Goal: Task Accomplishment & Management: Use online tool/utility

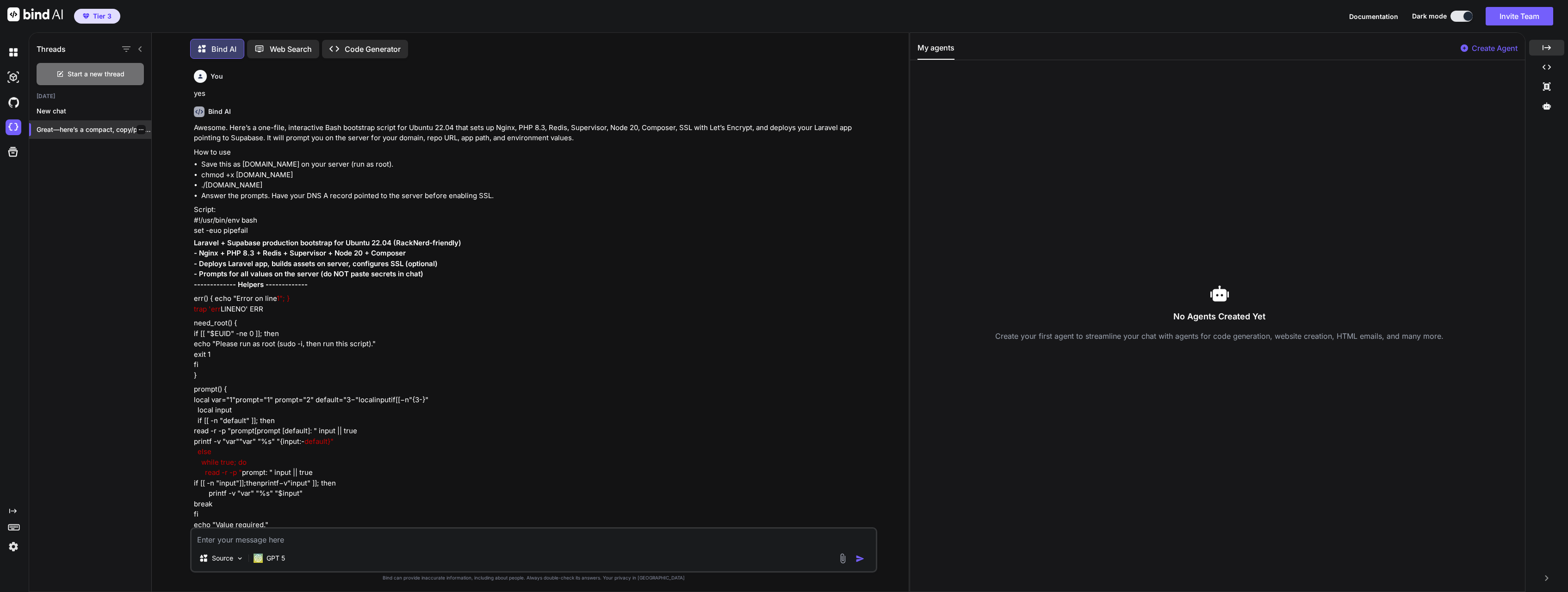
click at [65, 132] on p "Great—here’s a compact, copy/paste-ready..." at bounding box center [94, 129] width 115 height 9
click at [12, 129] on img at bounding box center [13, 127] width 16 height 16
click at [126, 49] on icon "button" at bounding box center [127, 49] width 9 height 5
click at [149, 71] on label "Saved Threads" at bounding box center [164, 72] width 50 height 9
click at [128, 50] on icon "button" at bounding box center [126, 49] width 11 height 11
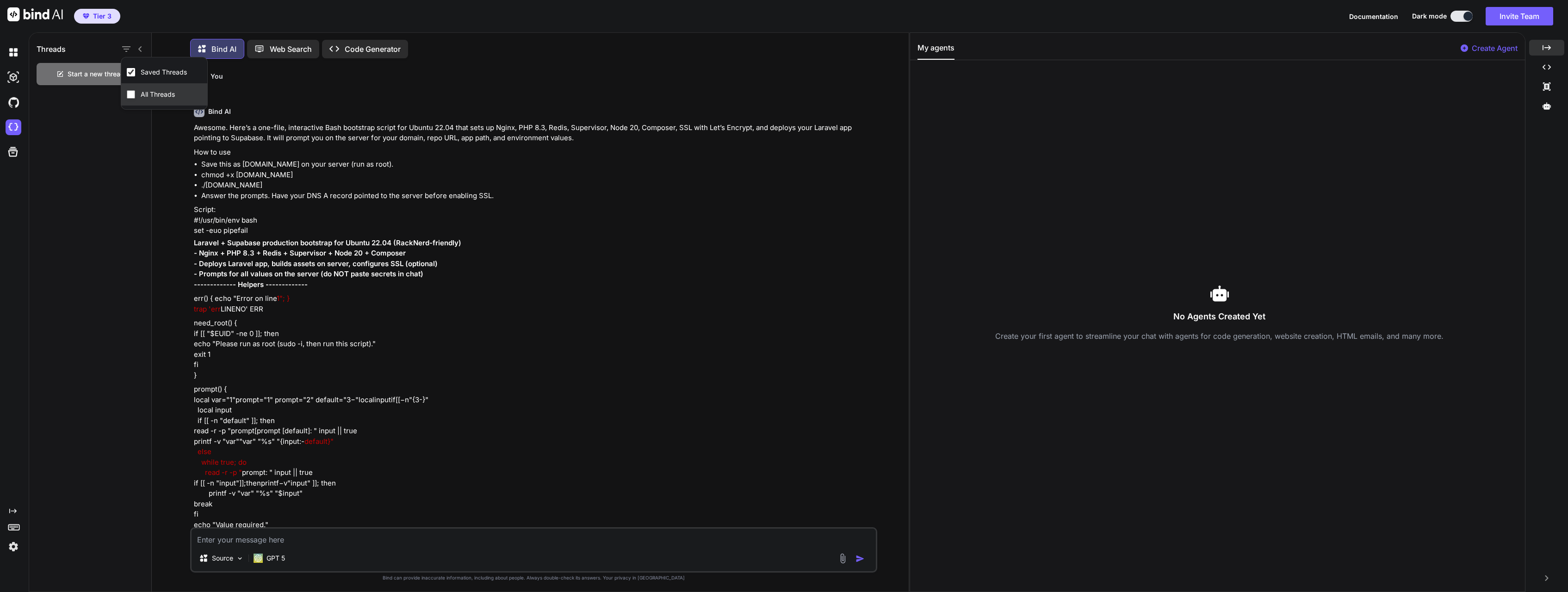
click at [132, 94] on input "All Threads" at bounding box center [131, 94] width 9 height 9
click at [142, 129] on icon "button" at bounding box center [141, 129] width 5 height 5
click at [15, 127] on img at bounding box center [13, 127] width 16 height 16
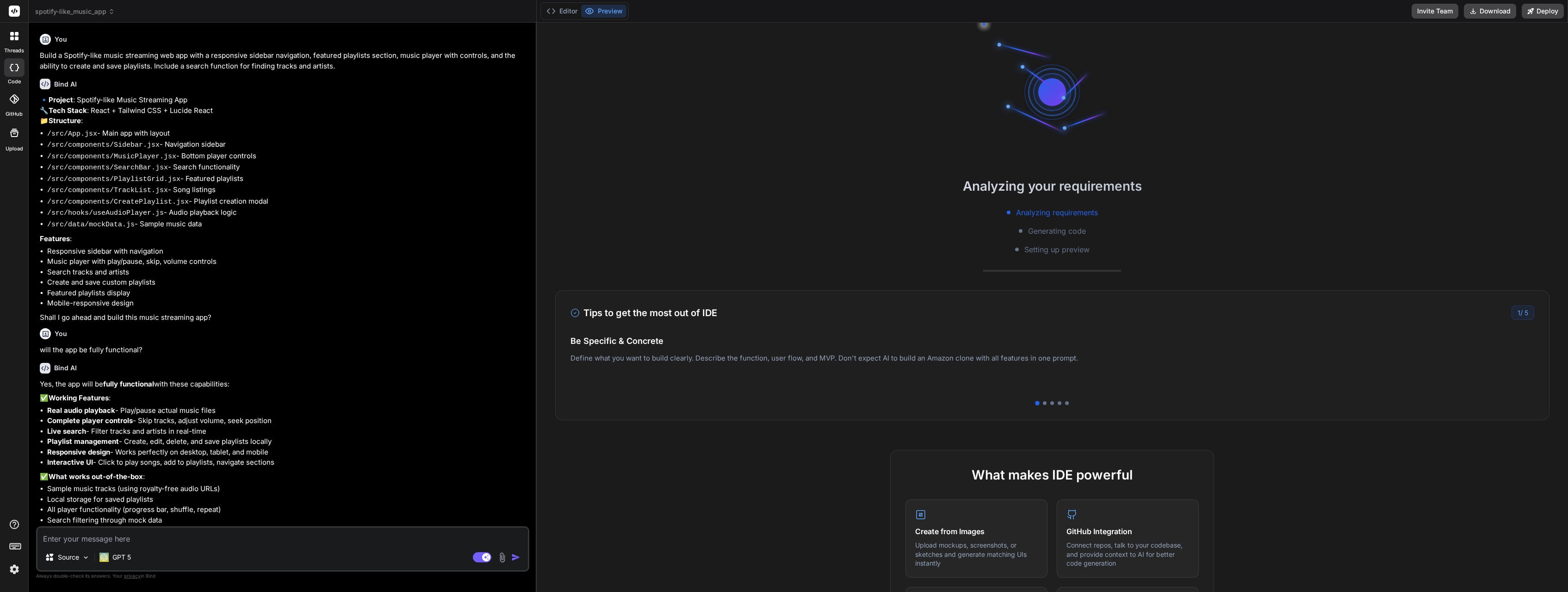
click at [15, 43] on div at bounding box center [15, 36] width 19 height 19
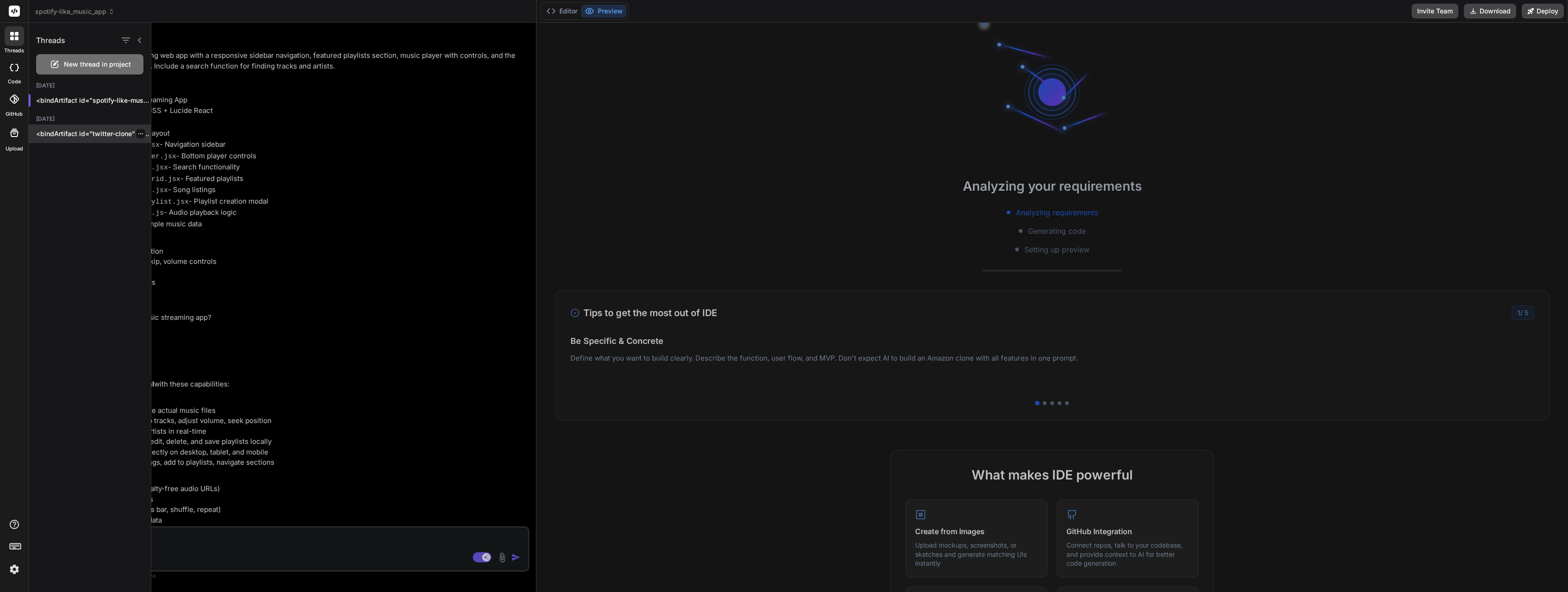
click at [80, 136] on p "<bindArtifact id="twitter-clone" title="Twitter Clone"> <bindAction type="file"…" at bounding box center [93, 133] width 115 height 9
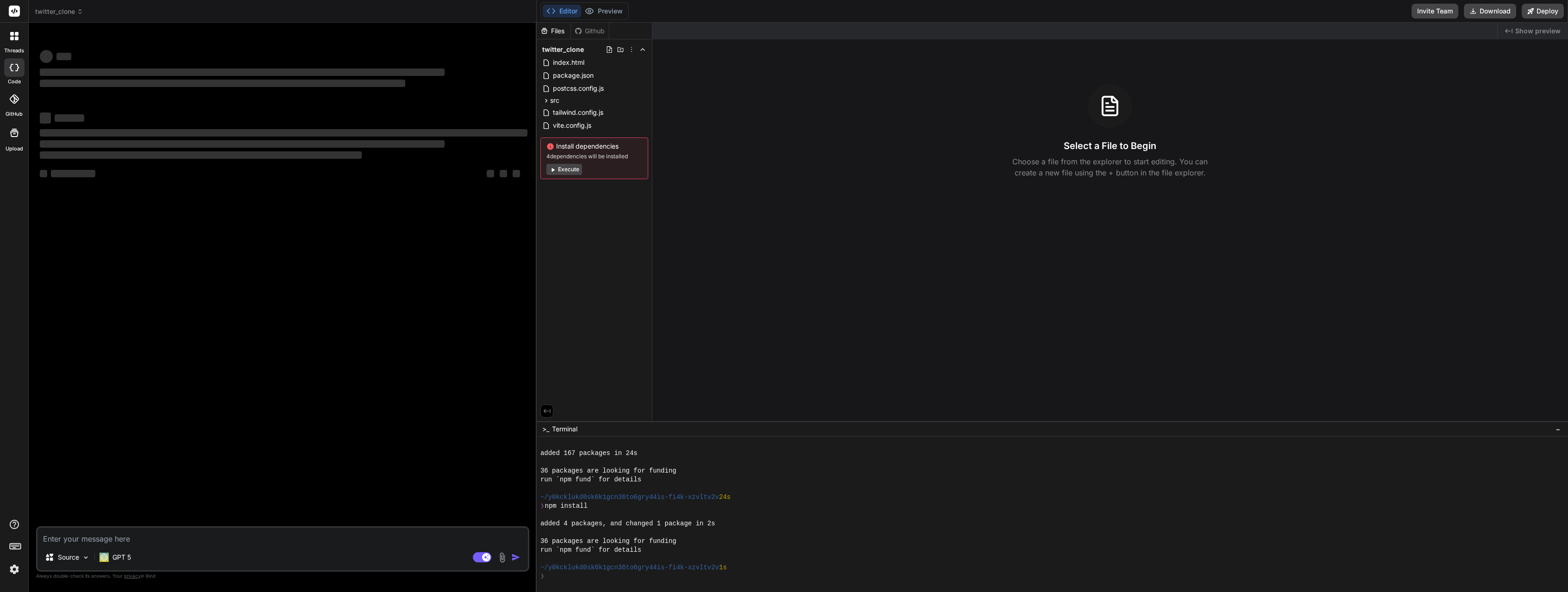
scroll to position [71, 0]
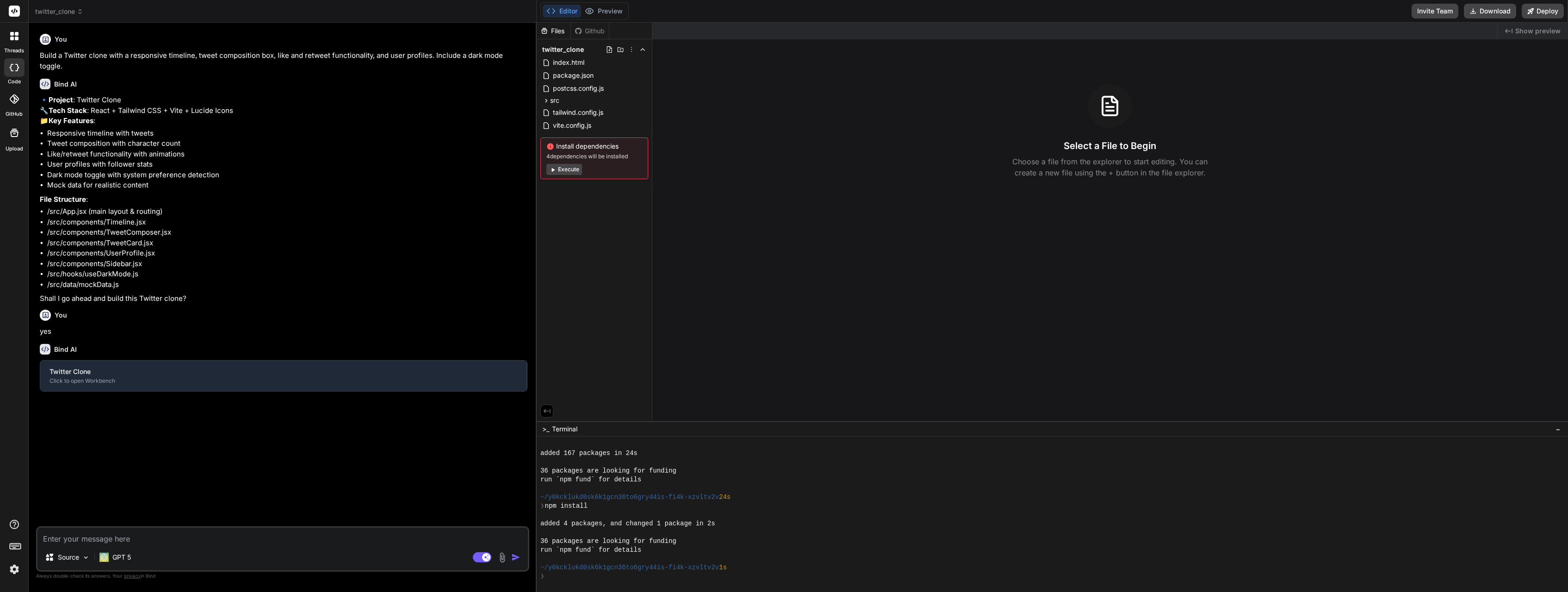
type textarea "x"
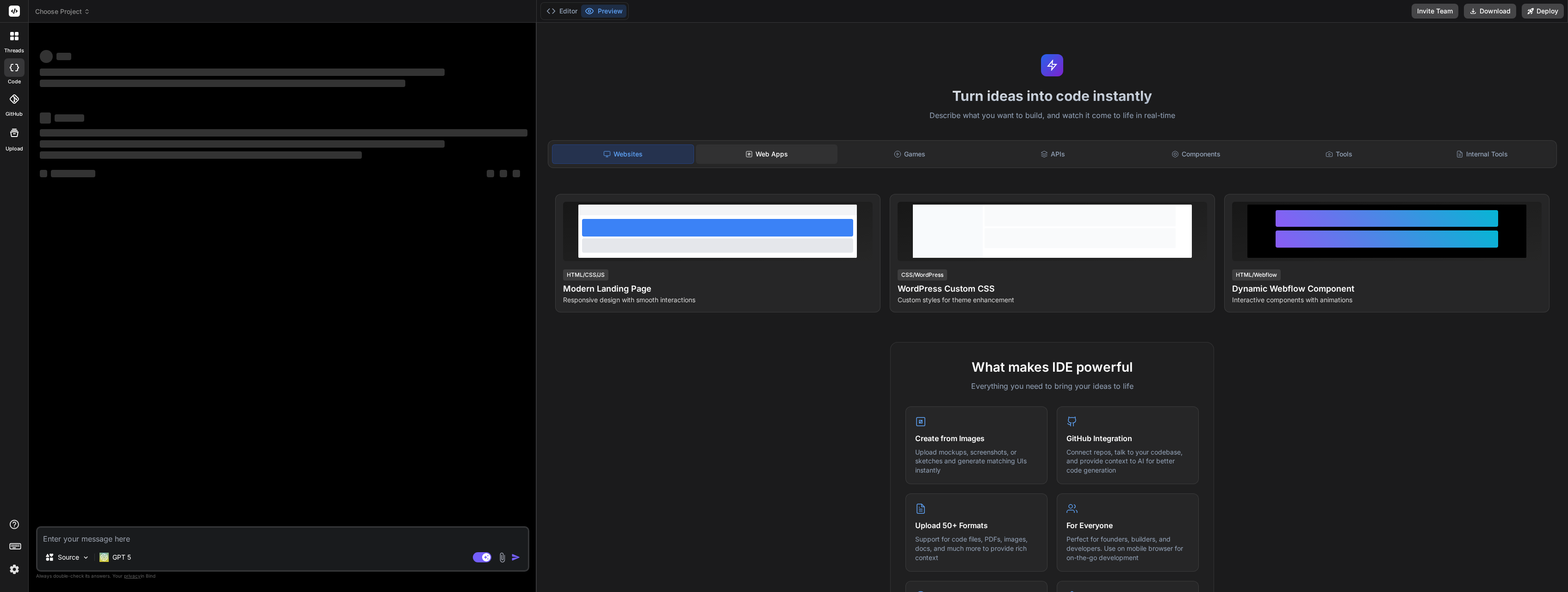
click at [778, 157] on div "Web Apps" at bounding box center [766, 154] width 141 height 19
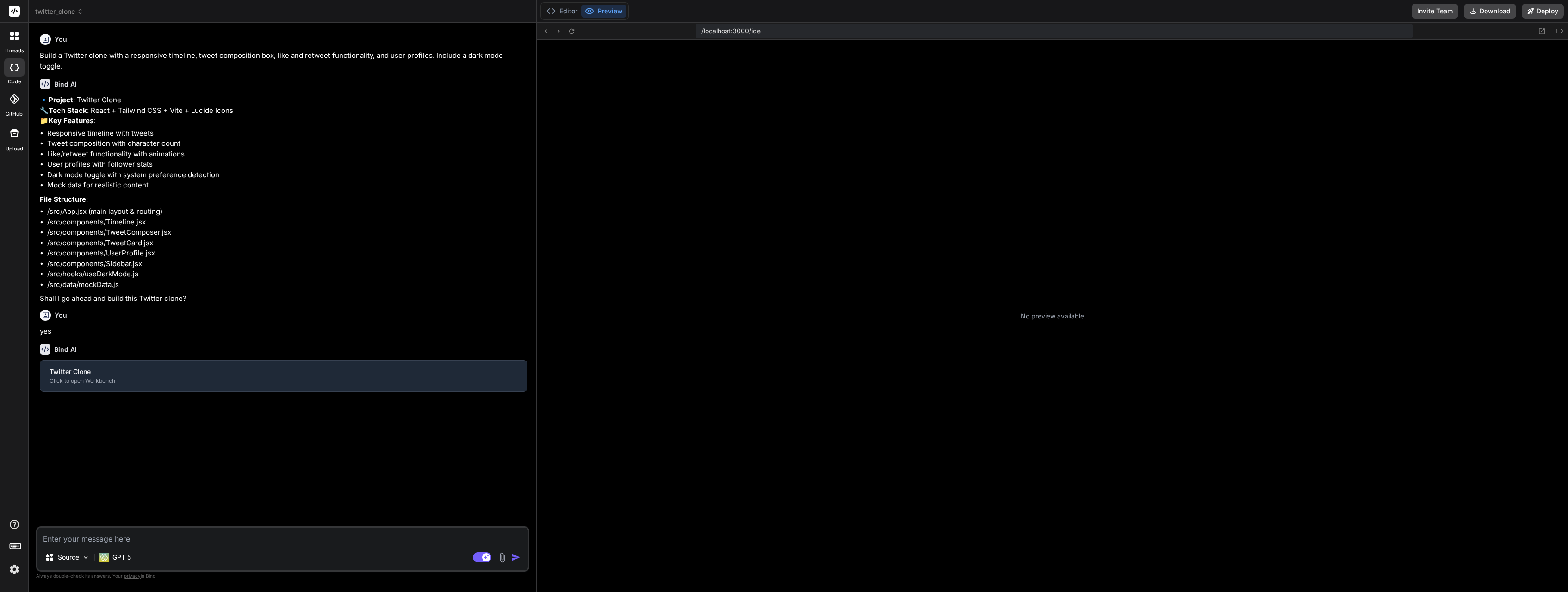
type textarea "x"
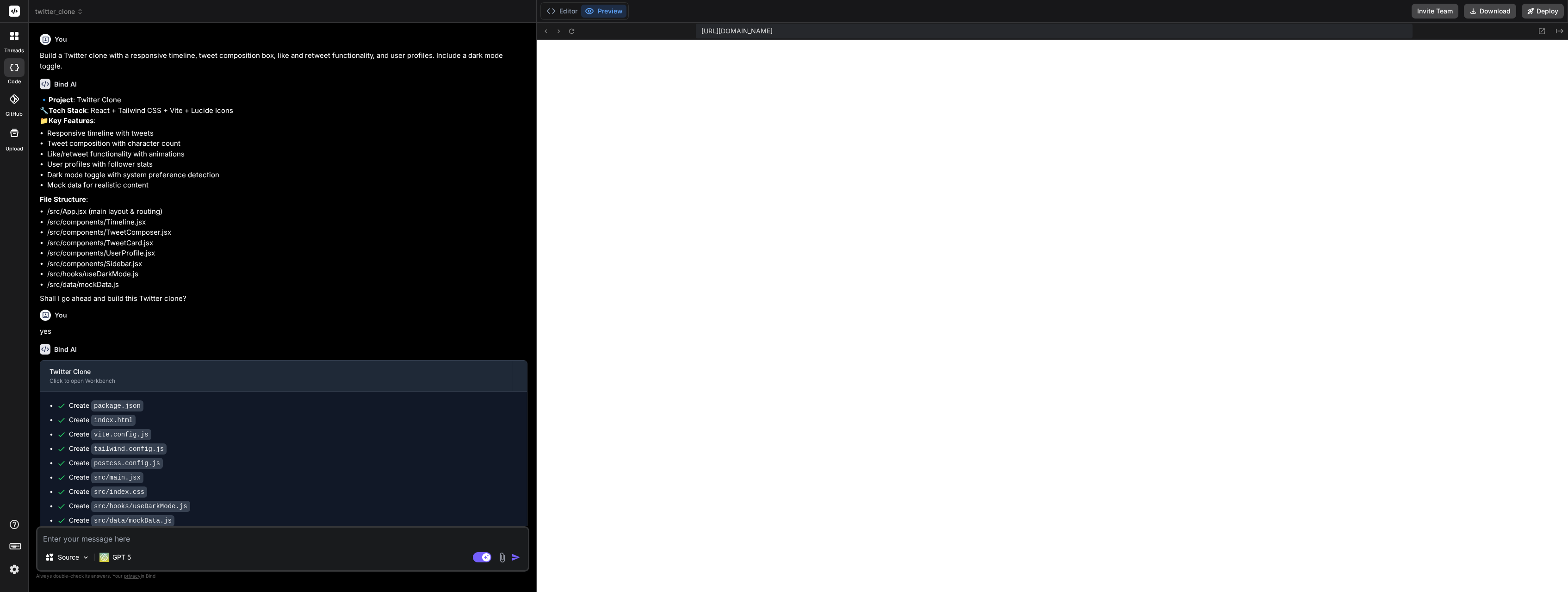
scroll to position [176, 0]
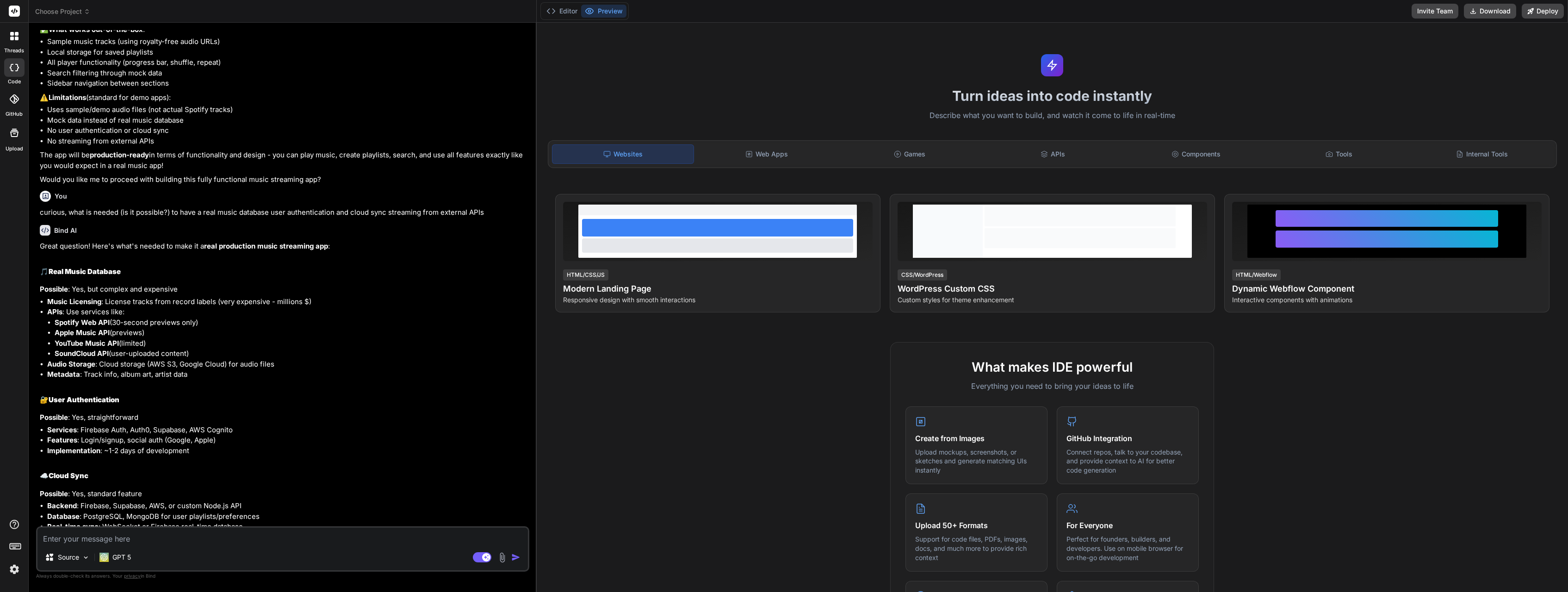
scroll to position [602, 0]
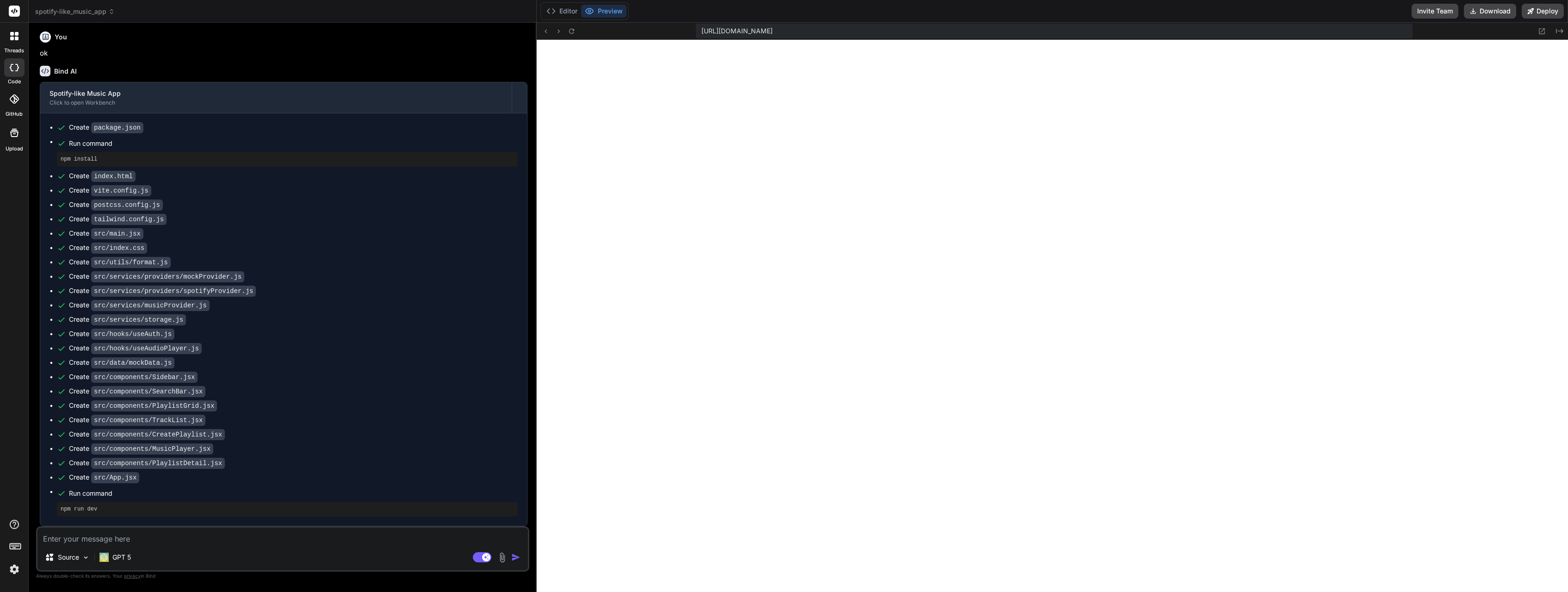
scroll to position [1101, 0]
click at [309, 537] on textarea at bounding box center [283, 536] width 491 height 16
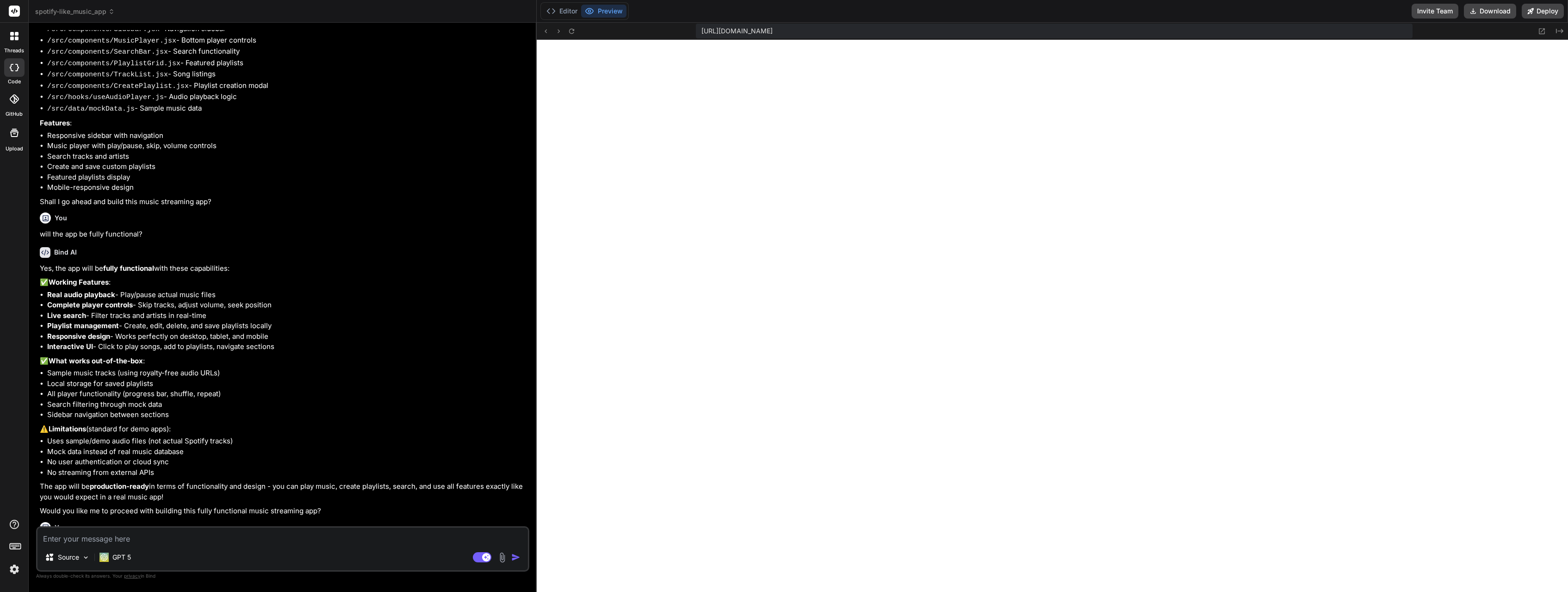
scroll to position [0, 0]
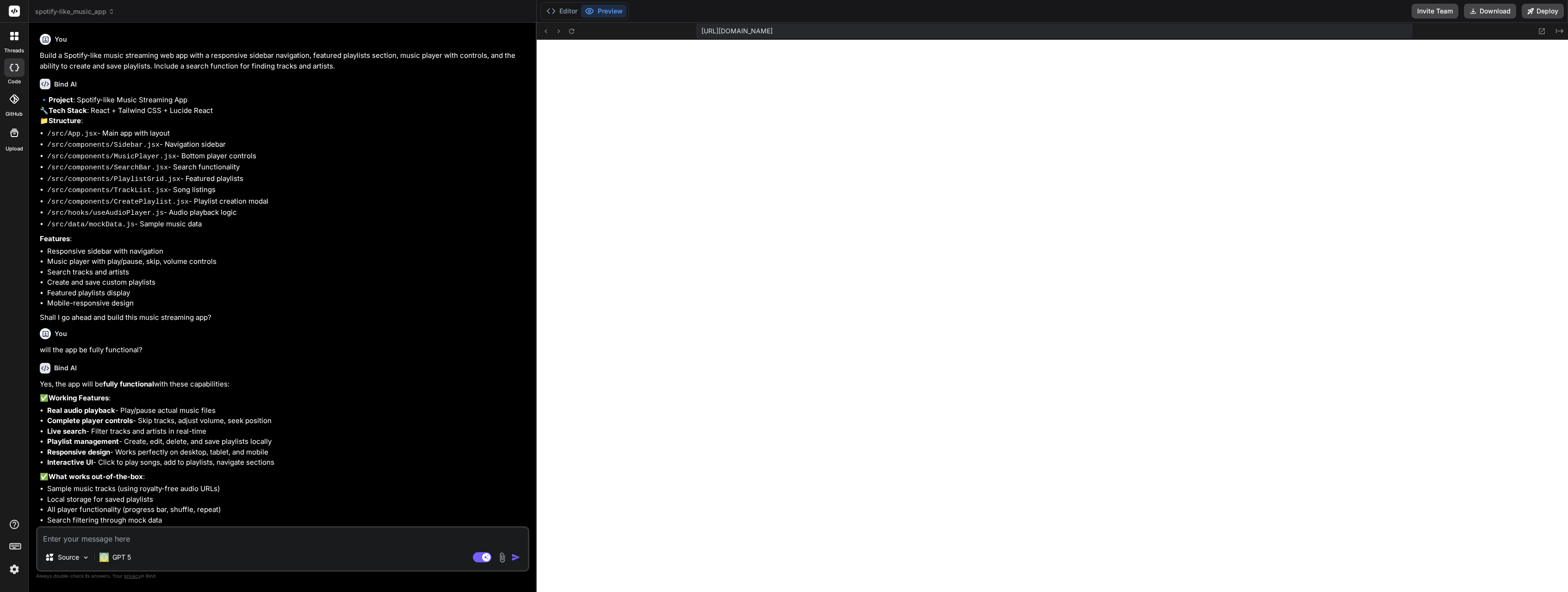
click at [13, 35] on icon at bounding box center [12, 33] width 4 height 4
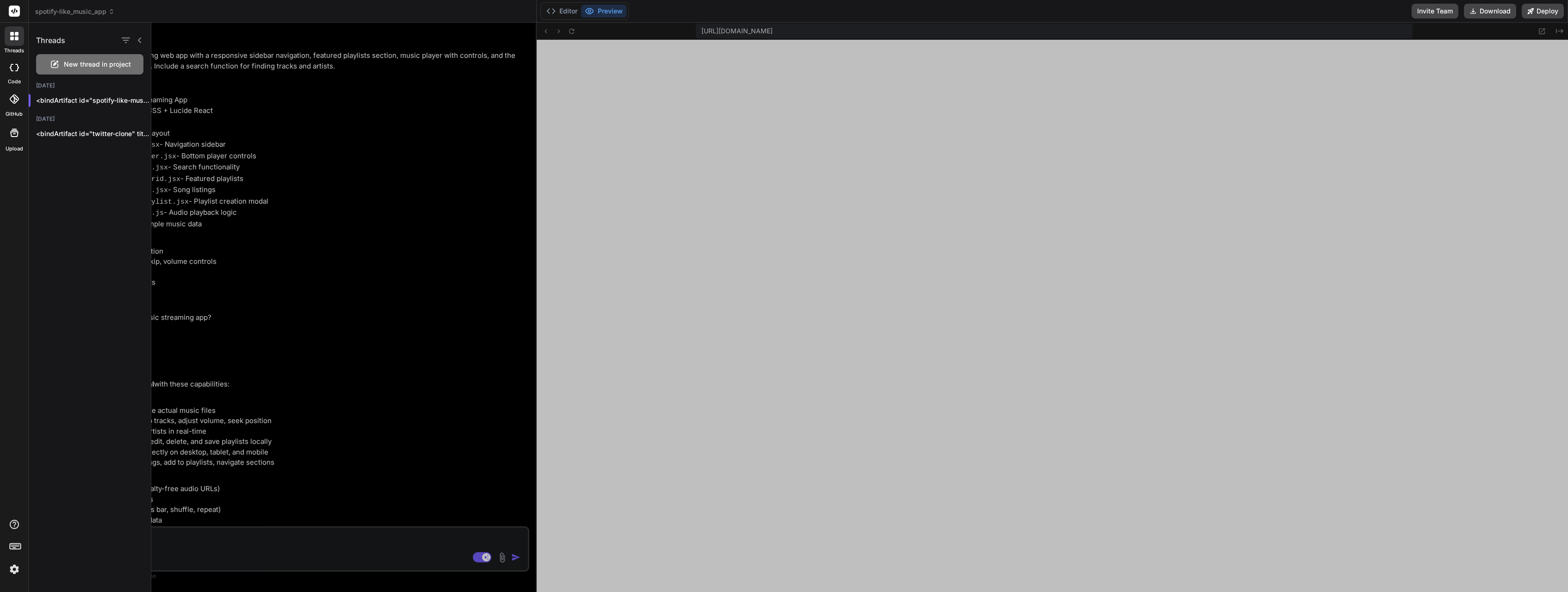
drag, startPoint x: 76, startPoint y: 188, endPoint x: 117, endPoint y: 154, distance: 53.3
click at [77, 188] on div "Threads New thread in project Today <bindArtifact id="spotify-like-music-app...…" at bounding box center [89, 307] width 122 height 569
click at [139, 98] on icon "button" at bounding box center [141, 100] width 5 height 5
click at [173, 117] on span "Rename and Save" at bounding box center [183, 119] width 55 height 9
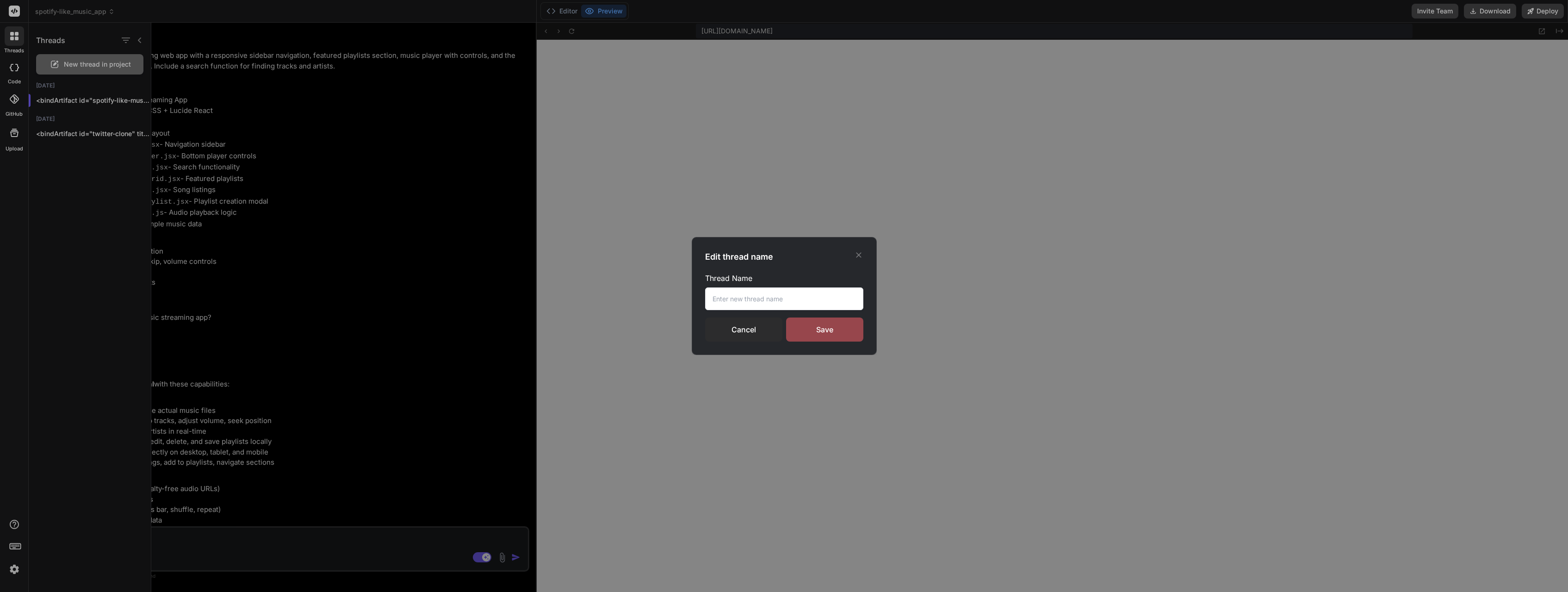
click at [732, 295] on input "text" at bounding box center [784, 298] width 158 height 23
click at [734, 305] on input "text" at bounding box center [784, 298] width 158 height 23
click at [737, 303] on input "text" at bounding box center [784, 298] width 158 height 23
type input "s"
type input "S"
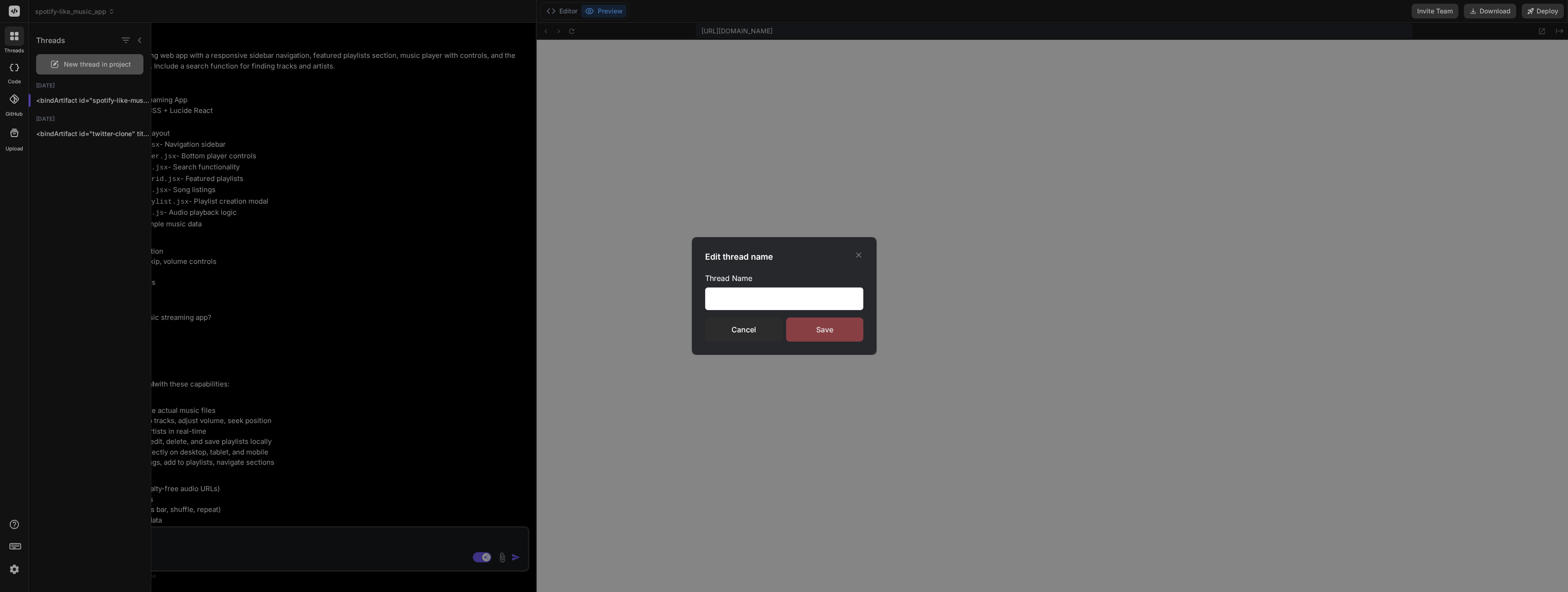
type input "Spotify CLone"
click at [800, 328] on div "Save" at bounding box center [824, 329] width 77 height 24
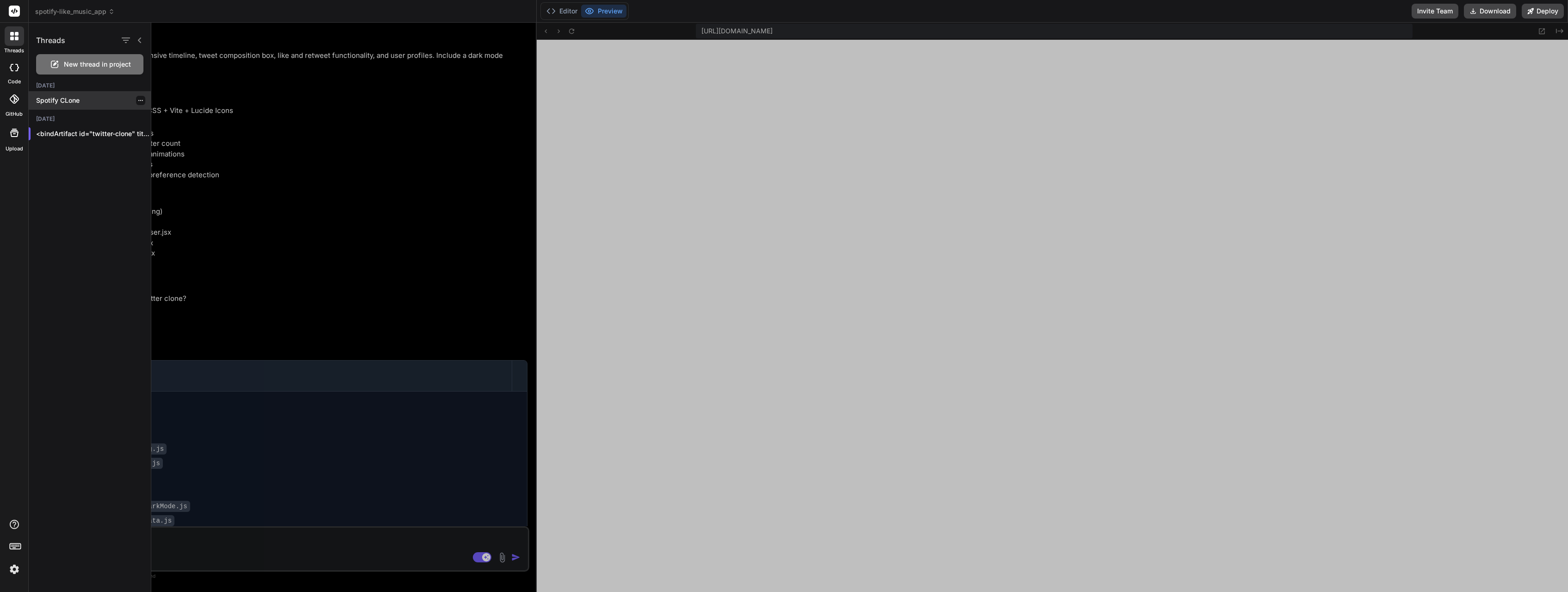
click at [77, 99] on p "Spotify CLone" at bounding box center [93, 100] width 115 height 9
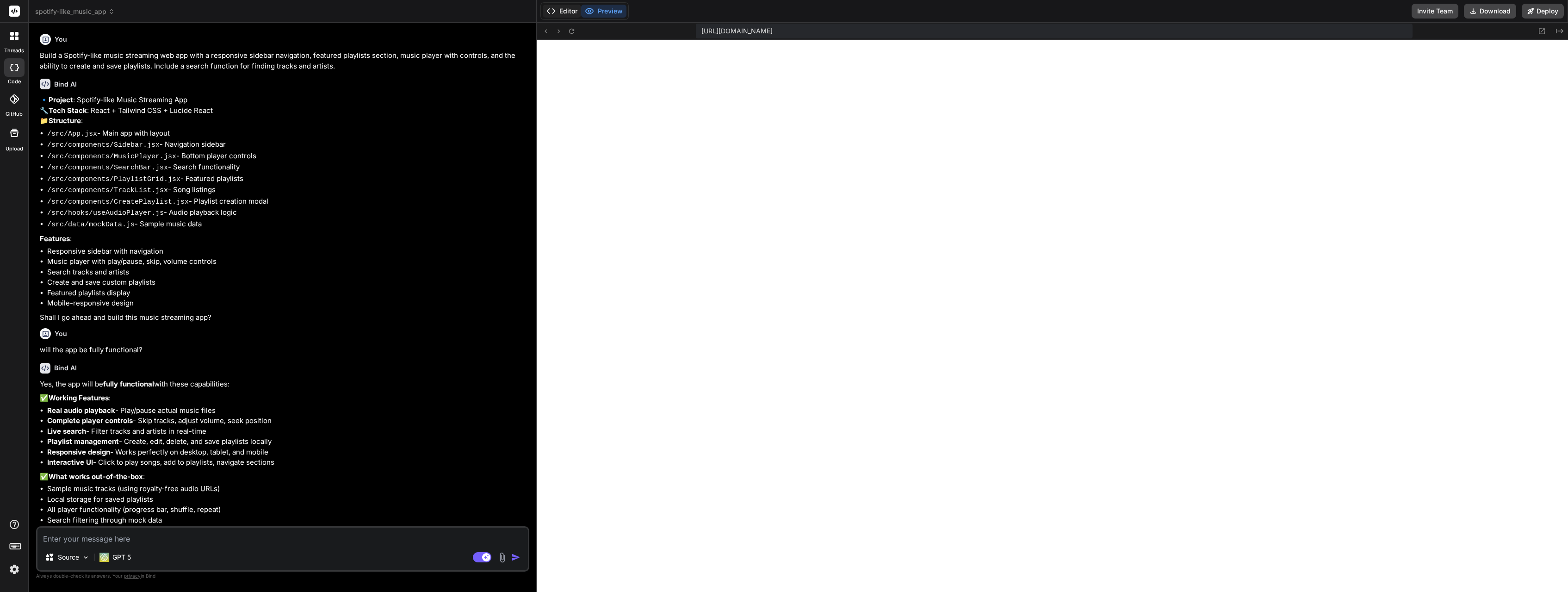
click at [561, 15] on button "Editor" at bounding box center [562, 11] width 38 height 13
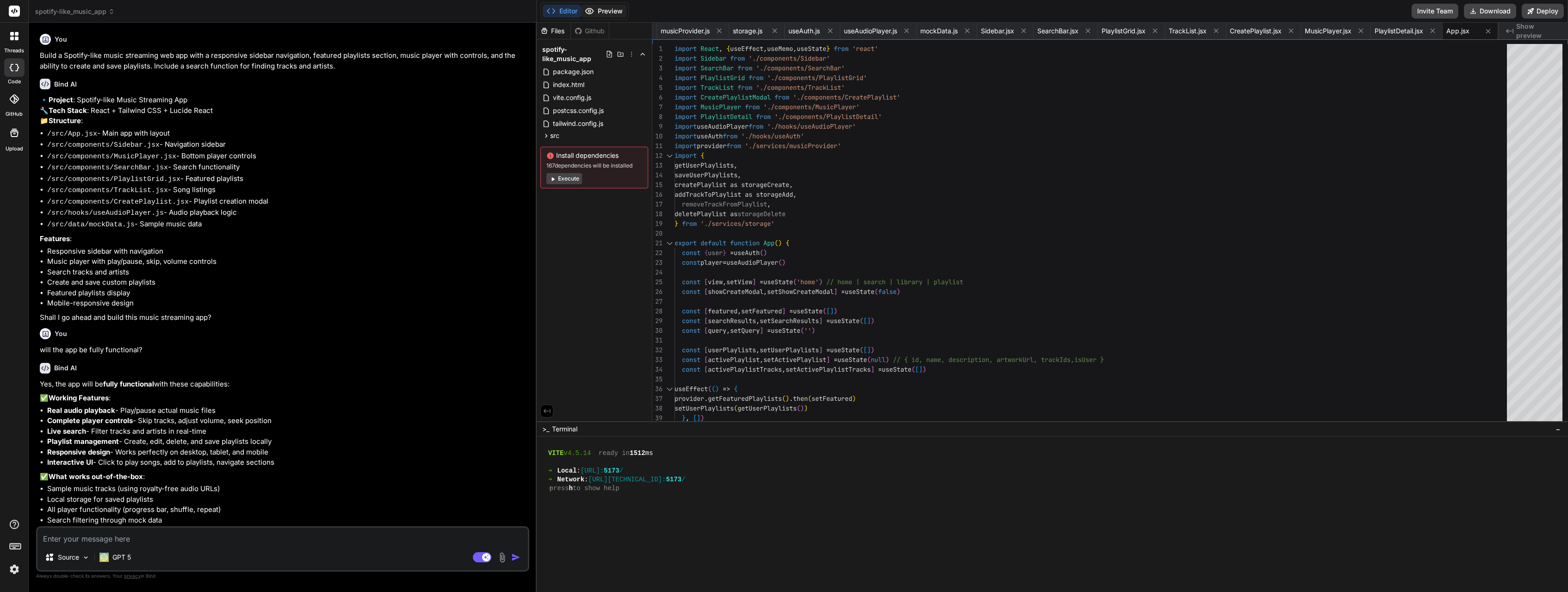
click at [604, 13] on button "Preview" at bounding box center [604, 11] width 45 height 13
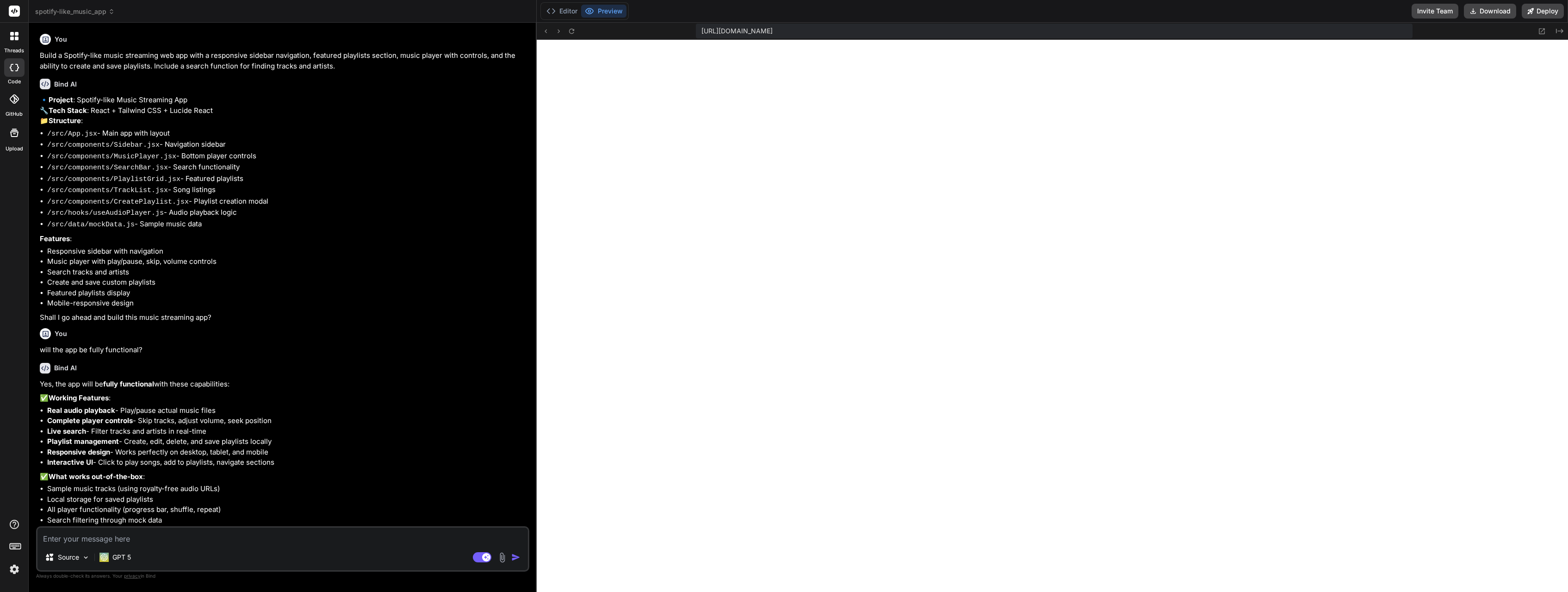
scroll to position [572, 0]
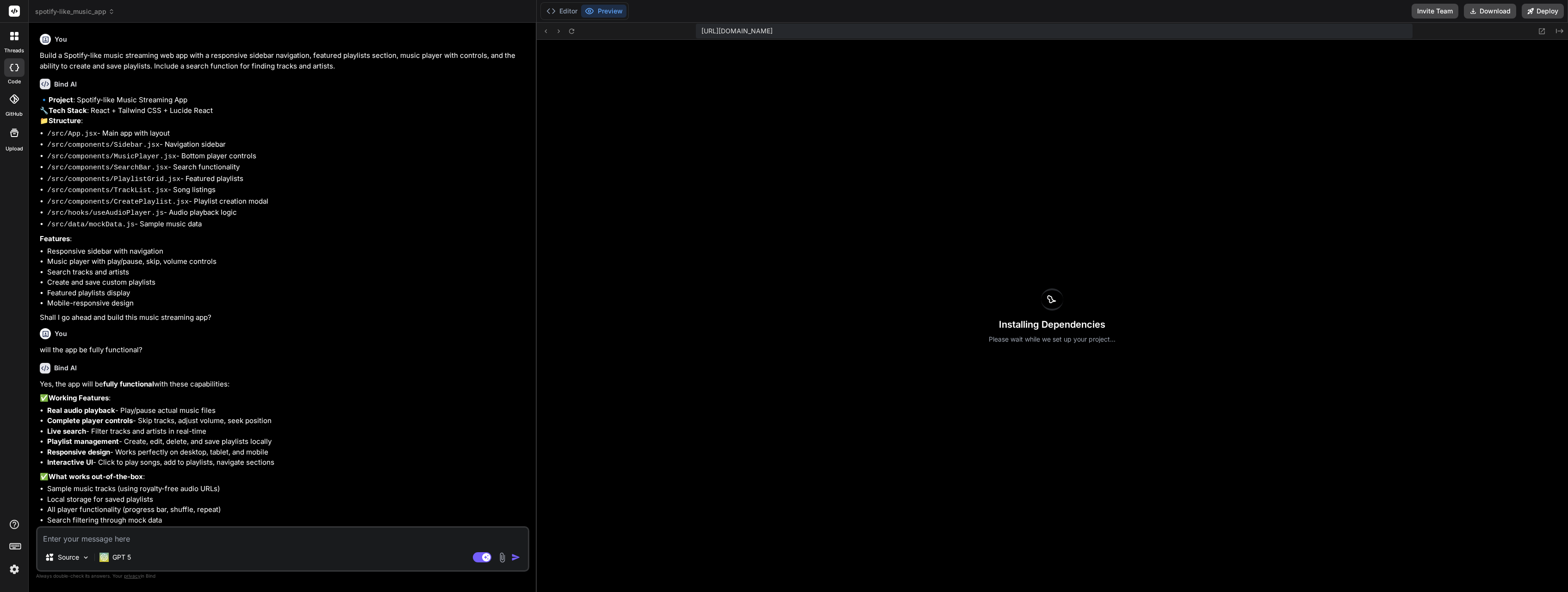
click at [9, 67] on div at bounding box center [14, 68] width 20 height 18
type textarea "x"
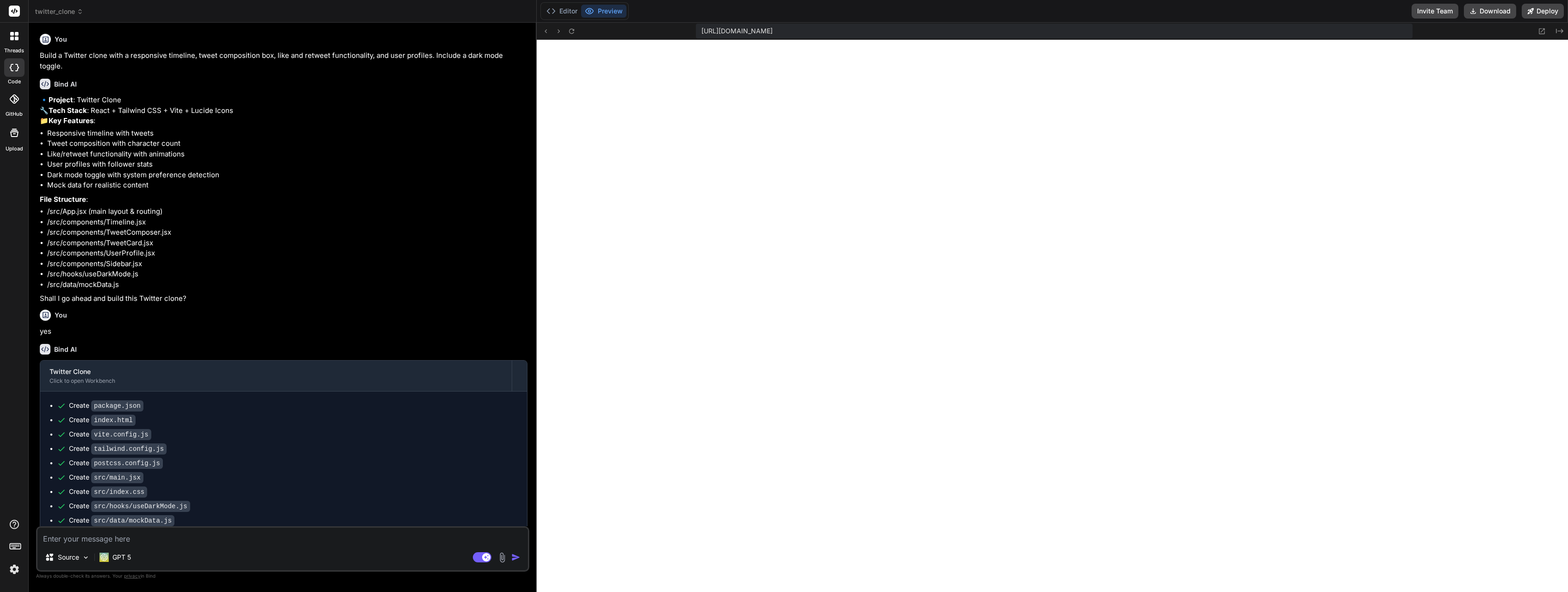
type textarea "x"
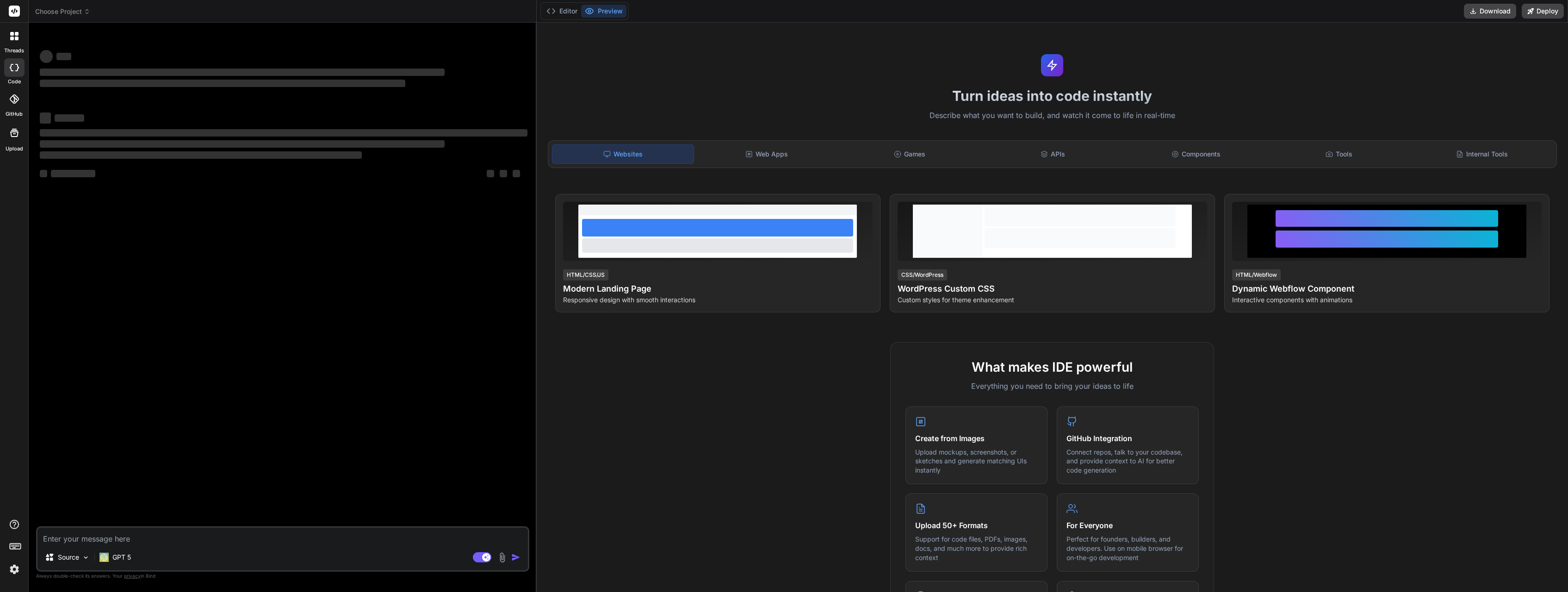
click at [18, 66] on icon at bounding box center [17, 68] width 4 height 7
click at [79, 538] on textarea at bounding box center [283, 536] width 491 height 16
type textarea "x"
type textarea "c"
type textarea "x"
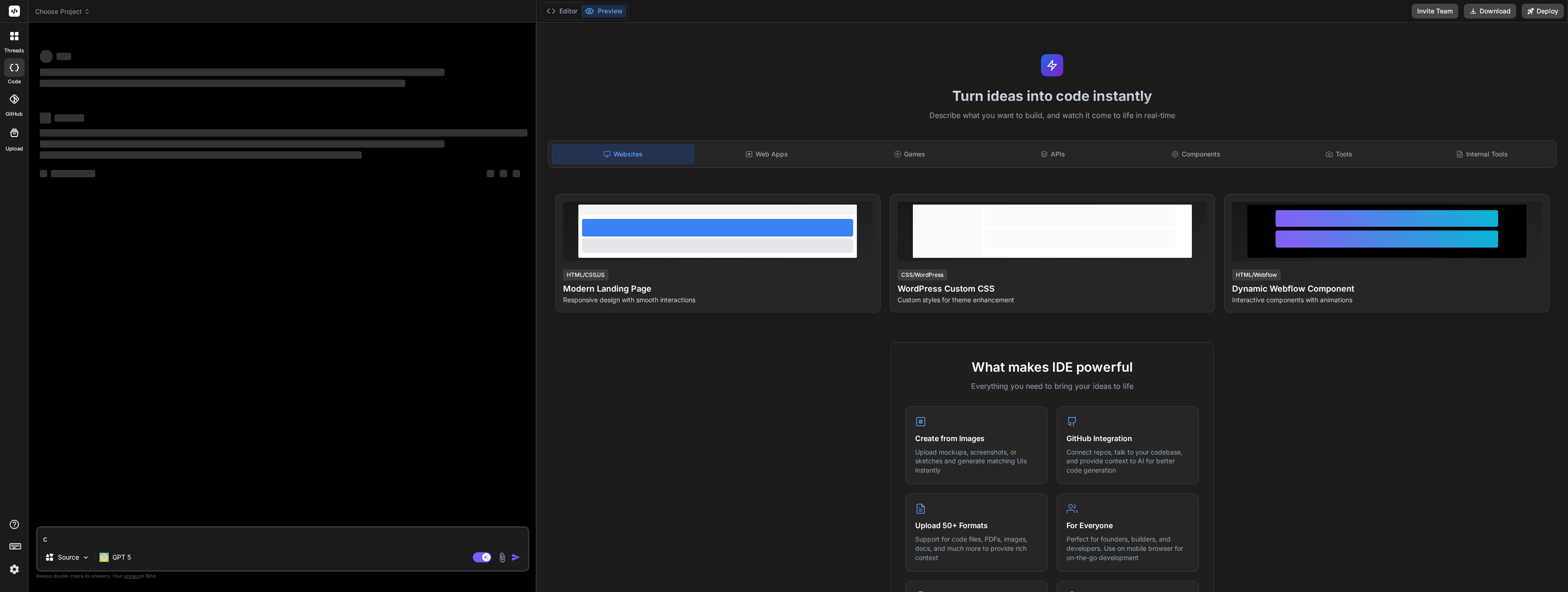
type textarea "cr"
type textarea "x"
type textarea "cre"
type textarea "x"
type textarea "crea"
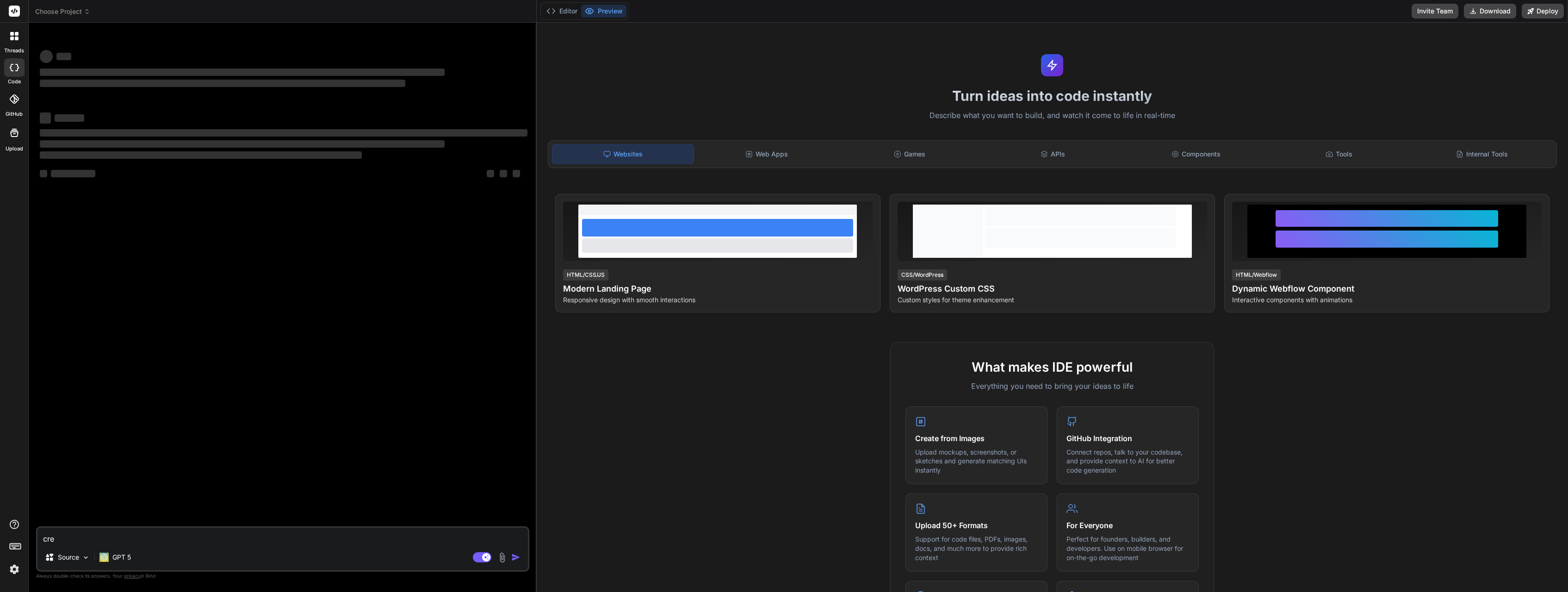
type textarea "x"
type textarea "creat"
type textarea "x"
type textarea "create"
type textarea "x"
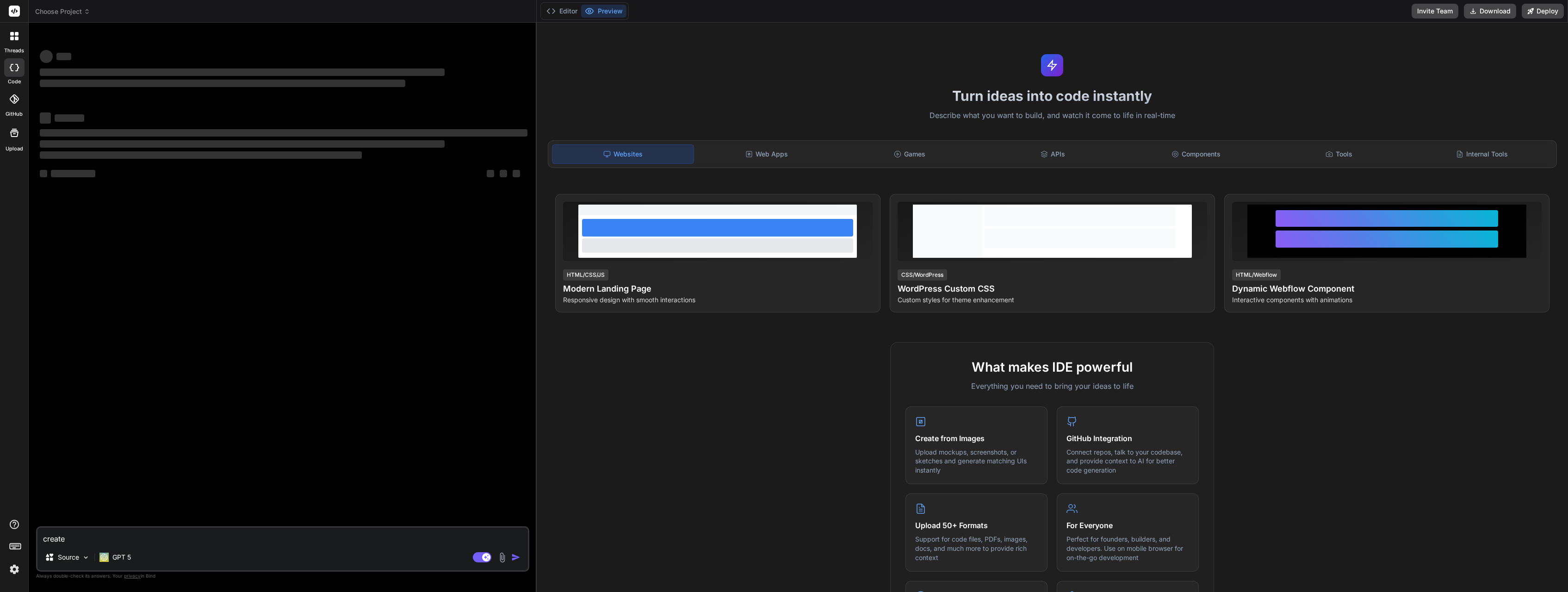
type textarea "create"
type textarea "x"
type textarea "create a"
type textarea "x"
type textarea "create a"
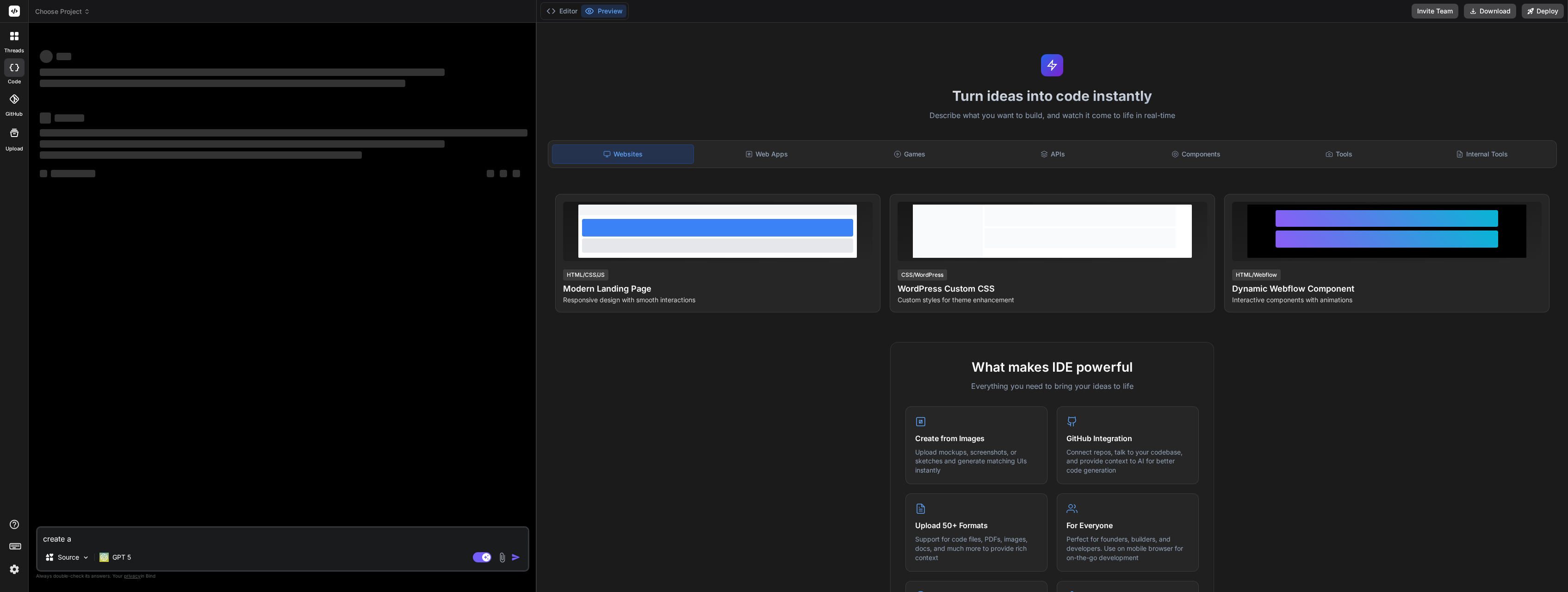
type textarea "x"
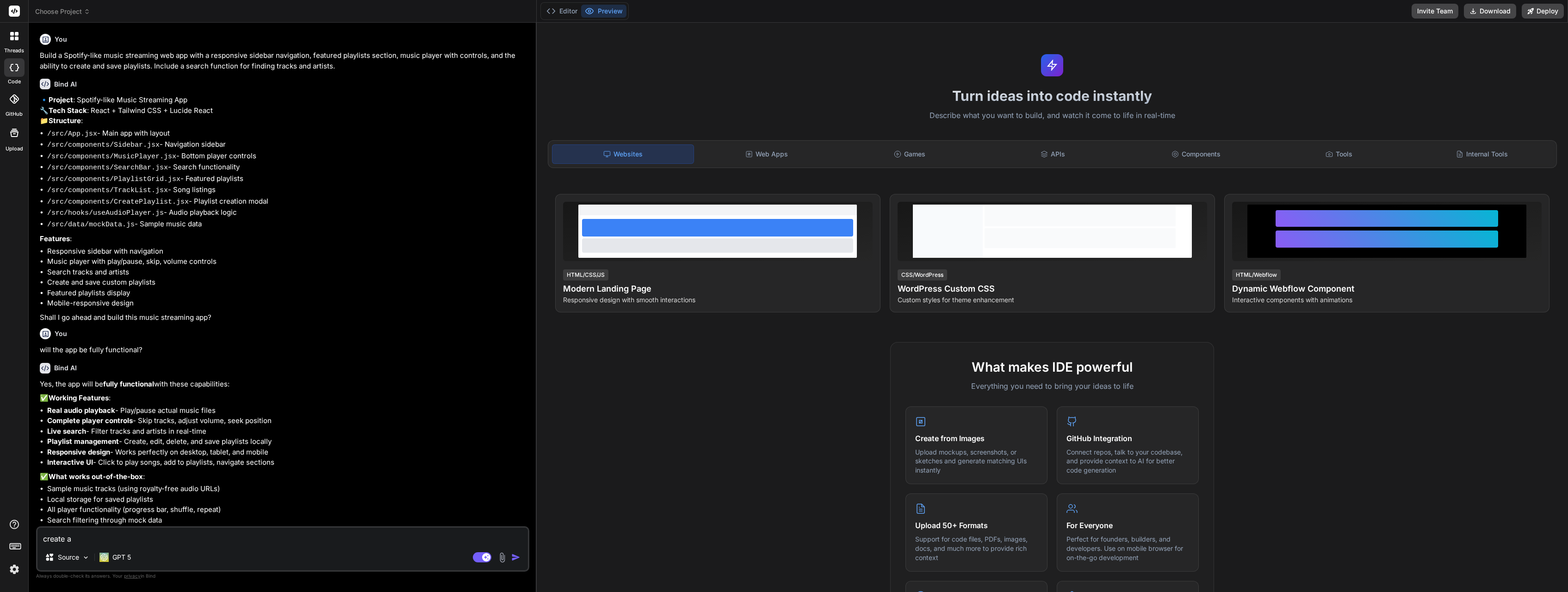
type textarea "create a m"
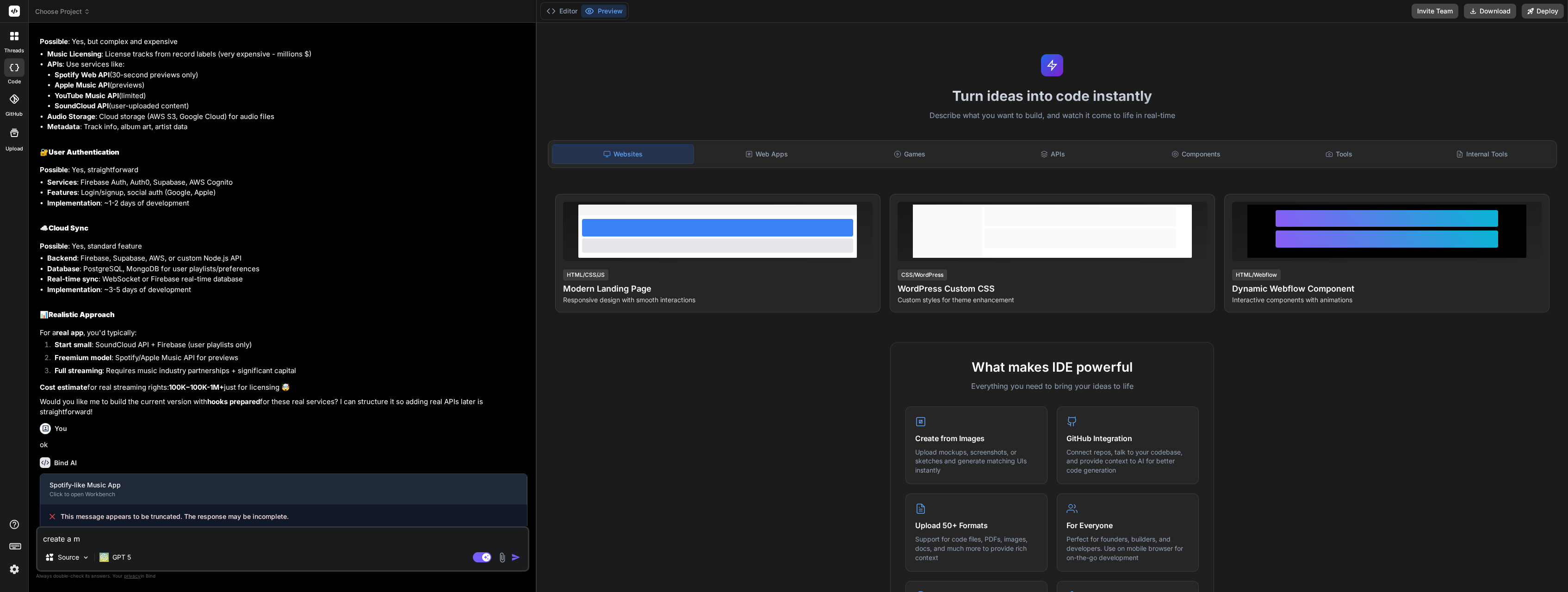
type textarea "x"
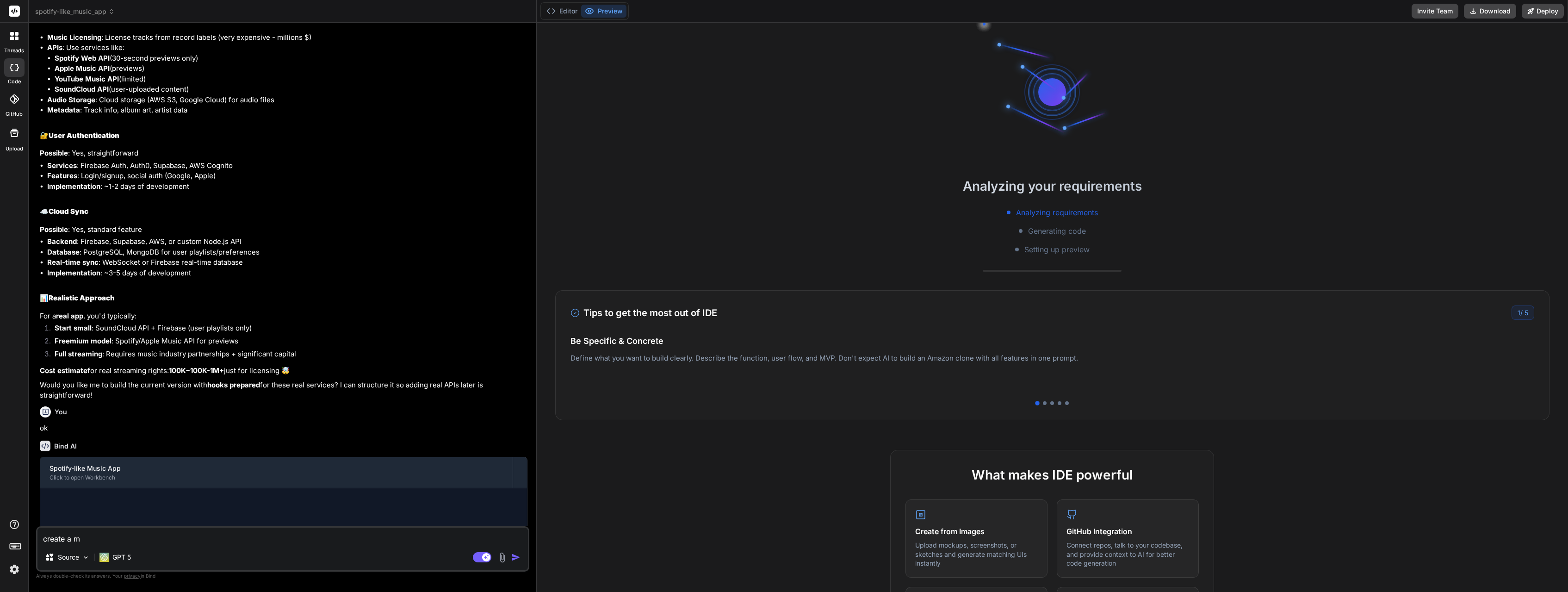
scroll to position [713, 0]
type textarea "create a mo"
type textarea "x"
type textarea "create a mod"
type textarea "x"
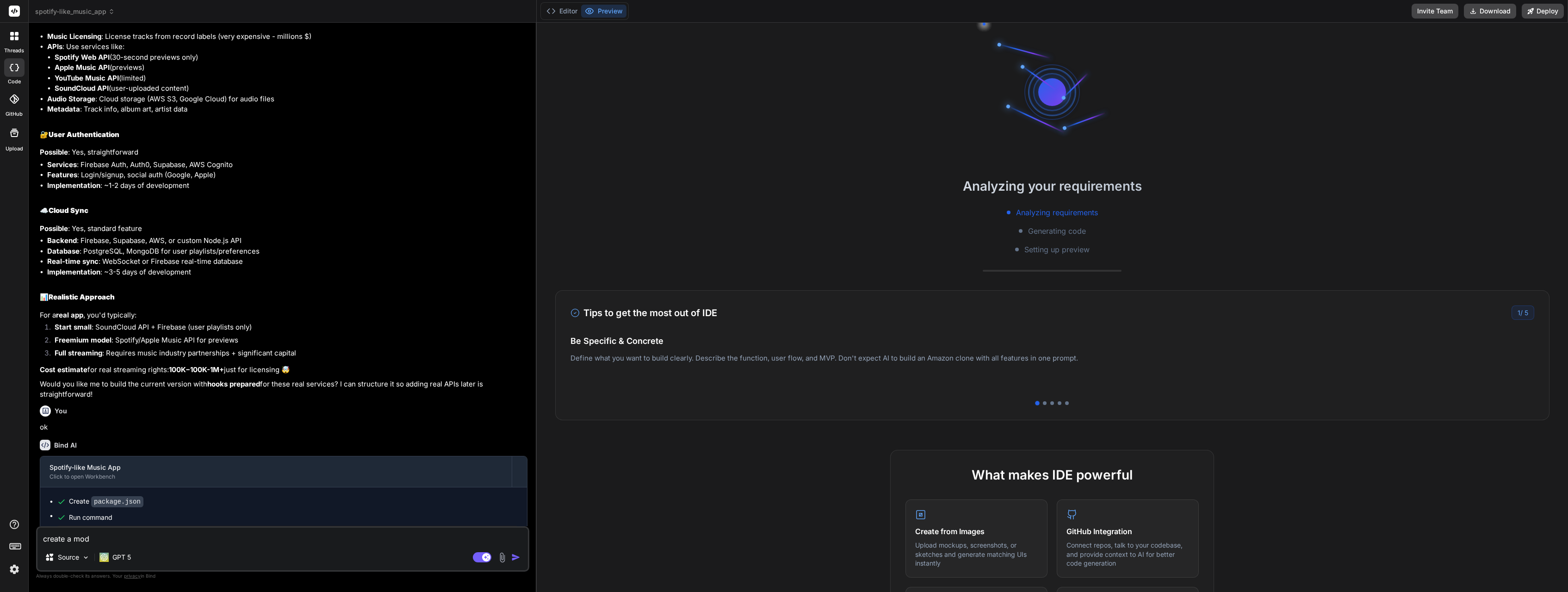
type textarea "create a mode"
type textarea "x"
type textarea "create a moder"
type textarea "x"
type textarea "create a moder"
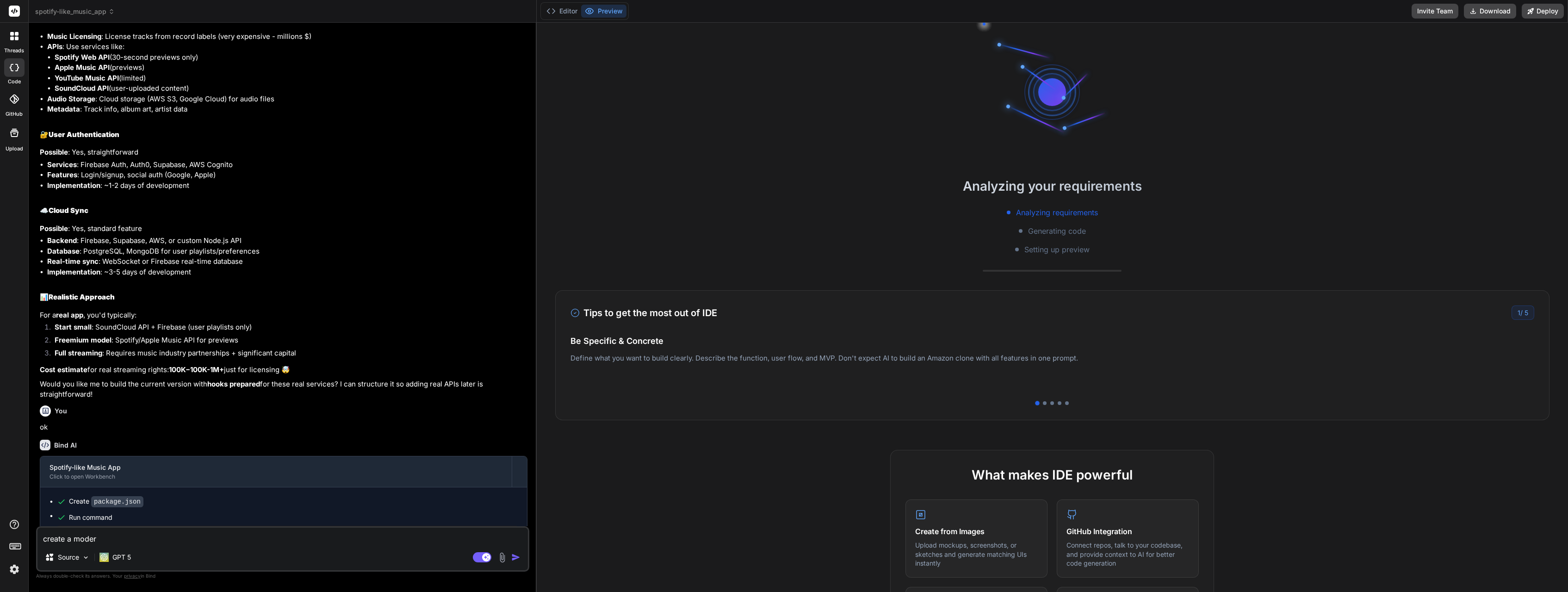
click at [15, 65] on icon at bounding box center [14, 68] width 9 height 7
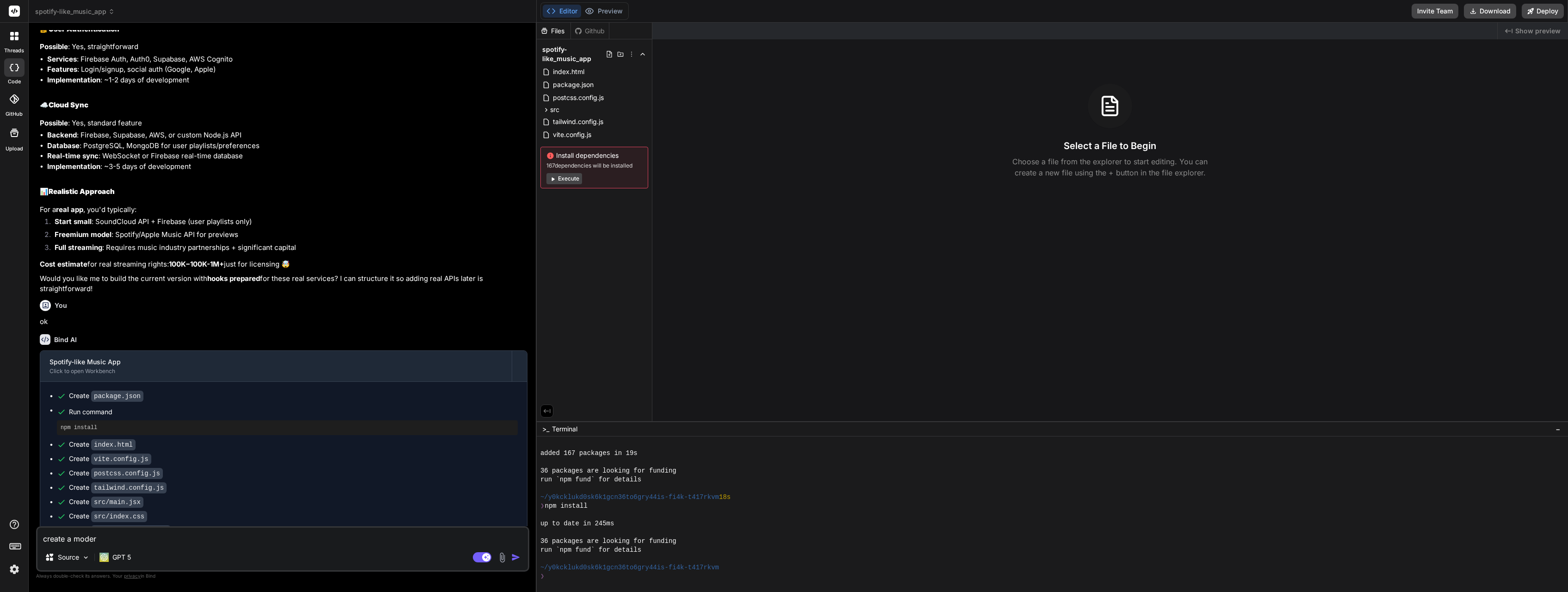
scroll to position [823, 0]
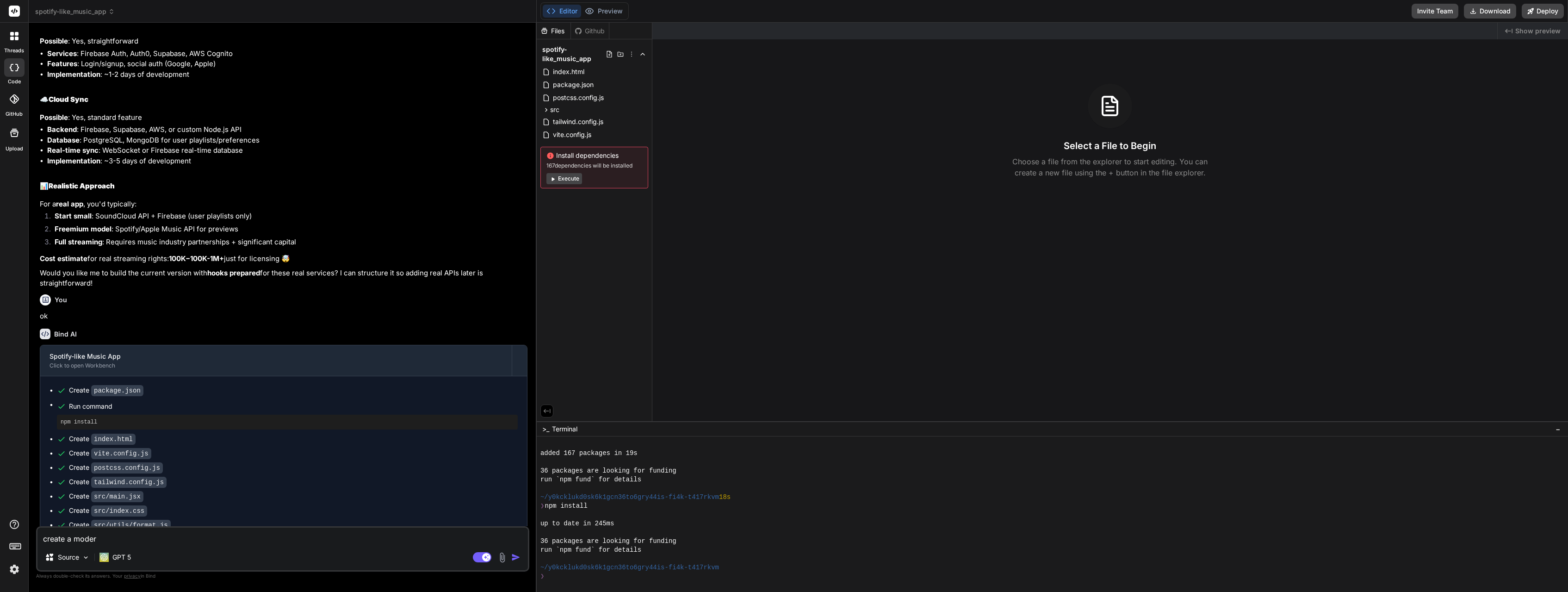
click at [87, 541] on textarea "create a moder" at bounding box center [283, 536] width 491 height 16
click at [150, 543] on textarea "create a moder" at bounding box center [283, 536] width 491 height 16
click at [122, 560] on p "GPT 5" at bounding box center [122, 557] width 18 height 9
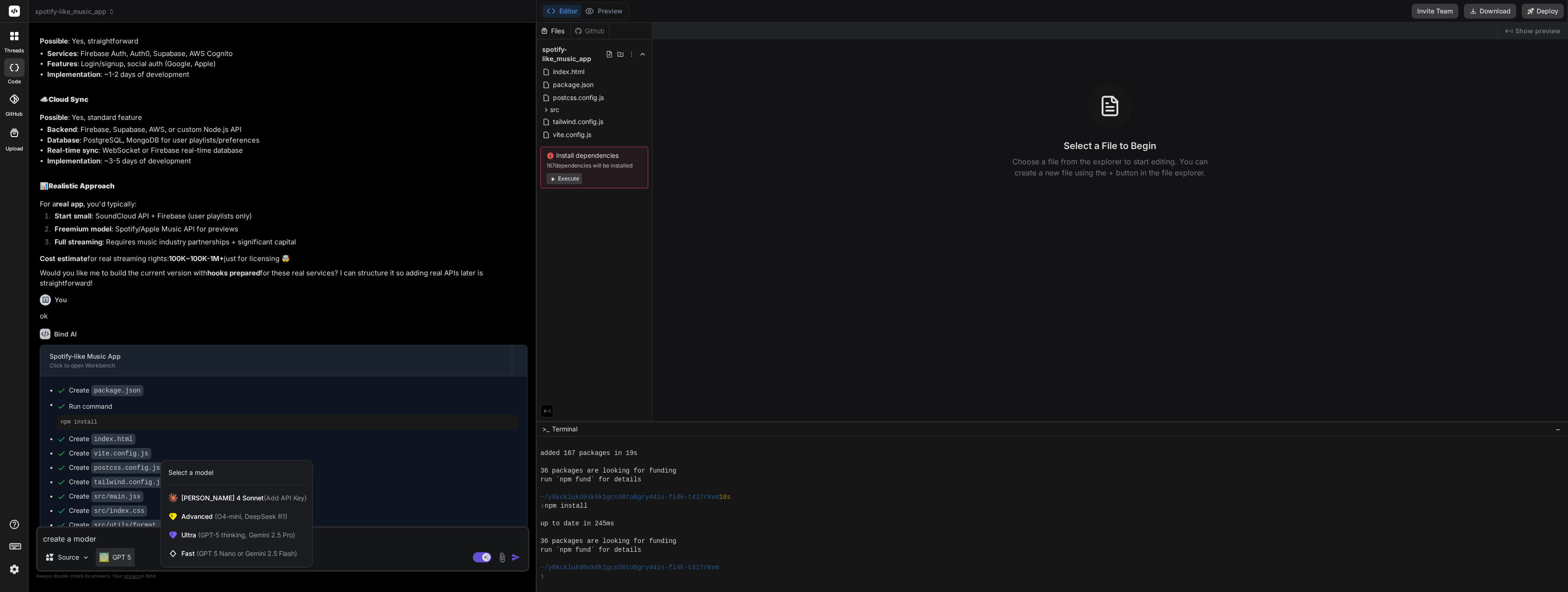
click at [337, 557] on div at bounding box center [784, 296] width 1568 height 592
type textarea "x"
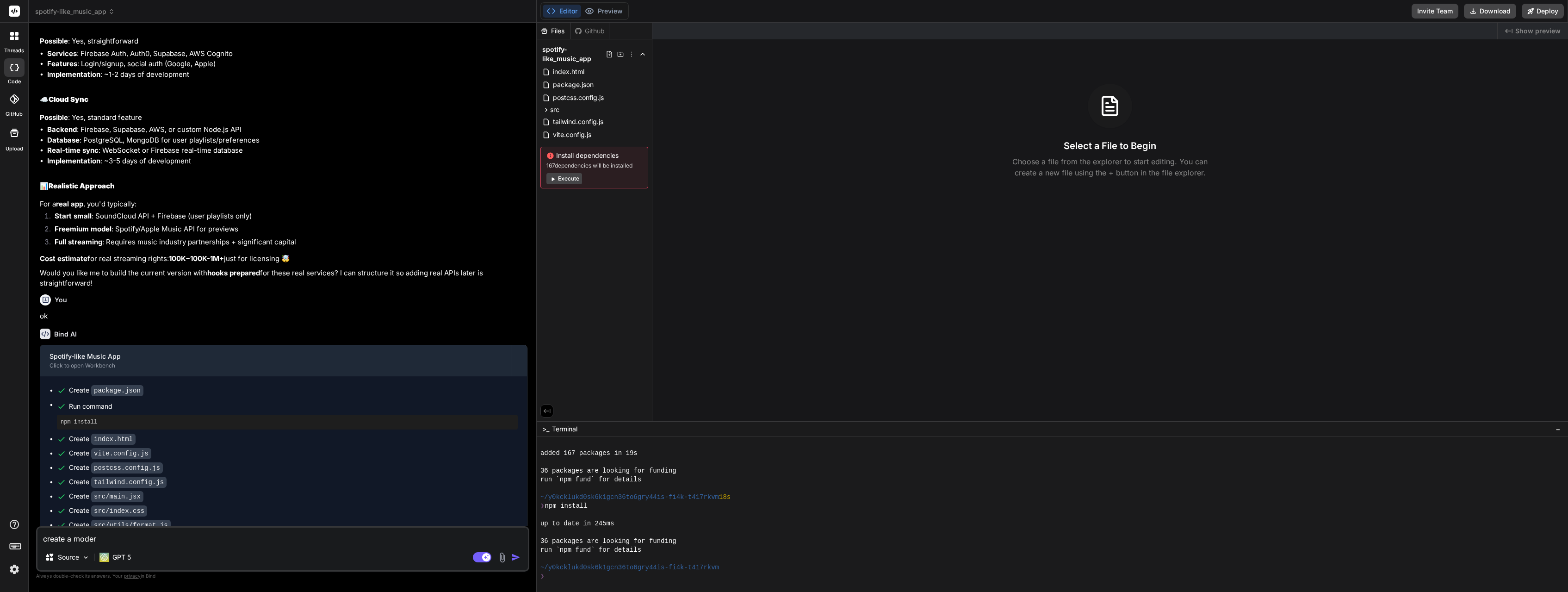
drag, startPoint x: 101, startPoint y: 538, endPoint x: 30, endPoint y: 541, distance: 71.1
click at [38, 541] on textarea "create a moder" at bounding box center [283, 536] width 491 height 16
type textarea "n"
type textarea "x"
type textarea "ne"
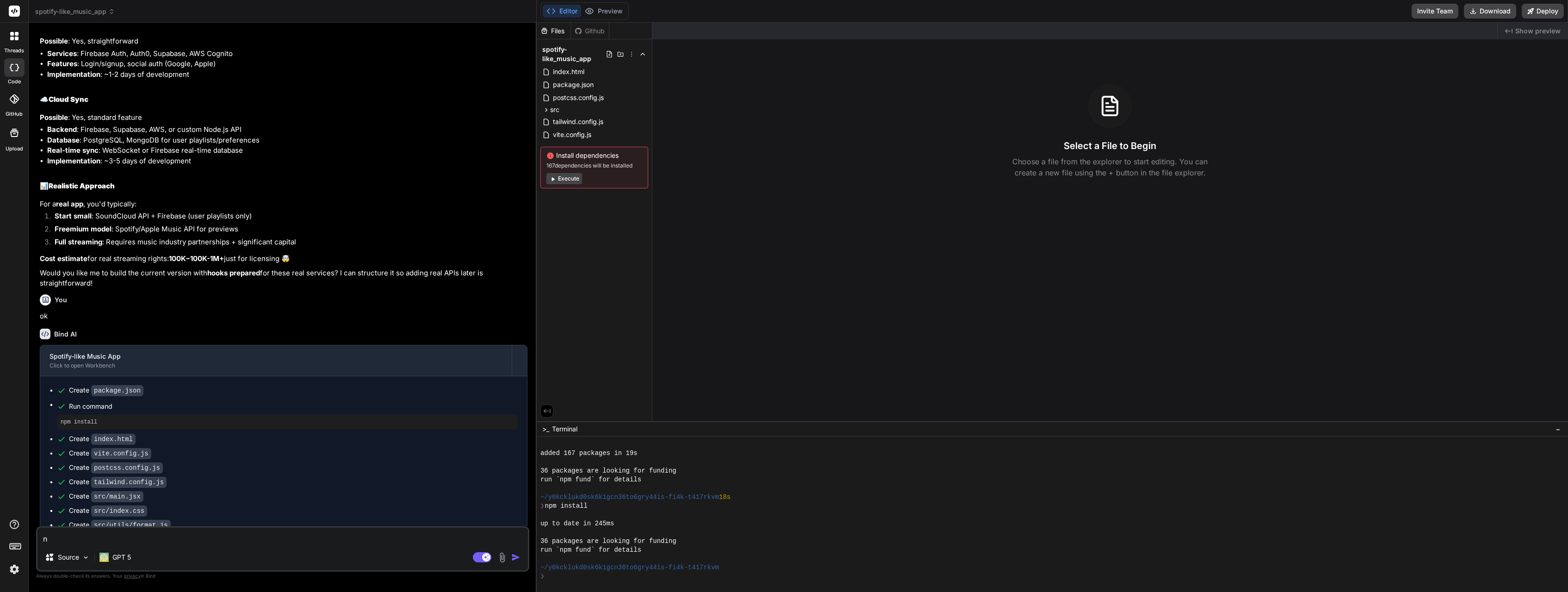
type textarea "x"
type textarea "new"
type textarea "x"
type textarea "new"
type textarea "x"
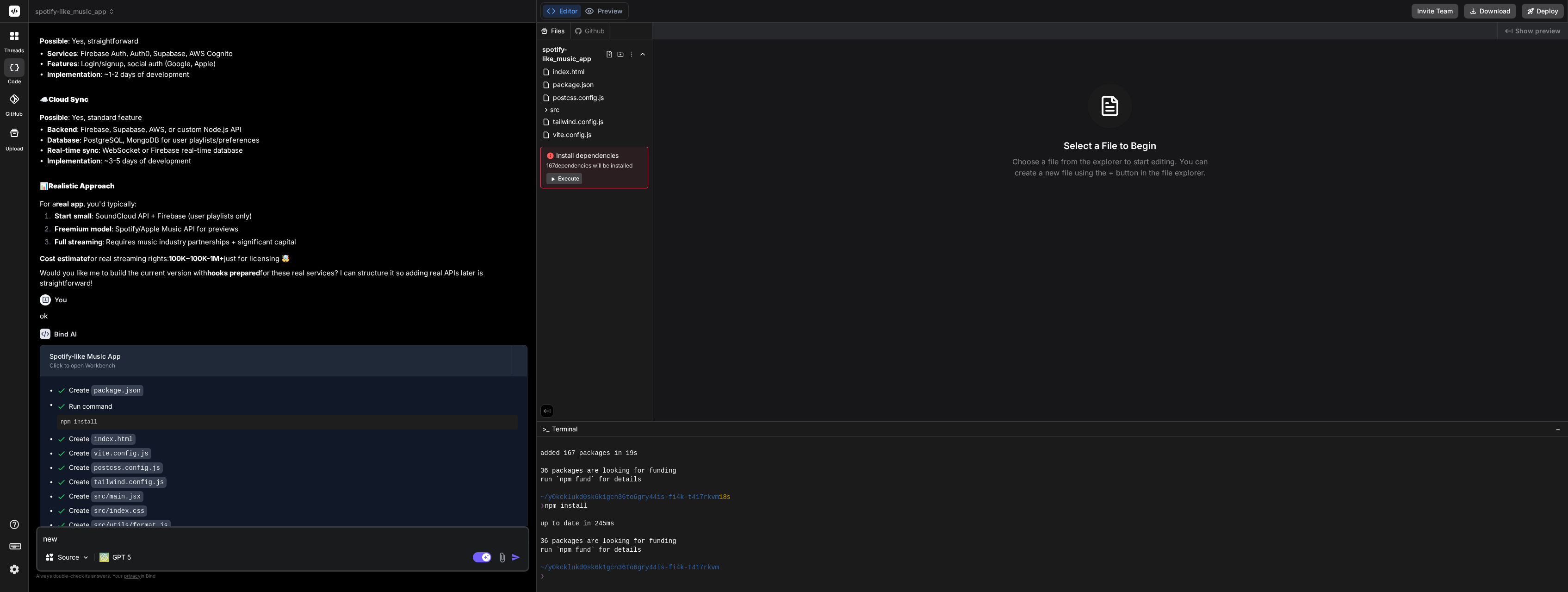
type textarea "new c"
type textarea "x"
type textarea "new ch"
type textarea "x"
type textarea "new cha"
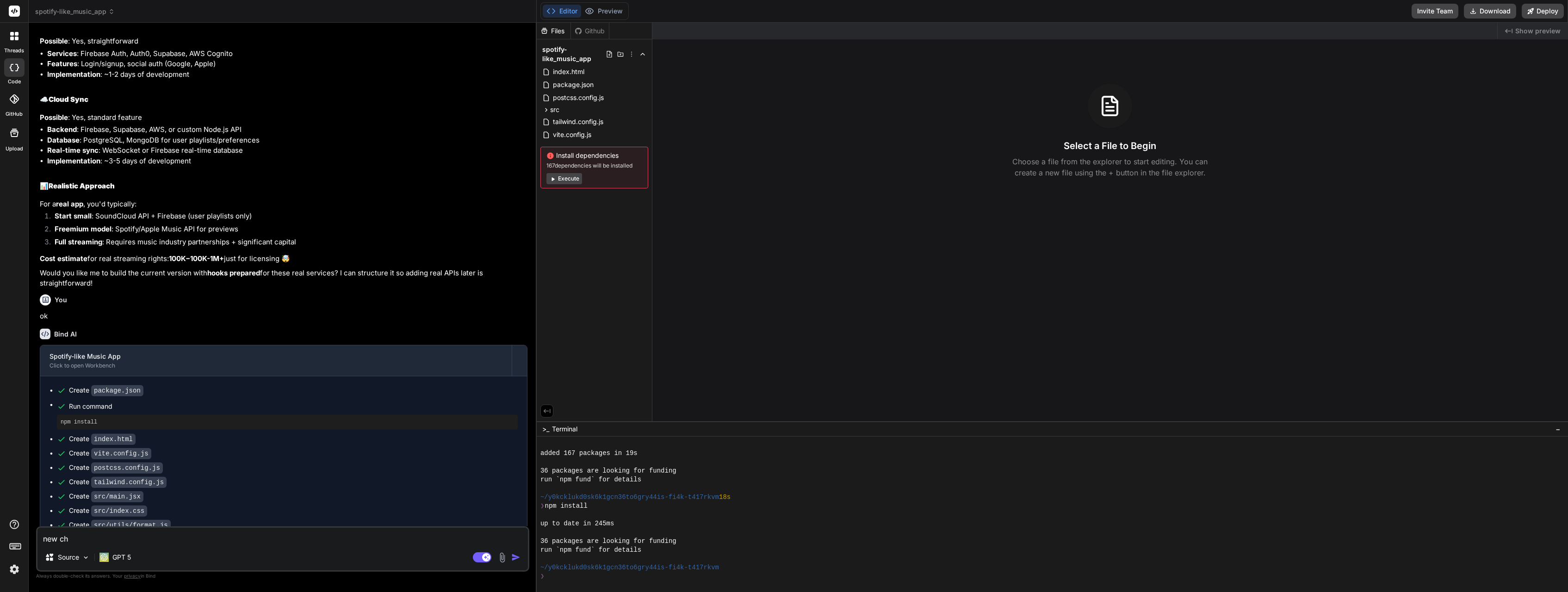
type textarea "x"
type textarea "new chat"
type textarea "x"
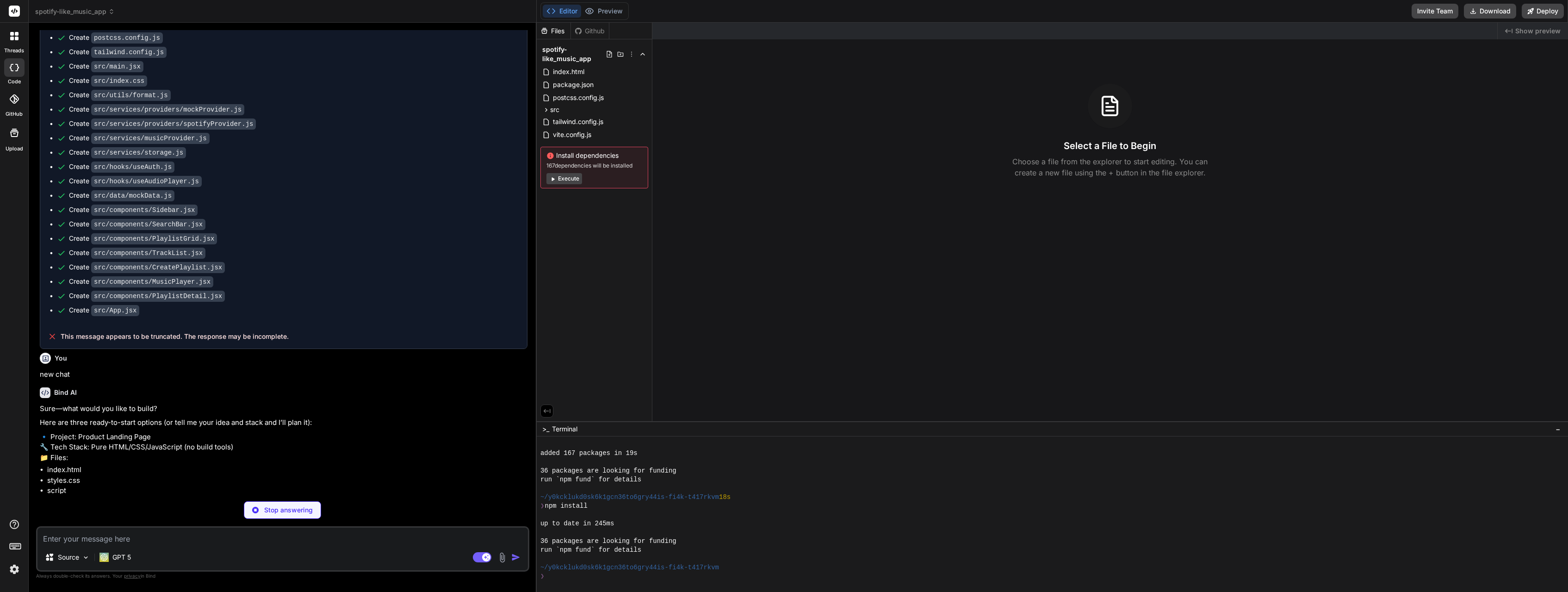
scroll to position [1270, 0]
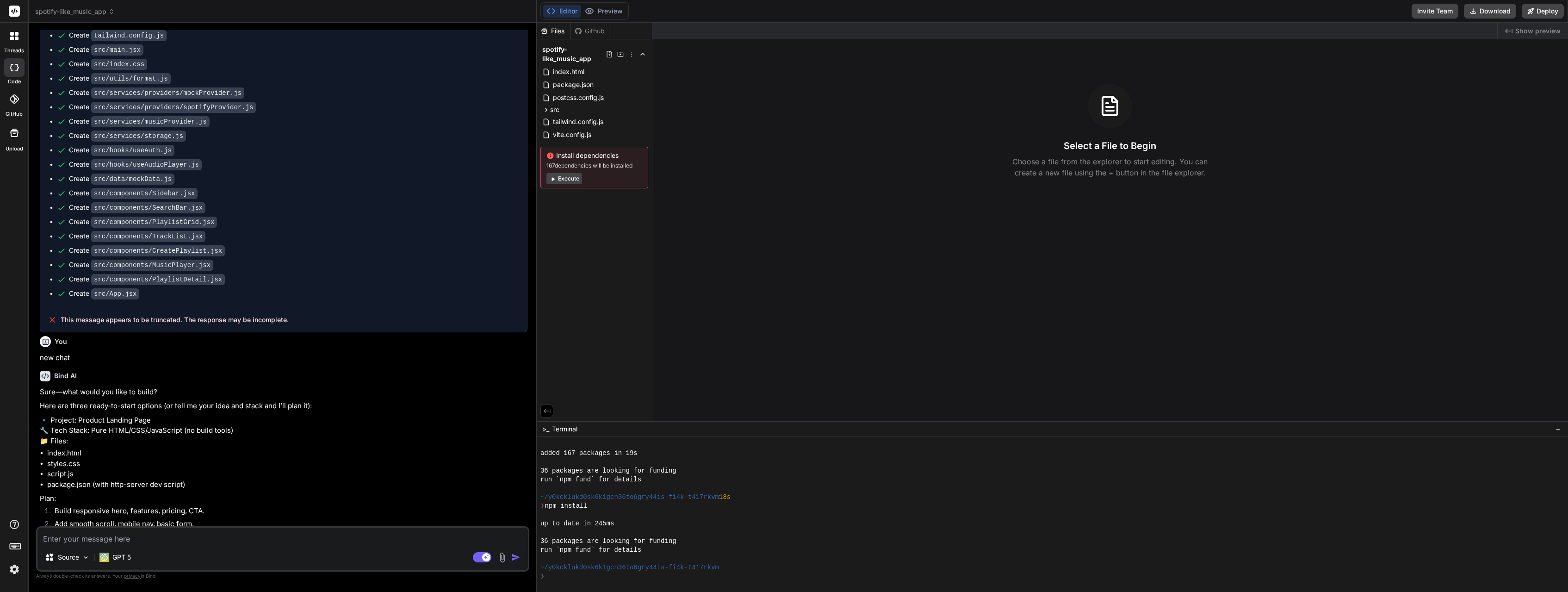
type textarea "x"
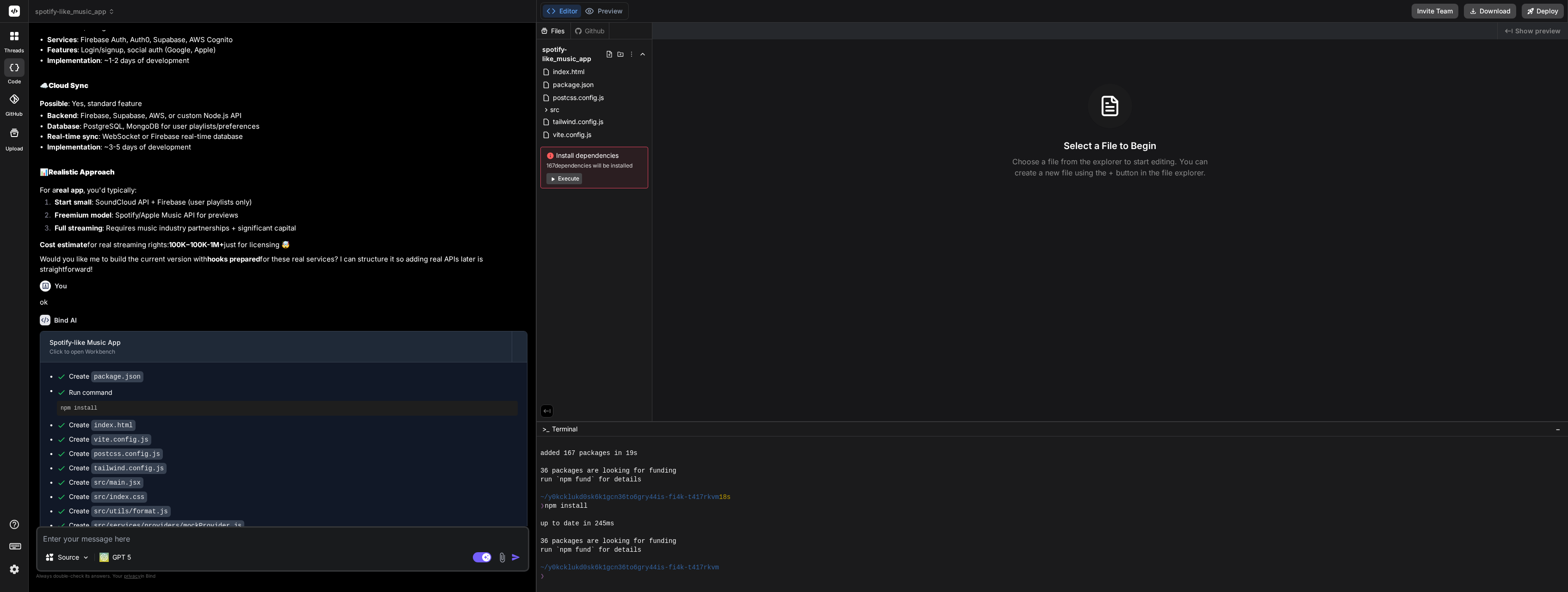
scroll to position [839, 0]
click at [221, 108] on p "Possible : Yes, standard feature" at bounding box center [283, 102] width 488 height 10
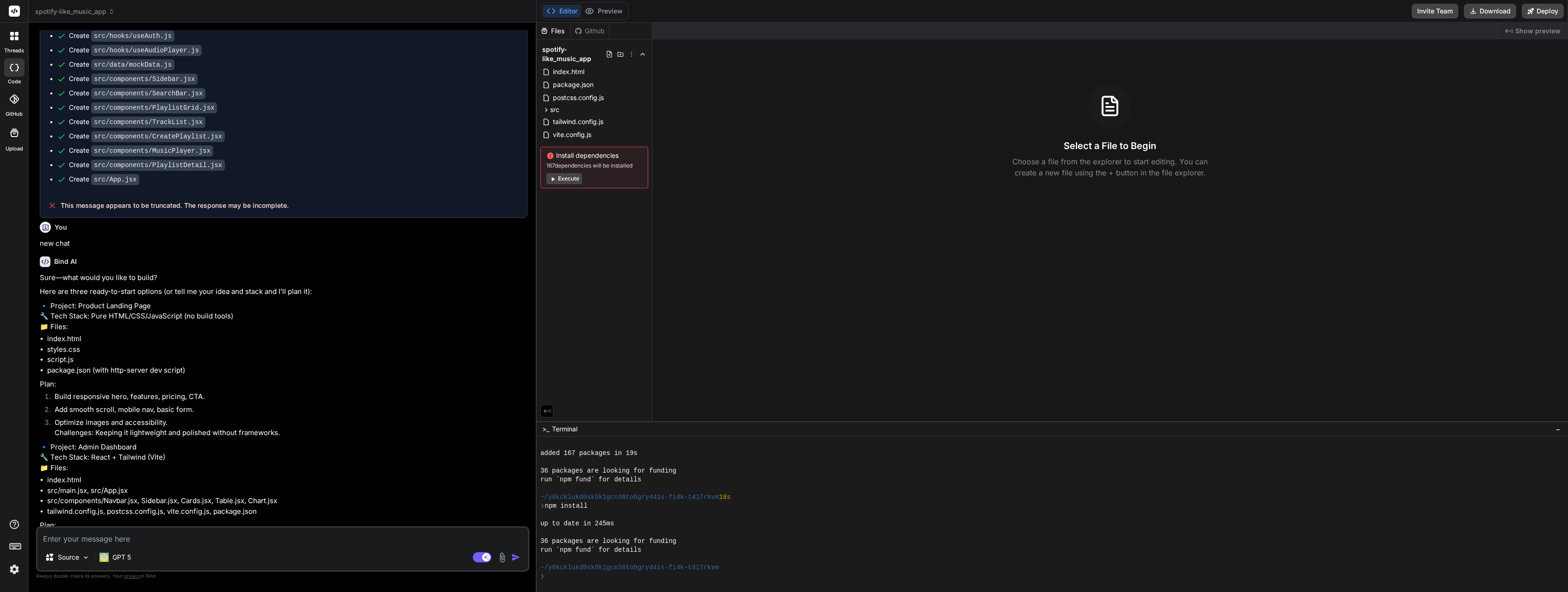
scroll to position [1394, 0]
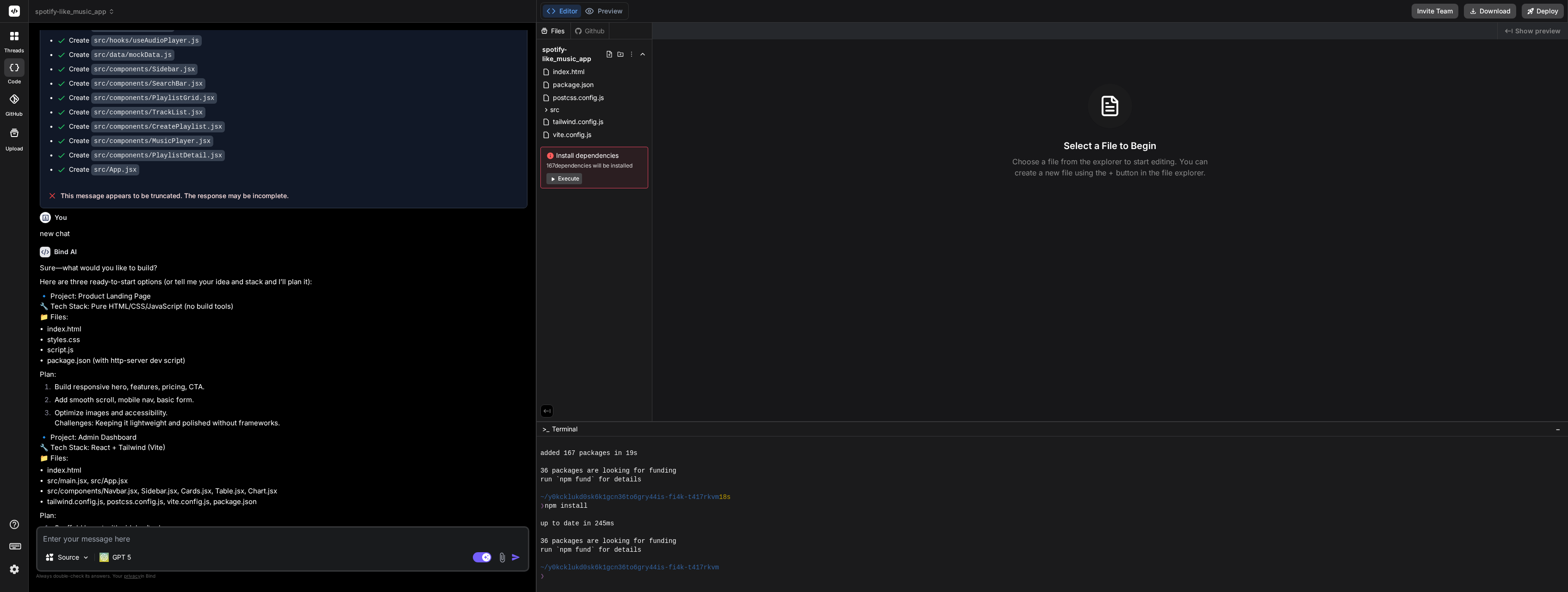
click at [138, 544] on div "Source GPT 5 Agent Mode. When this toggle is activated, AI automatically makes …" at bounding box center [282, 549] width 493 height 45
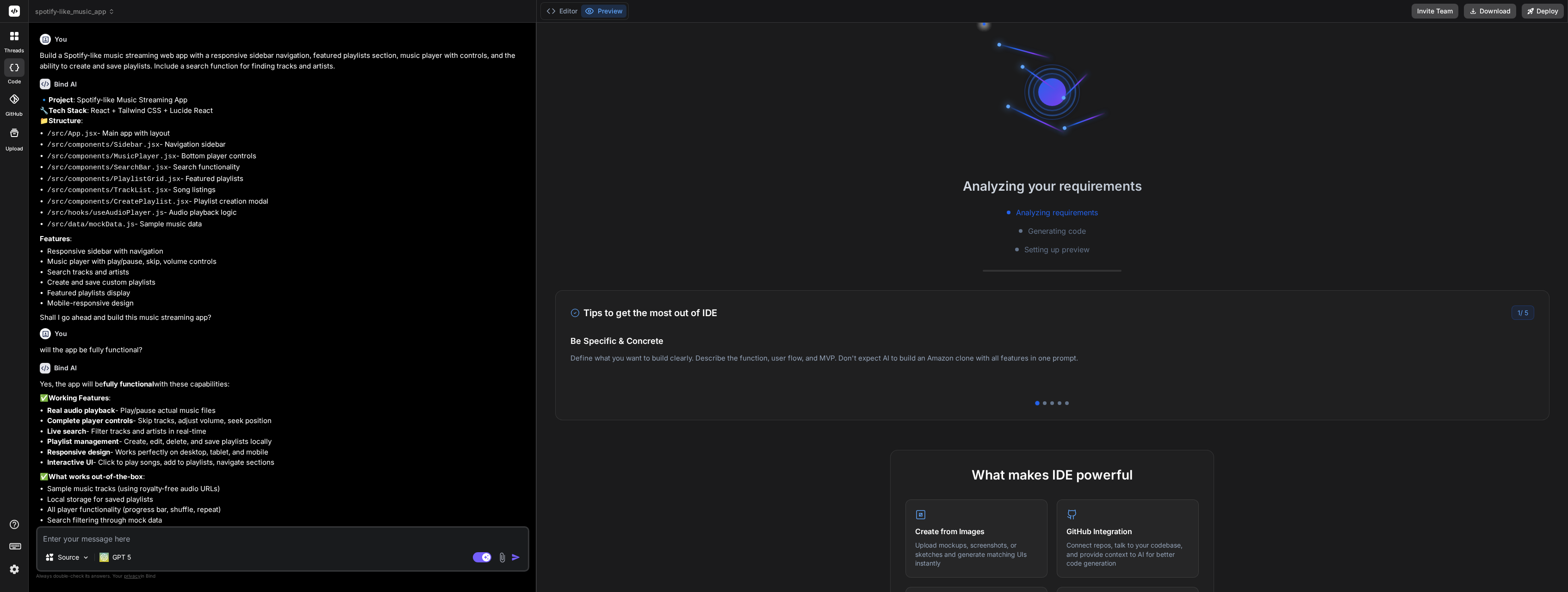
click at [111, 12] on icon at bounding box center [111, 12] width 7 height 7
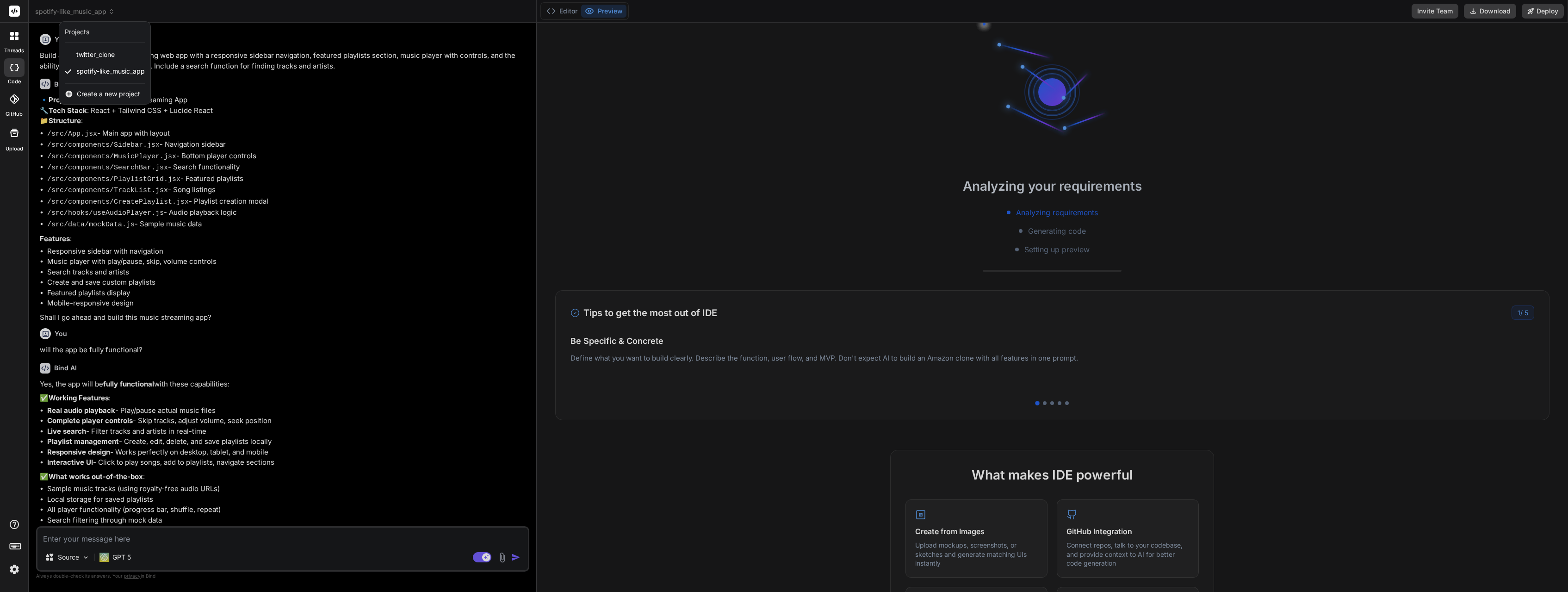
click at [105, 93] on span "Create a new project" at bounding box center [108, 94] width 63 height 9
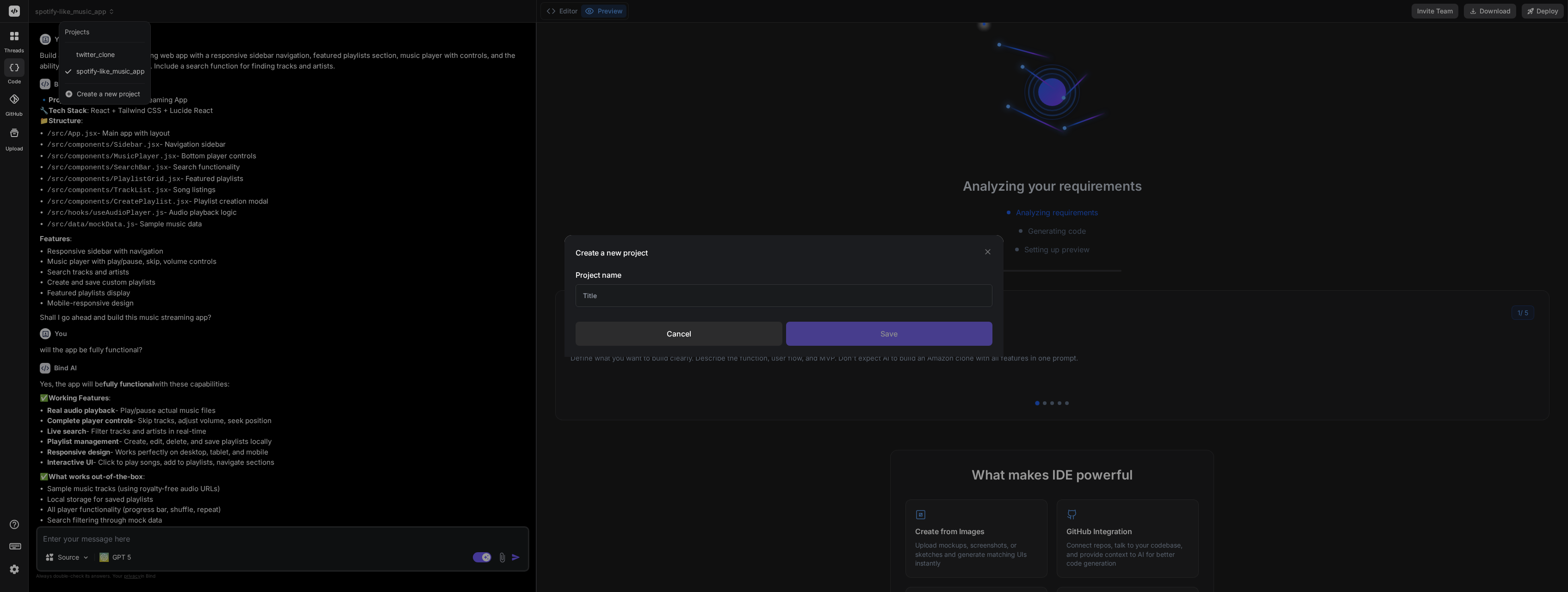
click at [610, 296] on input "text" at bounding box center [784, 295] width 417 height 23
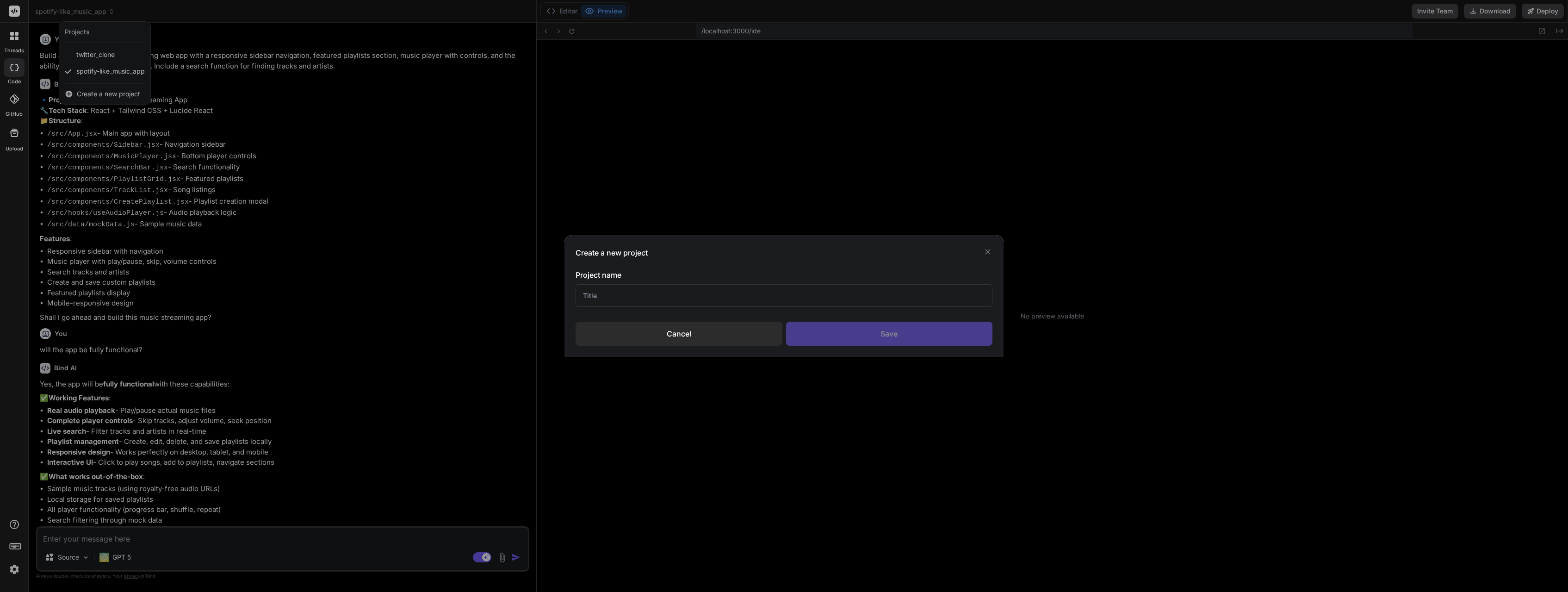
scroll to position [71, 0]
type textarea "x"
type input "Direc"
type textarea "x"
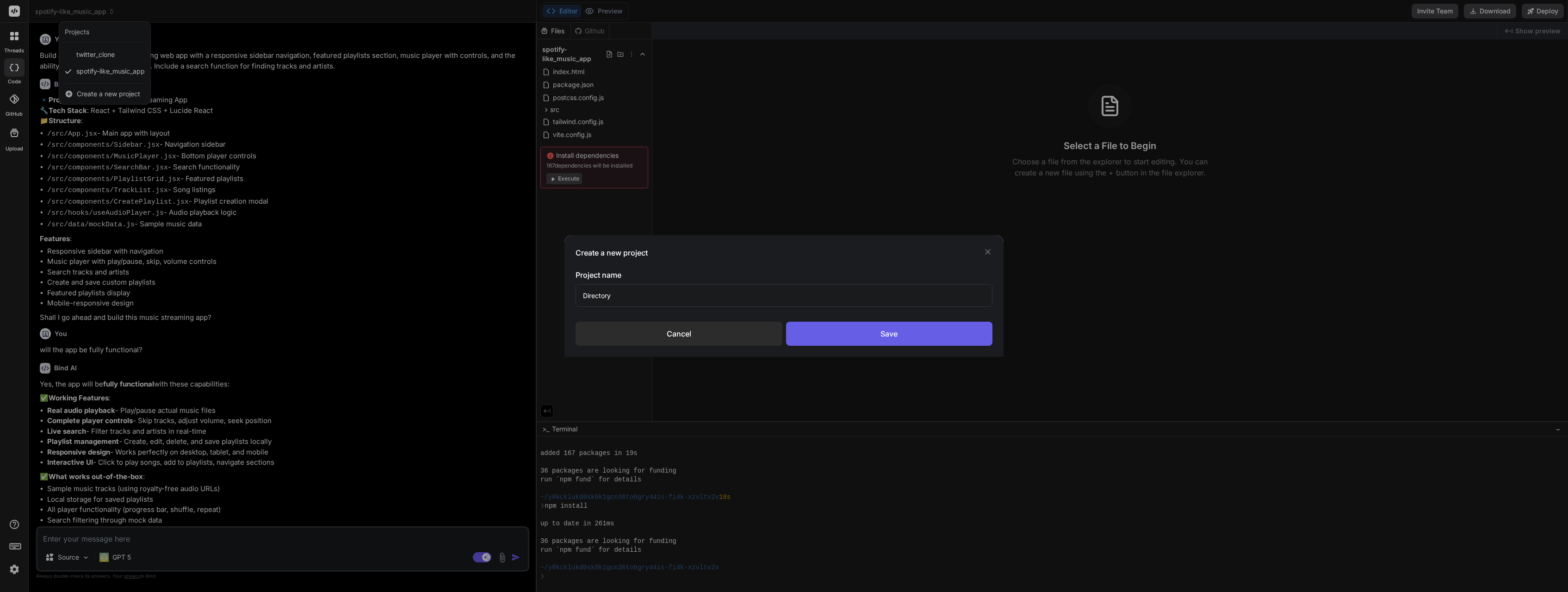
type input "Directory"
click at [808, 328] on div "Save" at bounding box center [889, 334] width 206 height 24
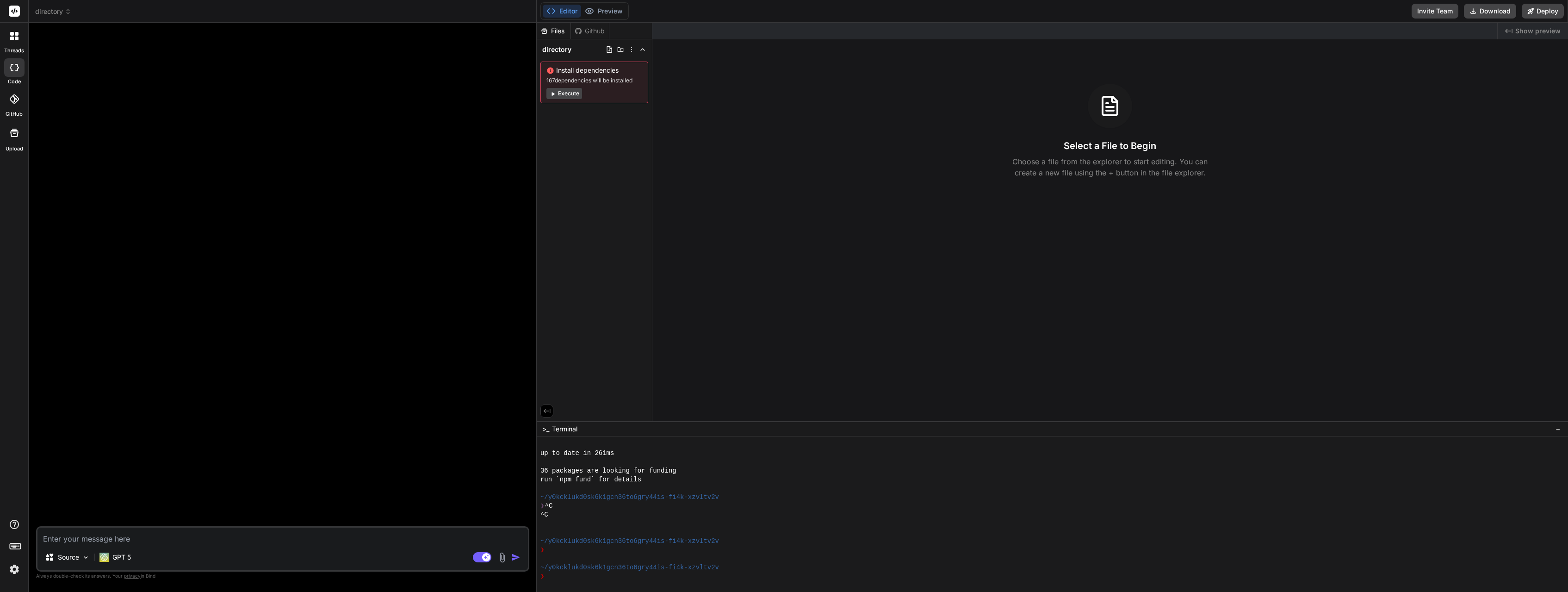
click at [169, 533] on textarea at bounding box center [283, 536] width 491 height 16
type textarea "x"
type textarea "C"
type textarea "x"
type textarea "Cr"
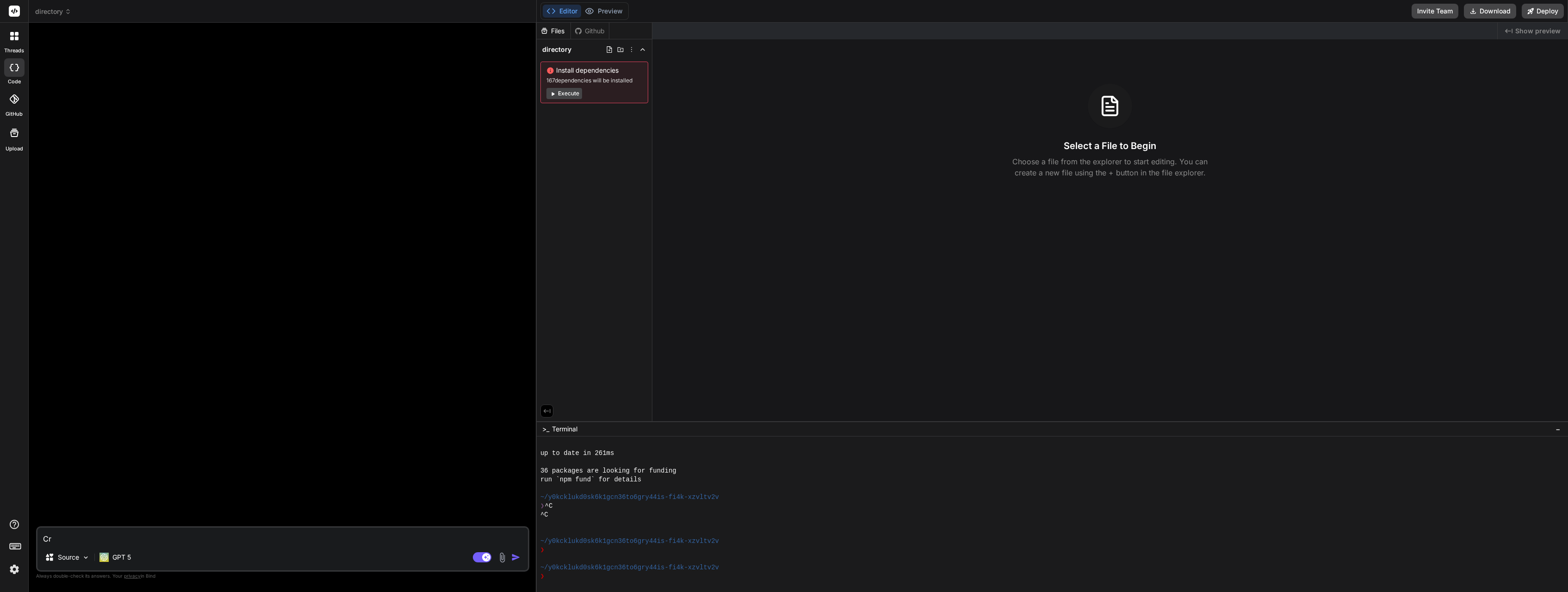
type textarea "x"
type textarea "Cre"
type textarea "x"
type textarea "Crea"
type textarea "x"
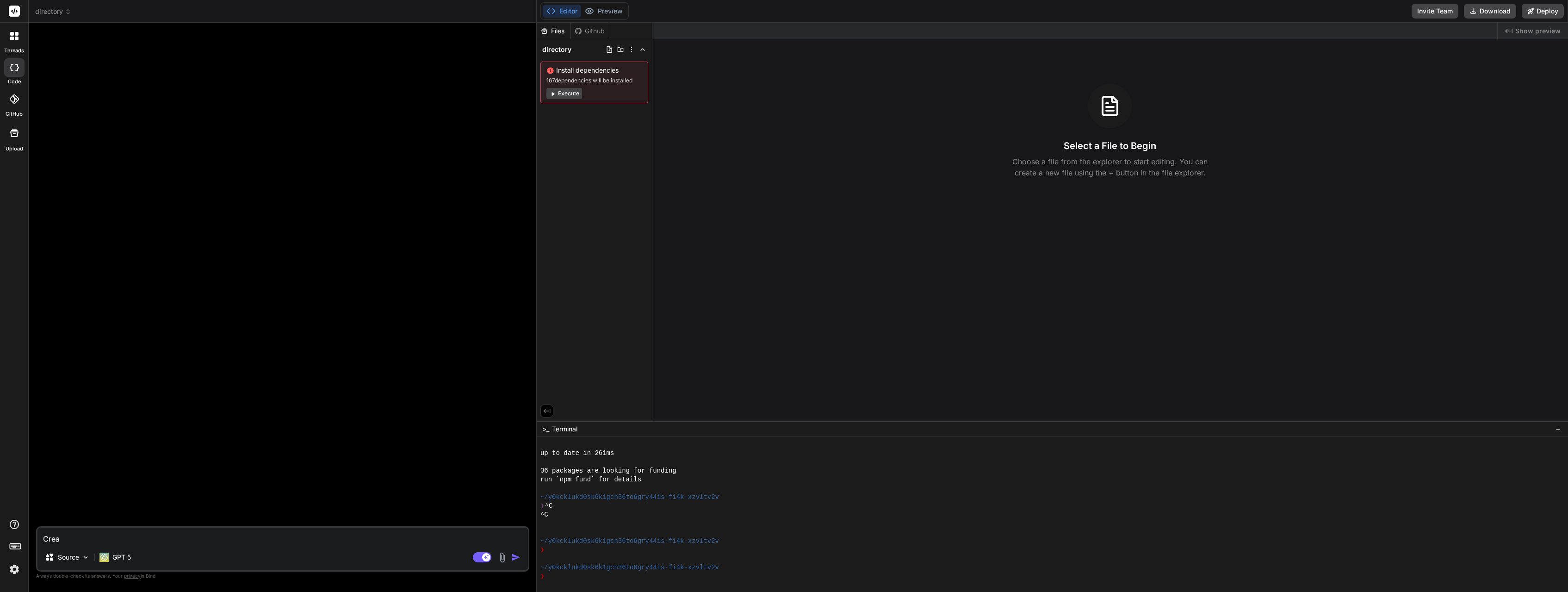
type textarea "Creat"
type textarea "x"
type textarea "Create"
type textarea "x"
type textarea "Create"
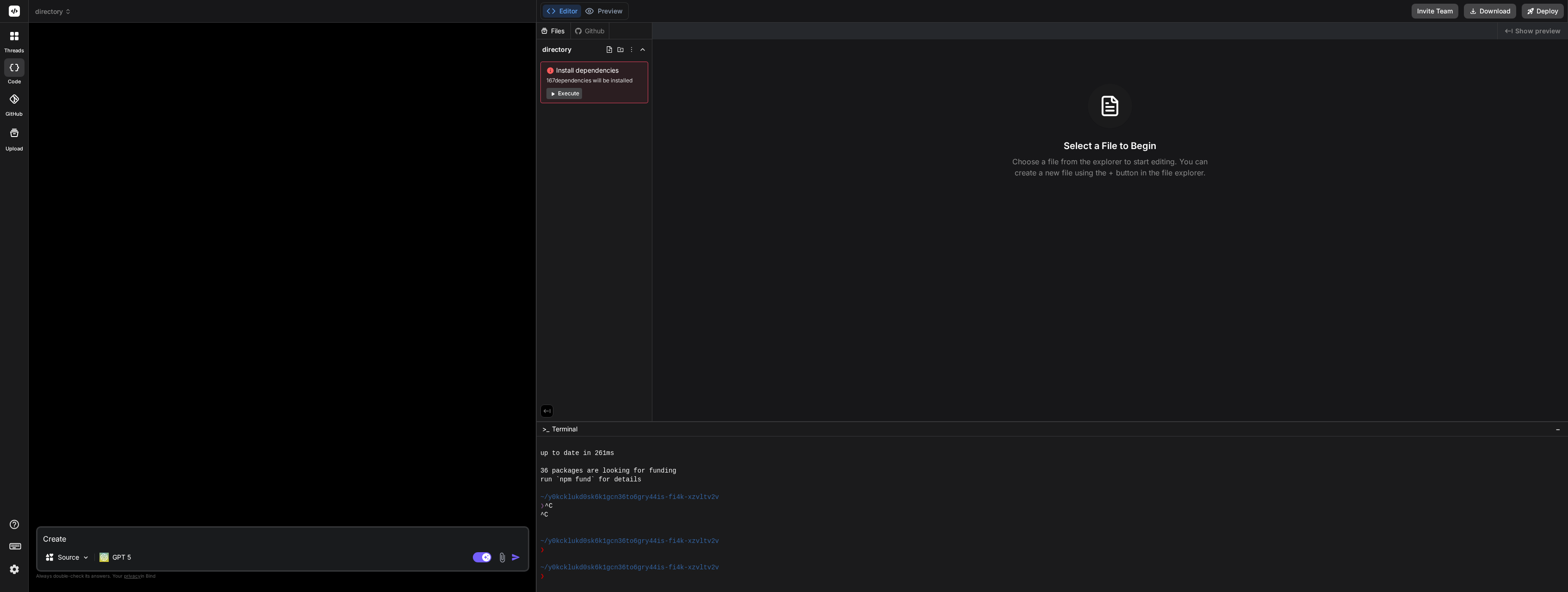
type textarea "x"
type textarea "Create a"
type textarea "x"
type textarea "Create a"
type textarea "x"
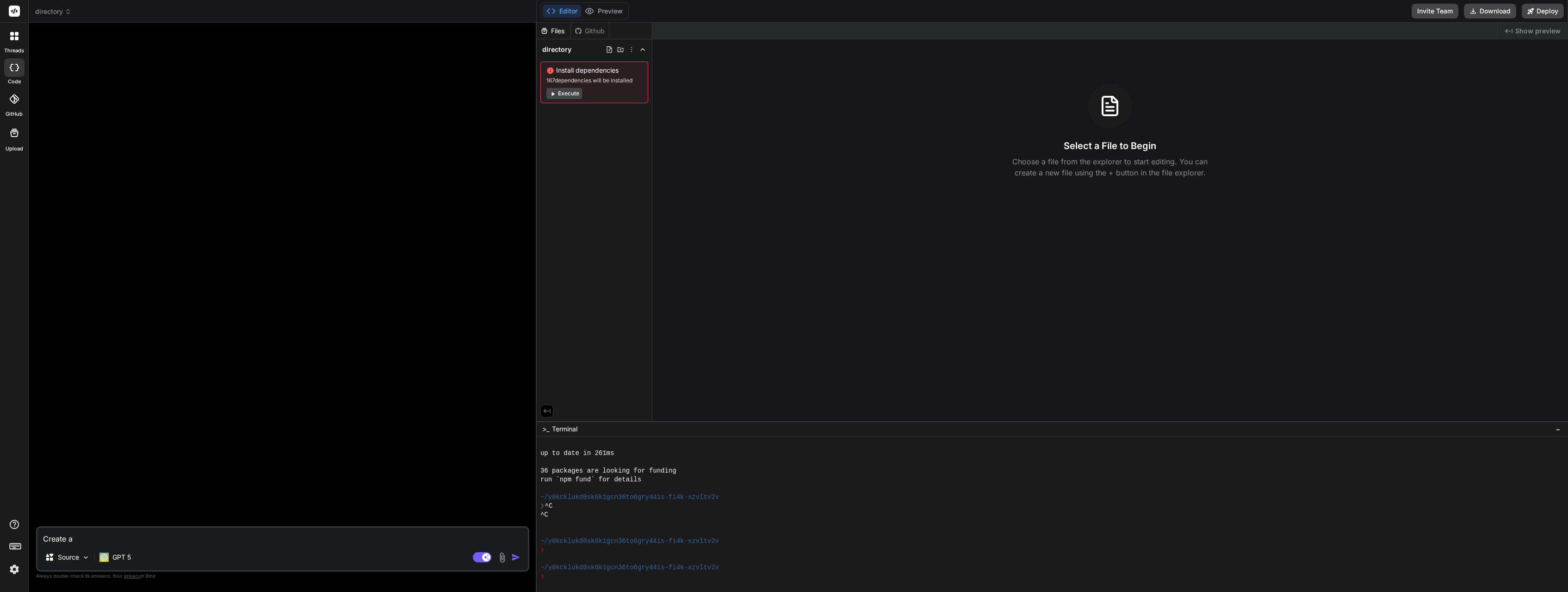
type textarea "Create a m"
type textarea "x"
type textarea "Create a mo"
type textarea "x"
type textarea "Create a mod"
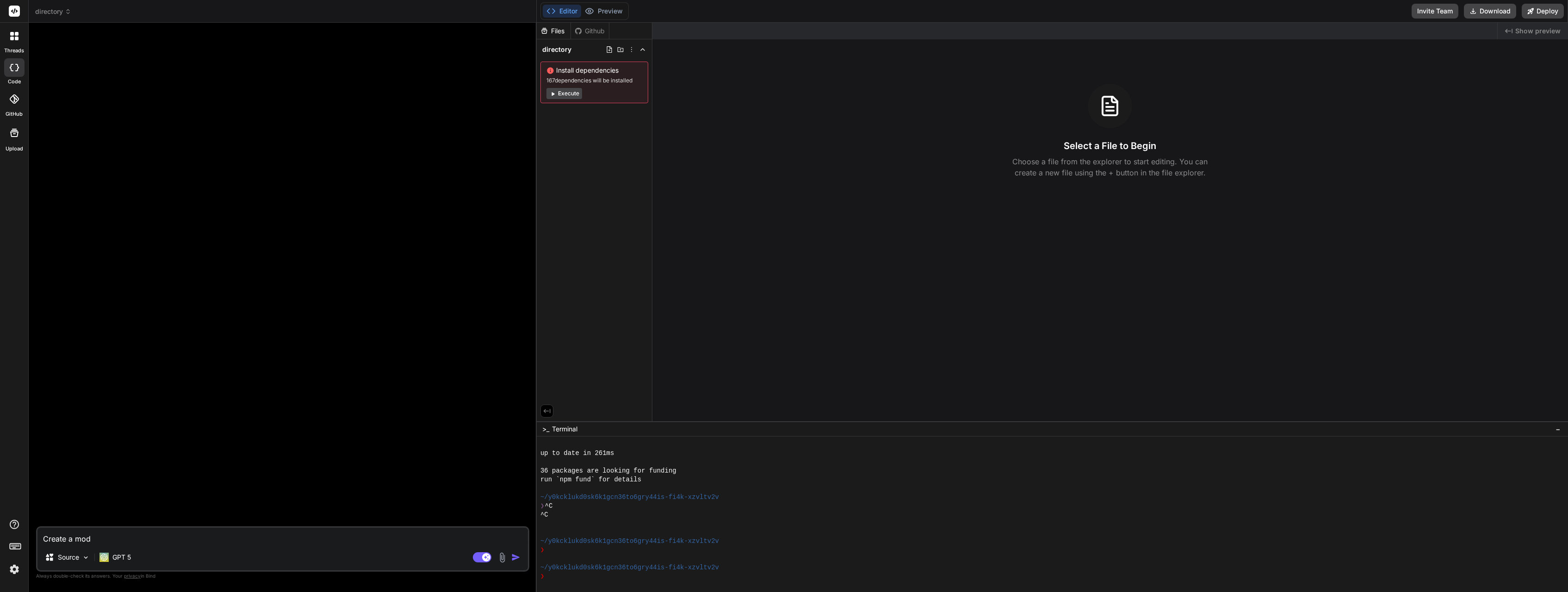
type textarea "x"
type textarea "Create a modn"
type textarea "x"
type textarea "Create a modne"
type textarea "x"
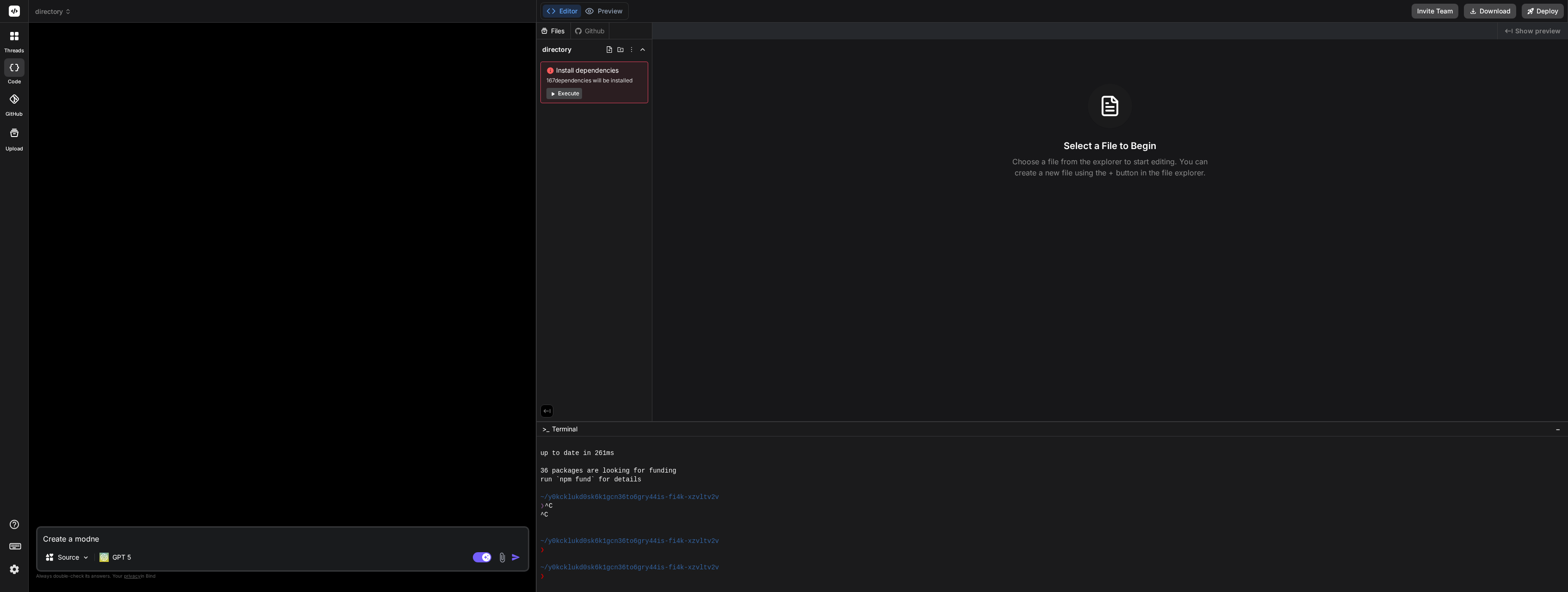
type textarea "Create a modner"
type textarea "x"
type textarea "Create a modnern"
type textarea "x"
type textarea "Create a modnern"
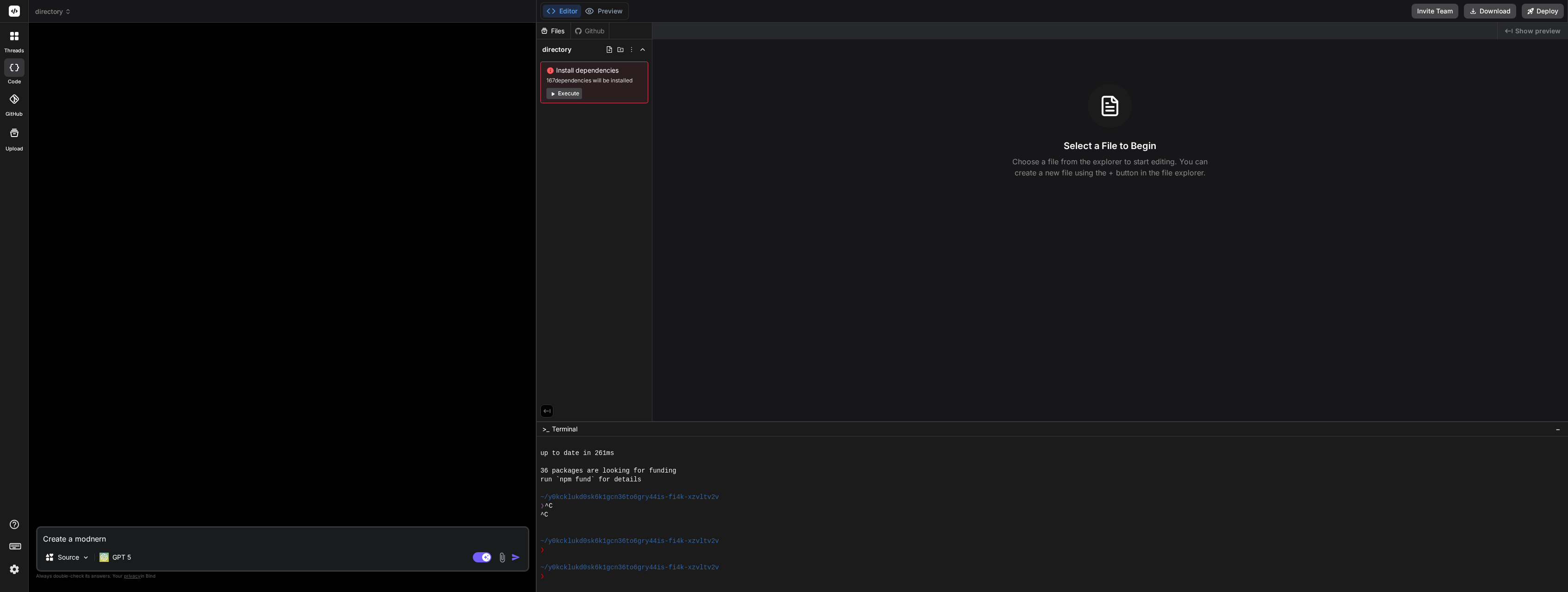
type textarea "x"
type textarea "Create a modnern a"
type textarea "x"
type textarea "Create a modnern an"
type textarea "x"
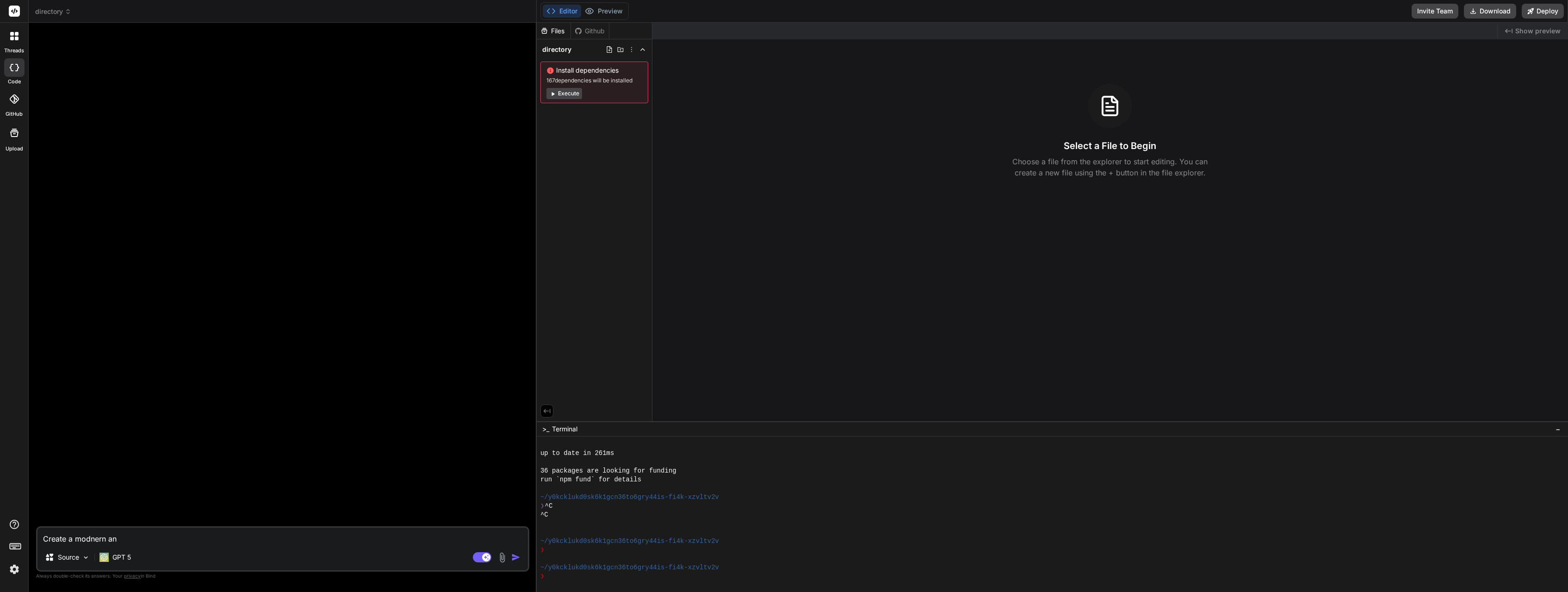
type textarea "Create a modnern and"
type textarea "x"
type textarea "Create a modnern and"
type textarea "x"
type textarea "Create a modnern and"
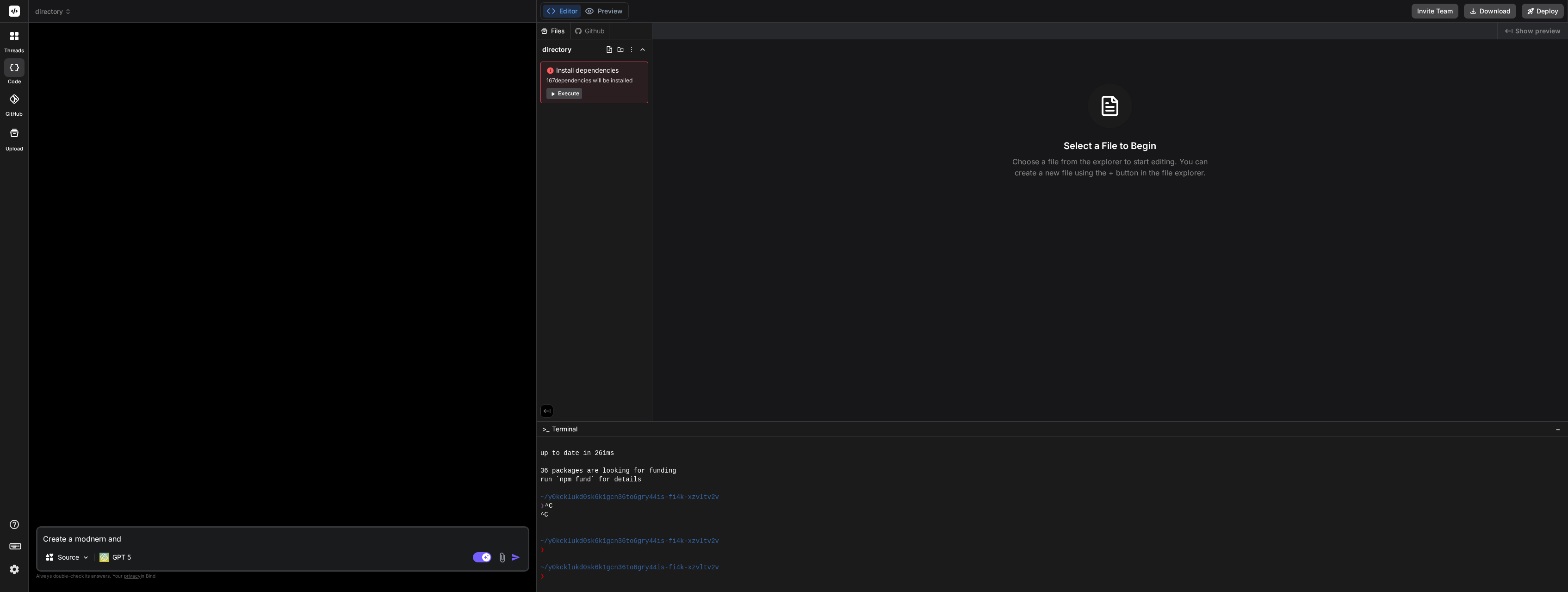
type textarea "x"
type textarea "Create a modnern an"
type textarea "x"
type textarea "Create a modnern a"
type textarea "x"
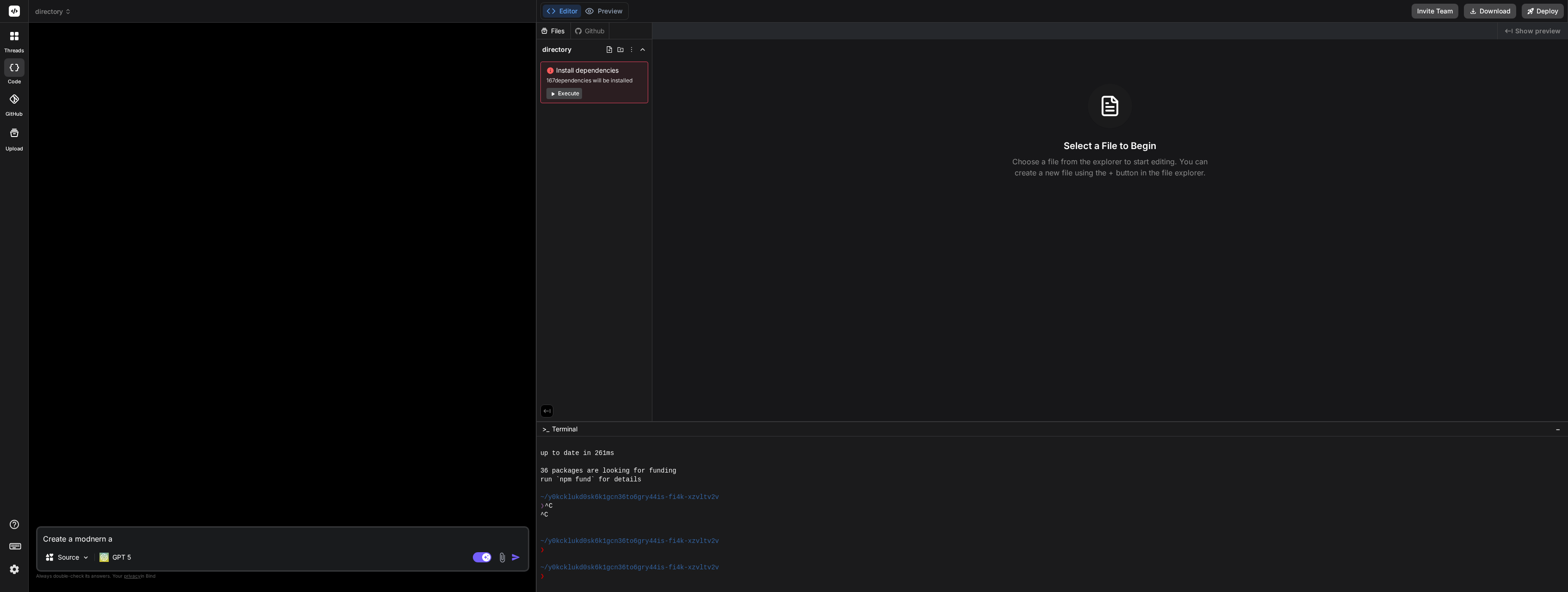
type textarea "Create a modnern"
type textarea "x"
type textarea "Create a modnern"
type textarea "x"
type textarea "Create a modner"
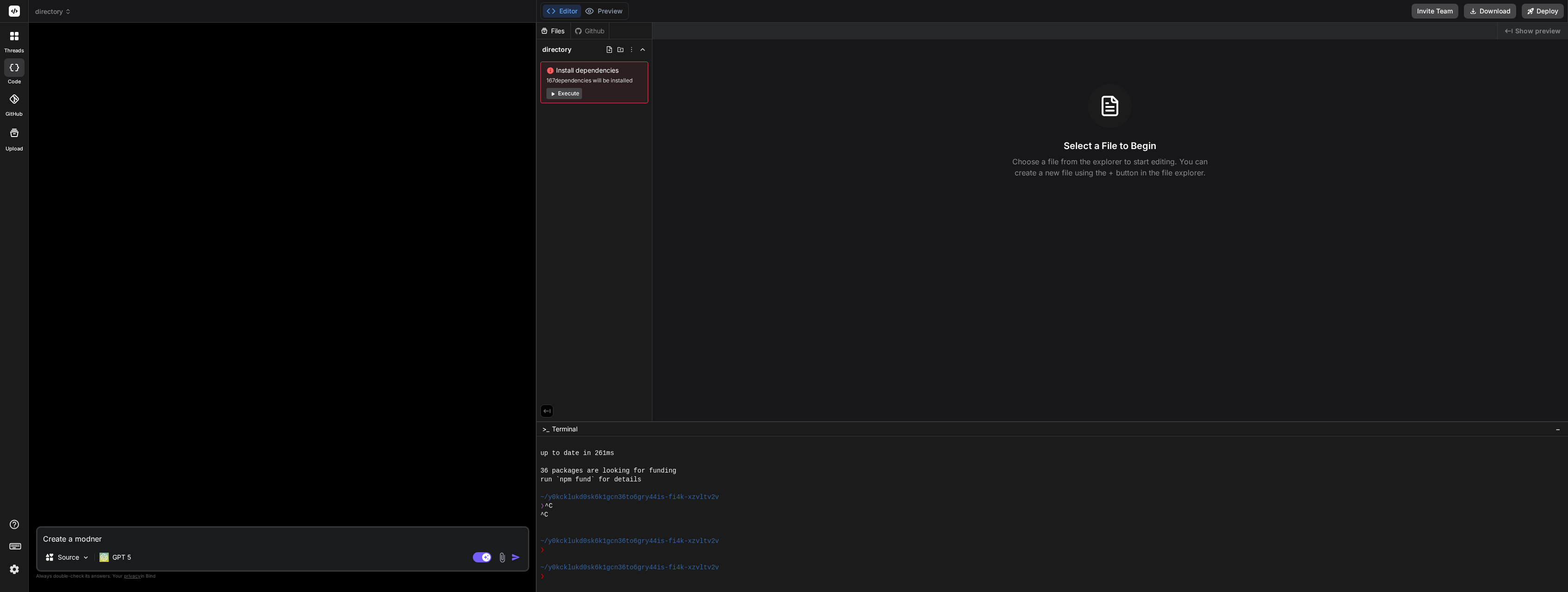
type textarea "x"
type textarea "Create a modne"
type textarea "x"
type textarea "Create a modn"
type textarea "x"
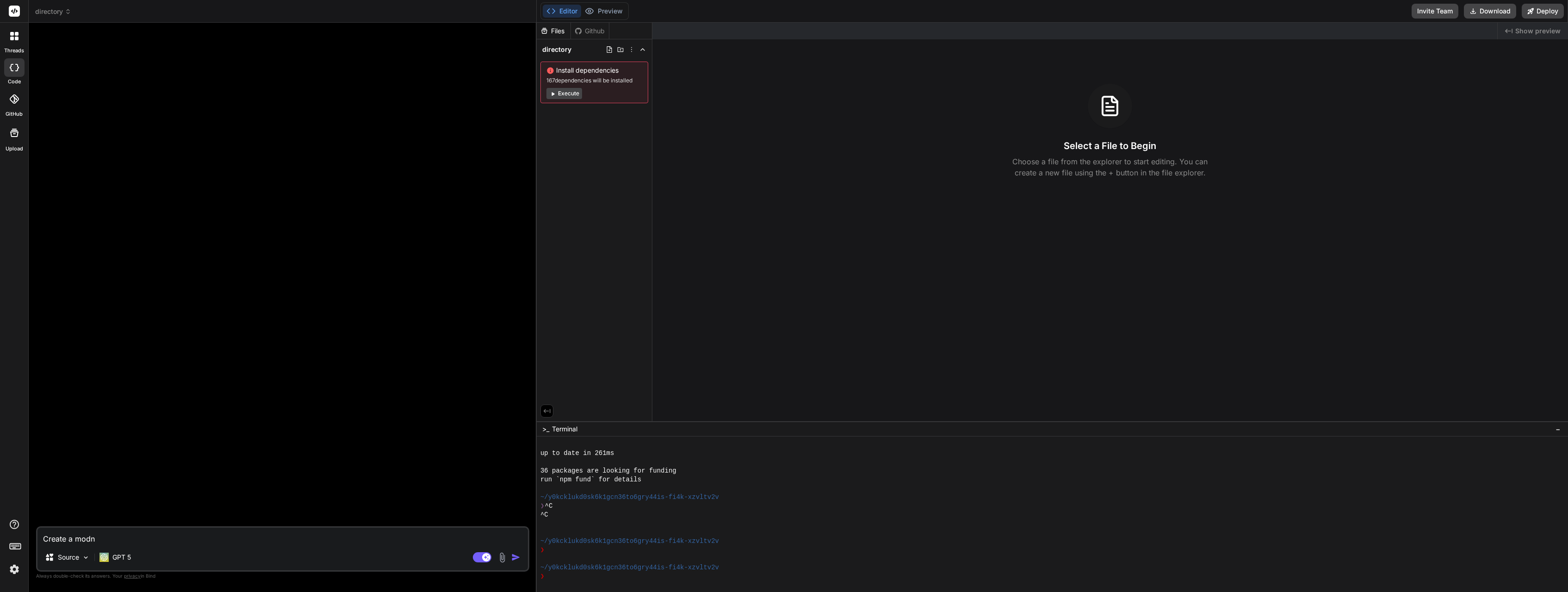
type textarea "Create a mod"
type textarea "x"
type textarea "Create a mode"
type textarea "x"
type textarea "Create a moder"
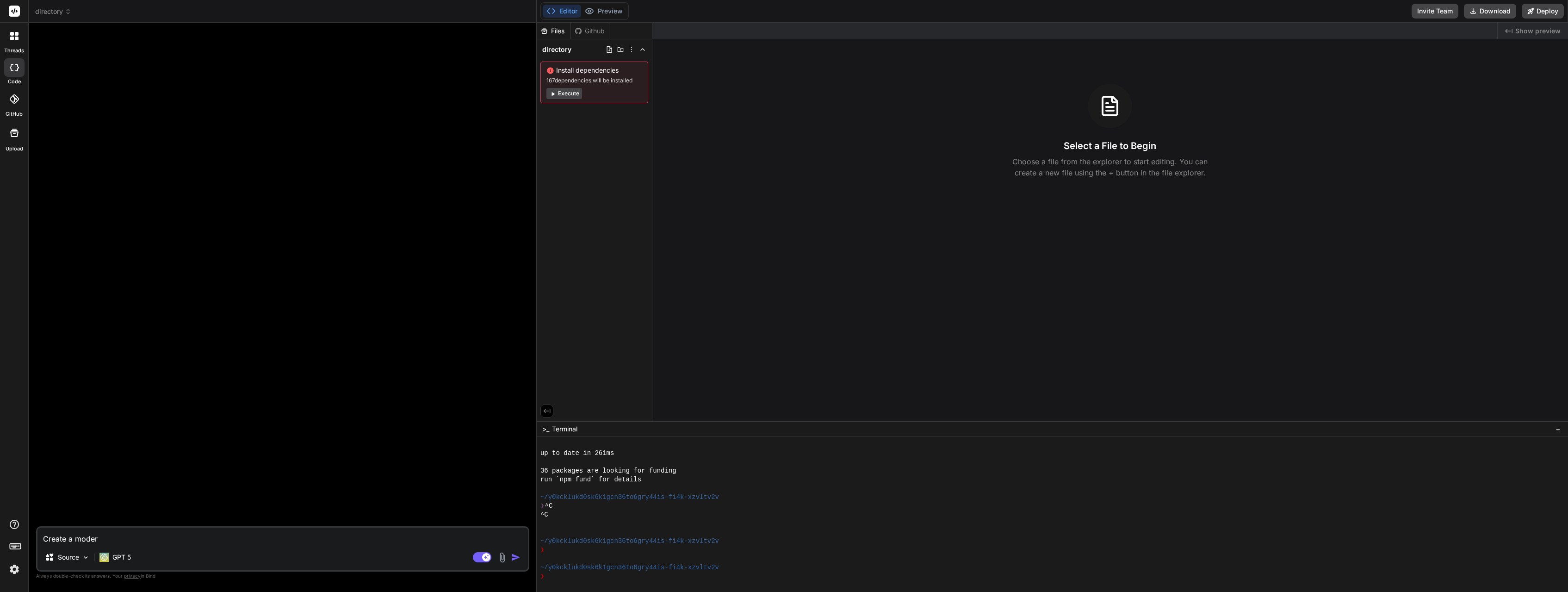
type textarea "x"
type textarea "Create a modern"
type textarea "x"
type textarea "Create a modern"
type textarea "x"
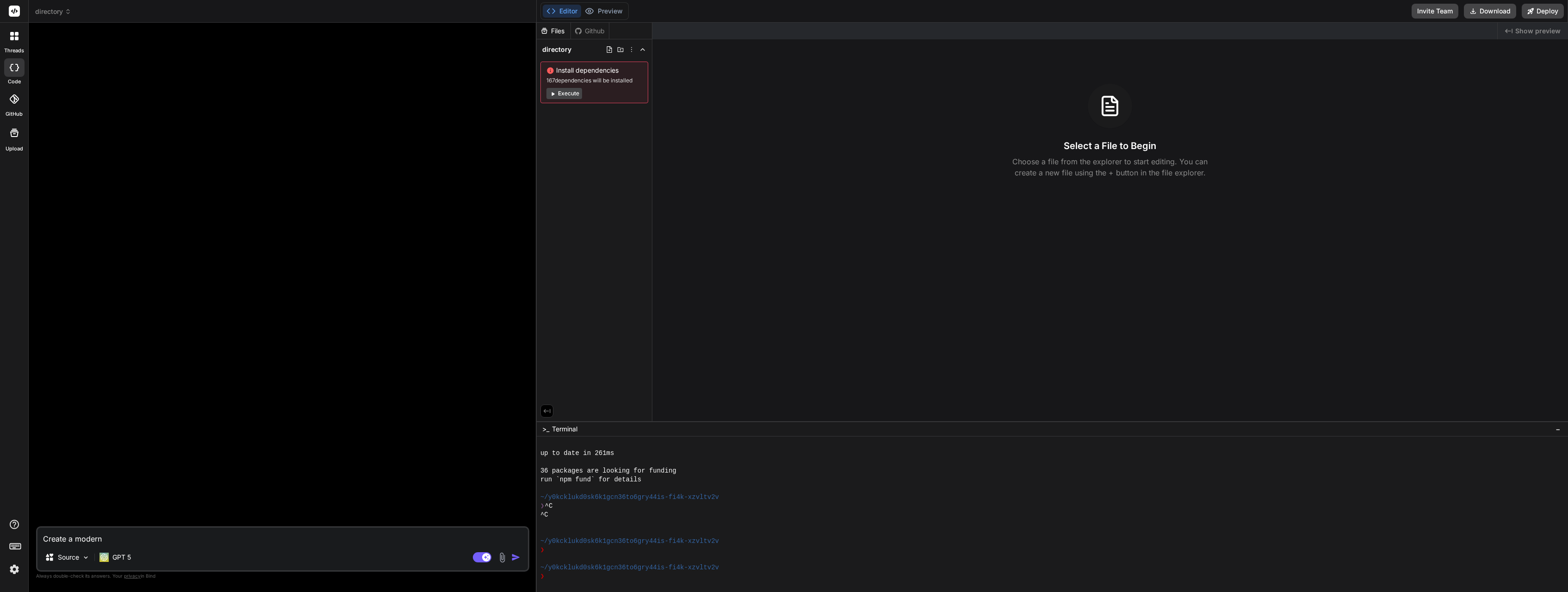
type textarea "Create a modern w"
type textarea "x"
type textarea "Create a modern we"
type textarea "x"
type textarea "Create a modern web"
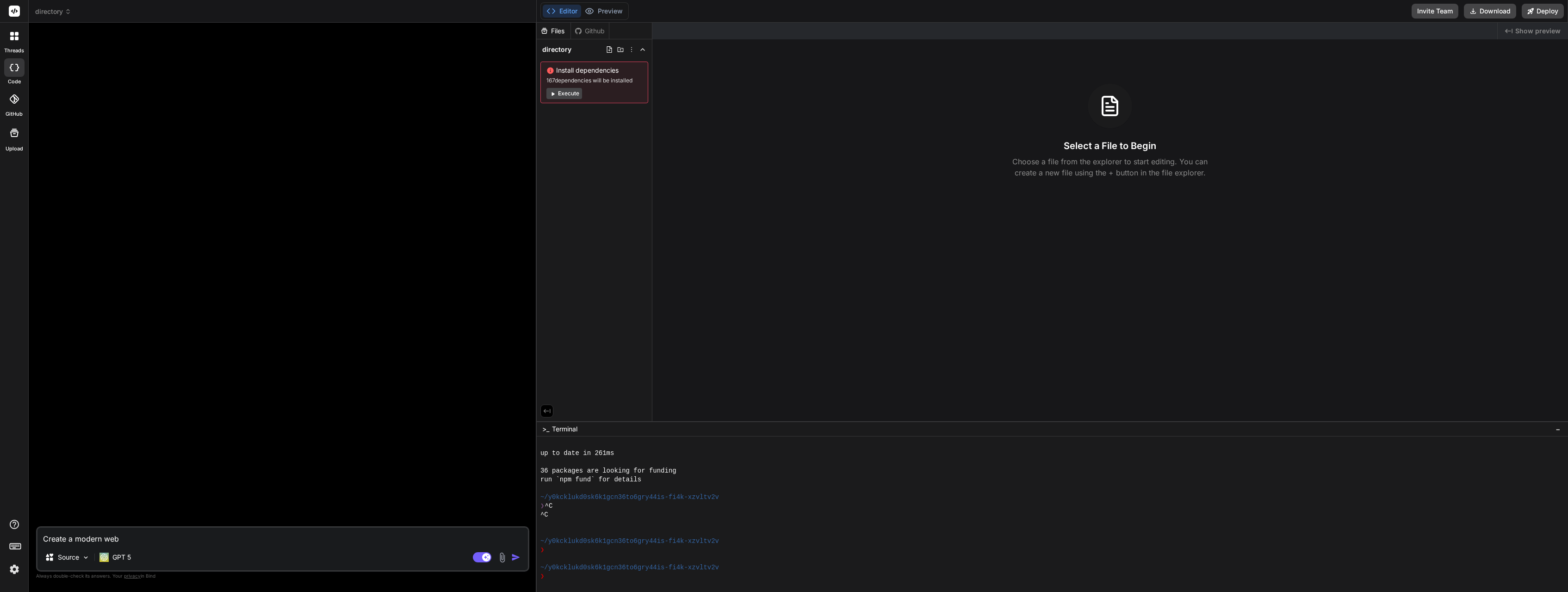
type textarea "x"
type textarea "Create a modern weba"
type textarea "x"
type textarea "Create a modern webap"
type textarea "x"
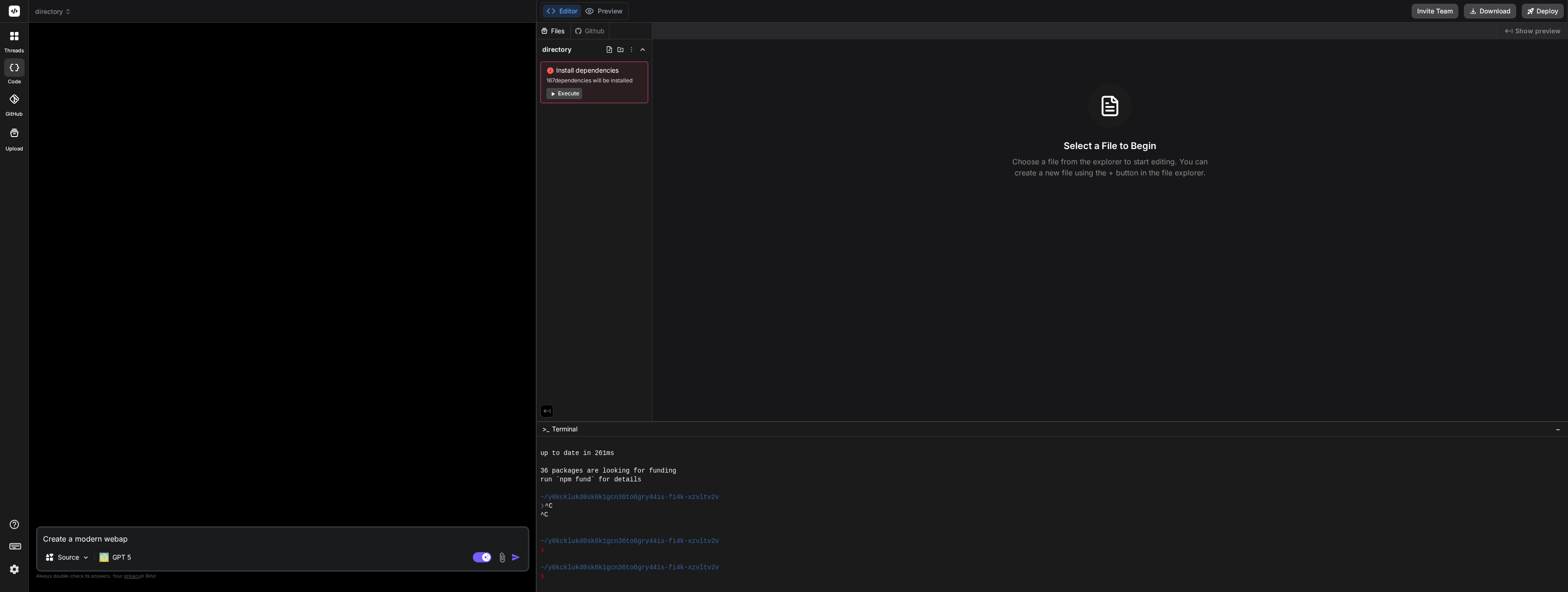
type textarea "Create a modern webapp"
type textarea "x"
type textarea "Create a modern webapp"
type textarea "x"
type textarea "Create a modern webapp d"
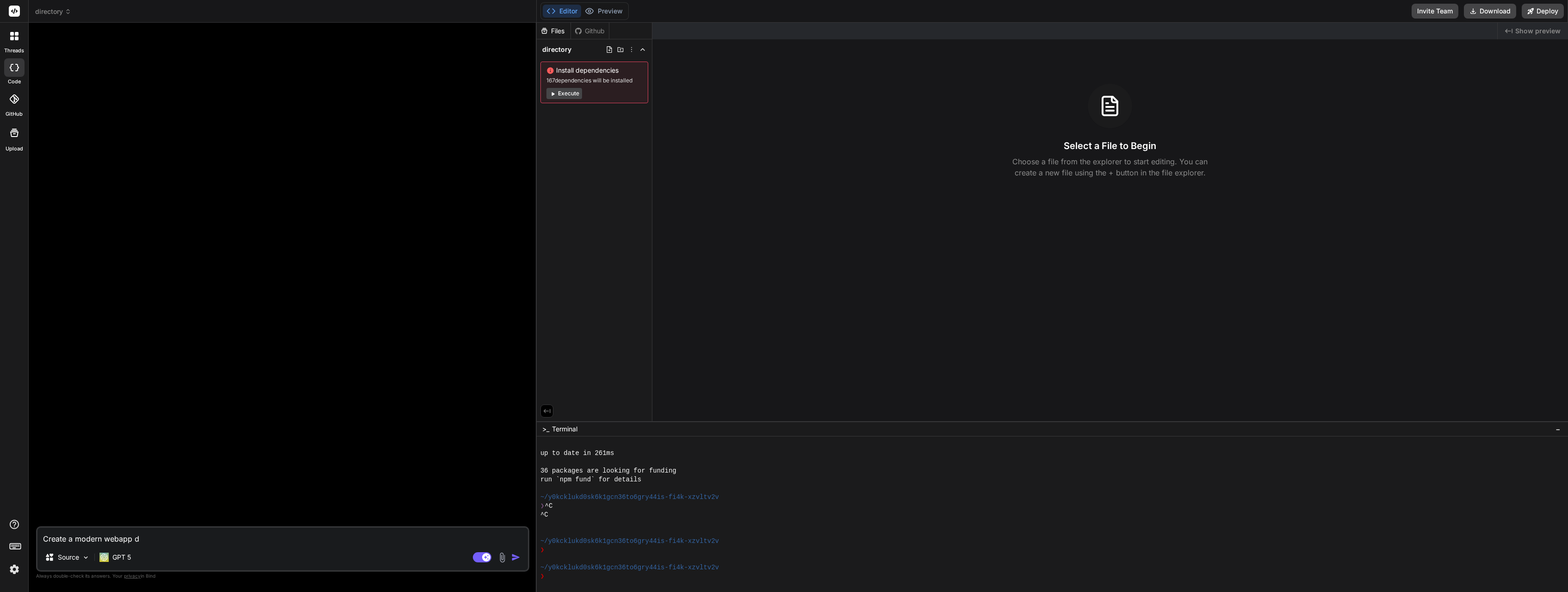
type textarea "x"
type textarea "Create a modern webapp di"
type textarea "x"
type textarea "Create a modern webapp dir"
type textarea "x"
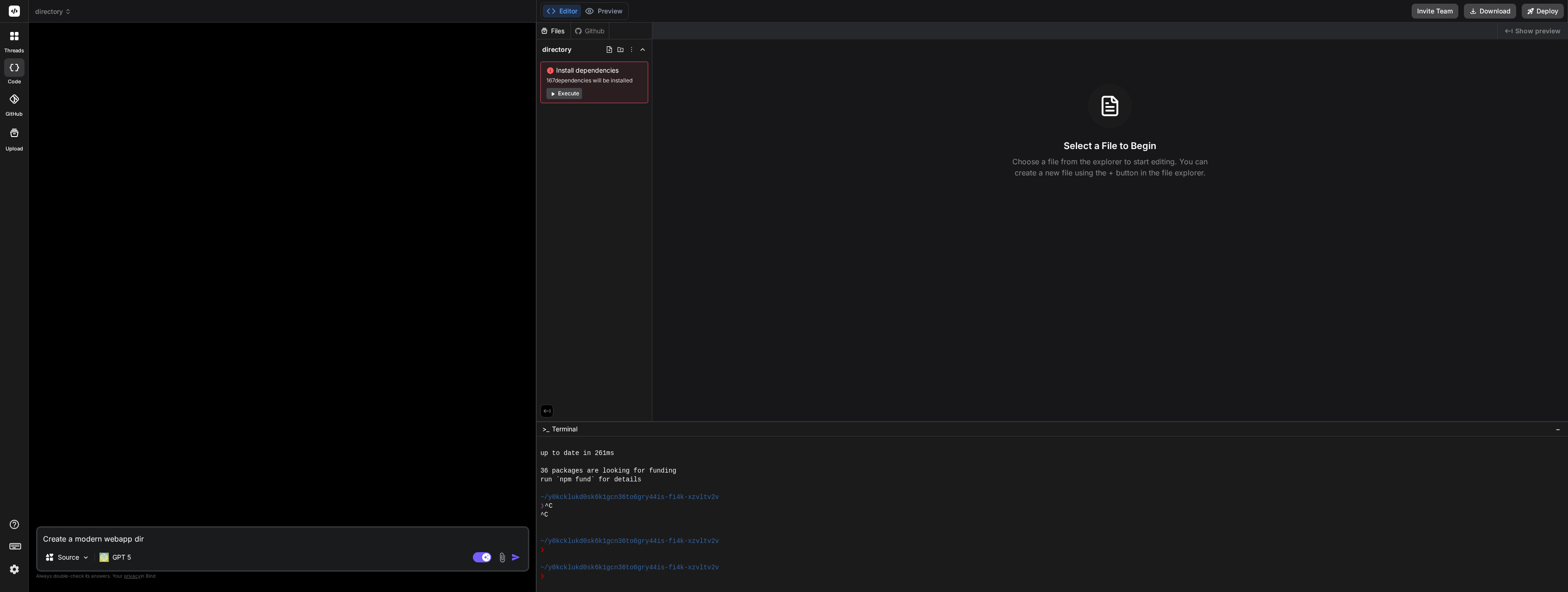
type textarea "Create a modern webapp dire"
type textarea "x"
type textarea "Create a modern webapp direc"
type textarea "x"
type textarea "Create a modern webapp direct"
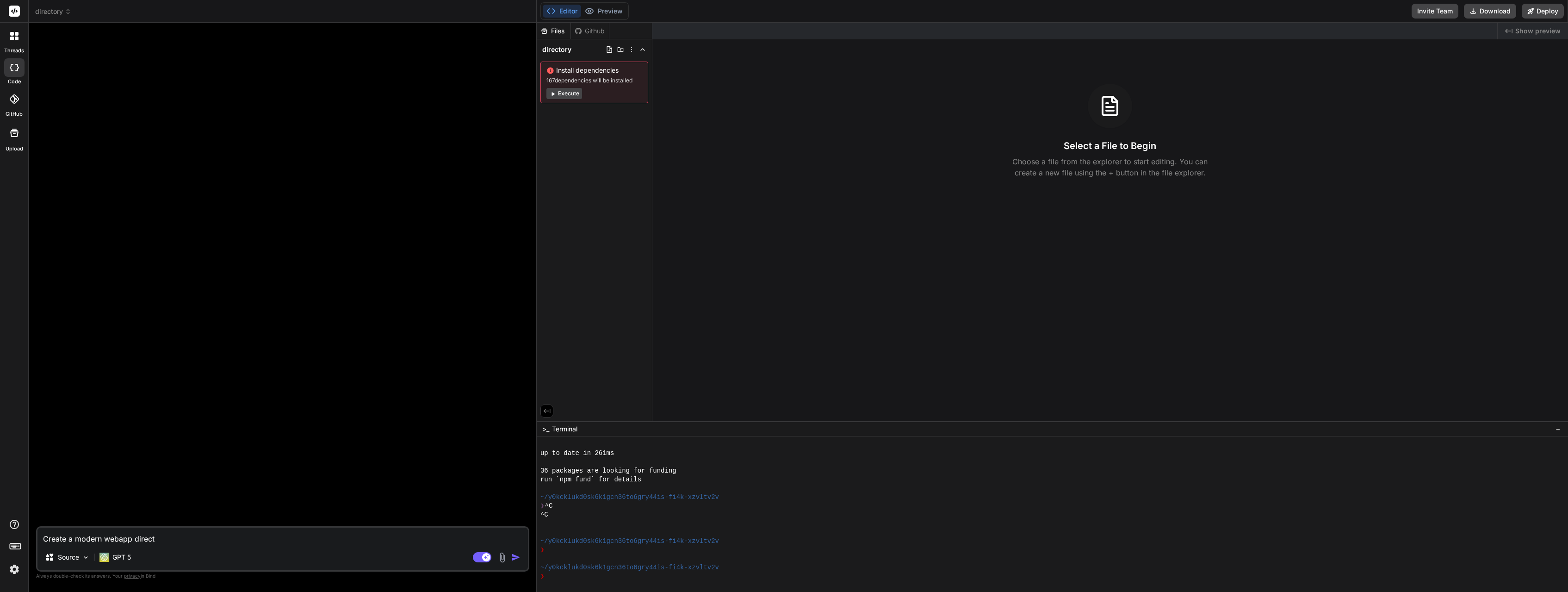
type textarea "x"
type textarea "Create a modern webapp directo"
type textarea "x"
type textarea "Create a modern webapp director"
type textarea "x"
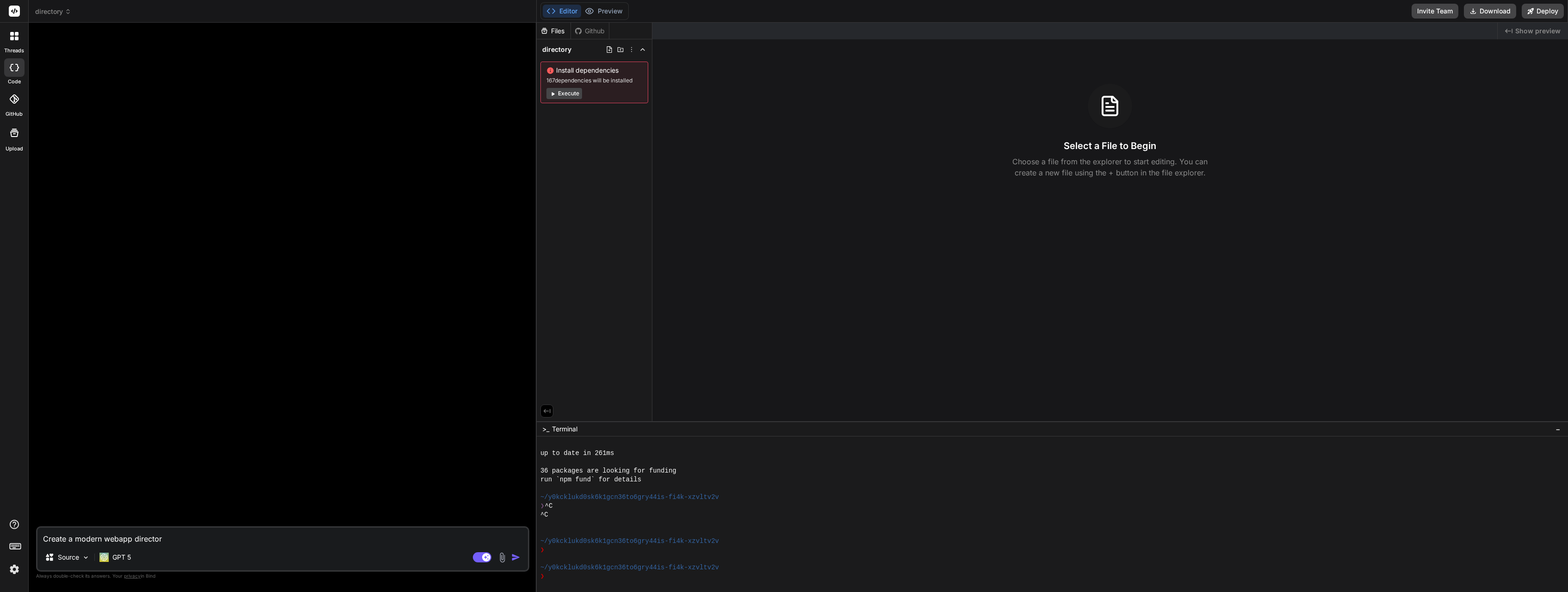
type textarea "Create a modern webapp directory"
type textarea "x"
type textarea "Create a modern webapp directory"
type textarea "x"
type textarea "Create a modern webapp directory c"
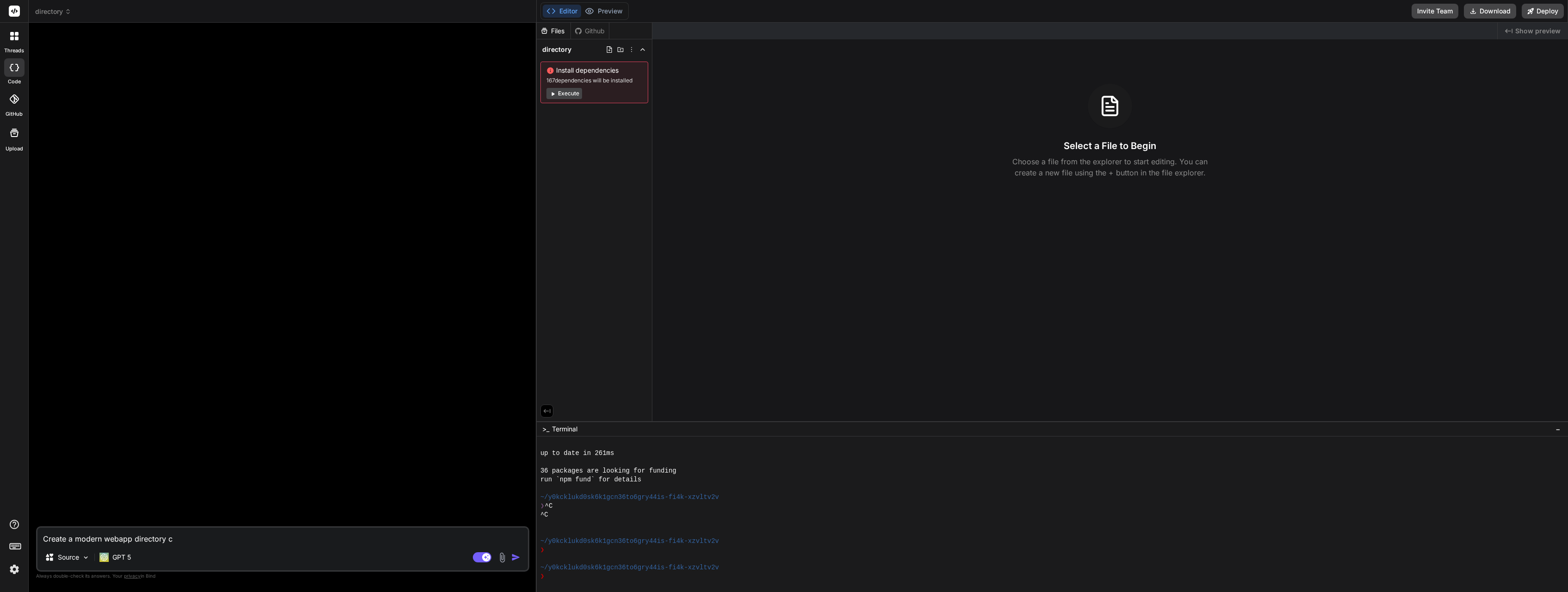
type textarea "x"
type textarea "Create a modern webapp directory ca"
type textarea "x"
type textarea "Create a modern webapp directory cal"
type textarea "x"
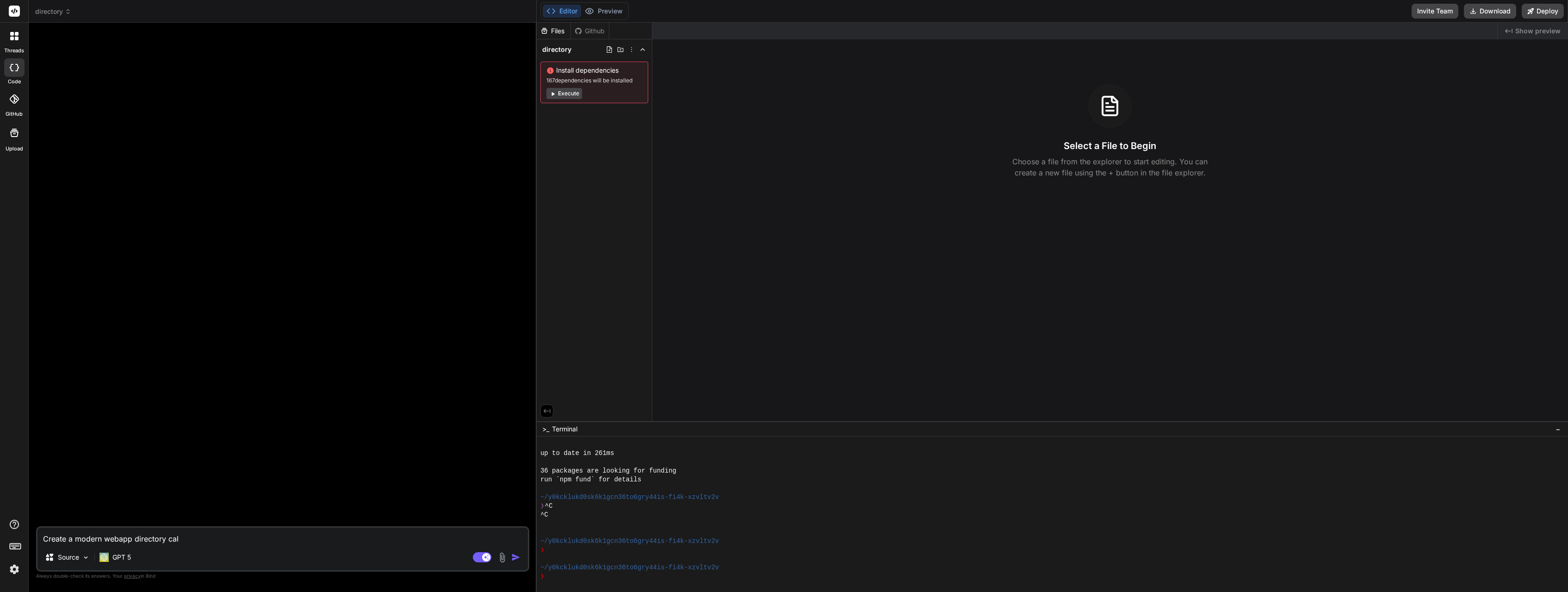
type textarea "Create a modern webapp directory call"
type textarea "x"
type textarea "Create a modern webapp directory calle"
type textarea "x"
type textarea "Create a modern webapp directory called"
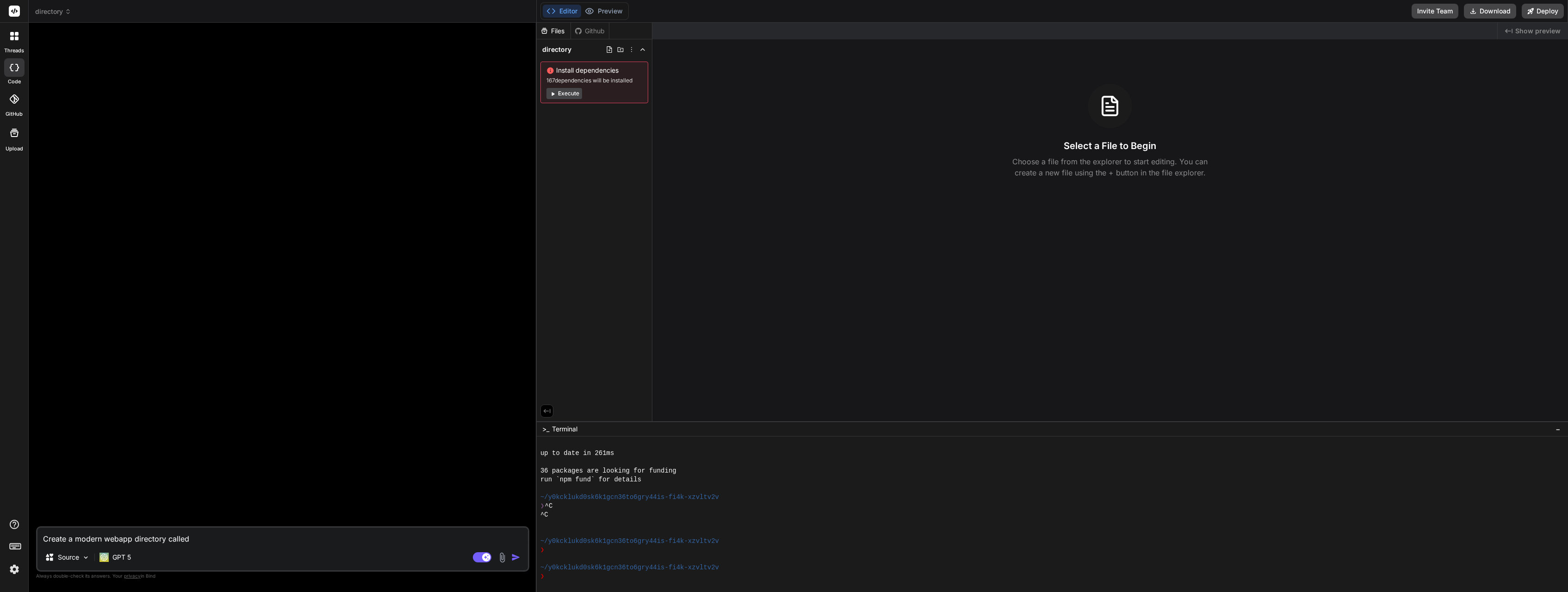
type textarea "x"
type textarea "Create a modern webapp directory called"
type textarea "x"
type textarea "Create a modern webapp directory called m"
type textarea "x"
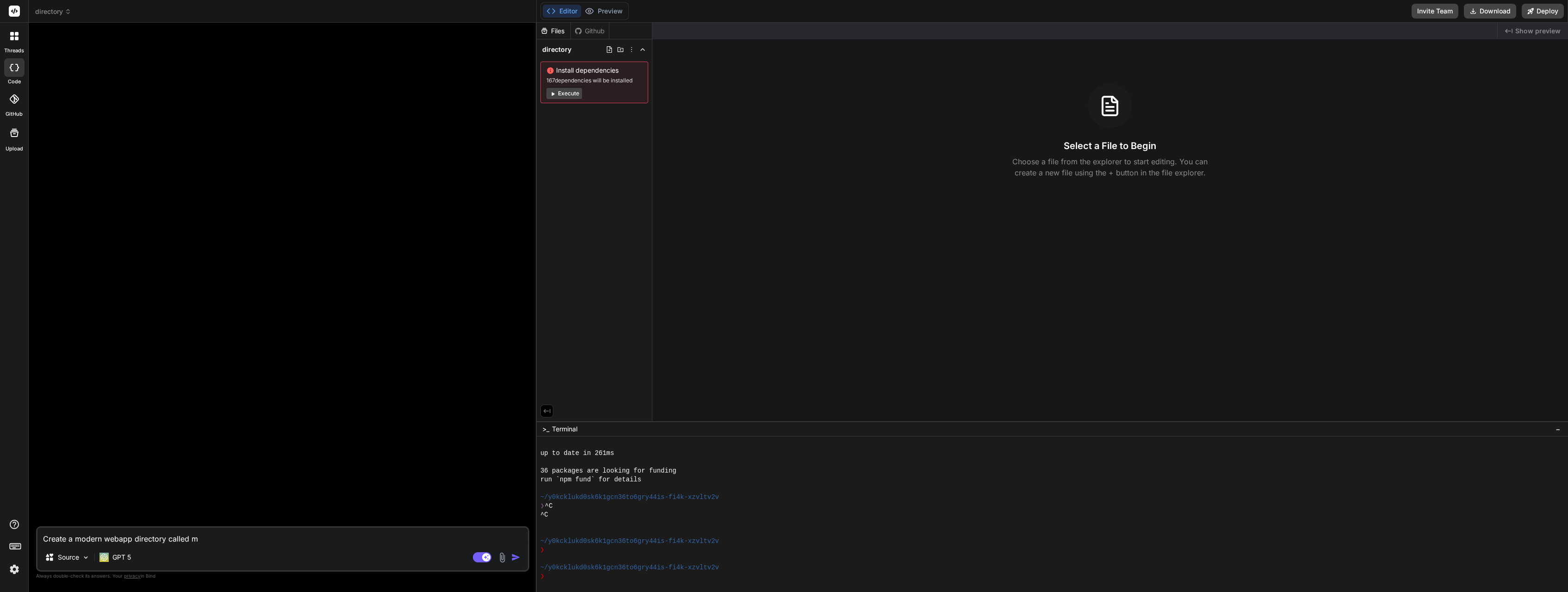
type textarea "Create a modern webapp directory called"
type textarea "x"
type textarea "Create a modern webapp directory called M"
type textarea "x"
type textarea "Create a modern webapp directory called My"
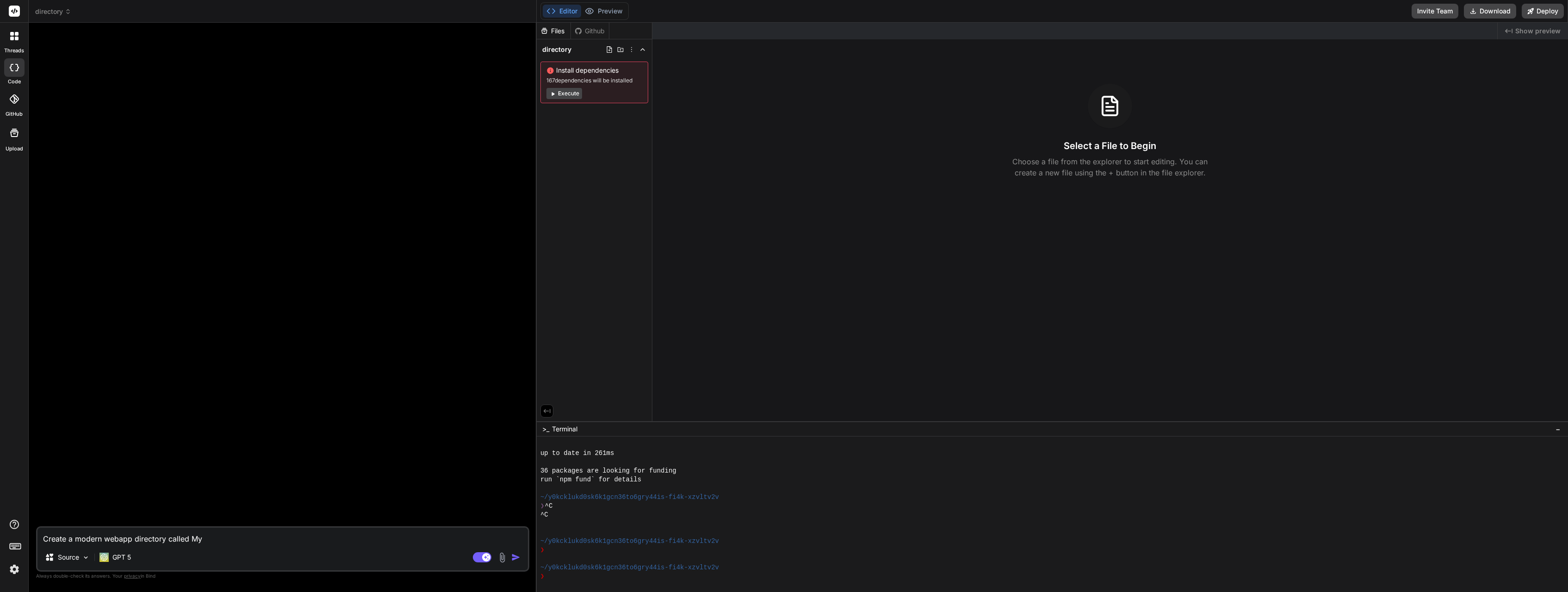
type textarea "x"
type textarea "Create a modern webapp directory called MyF"
type textarea "x"
type textarea "Create a modern webapp directory called MyFa"
type textarea "x"
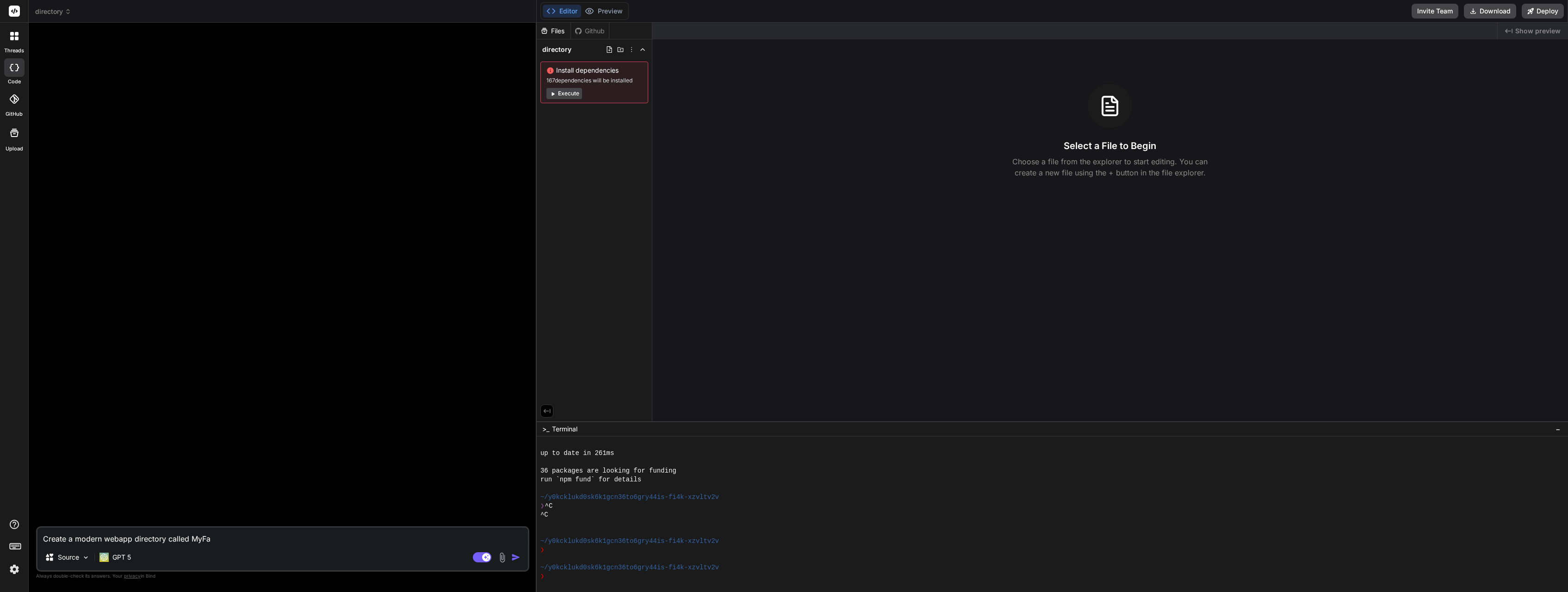
type textarea "Create a modern webapp directory called MyFai"
type textarea "x"
type textarea "Create a modern webapp directory called MyFait"
type textarea "x"
type textarea "Create a modern webapp directory called MyFaith"
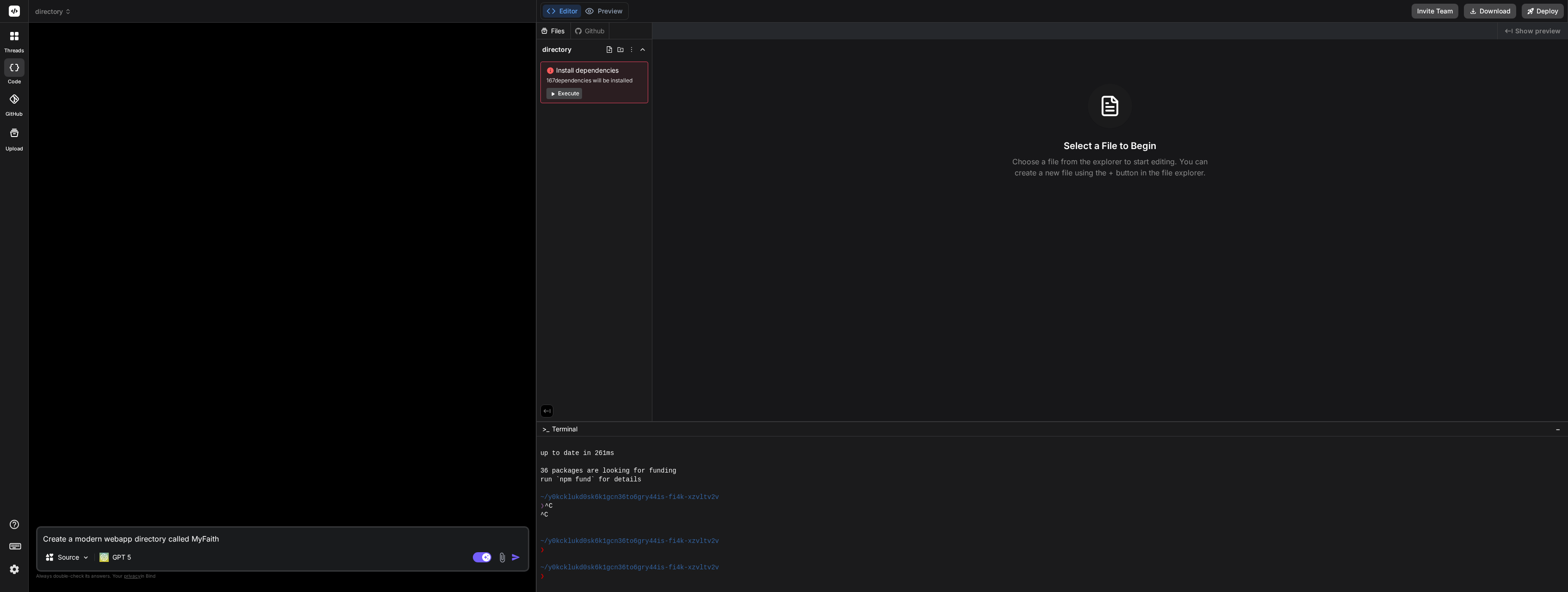
type textarea "x"
type textarea "Create a modern webapp directory called MyFaith"
type textarea "x"
type textarea "Create a modern webapp directory called MyFaith V"
type textarea "x"
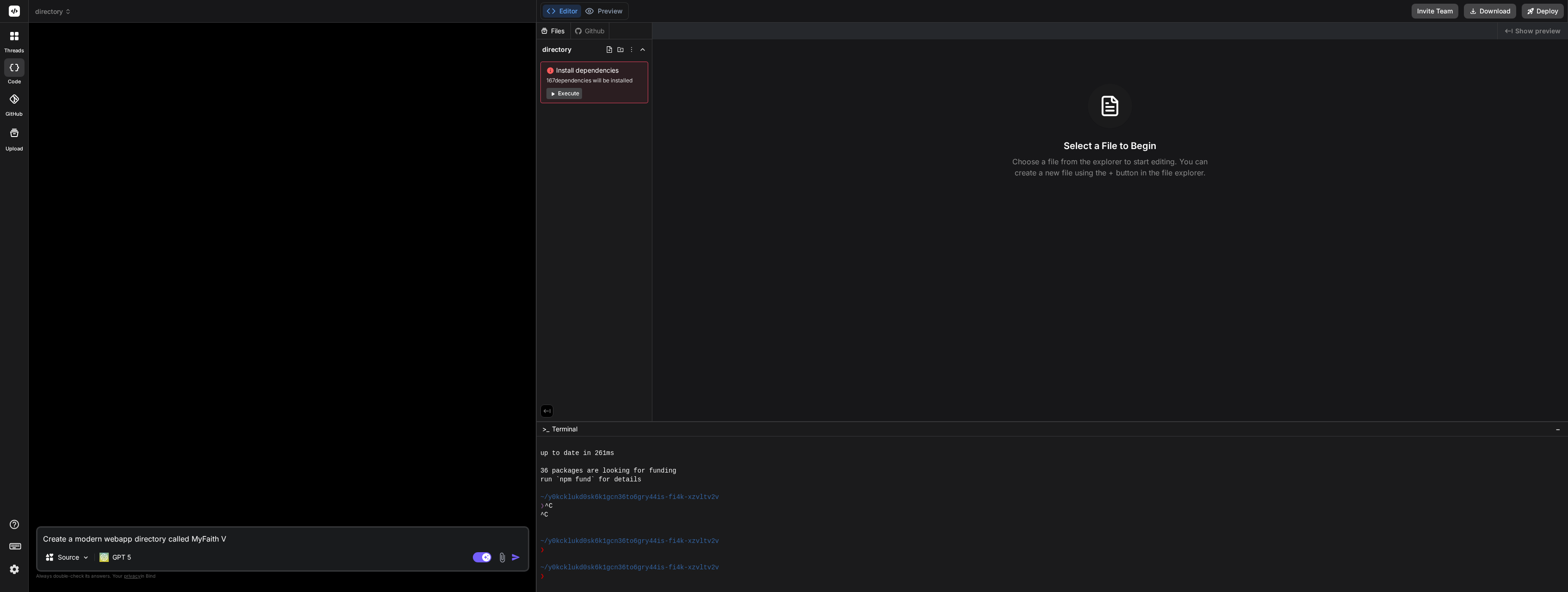
type textarea "Create a modern webapp directory called MyFaith Vi"
type textarea "x"
type textarea "Create a modern webapp directory called MyFaith Vil"
type textarea "x"
type textarea "Create a modern webapp directory called MyFaith Vill"
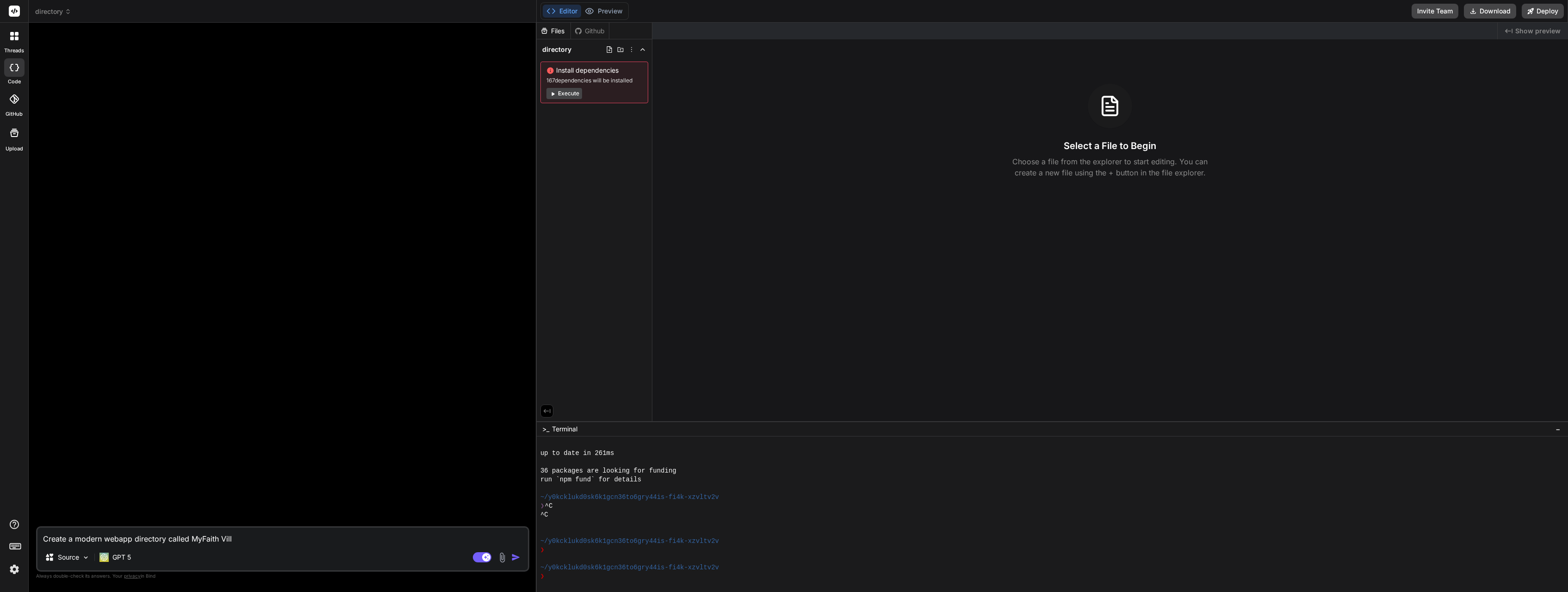
type textarea "x"
type textarea "Create a modern webapp directory called MyFaith Villa"
type textarea "x"
type textarea "Create a modern webapp directory called MyFaith Villag"
type textarea "x"
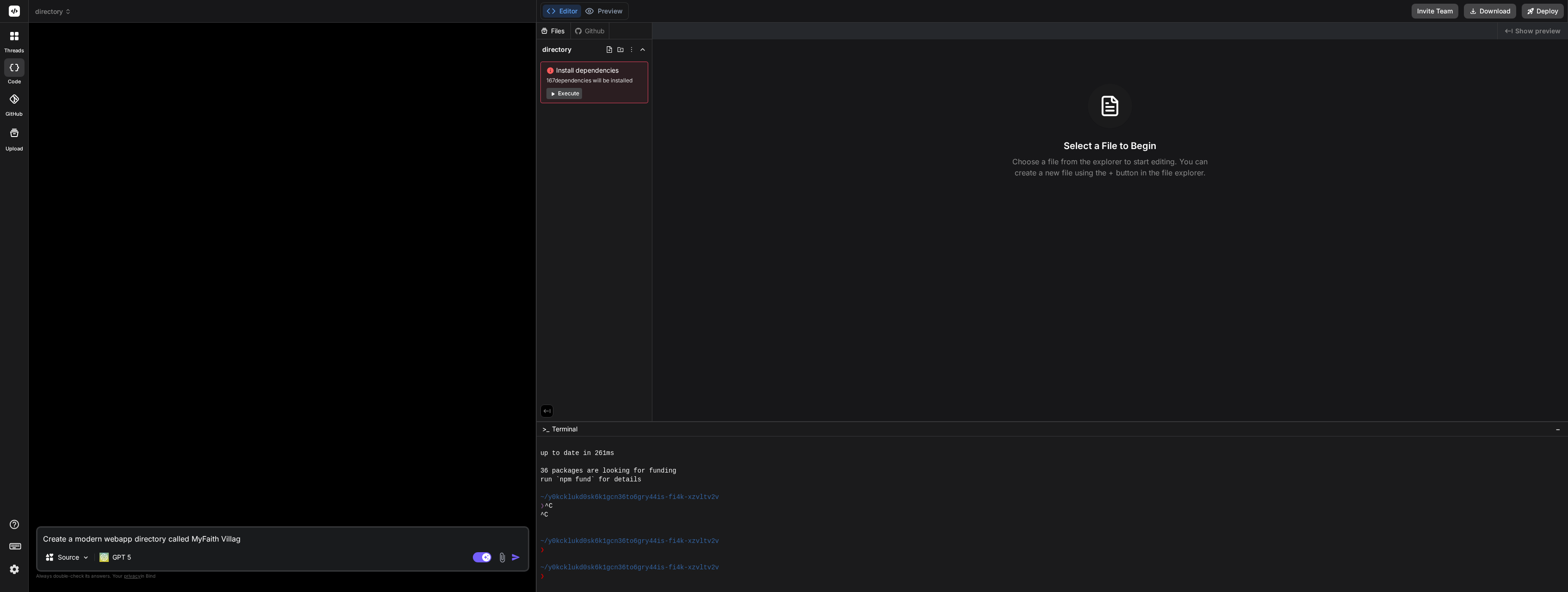
type textarea "Create a modern webapp directory called MyFaith Village"
type textarea "x"
type textarea "Create a modern webapp directory called [GEOGRAPHIC_DATA]."
type textarea "x"
type textarea "Create a modern webapp directory called [GEOGRAPHIC_DATA]."
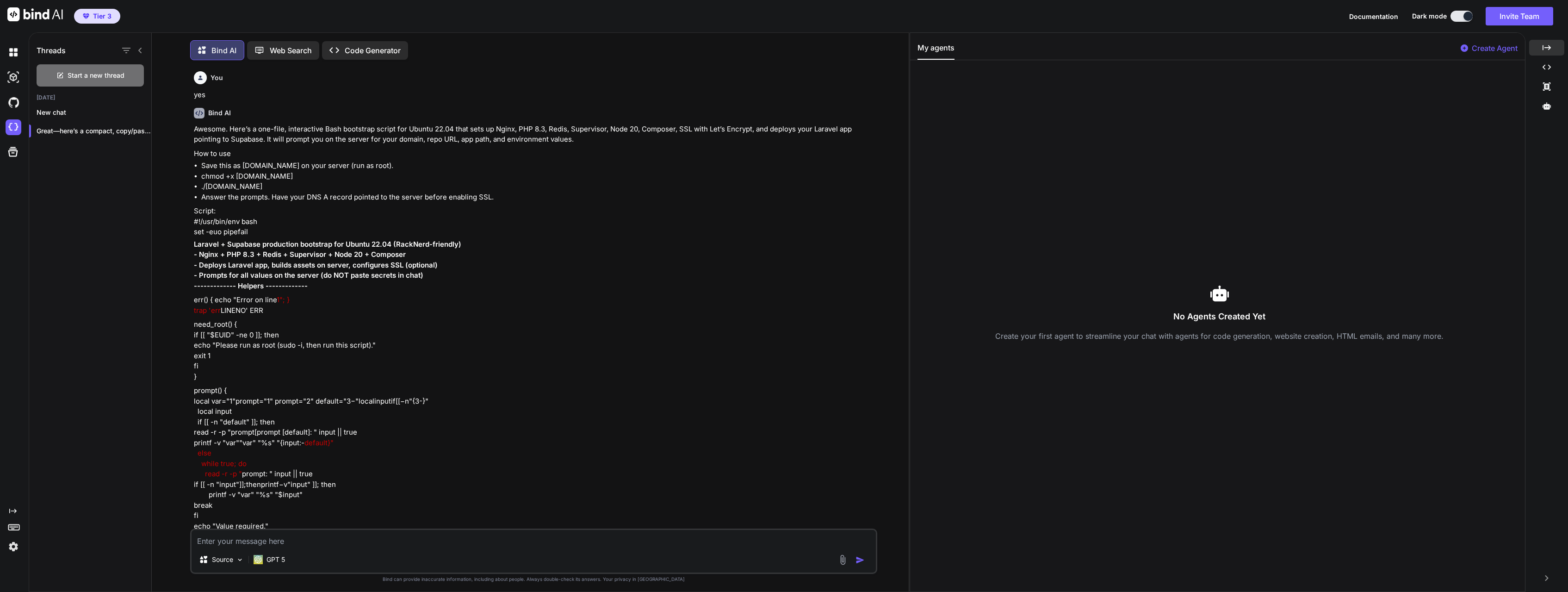
scroll to position [1, 0]
click at [12, 130] on img at bounding box center [13, 127] width 16 height 16
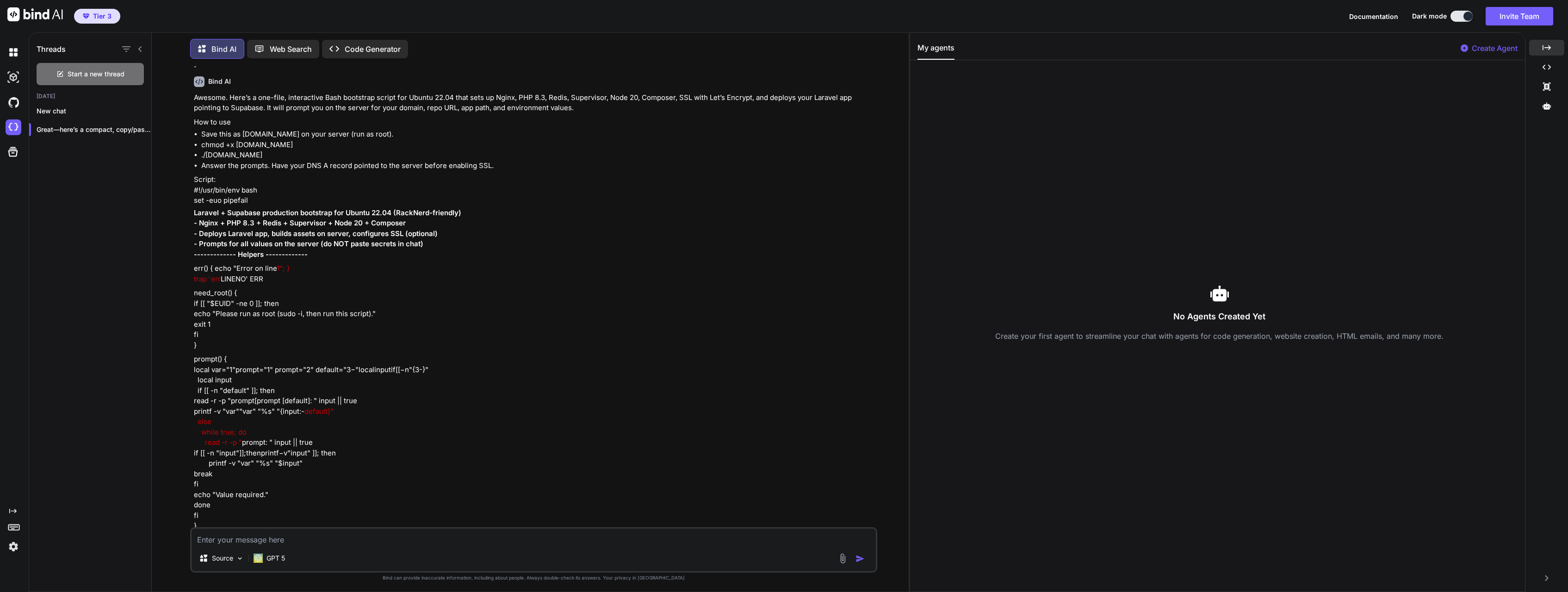
scroll to position [0, 0]
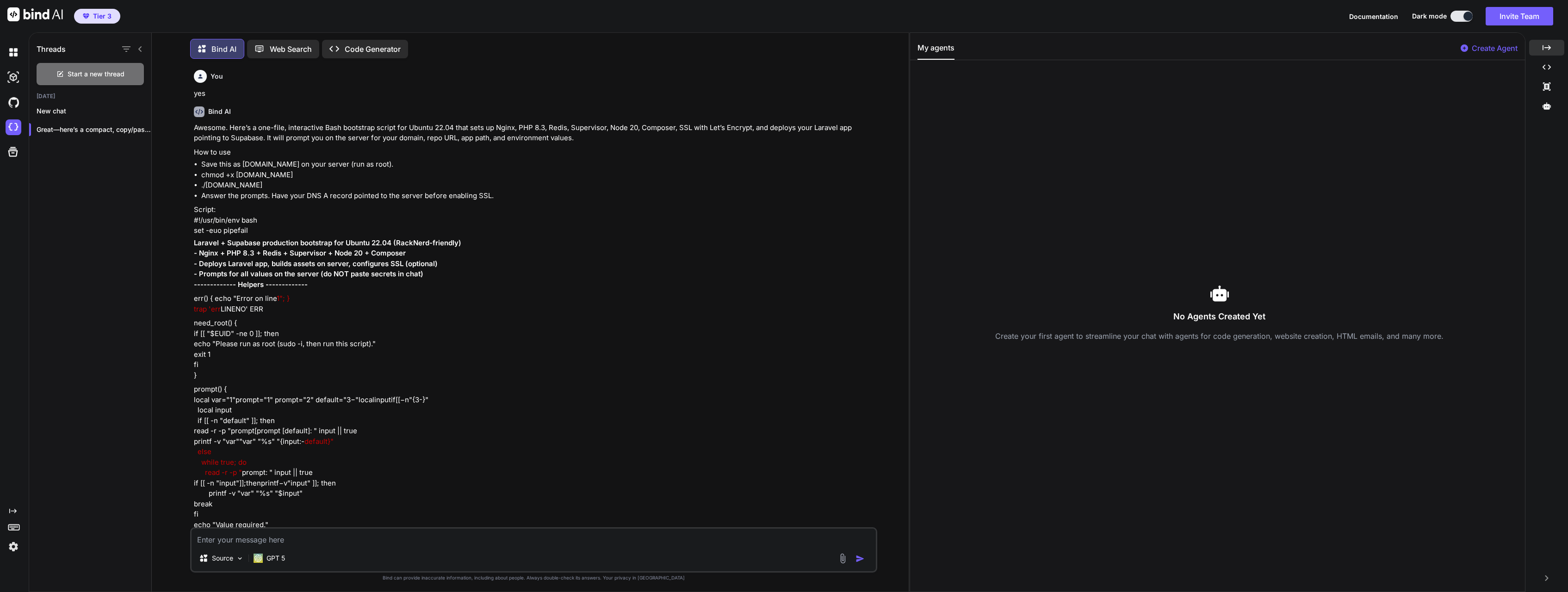
click at [277, 544] on textarea at bounding box center [534, 537] width 684 height 16
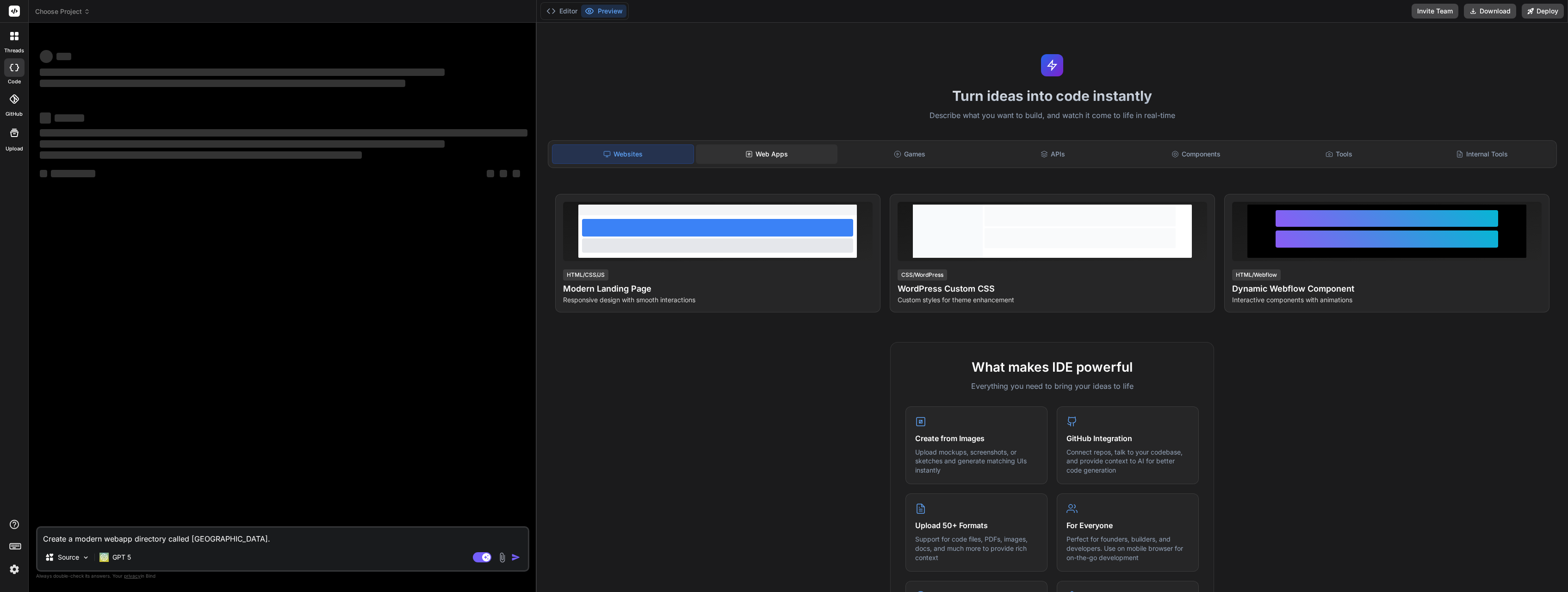
click at [775, 155] on div "Web Apps" at bounding box center [766, 154] width 141 height 19
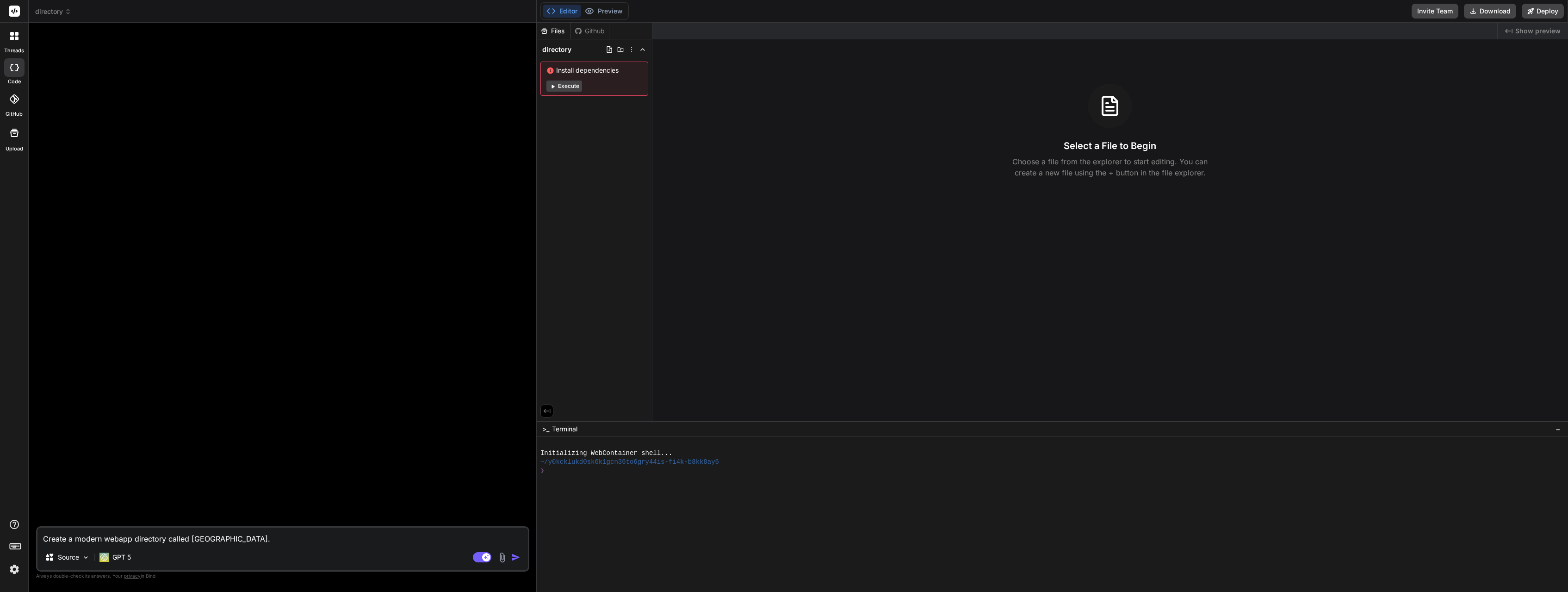
drag, startPoint x: 255, startPoint y: 538, endPoint x: 41, endPoint y: 541, distance: 214.0
click at [41, 541] on textarea "Create a modern webapp directory called [GEOGRAPHIC_DATA]." at bounding box center [283, 536] width 491 height 16
click at [279, 540] on textarea "Create a modern webapp directory called [GEOGRAPHIC_DATA]." at bounding box center [283, 536] width 491 height 16
paste textarea "Lorem: Ipsumdolor; SiT ametcons adipiscin. 20) Elitseddoe Temporin (Utl Etdol) …"
type textarea "x"
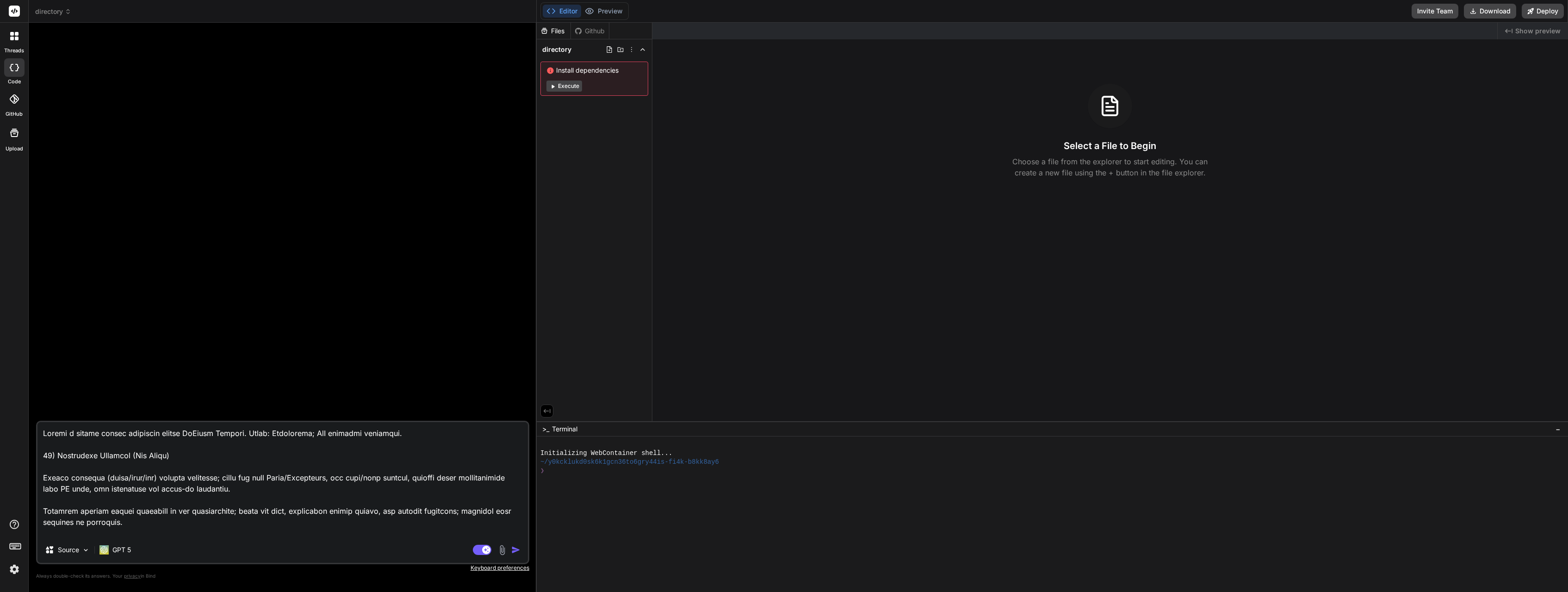
scroll to position [167, 0]
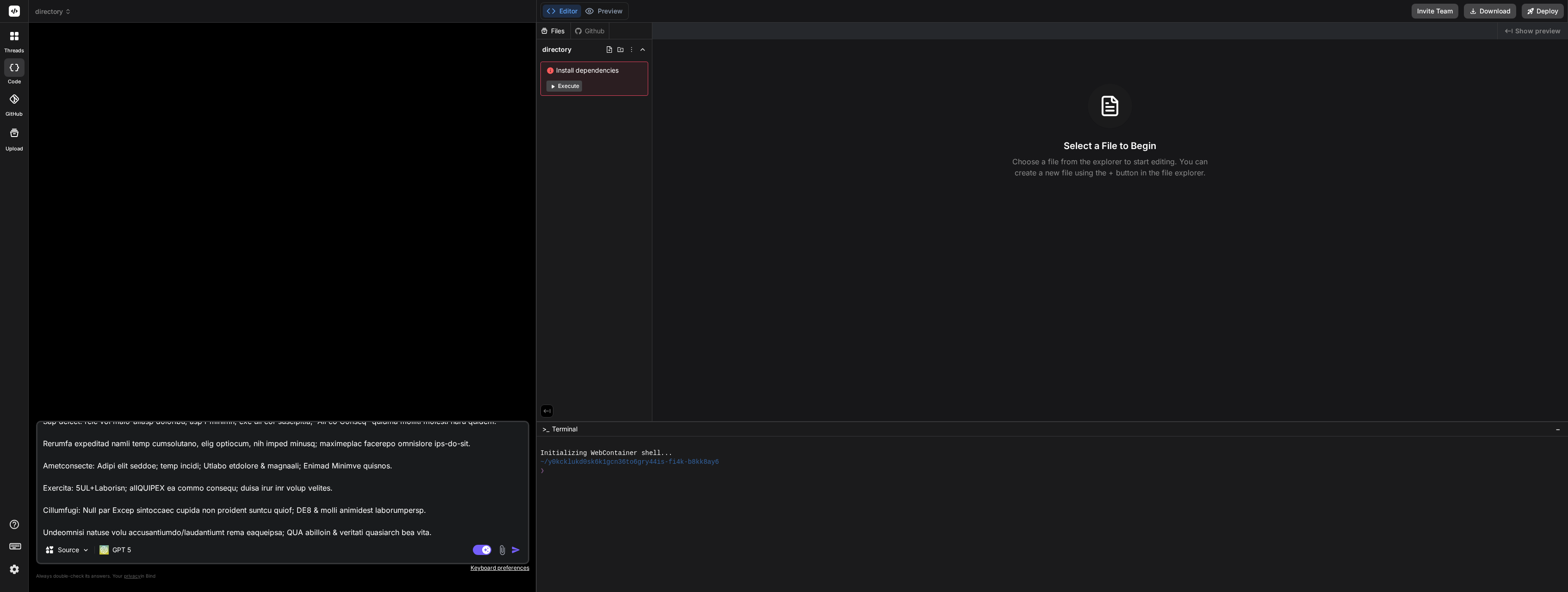
type textarea "Loremi d sitame consec adipiscin elitse DoEiusm Tempori. Utlab: Etdolorema; AlI…"
click at [518, 550] on img "button" at bounding box center [516, 549] width 9 height 9
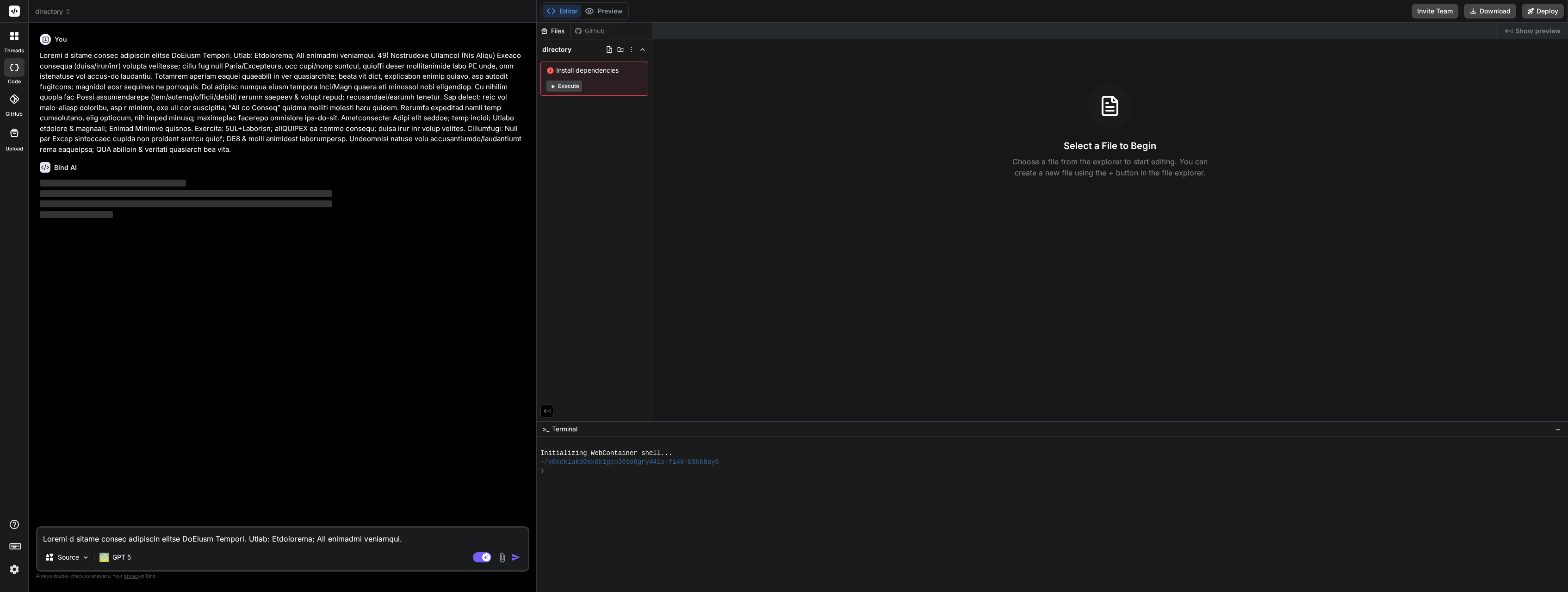
click at [211, 105] on p at bounding box center [283, 102] width 488 height 104
click at [96, 180] on span "‌" at bounding box center [113, 183] width 146 height 7
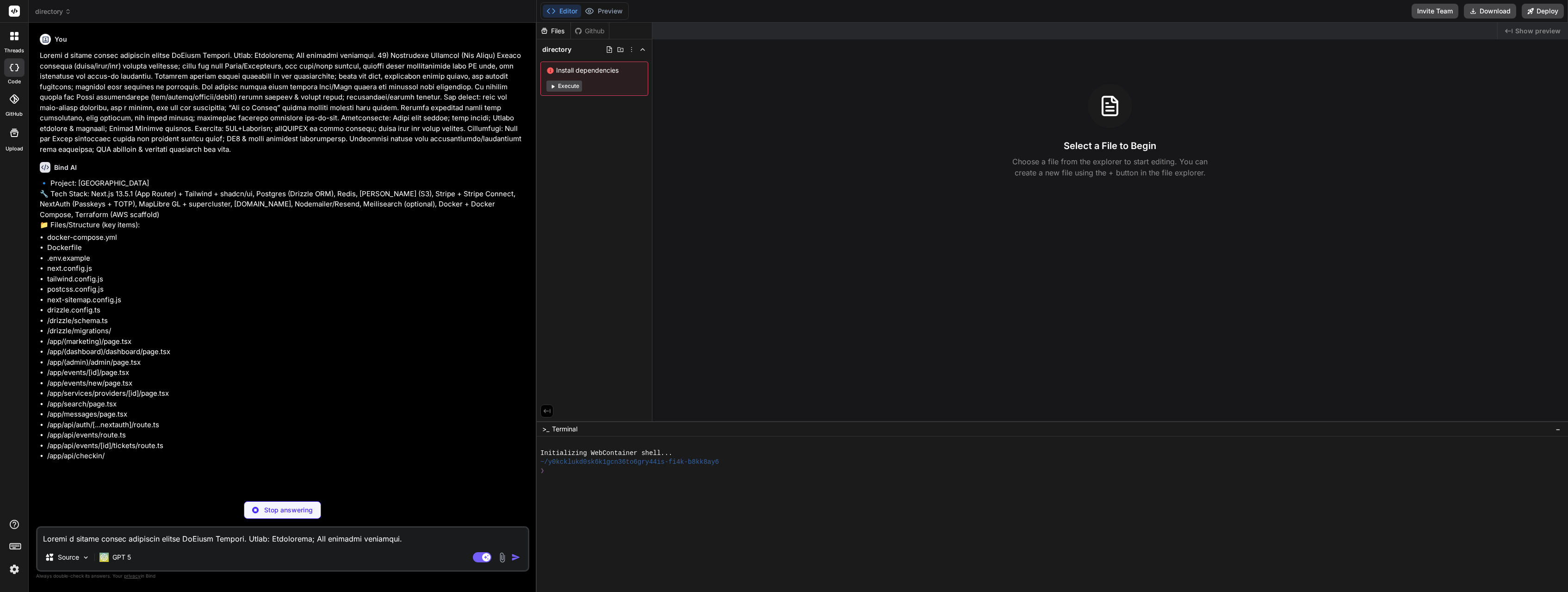
click at [284, 503] on div "Stop answering" at bounding box center [282, 510] width 77 height 18
type textarea "x"
click at [133, 535] on textarea at bounding box center [283, 536] width 491 height 16
drag, startPoint x: 231, startPoint y: 53, endPoint x: 41, endPoint y: 51, distance: 190.0
click at [41, 51] on p at bounding box center [283, 102] width 488 height 104
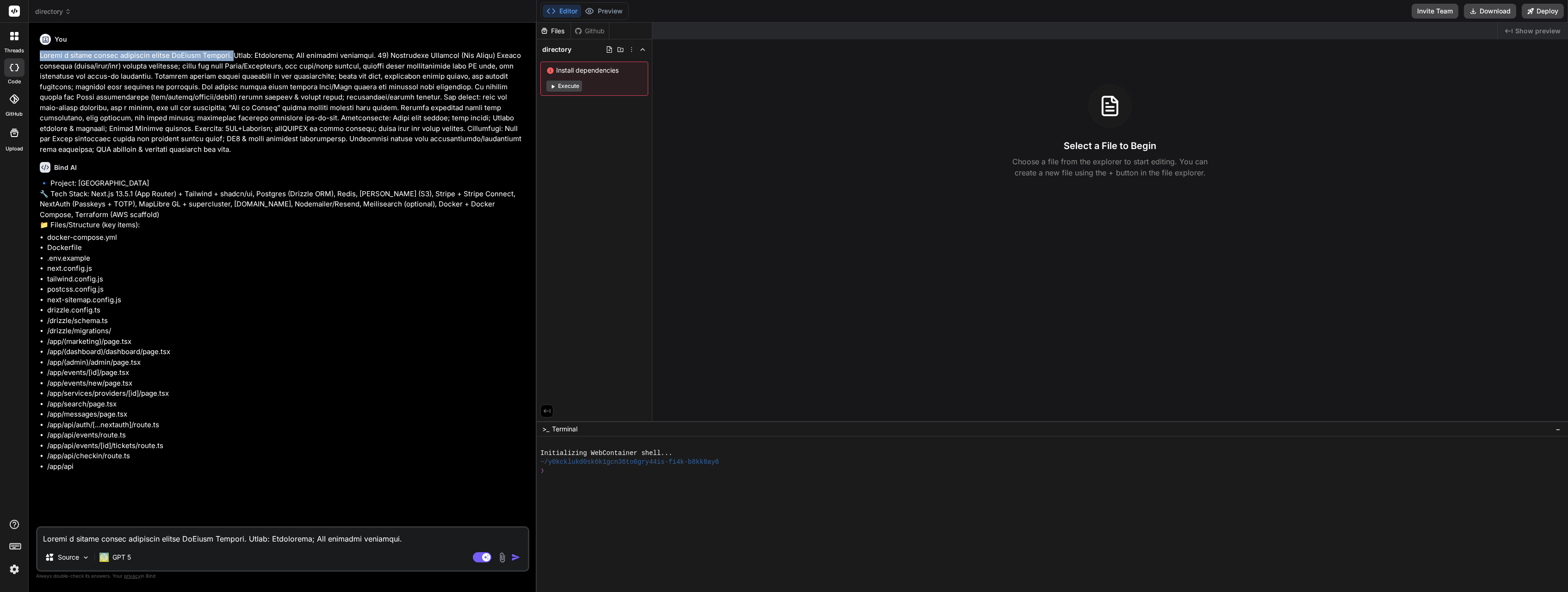
copy p "Create a modern webapp directory called [GEOGRAPHIC_DATA]."
click at [53, 535] on textarea at bounding box center [283, 536] width 491 height 16
paste textarea "Create a modern webapp directory called [GEOGRAPHIC_DATA]."
type textarea "x"
type textarea "Create a modern webapp directory called [GEOGRAPHIC_DATA]."
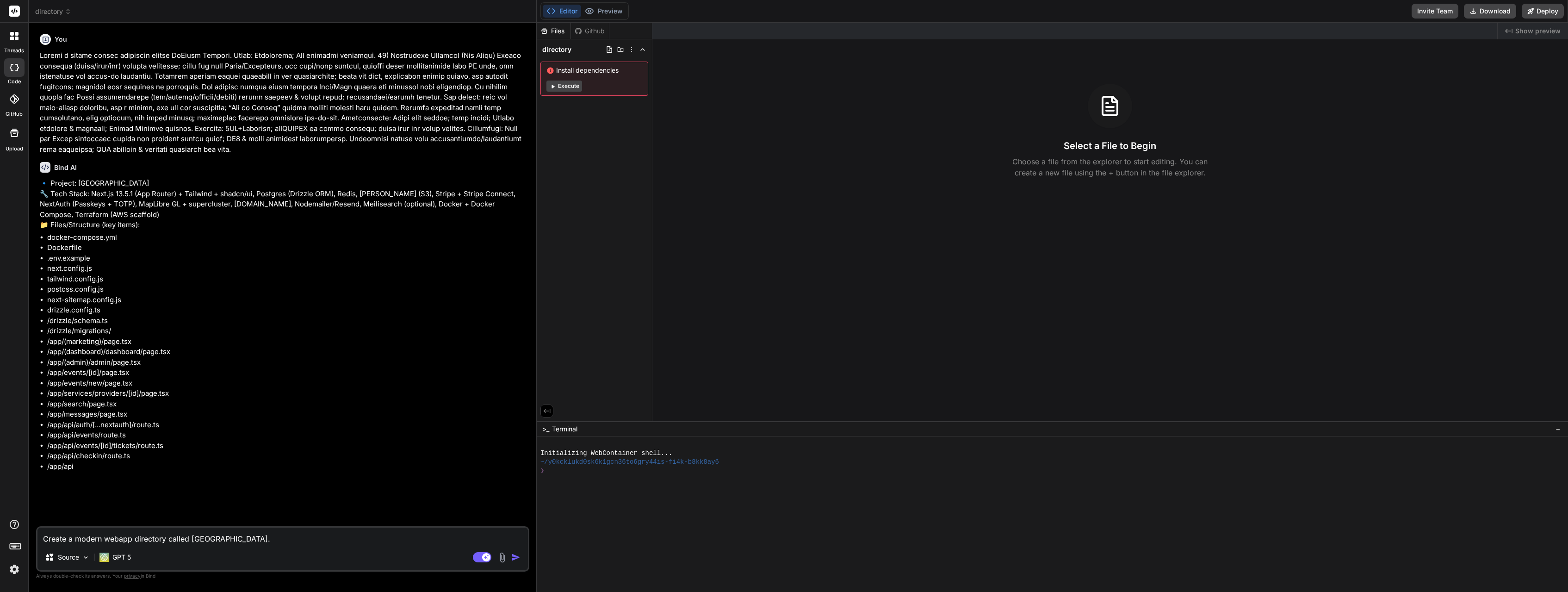
click at [279, 537] on textarea "Create a modern webapp directory called [GEOGRAPHIC_DATA]." at bounding box center [283, 536] width 491 height 16
type textarea "x"
type textarea "Create a modern webapp directory called [GEOGRAPHIC_DATA]."
paste textarea "L ipsumdolo, sitame, consecte adipiscin elitsedd eius tem incididun utlabor etd…"
type textarea "x"
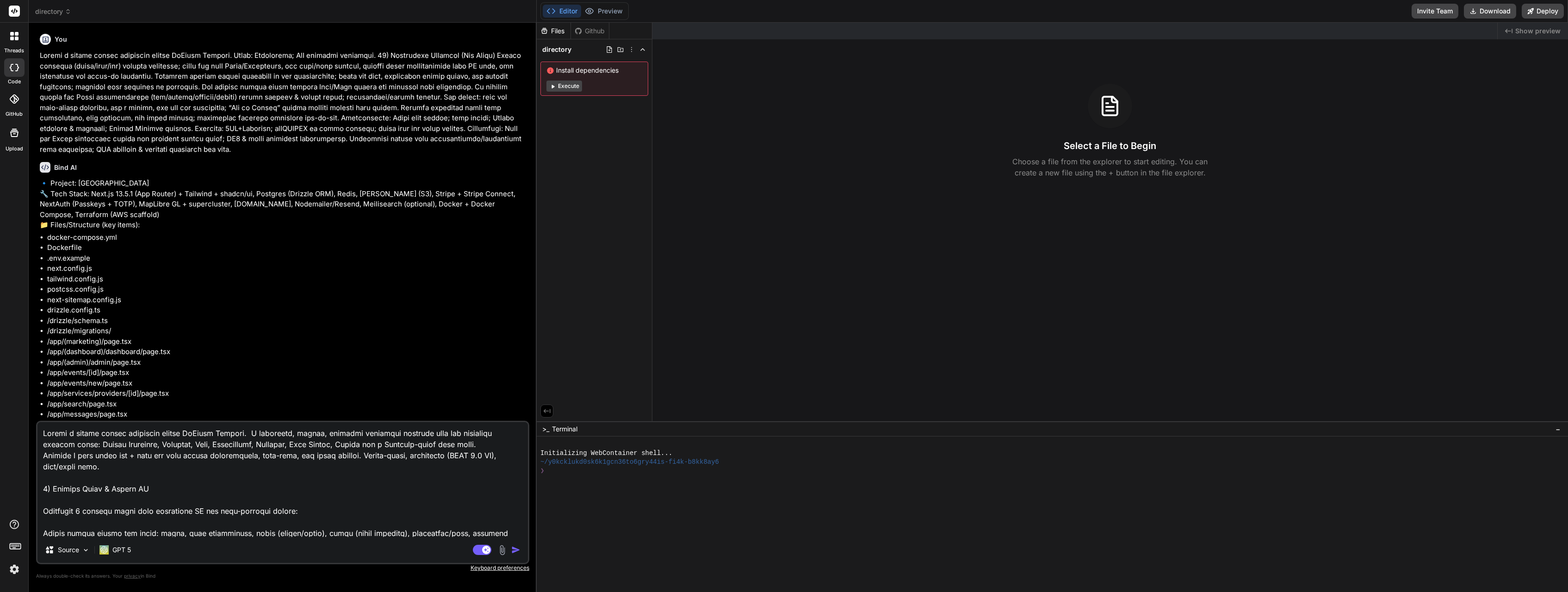
type textarea "Loremi d sitame consec adipiscin elitse DoEiusm Tempori. U laboreetd, magnaa, e…"
click at [517, 551] on img "button" at bounding box center [516, 549] width 9 height 9
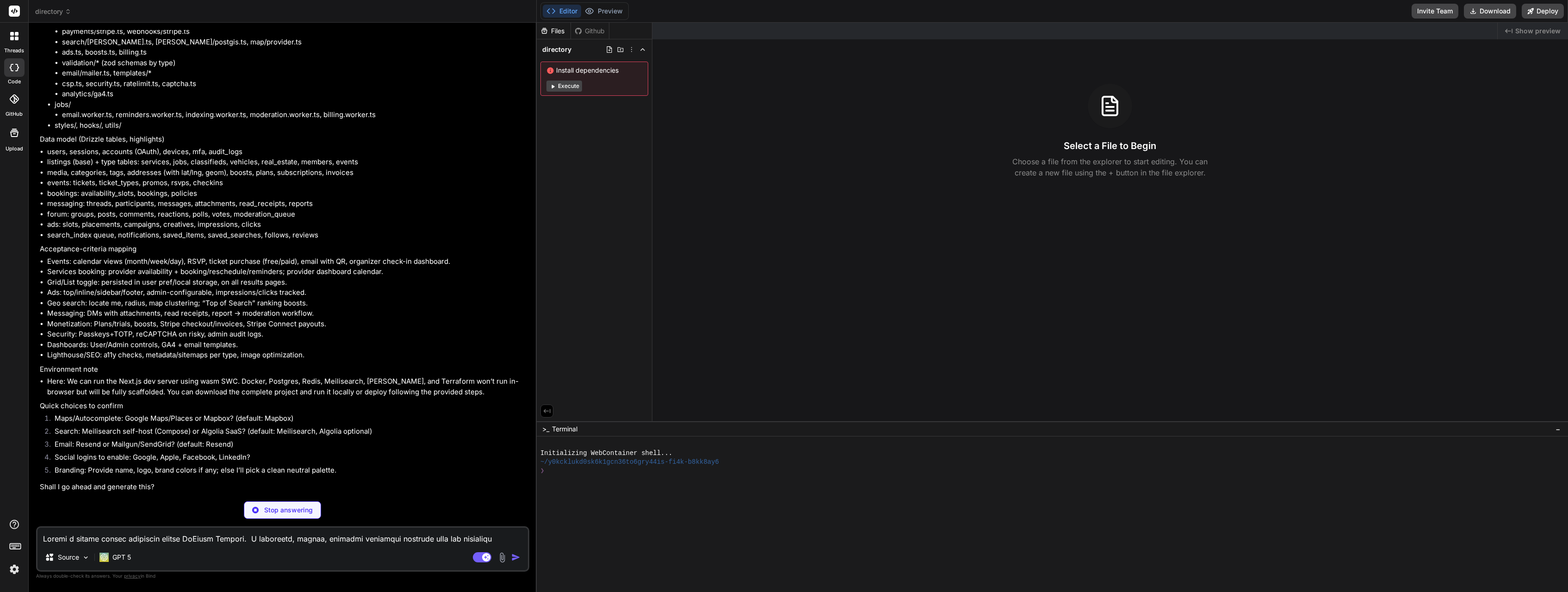
scroll to position [1911, 0]
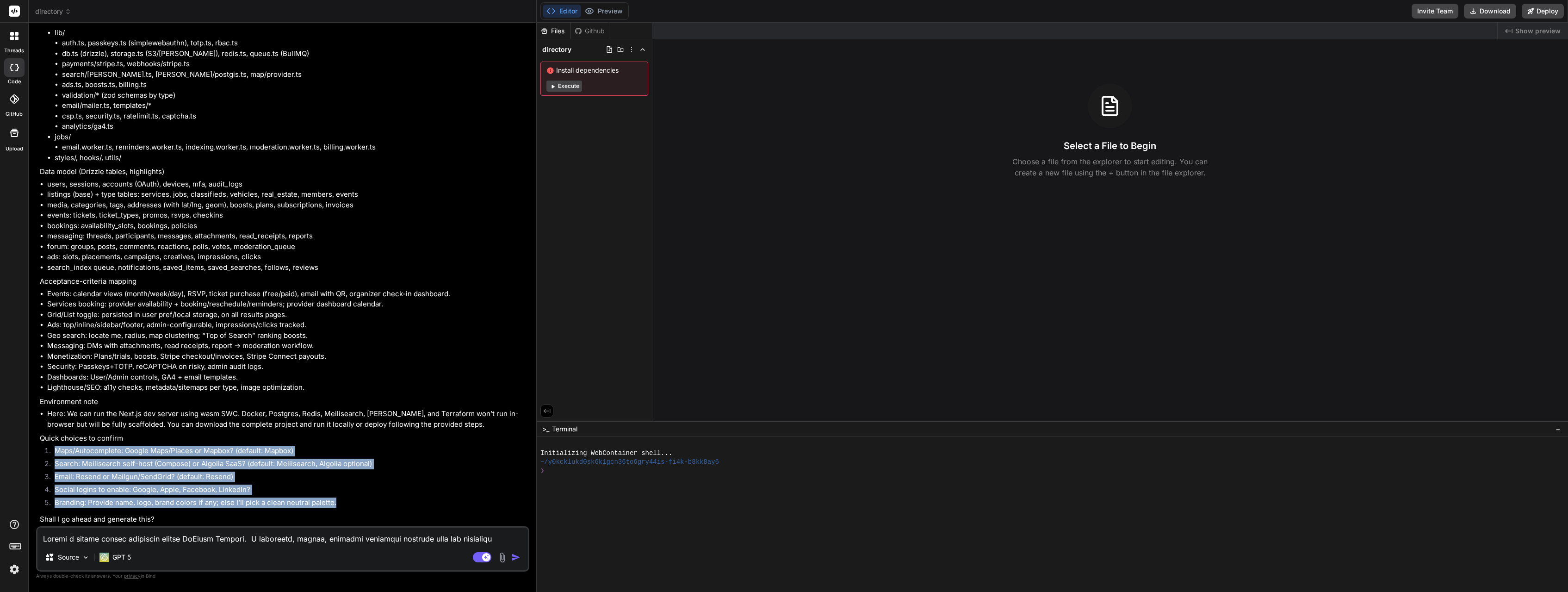
drag, startPoint x: 55, startPoint y: 453, endPoint x: 370, endPoint y: 502, distance: 318.8
click at [370, 502] on ol "Maps/Autocomplete: Google Maps/Places or Mapbox? (default: Mapbox) Search: Meil…" at bounding box center [283, 478] width 488 height 65
copy ol "Maps/Autocomplete: Google Maps/Places or Mapbox? (default: Mapbox) Search: Meil…"
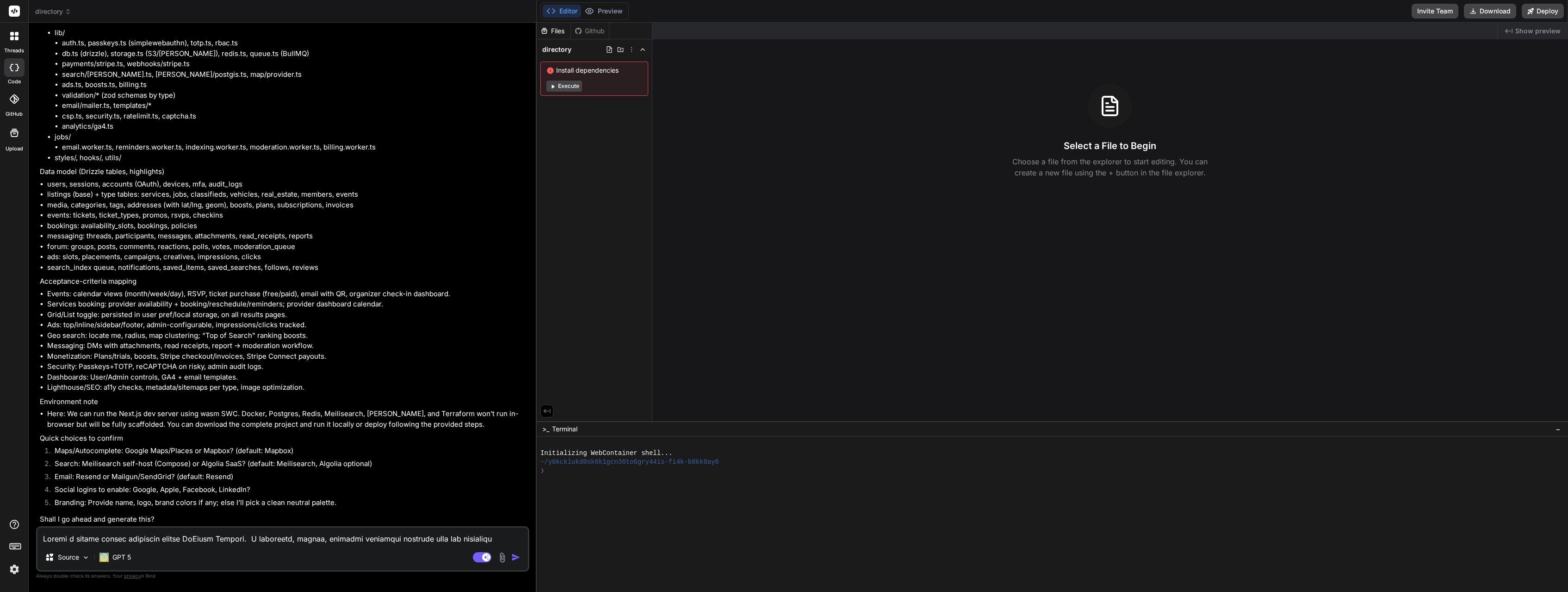
click at [109, 540] on textarea at bounding box center [283, 536] width 491 height 16
paste textarea "Maps/Autocomplete: Google Maps/Places or Mapbox? (default: Mapbox) Search: Meil…"
type textarea "x"
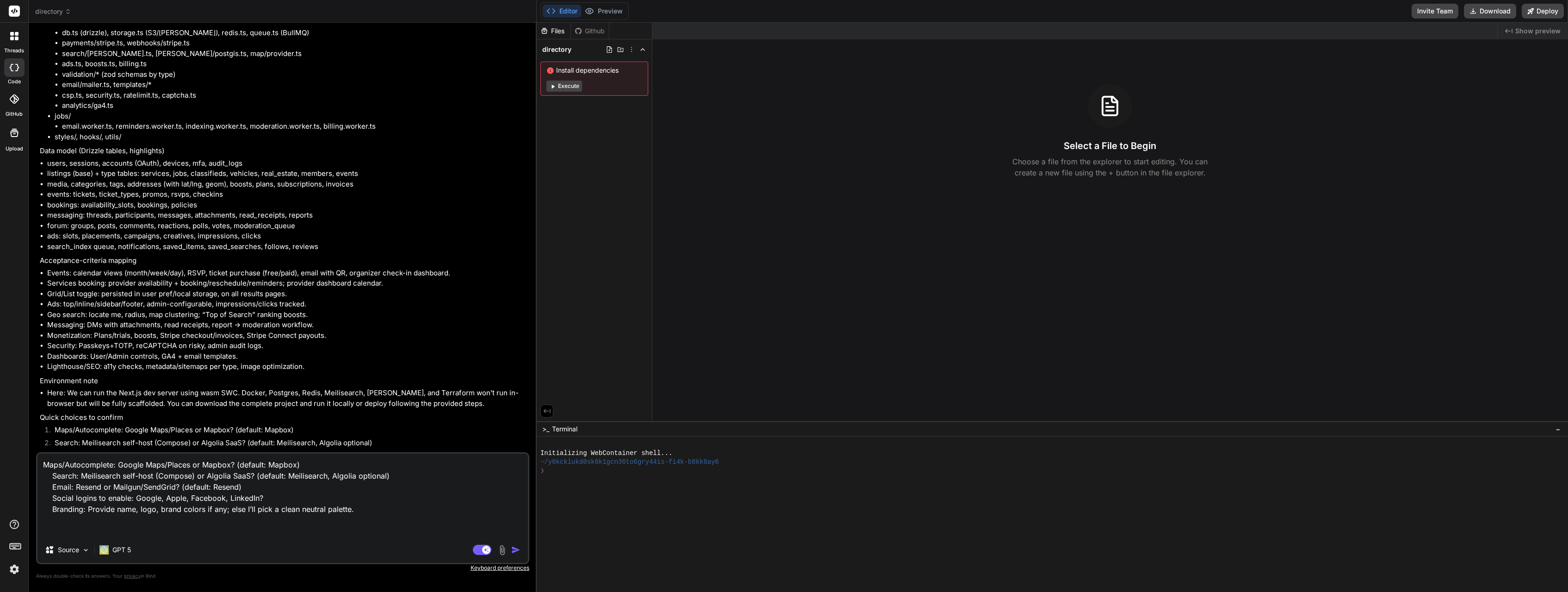
drag, startPoint x: 208, startPoint y: 477, endPoint x: 128, endPoint y: 477, distance: 80.0
click at [128, 477] on textarea "Maps/Autocomplete: Google Maps/Places or Mapbox? (default: Mapbox) Search: Meil…" at bounding box center [283, 495] width 491 height 83
type textarea "Maps/Autocomplete: Google Maps/Places or Mapbox? (default: Mapbox) Search: Meil…"
type textarea "x"
type textarea "Maps/Autocomplete: Mapbox? (default: Mapbox) Search: Meilisearch self-host (Com…"
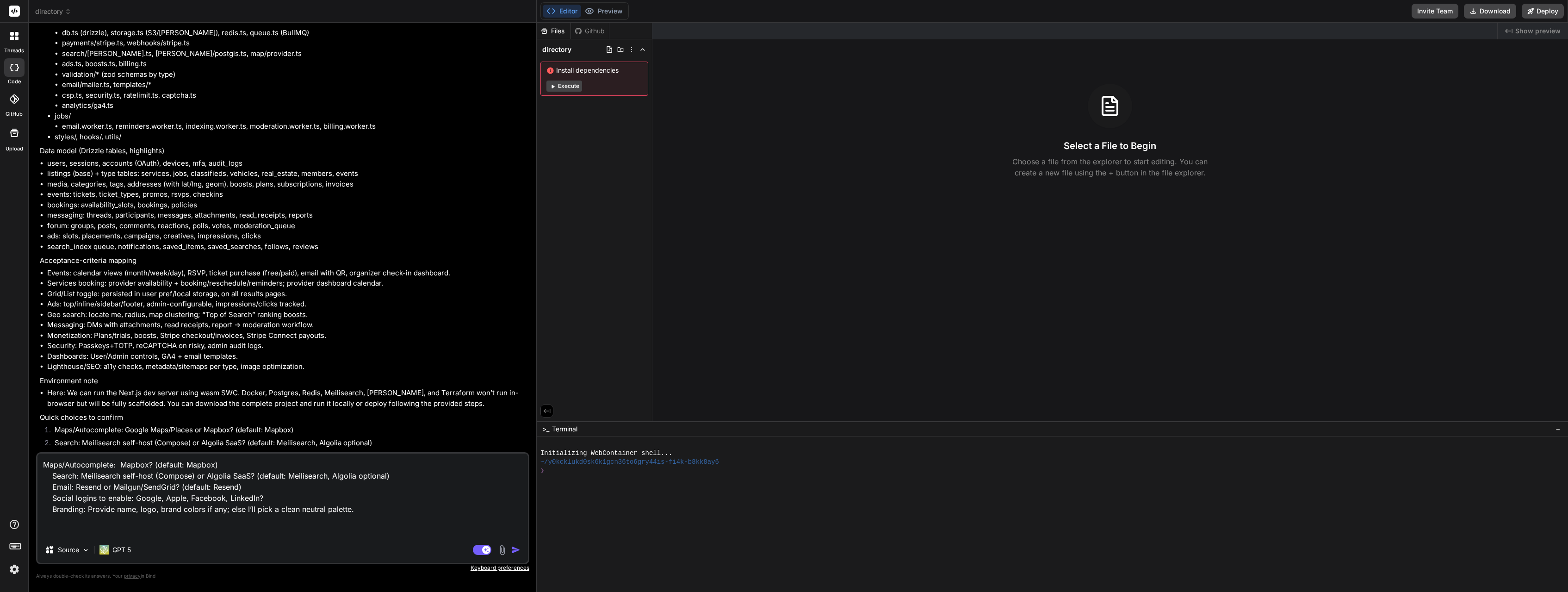
drag, startPoint x: 245, startPoint y: 497, endPoint x: 76, endPoint y: 496, distance: 169.0
click at [76, 496] on textarea "Maps/Autocomplete: Mapbox? (default: Mapbox) Search: Meilisearch self-host (Com…" at bounding box center [283, 495] width 491 height 83
type textarea "x"
type textarea "Maps/Autocomplete: Mapbox? (default: Mapbox) Search: Meilisearch self-host (Com…"
type textarea "x"
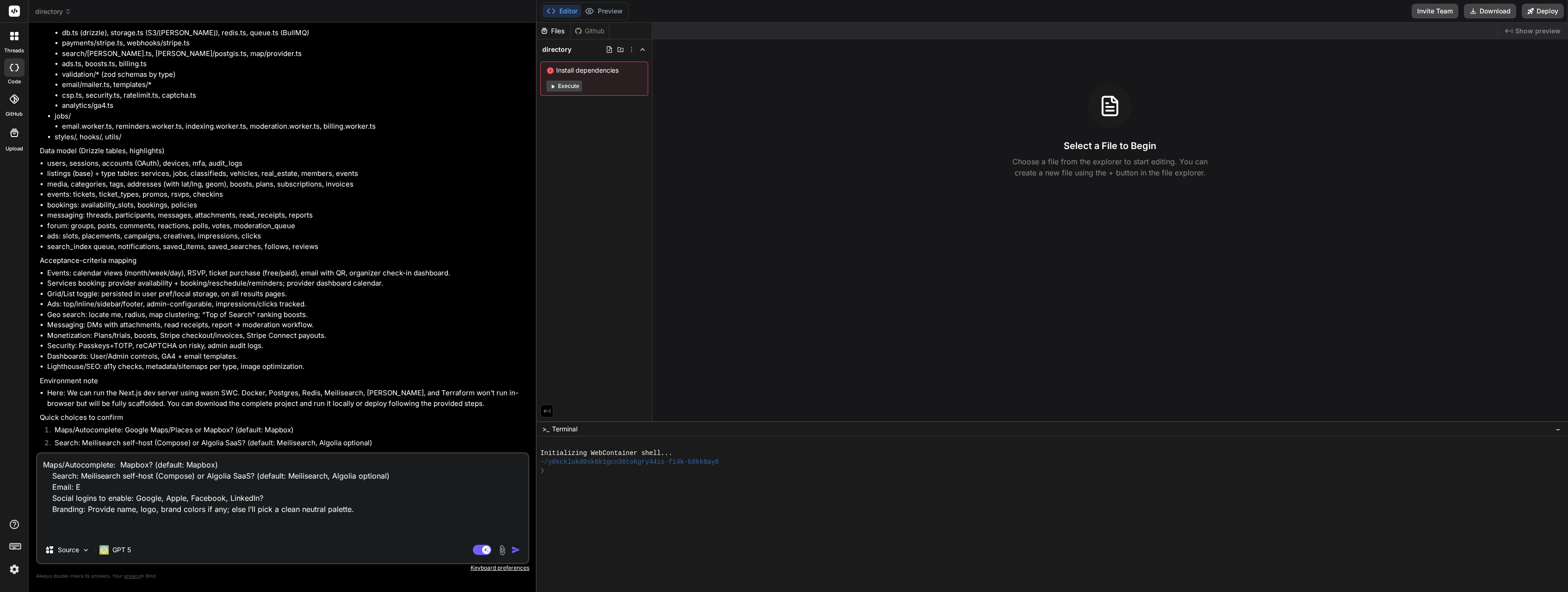
type textarea "Maps/Autocomplete: Mapbox? (default: Mapbox) Search: Meilisearch self-host (Com…"
type textarea "x"
type textarea "Maps/Autocomplete: Mapbox? (default: Mapbox) Search: Meilisearch self-host (Com…"
type textarea "x"
type textarea "Maps/Autocomplete: Mapbox? (default: Mapbox) Search: Meilisearch self-host (Com…"
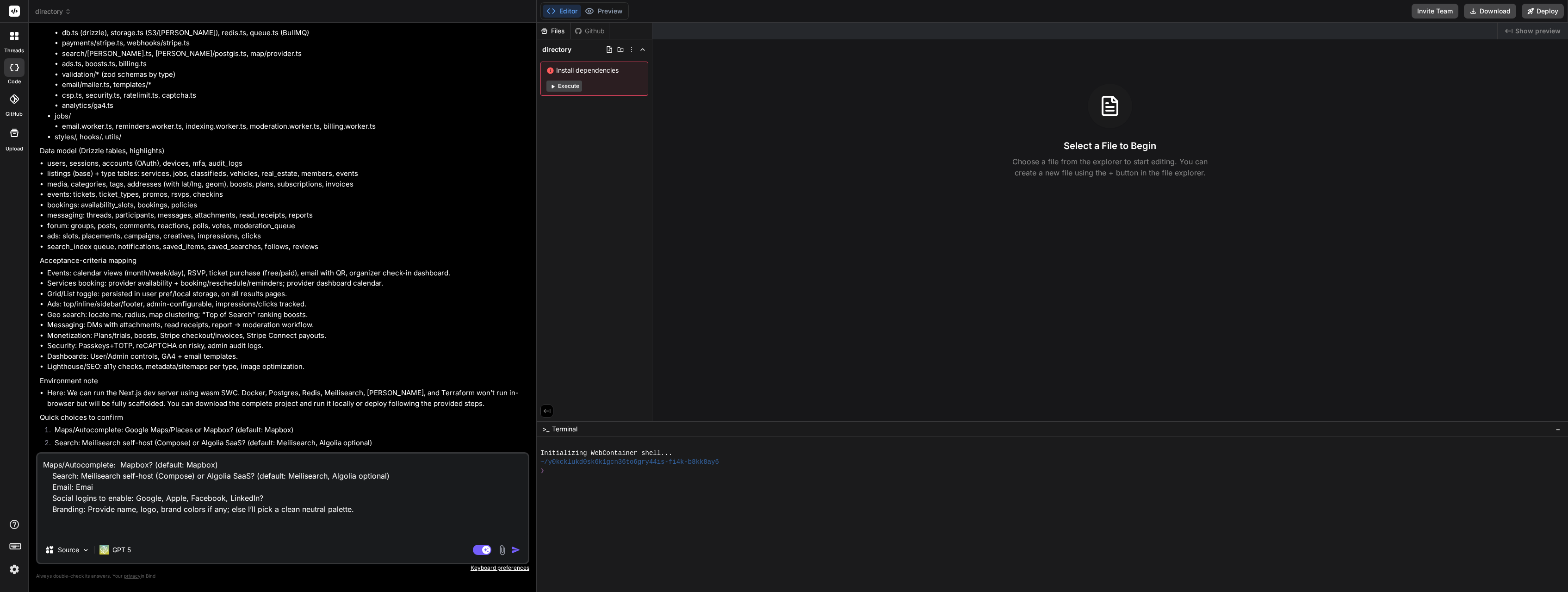
type textarea "x"
type textarea "Maps/Autocomplete: Mapbox? (default: Mapbox) Search: Meilisearch self-host (Com…"
type textarea "x"
type textarea "Maps/Autocomplete: Mapbox? (default: Mapbox) Search: Meilisearch self-host (Com…"
type textarea "x"
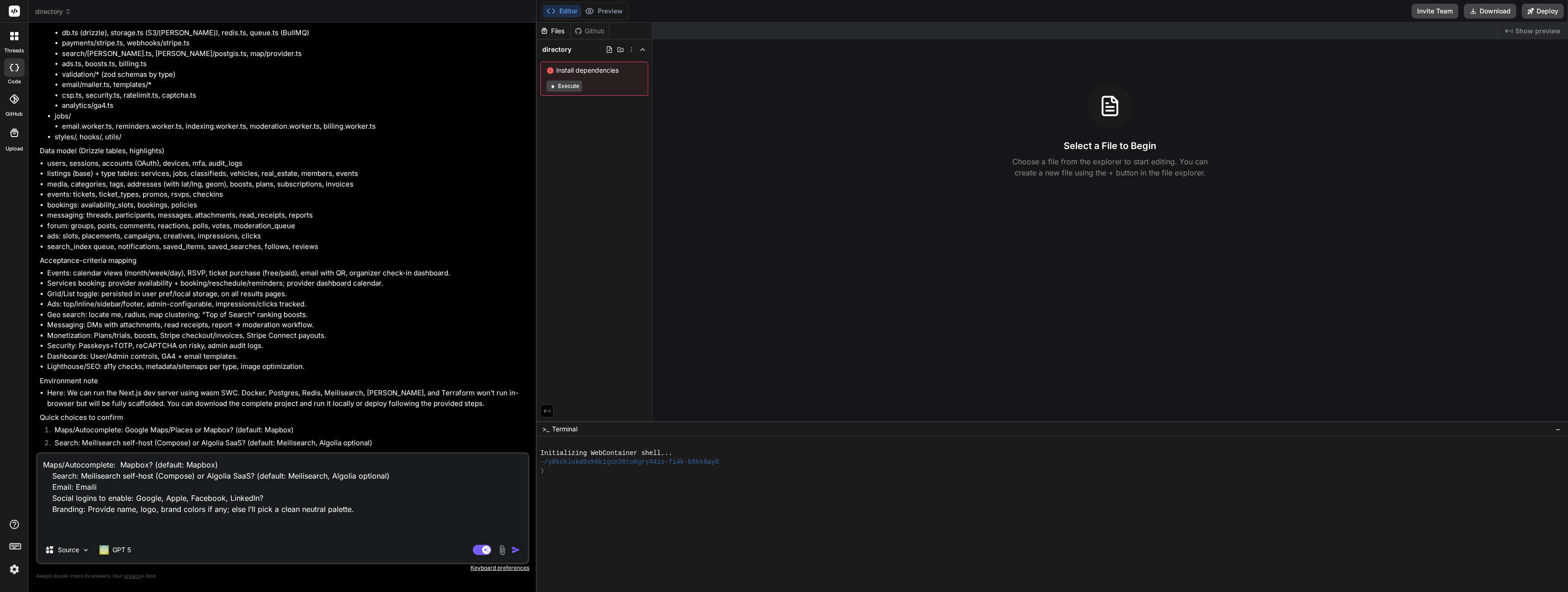
type textarea "Maps/Autocomplete: Mapbox? (default: Mapbox) Search: Meilisearch self-host (Com…"
drag, startPoint x: 136, startPoint y: 522, endPoint x: 88, endPoint y: 521, distance: 48.0
click at [88, 521] on textarea "Maps/Autocomplete: Mapbox? (default: Mapbox) Search: Meilisearch self-host (Com…" at bounding box center [283, 495] width 491 height 83
type textarea "x"
type textarea "Maps/Autocomplete: Mapbox? (default: Mapbox) Search: Meilisearch self-host (Com…"
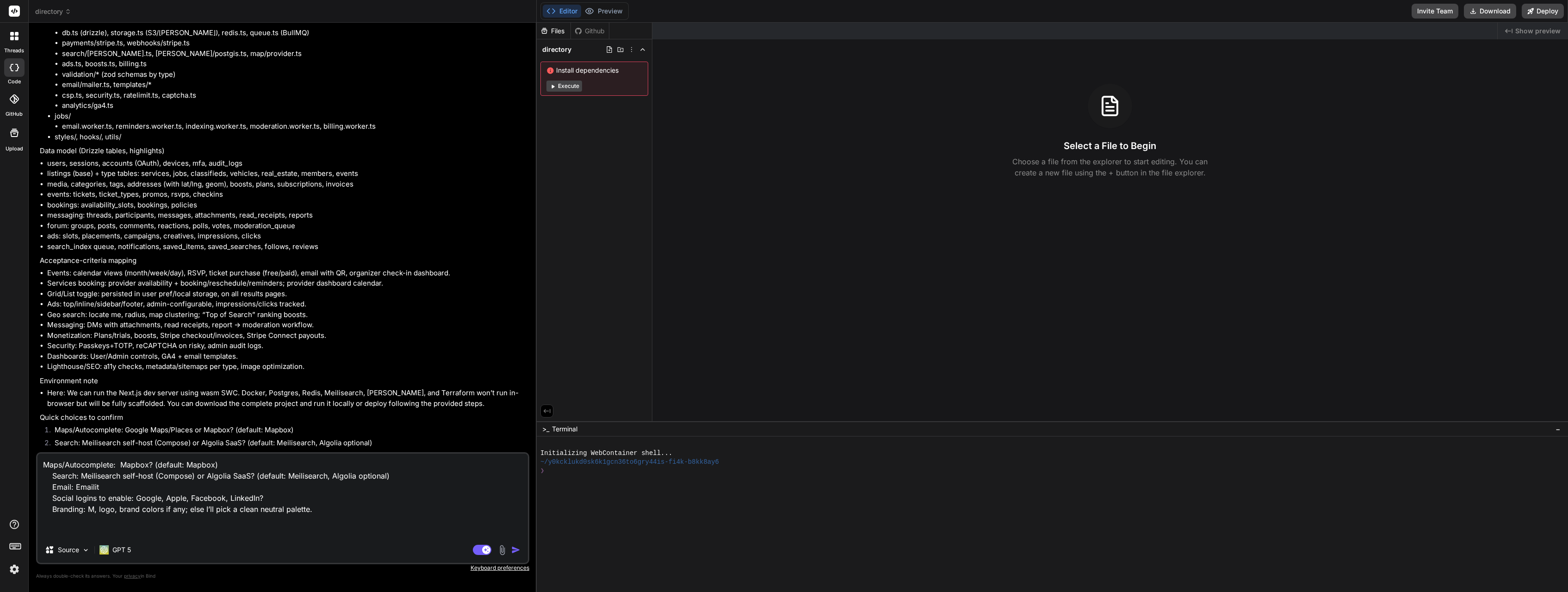
type textarea "x"
type textarea "Maps/Autocomplete: Mapbox? (default: Mapbox) Search: Meilisearch self-host (Com…"
type textarea "x"
type textarea "Maps/Autocomplete: Mapbox? (default: Mapbox) Search: Meilisearch self-host (Com…"
type textarea "x"
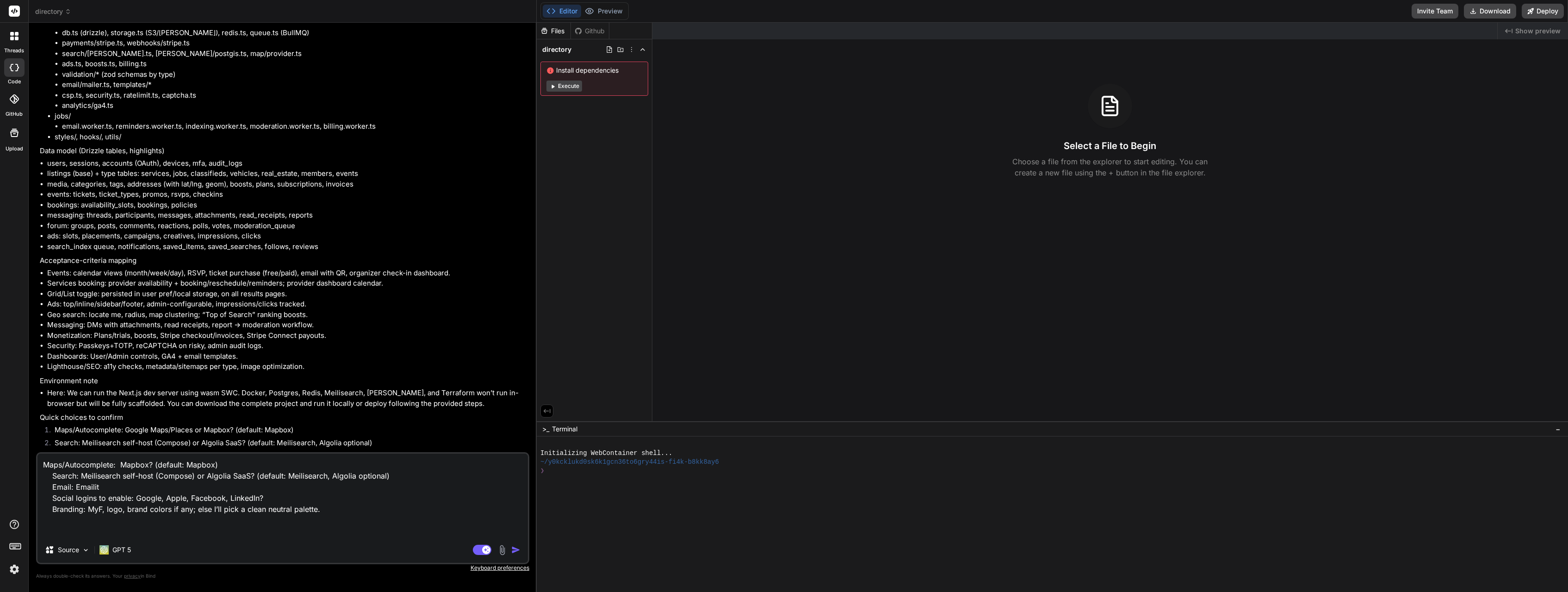
type textarea "Maps/Autocomplete: Mapbox? (default: Mapbox) Search: Meilisearch self-host (Com…"
type textarea "x"
type textarea "Maps/Autocomplete: Mapbox? (default: Mapbox) Search: Meilisearch self-host (Com…"
type textarea "x"
type textarea "Maps/Autocomplete: Mapbox? (default: Mapbox) Search: Meilisearch self-host (Com…"
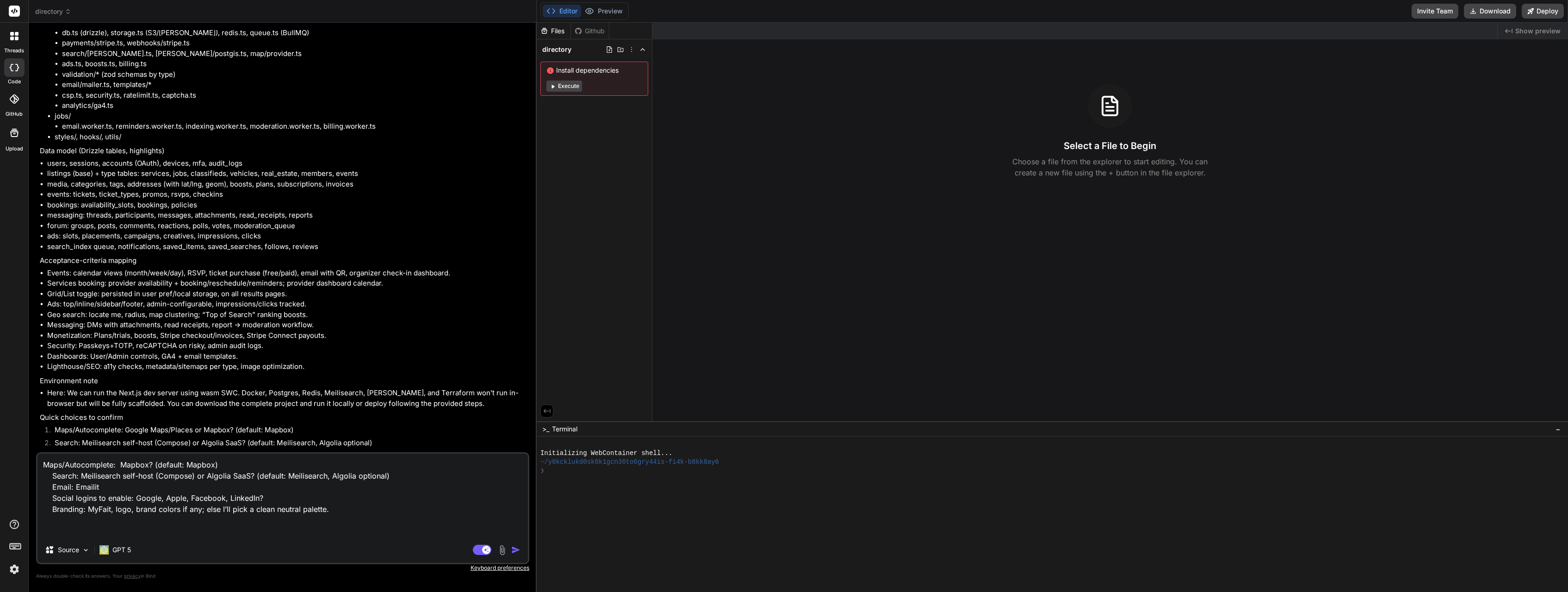
type textarea "x"
type textarea "Maps/Autocomplete: Mapbox? (default: Mapbox) Search: Meilisearch self-host (Com…"
type textarea "x"
type textarea "Maps/Autocomplete: Mapbox? (default: Mapbox) Search: Meilisearch self-host (Com…"
type textarea "x"
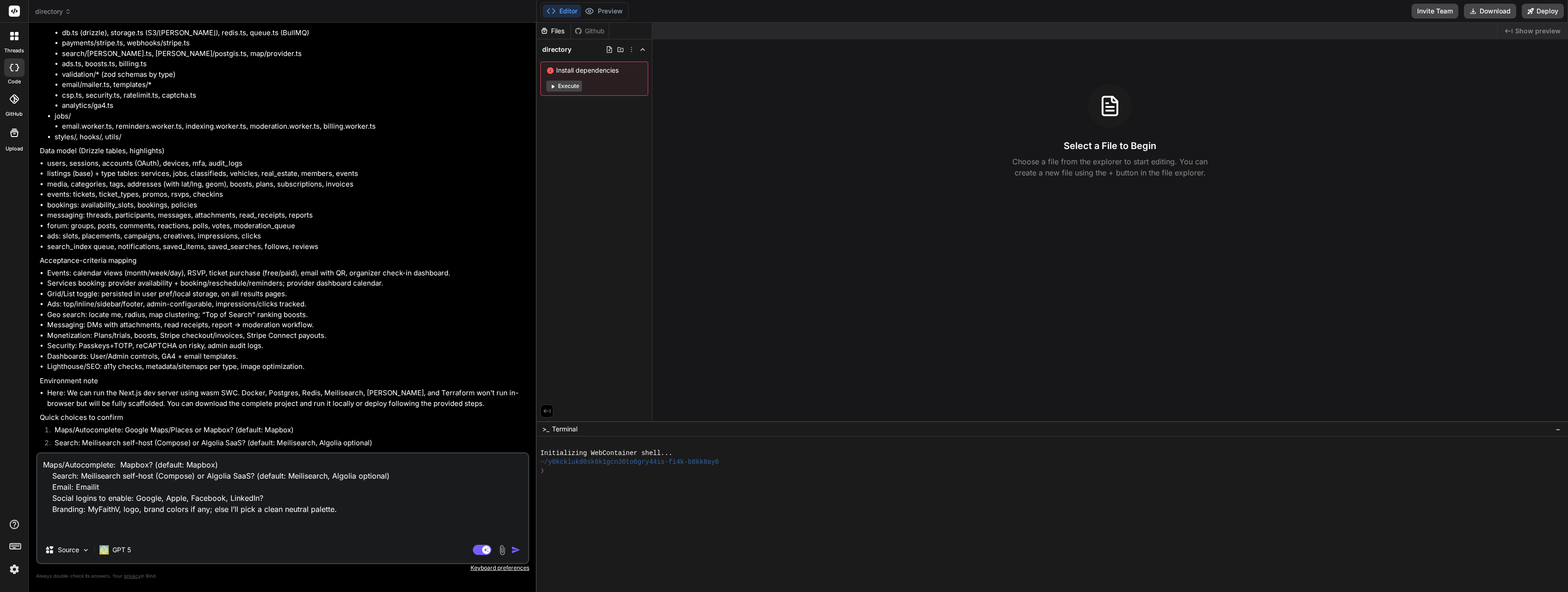
type textarea "Maps/Autocomplete: Mapbox? (default: Mapbox) Search: Meilisearch self-host (Com…"
type textarea "x"
type textarea "Maps/Autocomplete: Mapbox? (default: Mapbox) Search: Meilisearch self-host (Com…"
type textarea "x"
type textarea "Maps/Autocomplete: Mapbox? (default: Mapbox) Search: Meilisearch self-host (Com…"
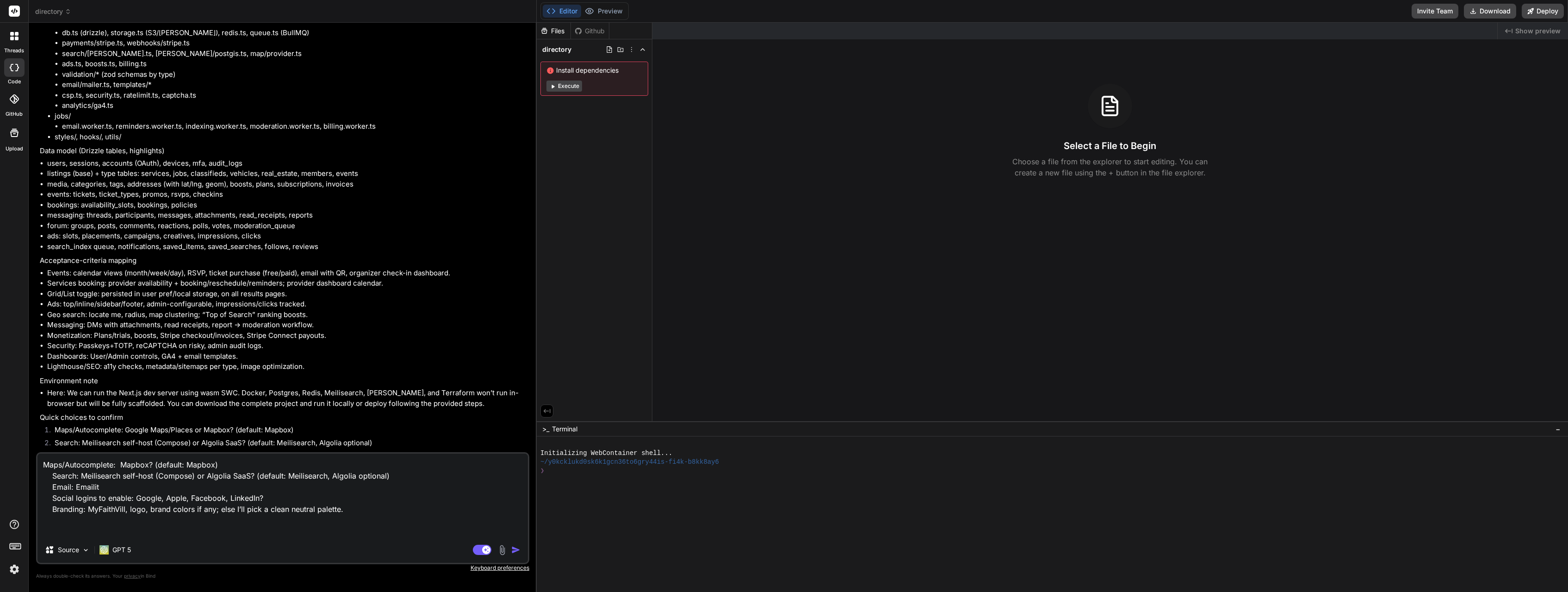
type textarea "x"
type textarea "Maps/Autocomplete: Mapbox? (default: Mapbox) Search: Meilisearch self-host (Com…"
type textarea "x"
type textarea "Maps/Autocomplete: Mapbox? (default: Mapbox) Search: Meilisearch self-host (Com…"
type textarea "x"
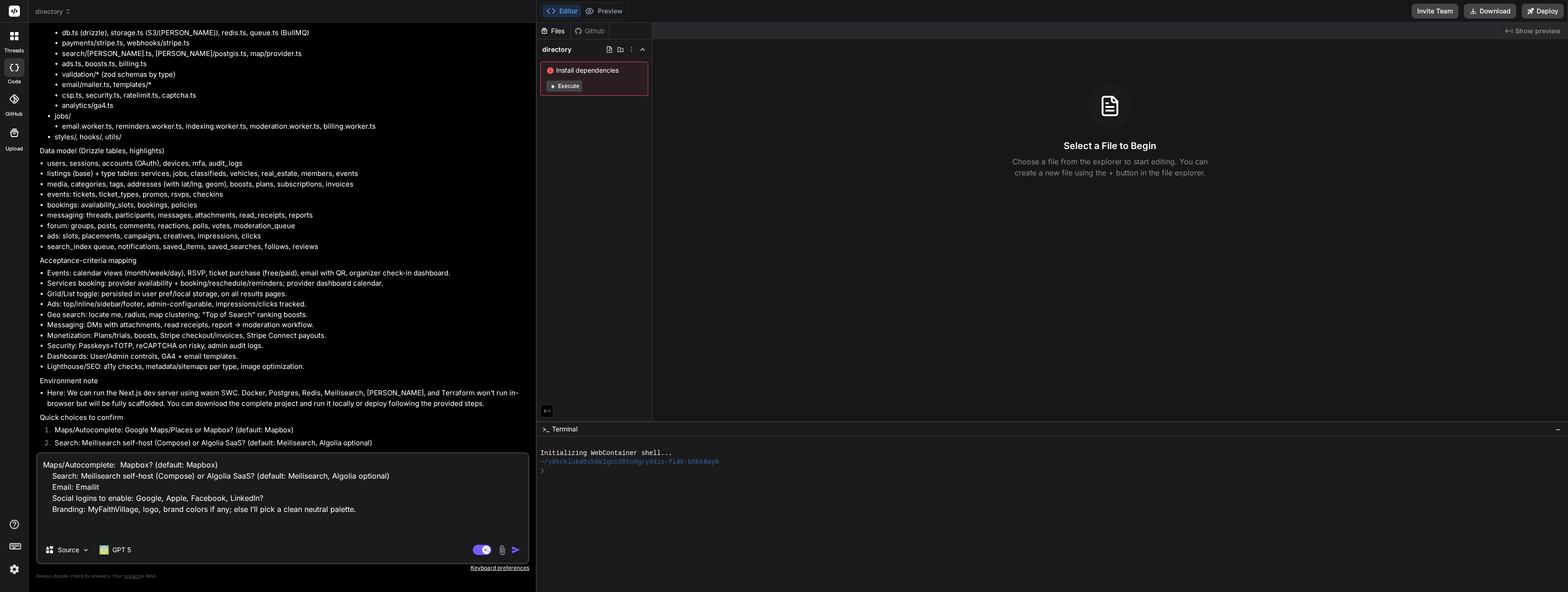
type textarea "Maps/Autocomplete: Mapbox? (default: Mapbox) Search: Meilisearch self-host (Com…"
click at [501, 549] on img at bounding box center [502, 550] width 10 height 10
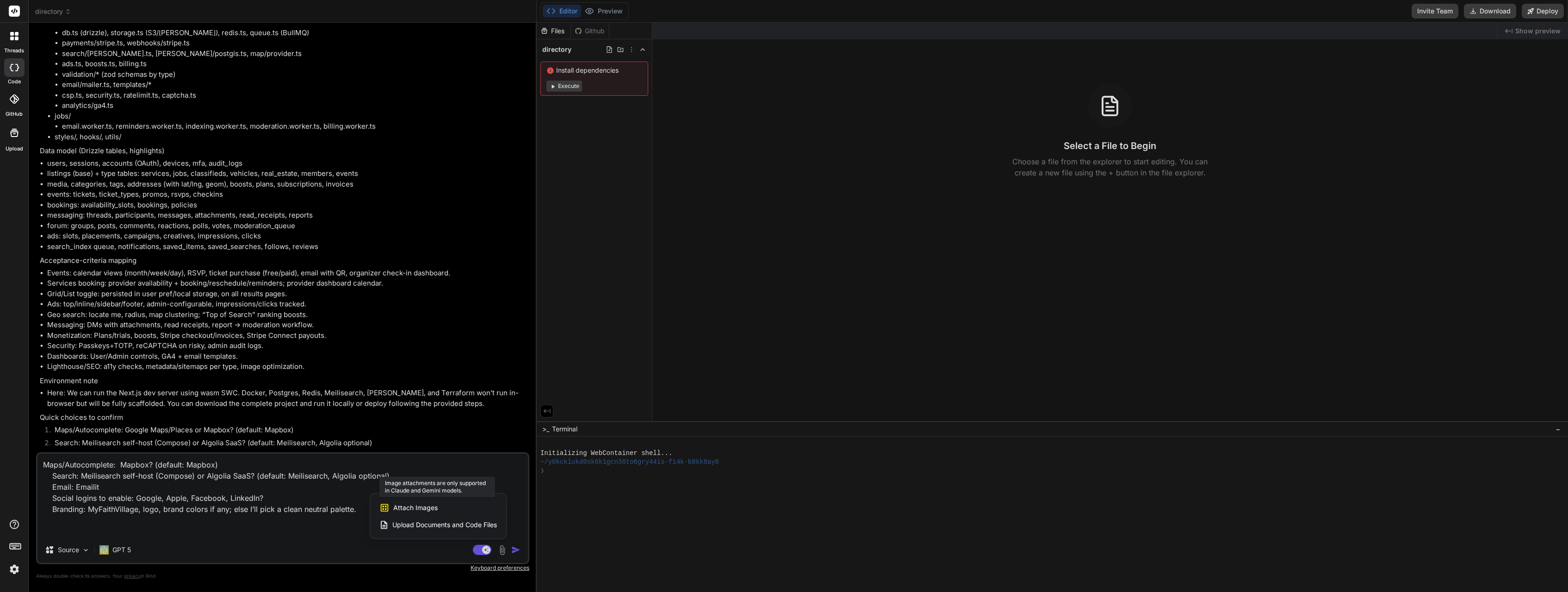
click at [445, 511] on div "Attach Images Image attachments are only supported in Claude and Gemini models." at bounding box center [438, 507] width 117 height 18
click at [414, 509] on span "Attach Images" at bounding box center [415, 507] width 44 height 9
click at [318, 541] on div at bounding box center [784, 296] width 1568 height 592
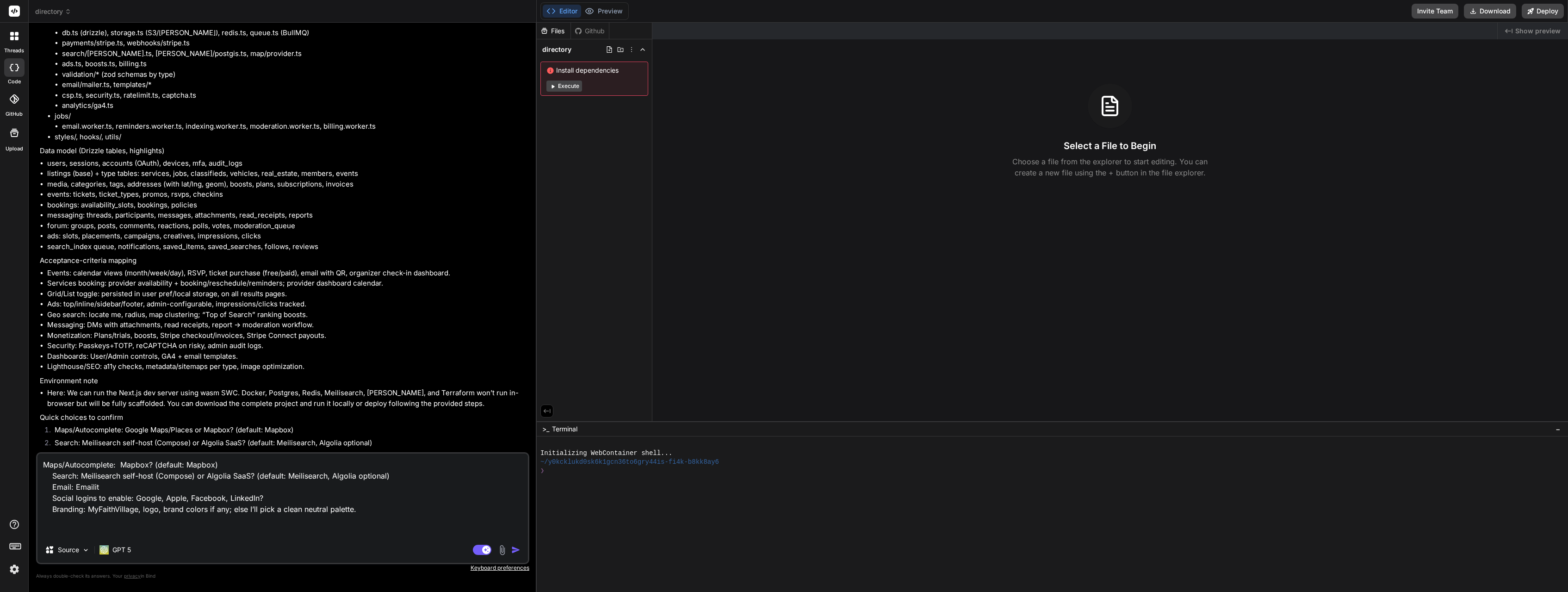
drag, startPoint x: 142, startPoint y: 521, endPoint x: 151, endPoint y: 521, distance: 9.0
click at [151, 521] on textarea "Maps/Autocomplete: Mapbox? (default: Mapbox) Search: Meilisearch self-host (Com…" at bounding box center [283, 495] width 491 height 83
click at [157, 522] on textarea "Maps/Autocomplete: Mapbox? (default: Mapbox) Search: Meilisearch self-host (Com…" at bounding box center [283, 495] width 491 height 83
type textarea "x"
type textarea "Maps/Autocomplete: Mapbox? (default: Mapbox) Search: Meilisearch self-host (Com…"
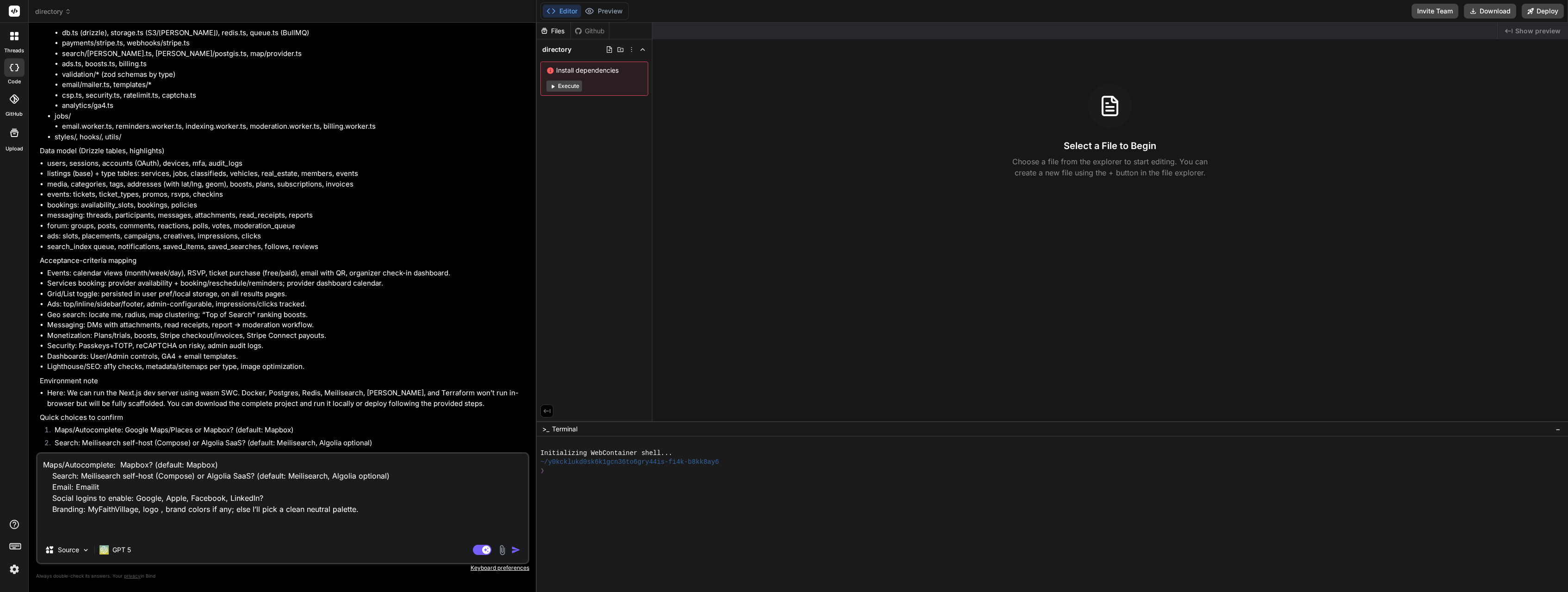
type textarea "x"
type textarea "Maps/Autocomplete: Mapbox? (default: Mapbox) Search: Meilisearch self-host (Com…"
type textarea "x"
type textarea "Maps/Autocomplete: Mapbox? (default: Mapbox) Search: Meilisearch self-host (Com…"
type textarea "x"
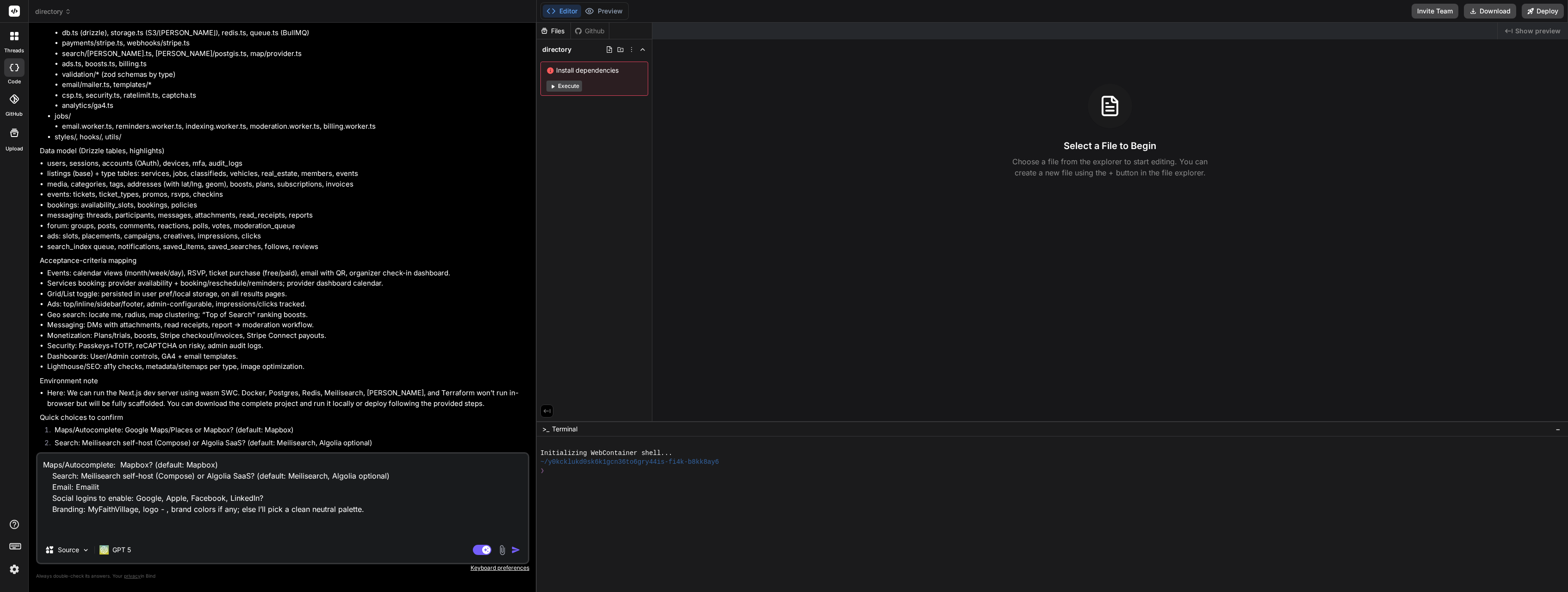
type textarea "Maps/Autocomplete: Mapbox? (default: Mapbox) Search: Meilisearch self-host (Com…"
type textarea "x"
type textarea "Maps/Autocomplete: Mapbox? (default: Mapbox) Search: Meilisearch self-host (Com…"
type textarea "x"
type textarea "Maps/Autocomplete: Mapbox? (default: Mapbox) Search: Meilisearch self-host (Com…"
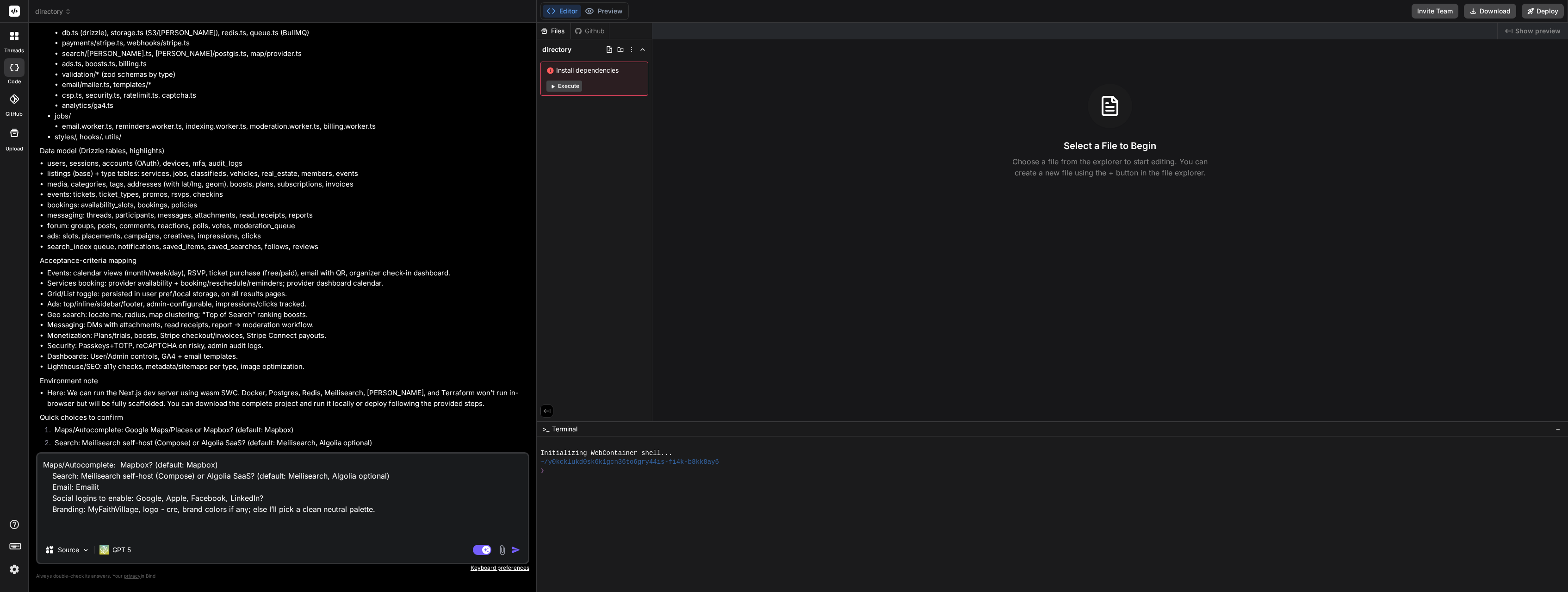
type textarea "x"
type textarea "Maps/Autocomplete: Mapbox? (default: Mapbox) Search: Meilisearch self-host (Com…"
type textarea "x"
type textarea "Maps/Autocomplete: Mapbox? (default: Mapbox) Search: Meilisearch self-host (Com…"
type textarea "x"
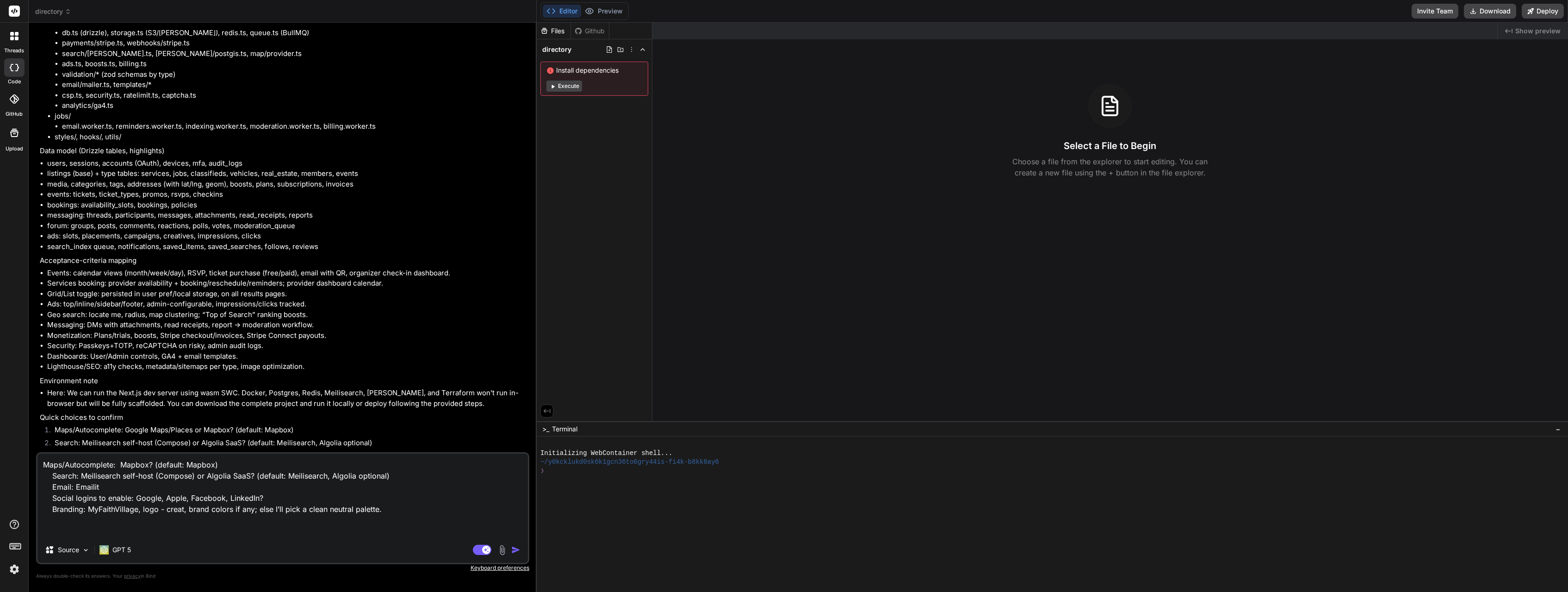
type textarea "Maps/Autocomplete: Mapbox? (default: Mapbox) Search: Meilisearch self-host (Com…"
type textarea "x"
type textarea "Maps/Autocomplete: Mapbox? (default: Mapbox) Search: Meilisearch self-host (Com…"
type textarea "x"
type textarea "Maps/Autocomplete: Mapbox? (default: Mapbox) Search: Meilisearch self-host (Com…"
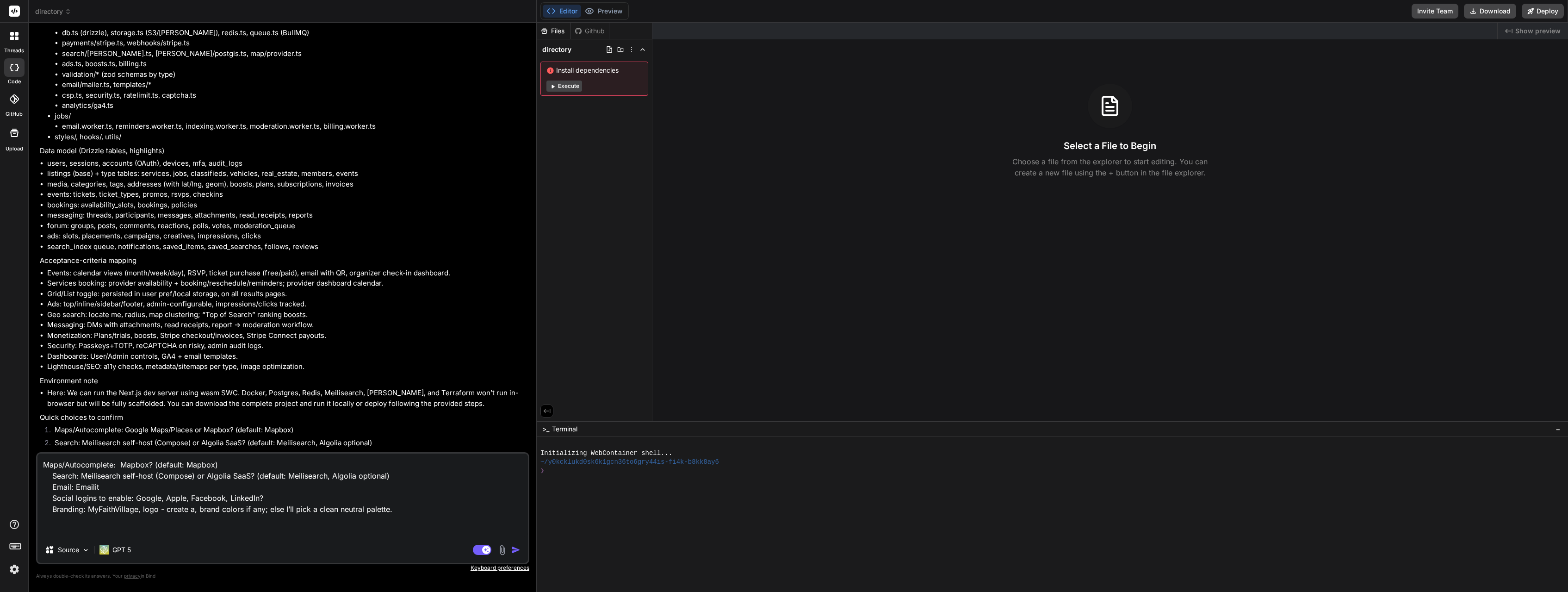
type textarea "x"
type textarea "Maps/Autocomplete: Mapbox? (default: Mapbox) Search: Meilisearch self-host (Com…"
type textarea "x"
type textarea "Maps/Autocomplete: Mapbox? (default: Mapbox) Search: Meilisearch self-host (Com…"
type textarea "x"
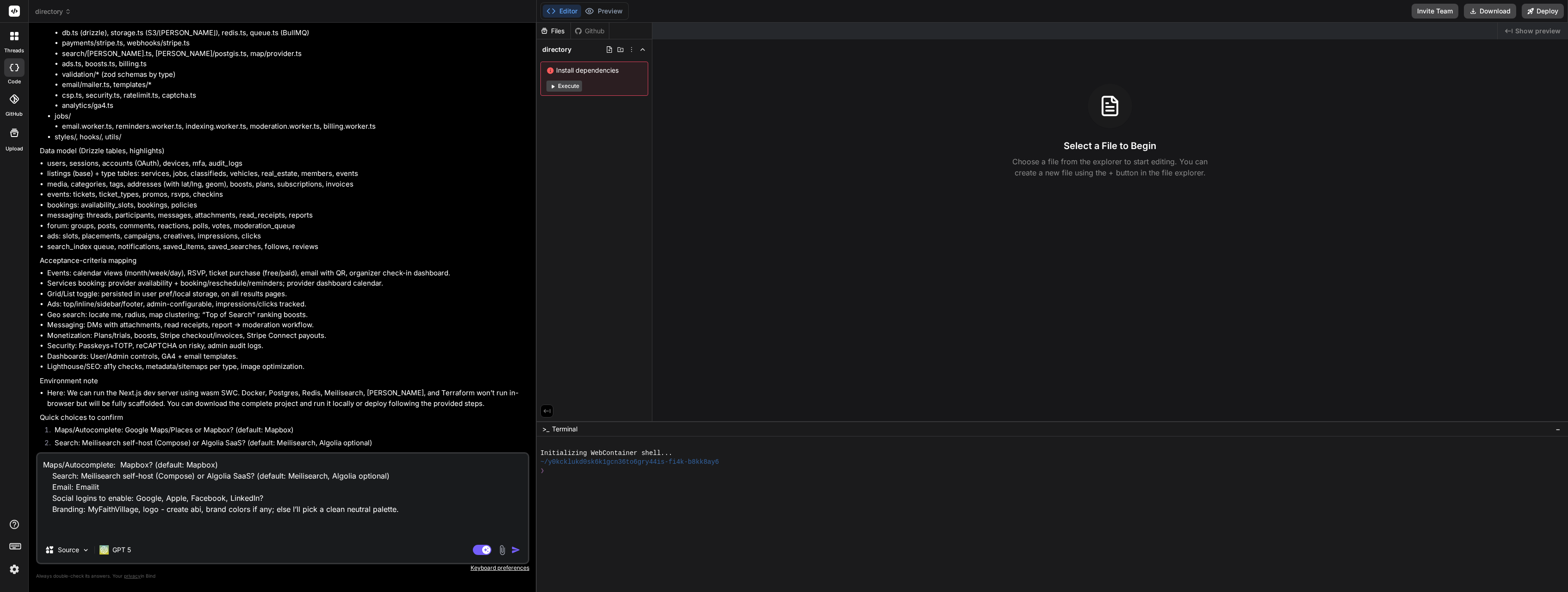
type textarea "Maps/Autocomplete: Mapbox? (default: Mapbox) Search: Meilisearch self-host (Com…"
type textarea "x"
type textarea "Maps/Autocomplete: Mapbox? (default: Mapbox) Search: Meilisearch self-host (Com…"
type textarea "x"
type textarea "Maps/Autocomplete: Mapbox? (default: Mapbox) Search: Meilisearch self-host (Com…"
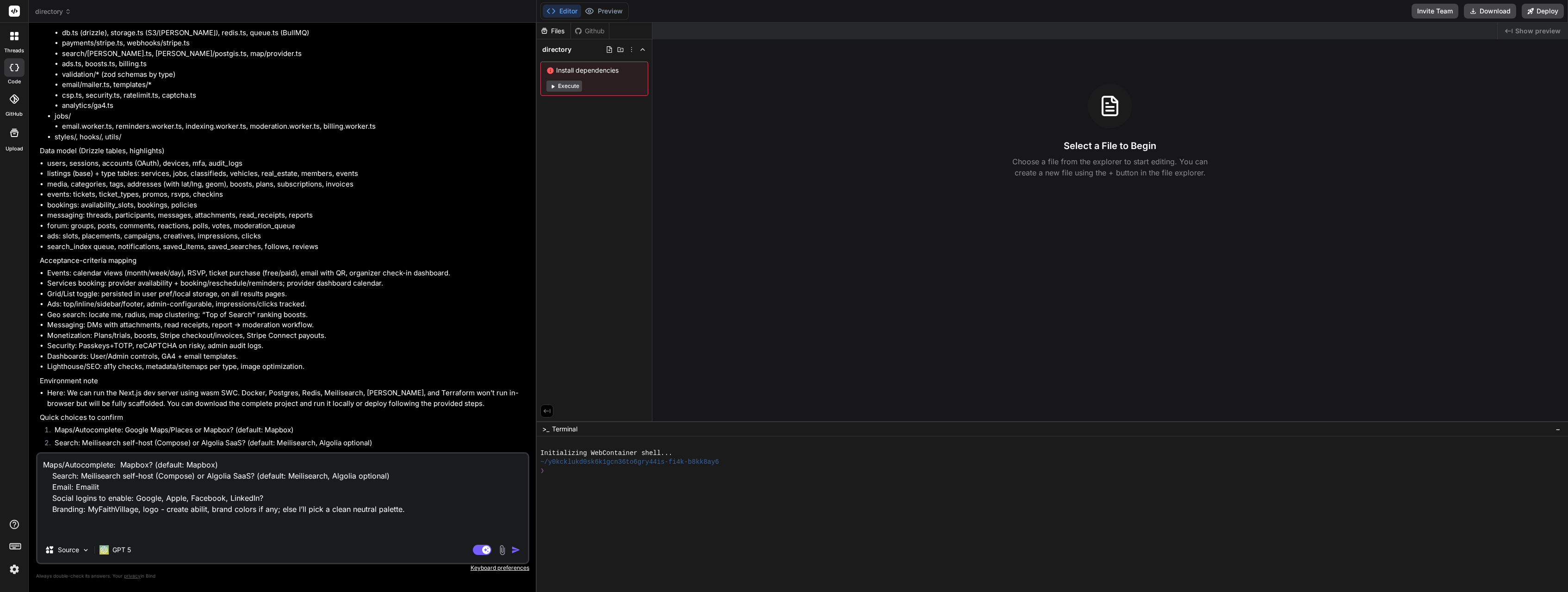
type textarea "x"
type textarea "Maps/Autocomplete: Mapbox? (default: Mapbox) Search: Meilisearch self-host (Com…"
type textarea "x"
type textarea "Maps/Autocomplete: Mapbox? (default: Mapbox) Search: Meilisearch self-host (Com…"
type textarea "x"
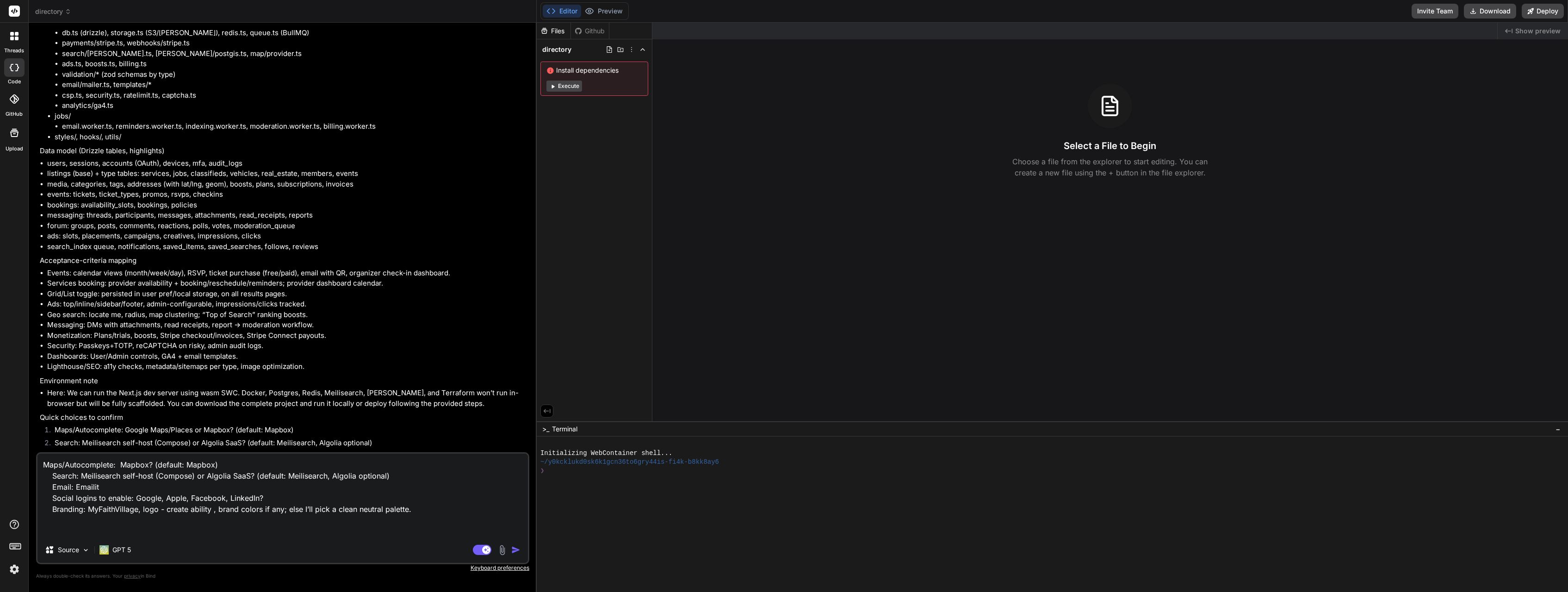
type textarea "Maps/Autocomplete: Mapbox? (default: Mapbox) Search: Meilisearch self-host (Com…"
type textarea "x"
type textarea "Maps/Autocomplete: Mapbox? (default: Mapbox) Search: Meilisearch self-host (Com…"
type textarea "x"
type textarea "Maps/Autocomplete: Mapbox? (default: Mapbox) Search: Meilisearch self-host (Com…"
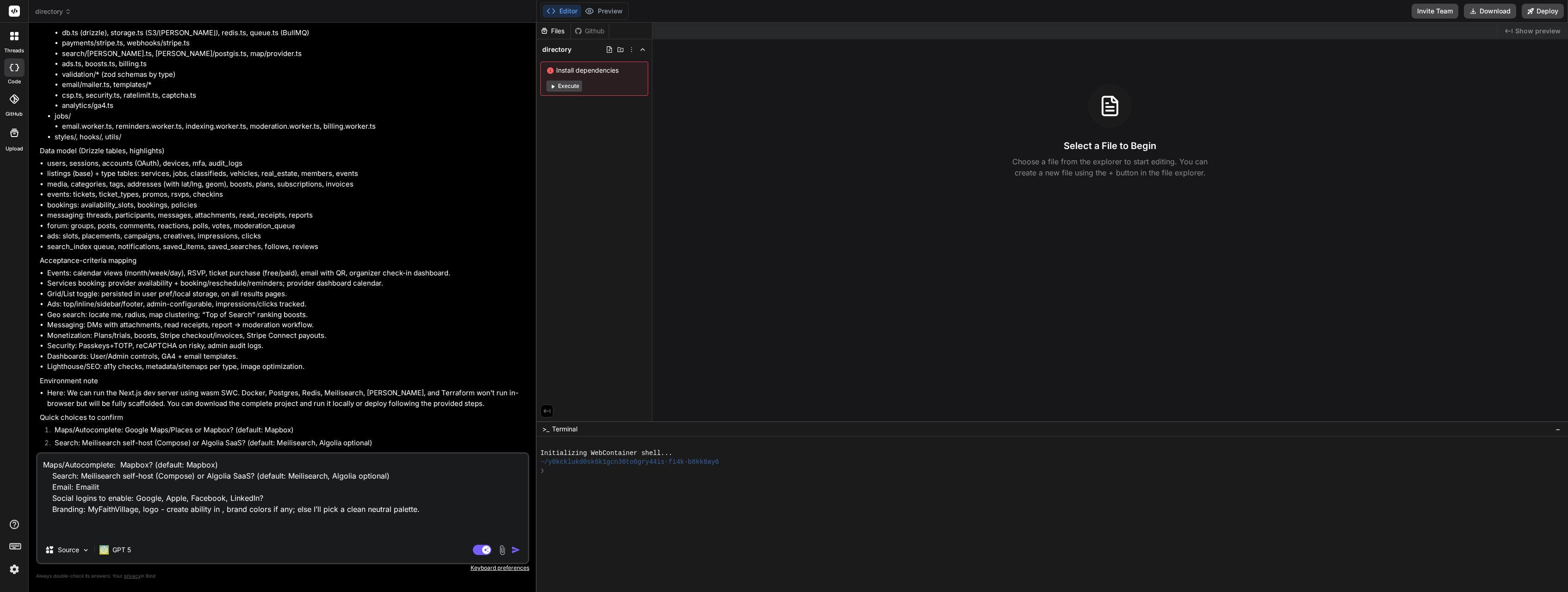
type textarea "x"
type textarea "Maps/Autocomplete: Mapbox? (default: Mapbox) Search: Meilisearch self-host (Com…"
type textarea "x"
type textarea "Maps/Autocomplete: Mapbox? (default: Mapbox) Search: Meilisearch self-host (Com…"
type textarea "x"
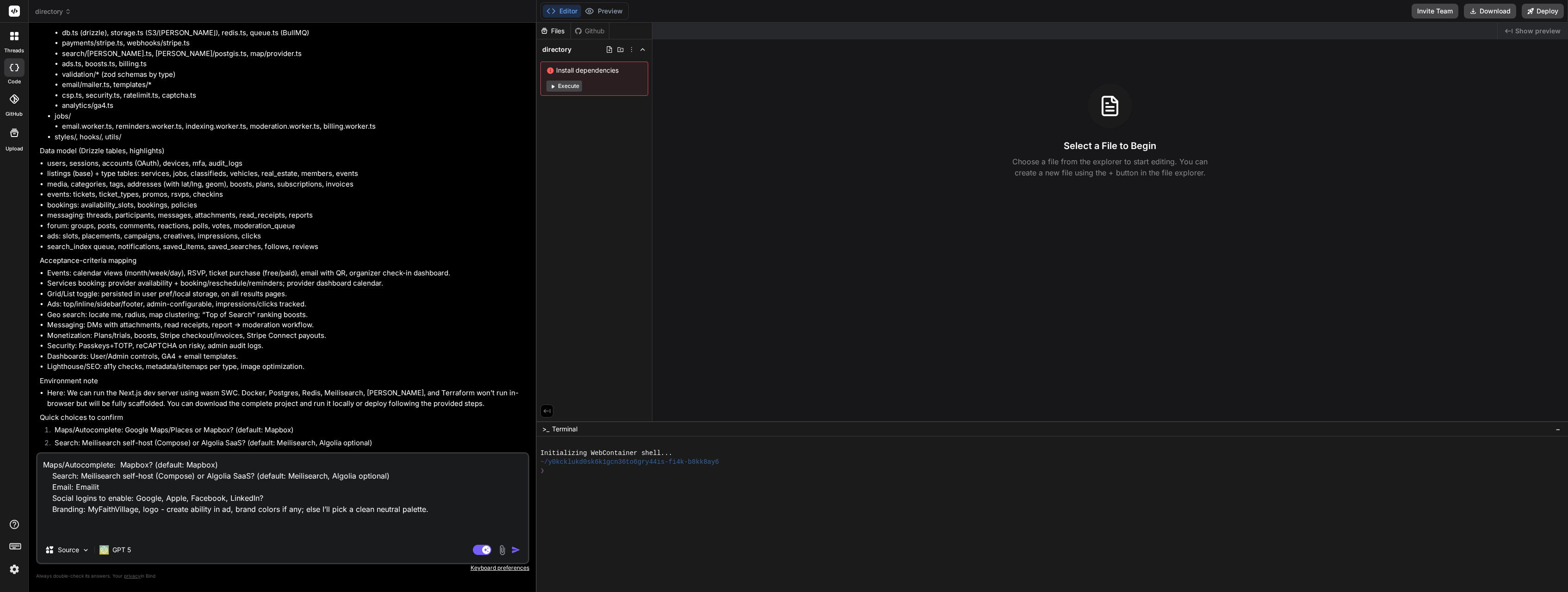
type textarea "Maps/Autocomplete: Mapbox? (default: Mapbox) Search: Meilisearch self-host (Com…"
type textarea "x"
type textarea "Maps/Autocomplete: Mapbox? (default: Mapbox) Search: Meilisearch self-host (Com…"
type textarea "x"
type textarea "Maps/Autocomplete: Mapbox? (default: Mapbox) Search: Meilisearch self-host (Com…"
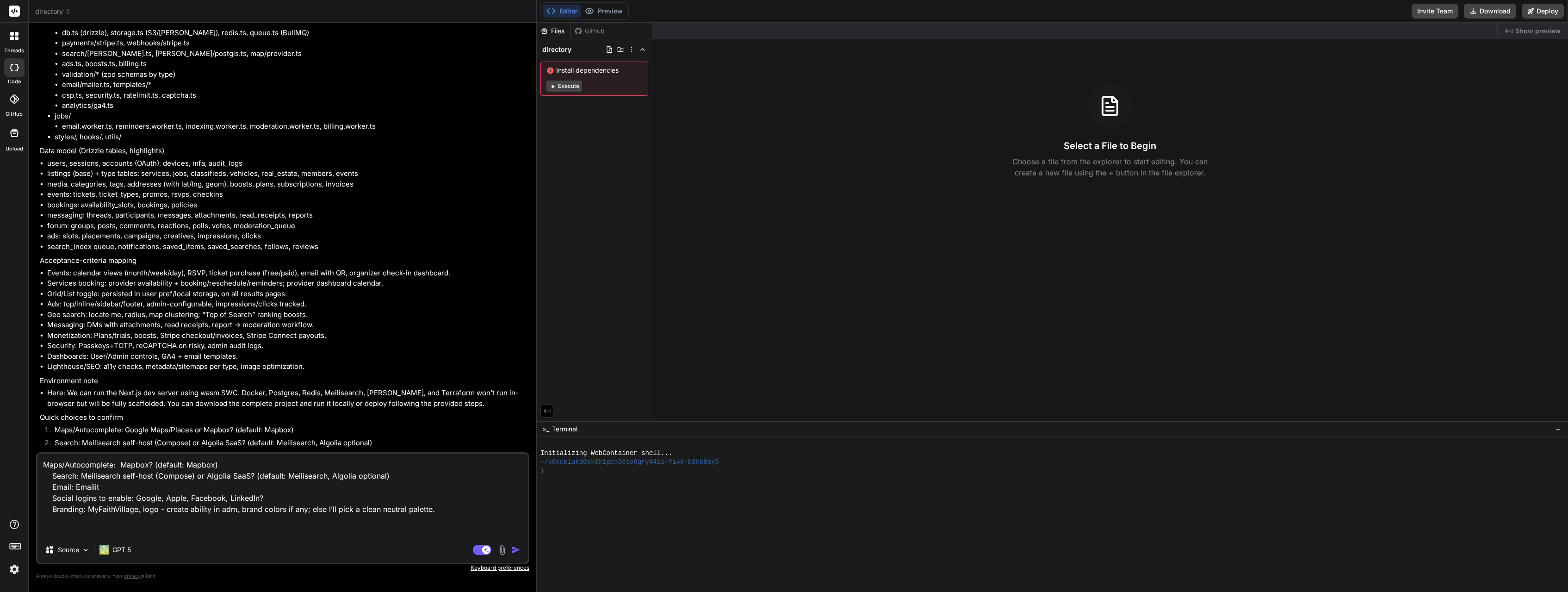
type textarea "x"
type textarea "Maps/Autocomplete: Mapbox? (default: Mapbox) Search: Meilisearch self-host (Com…"
type textarea "x"
type textarea "Maps/Autocomplete: Mapbox? (default: Mapbox) Search: Meilisearch self-host (Com…"
type textarea "x"
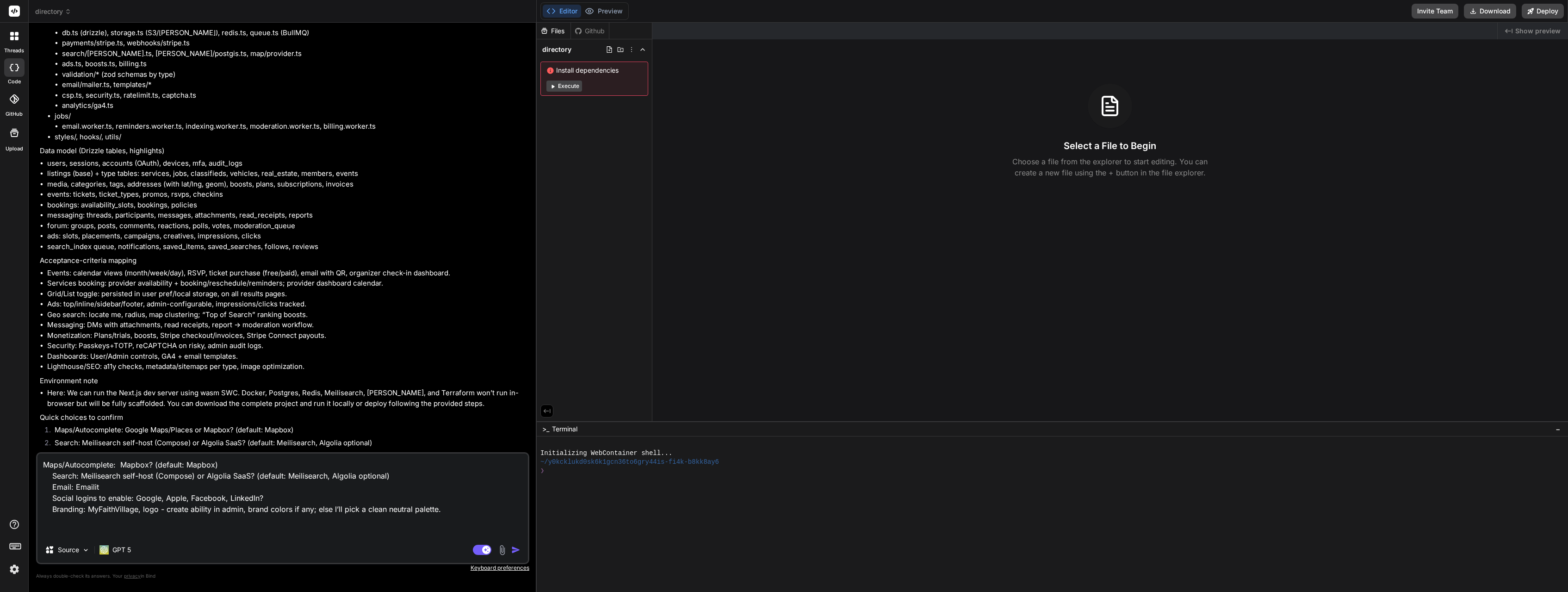
type textarea "Maps/Autocomplete: Mapbox? (default: Mapbox) Search: Meilisearch self-host (Com…"
type textarea "x"
type textarea "Maps/Autocomplete: Mapbox? (default: Mapbox) Search: Meilisearch self-host (Com…"
type textarea "x"
type textarea "Maps/Autocomplete: Mapbox? (default: Mapbox) Search: Meilisearch self-host (Com…"
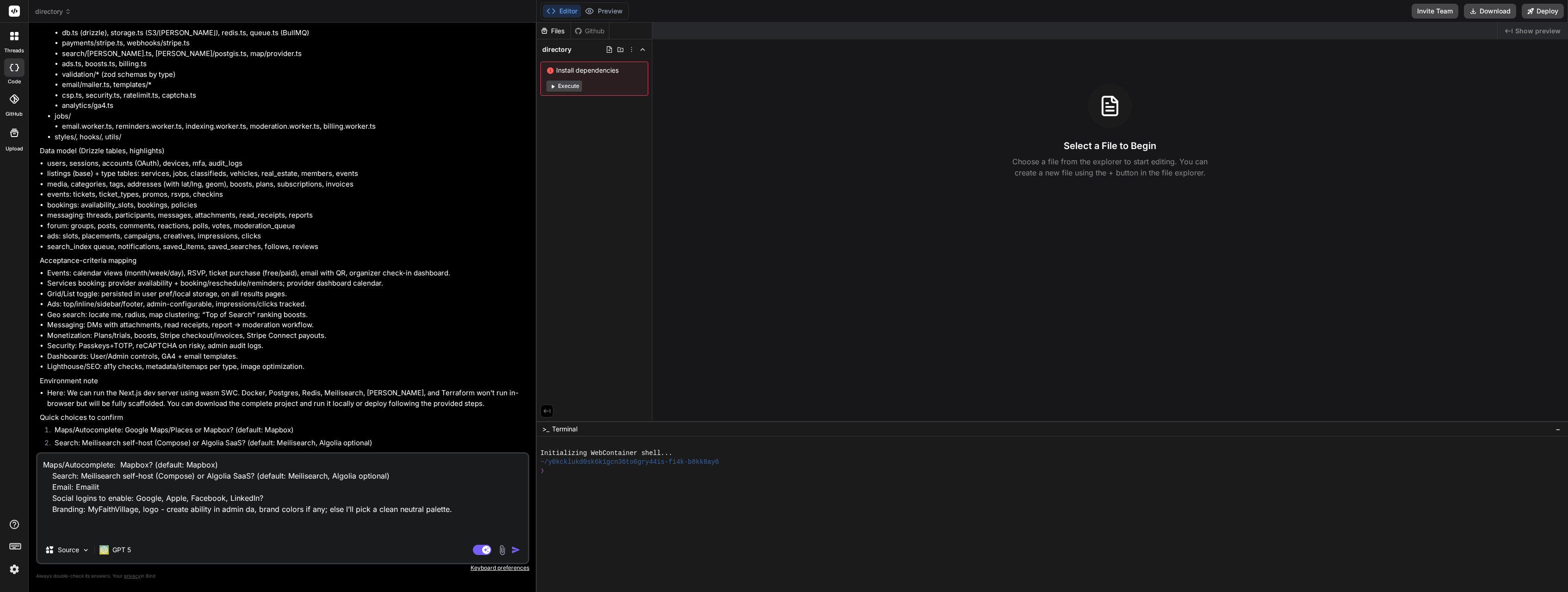
type textarea "x"
type textarea "Maps/Autocomplete: Mapbox? (default: Mapbox) Search: Meilisearch self-host (Com…"
type textarea "x"
type textarea "Maps/Autocomplete: Mapbox? (default: Mapbox) Search: Meilisearch self-host (Com…"
type textarea "x"
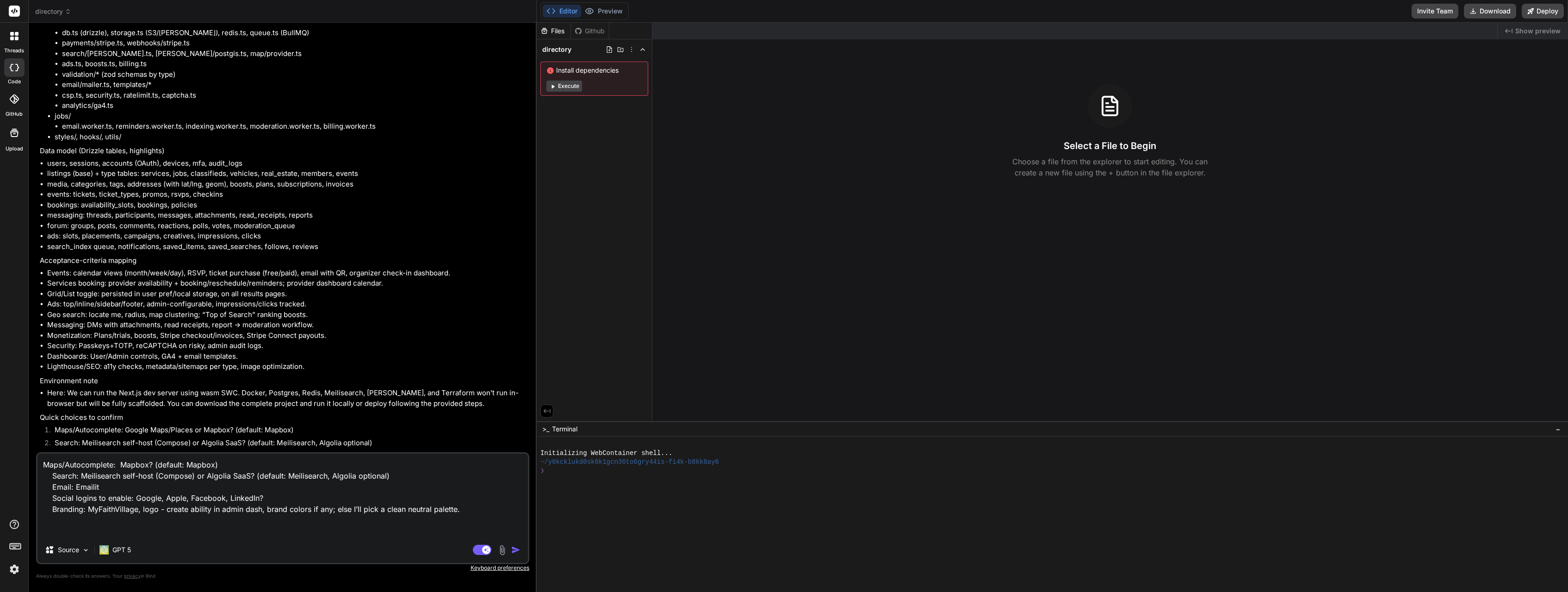
type textarea "Maps/Autocomplete: Mapbox? (default: Mapbox) Search: Meilisearch self-host (Com…"
type textarea "x"
type textarea "Maps/Autocomplete: Mapbox? (default: Mapbox) Search: Meilisearch self-host (Com…"
type textarea "x"
type textarea "Maps/Autocomplete: Mapbox? (default: Mapbox) Search: Meilisearch self-host (Com…"
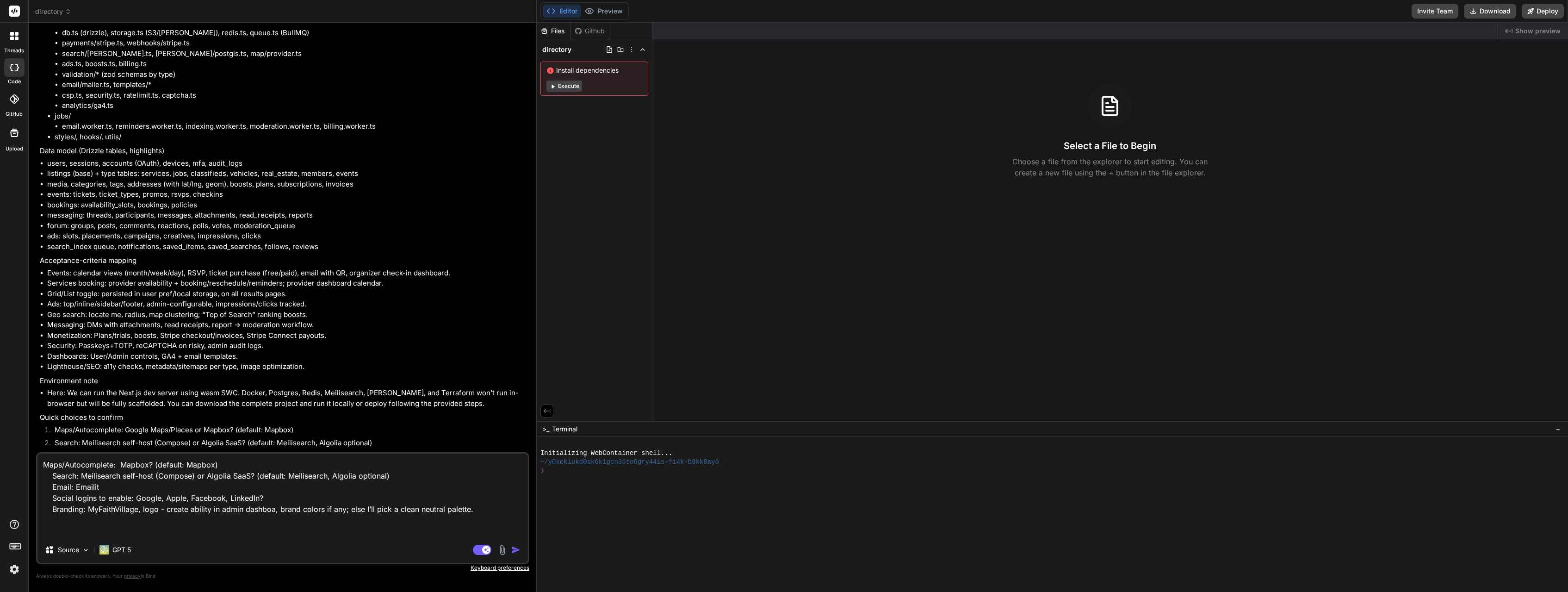
type textarea "x"
type textarea "Maps/Autocomplete: Mapbox? (default: Mapbox) Search: Meilisearch self-host (Com…"
type textarea "x"
type textarea "Maps/Autocomplete: Mapbox? (default: Mapbox) Search: Meilisearch self-host (Com…"
type textarea "x"
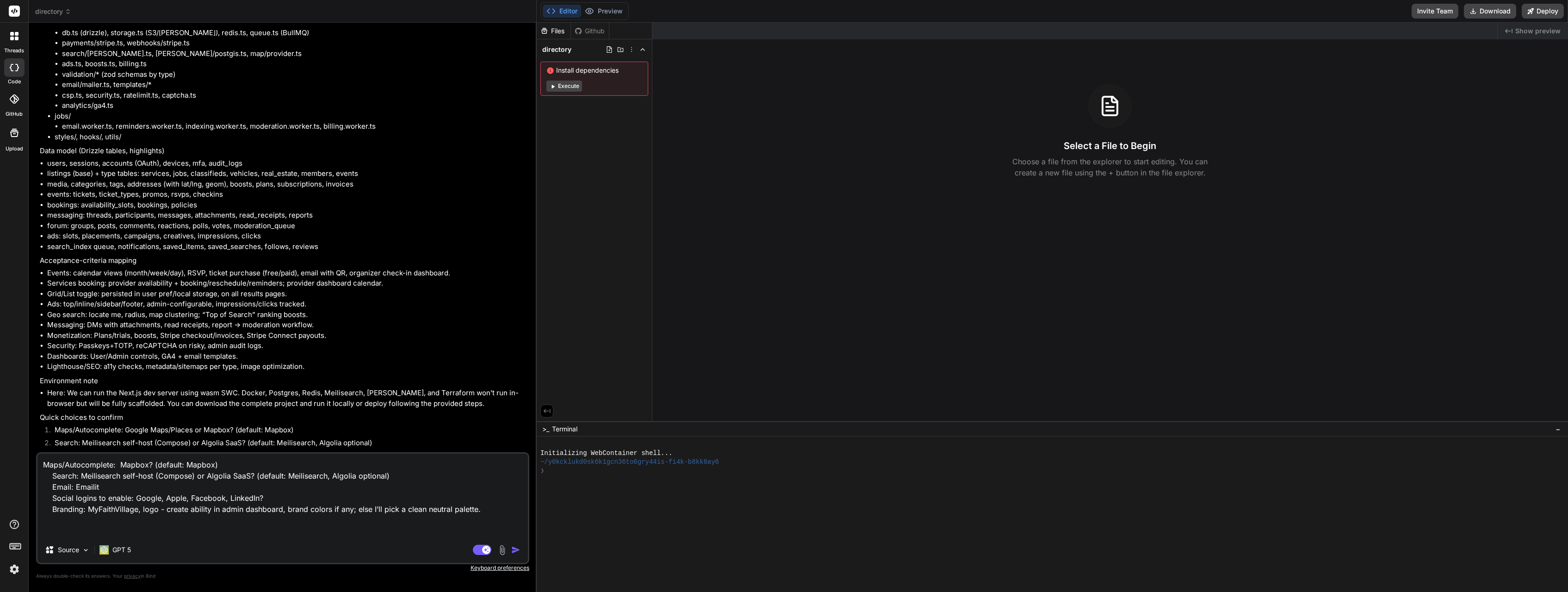
type textarea "Maps/Autocomplete: Mapbox? (default: Mapbox) Search: Meilisearch self-host (Com…"
type textarea "x"
type textarea "Maps/Autocomplete: Mapbox? (default: Mapbox) Search: Meilisearch self-host (Com…"
type textarea "x"
type textarea "Maps/Autocomplete: Mapbox? (default: Mapbox) Search: Meilisearch self-host (Com…"
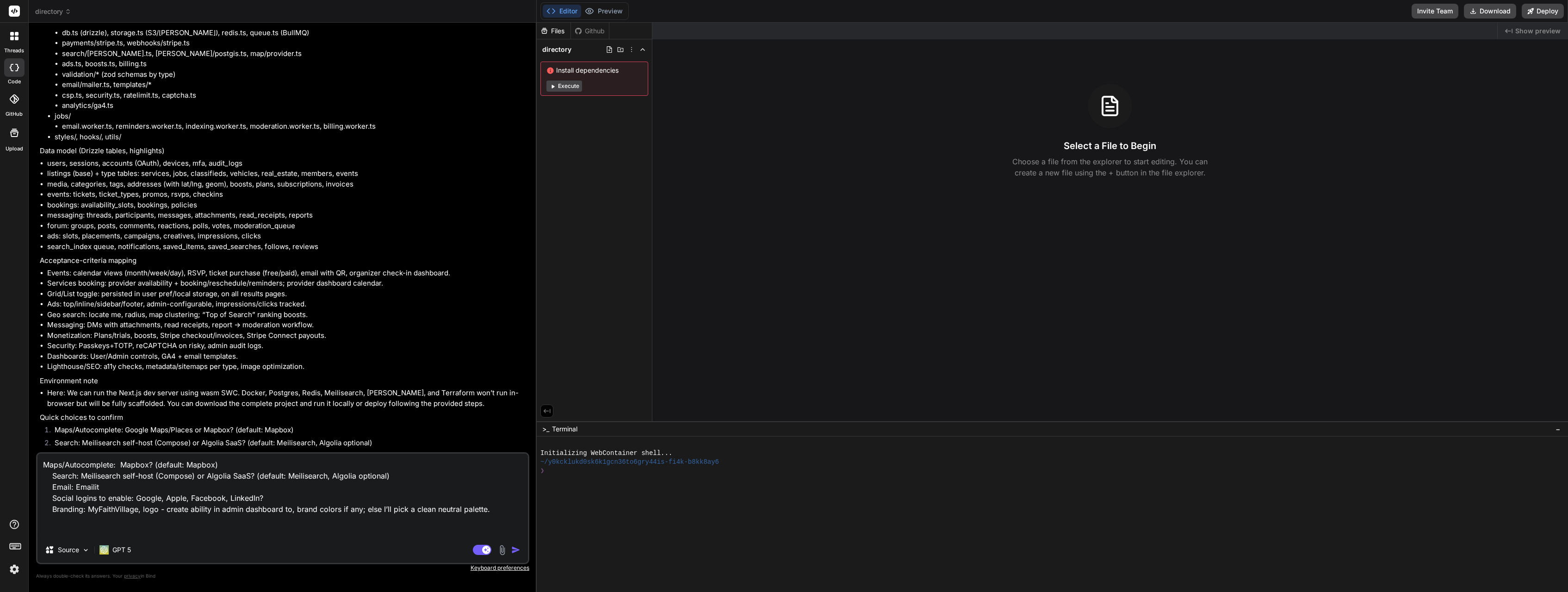
type textarea "x"
type textarea "Maps/Autocomplete: Mapbox? (default: Mapbox) Search: Meilisearch self-host (Com…"
type textarea "x"
type textarea "Maps/Autocomplete: Mapbox? (default: Mapbox) Search: Meilisearch self-host (Com…"
type textarea "x"
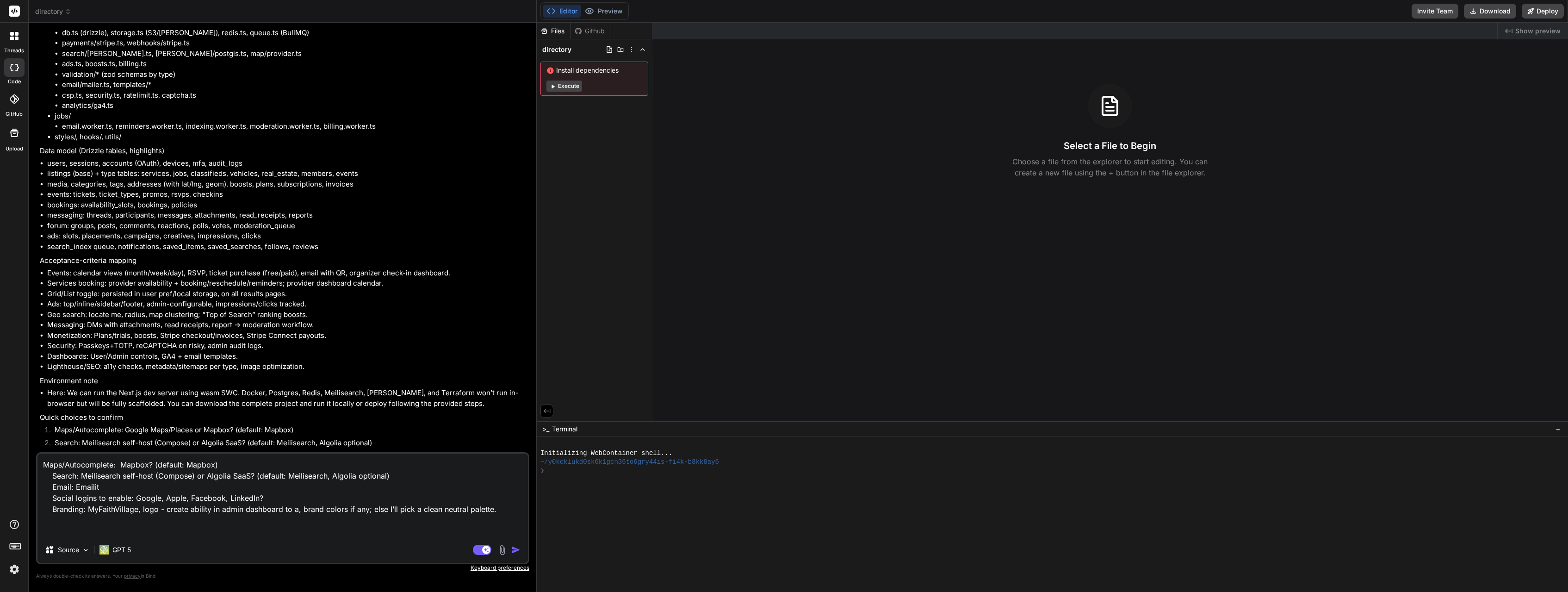
type textarea "Maps/Autocomplete: Mapbox? (default: Mapbox) Search: Meilisearch self-host (Com…"
type textarea "x"
type textarea "Maps/Autocomplete: Mapbox? (default: Mapbox) Search: Meilisearch self-host (Com…"
type textarea "x"
type textarea "Maps/Autocomplete: Mapbox? (default: Mapbox) Search: Meilisearch self-host (Com…"
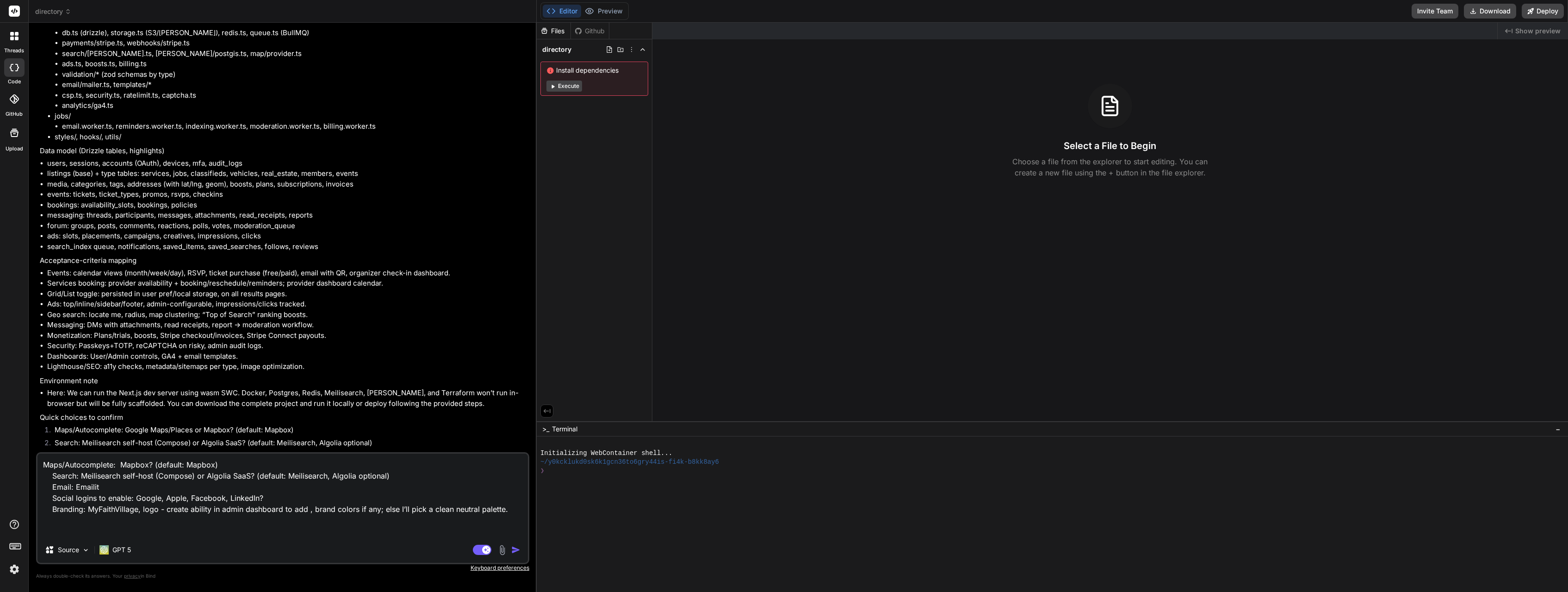
type textarea "x"
type textarea "Maps/Autocomplete: Mapbox? (default: Mapbox) Search: Meilisearch self-host (Com…"
type textarea "x"
type textarea "Maps/Autocomplete: Mapbox? (default: Mapbox) Search: Meilisearch self-host (Com…"
type textarea "x"
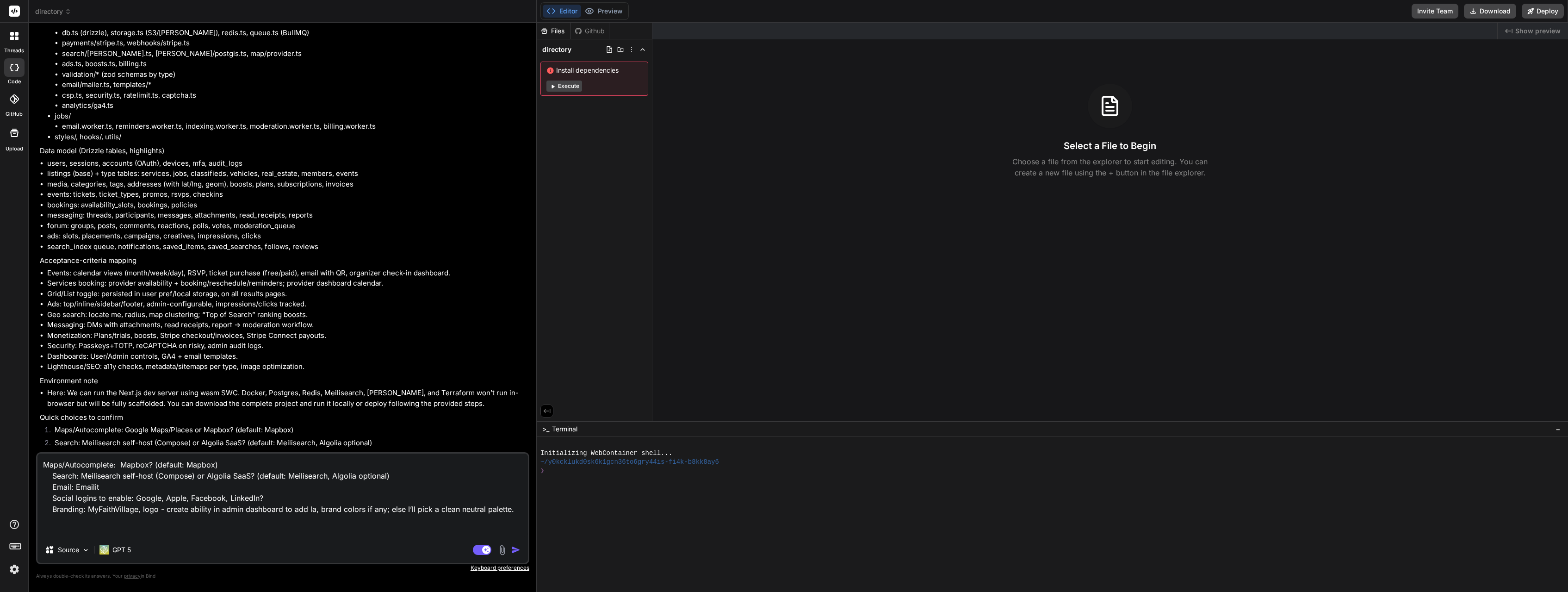
type textarea "Maps/Autocomplete: Mapbox? (default: Mapbox) Search: Meilisearch self-host (Com…"
type textarea "x"
type textarea "Maps/Autocomplete: Mapbox? (default: Mapbox) Search: Meilisearch self-host (Com…"
type textarea "x"
type textarea "Maps/Autocomplete: Mapbox? (default: Mapbox) Search: Meilisearch self-host (Com…"
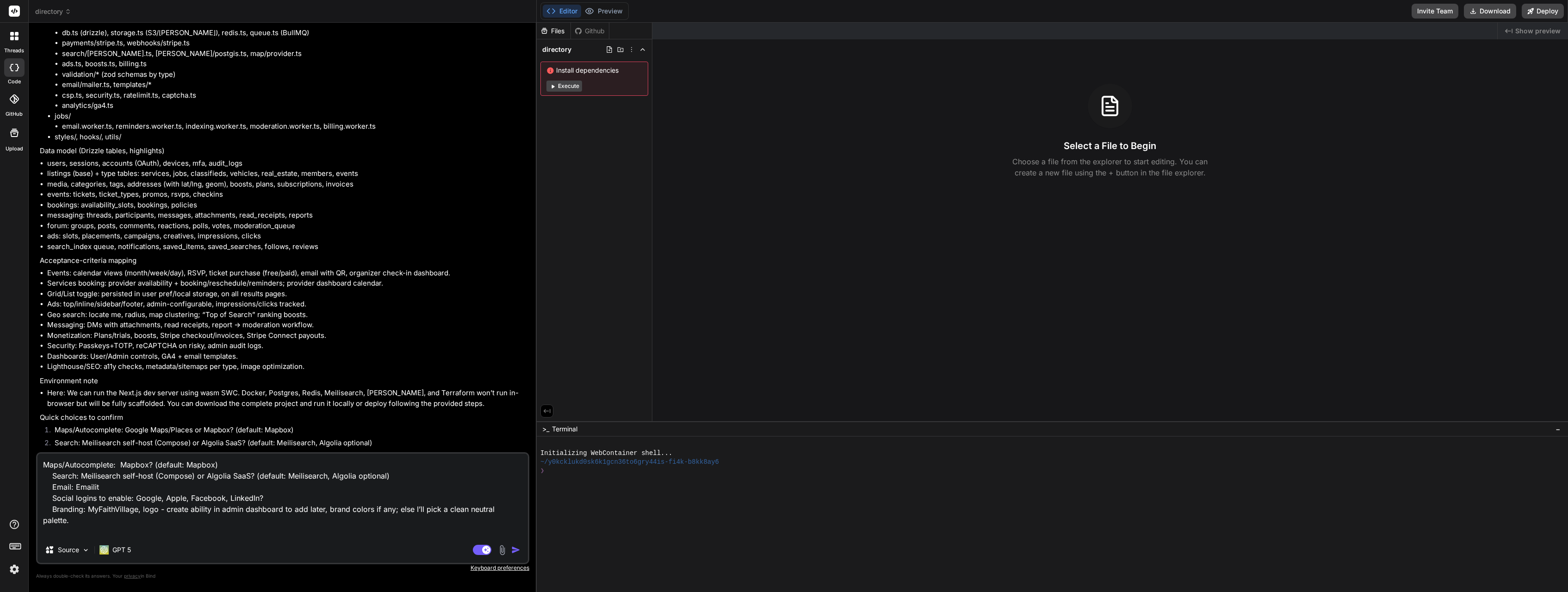
type textarea "x"
type textarea "Maps/Autocomplete: Mapbox? (default: Mapbox) Search: Meilisearch self-host (Com…"
type textarea "x"
type textarea "Maps/Autocomplete: Mapbox? (default: Mapbox) Search: Meilisearch self-host (Com…"
type textarea "x"
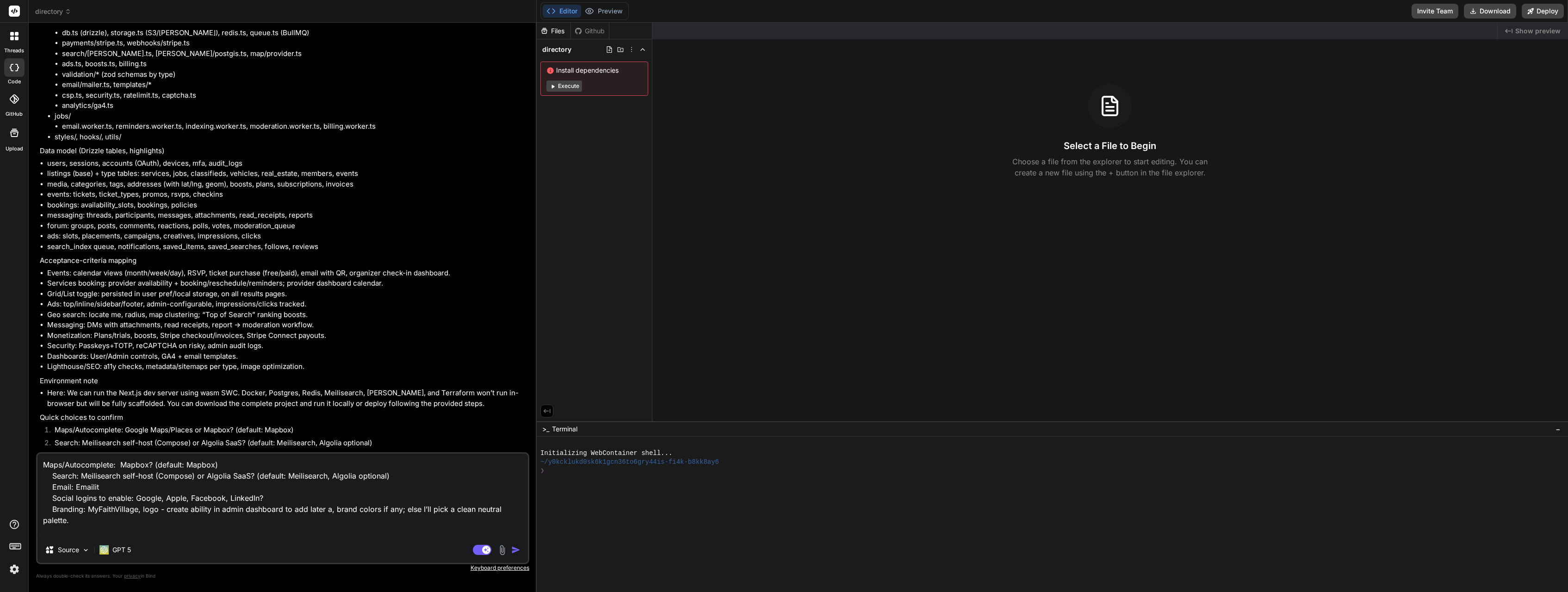
type textarea "Maps/Autocomplete: Mapbox? (default: Mapbox) Search: Meilisearch self-host (Com…"
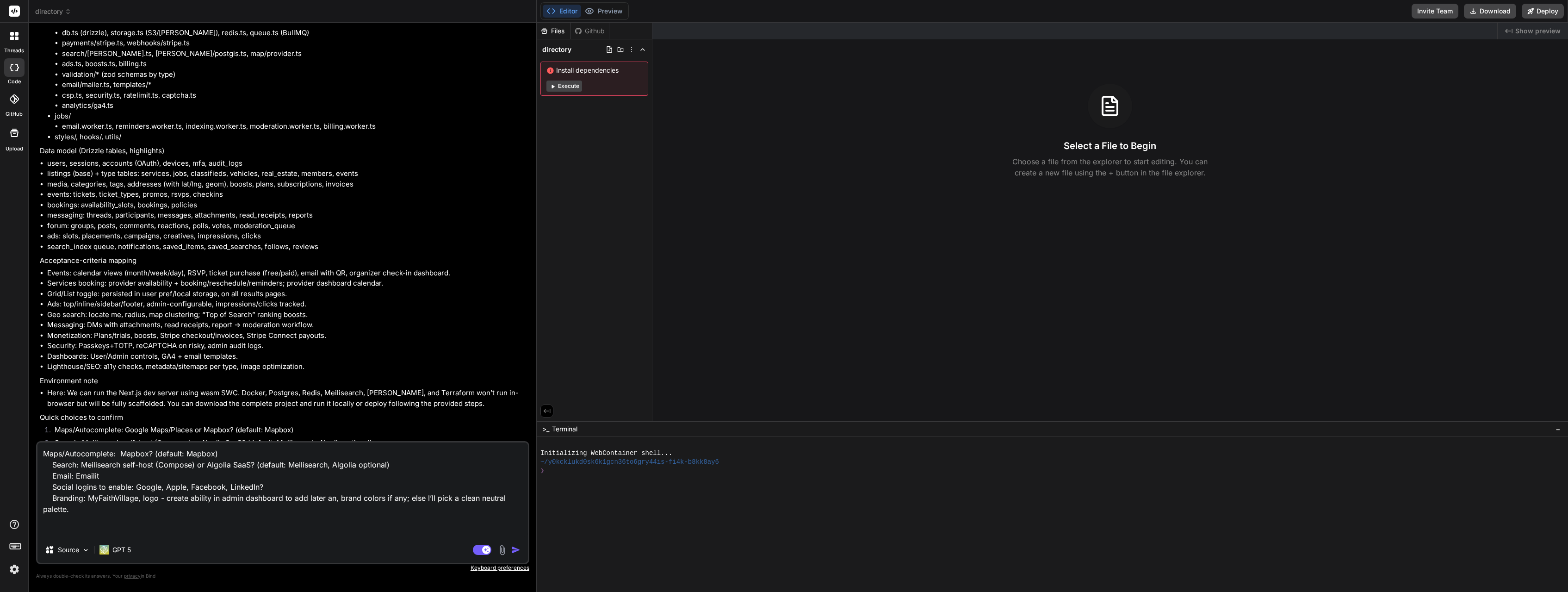
type textarea "x"
type textarea "Maps/Autocomplete: Mapbox? (default: Mapbox) Search: Meilisearch self-host (Com…"
type textarea "x"
type textarea "Maps/Autocomplete: Mapbox? (default: Mapbox) Search: Meilisearch self-host (Com…"
type textarea "x"
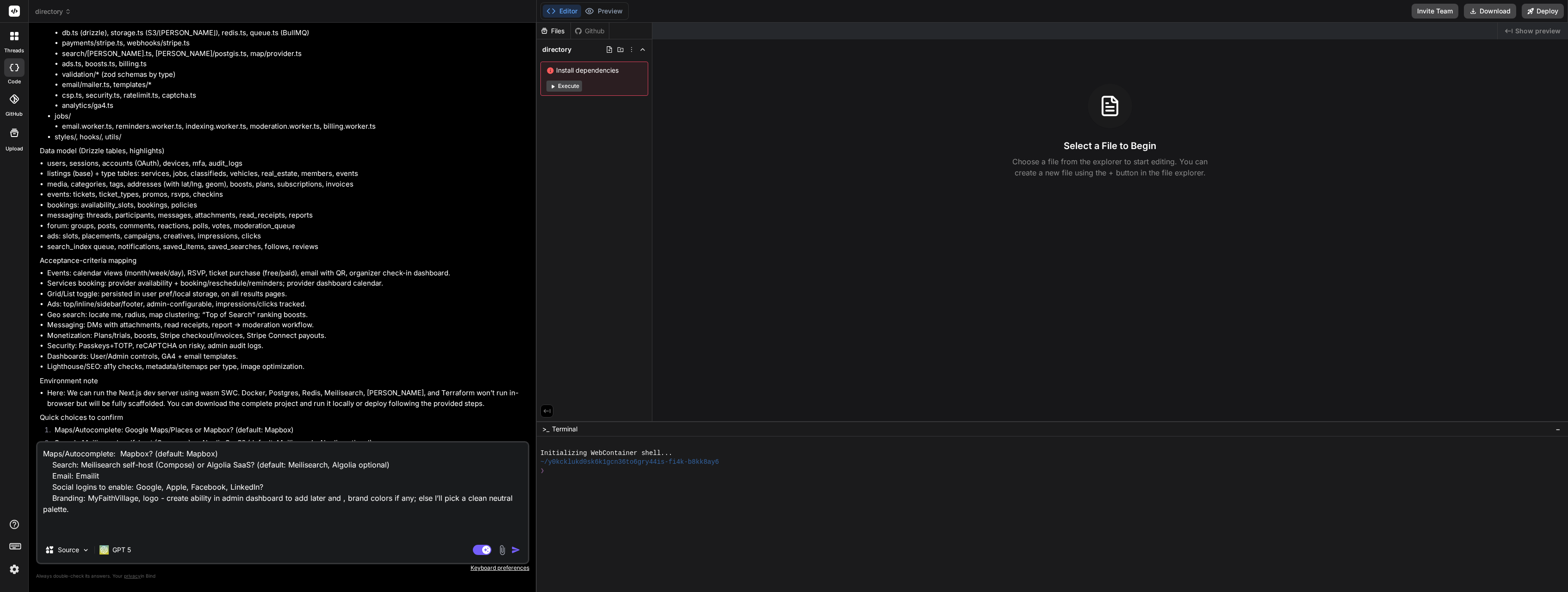
type textarea "Maps/Autocomplete: Mapbox? (default: Mapbox) Search: Meilisearch self-host (Com…"
type textarea "x"
type textarea "Maps/Autocomplete: Mapbox? (default: Mapbox) Search: Meilisearch self-host (Com…"
type textarea "x"
type textarea "Maps/Autocomplete: Mapbox? (default: Mapbox) Search: Meilisearch self-host (Com…"
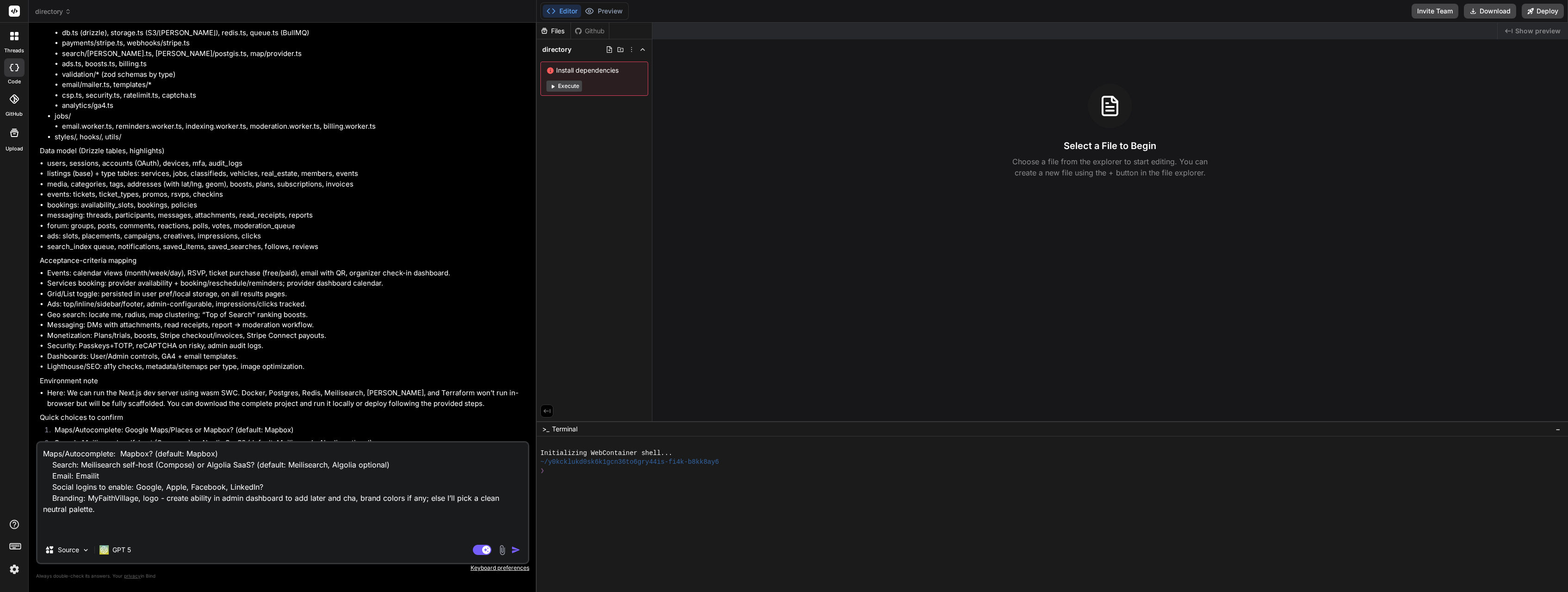
type textarea "x"
type textarea "Maps/Autocomplete: Mapbox? (default: Mapbox) Search: Meilisearch self-host (Com…"
type textarea "x"
type textarea "Maps/Autocomplete: Mapbox? (default: Mapbox) Search: Meilisearch self-host (Com…"
type textarea "x"
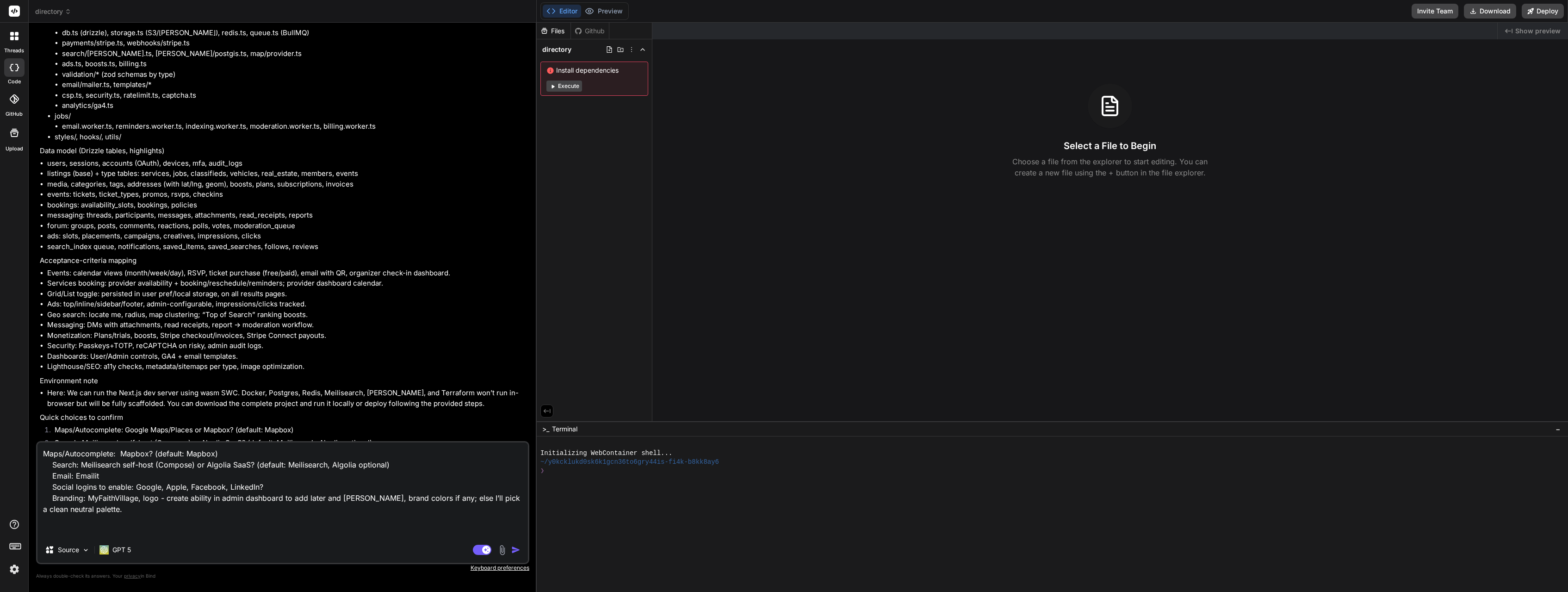
type textarea "Maps/Autocomplete: Mapbox? (default: Mapbox) Search: Meilisearch self-host (Com…"
type textarea "x"
type textarea "Maps/Autocomplete: Mapbox? (default: Mapbox) Search: Meilisearch self-host (Com…"
type textarea "x"
type textarea "Maps/Autocomplete: Mapbox? (default: Mapbox) Search: Meilisearch self-host (Com…"
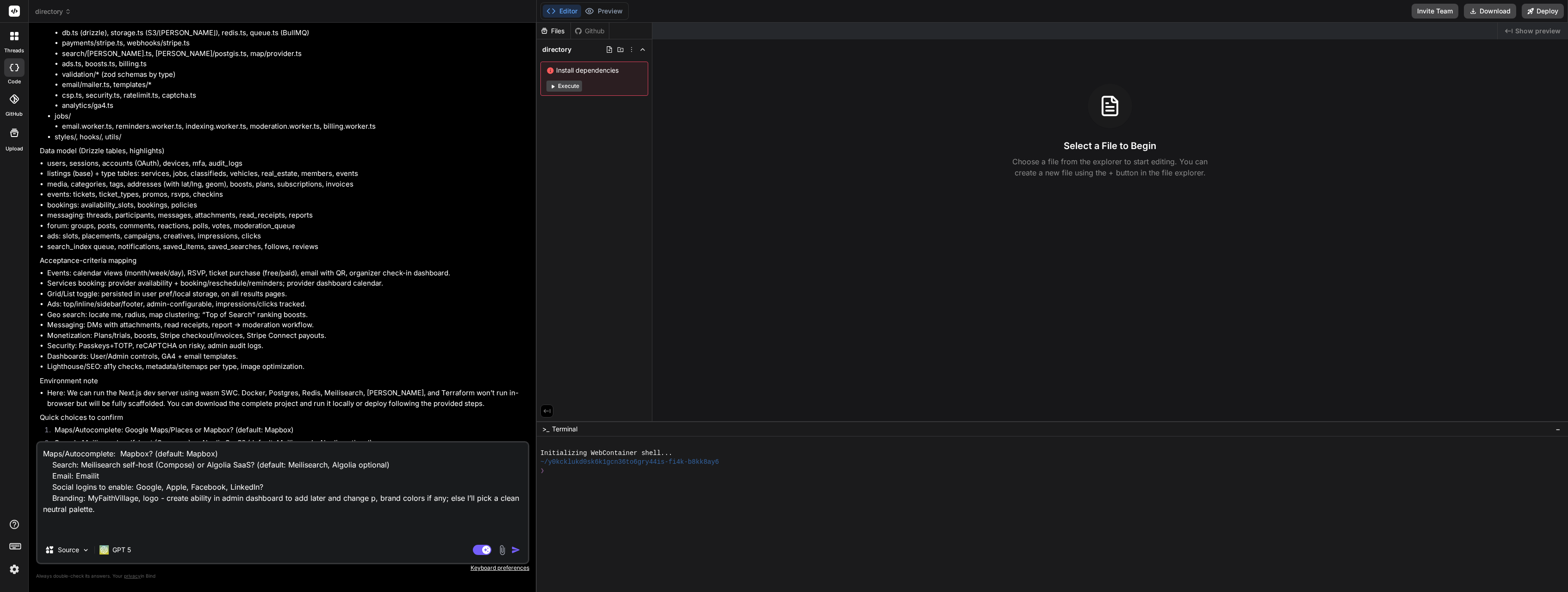
type textarea "x"
type textarea "Maps/Autocomplete: Mapbox? (default: Mapbox) Search: Meilisearch self-host (Com…"
type textarea "x"
type textarea "Maps/Autocomplete: Mapbox? (default: Mapbox) Search: Meilisearch self-host (Com…"
type textarea "x"
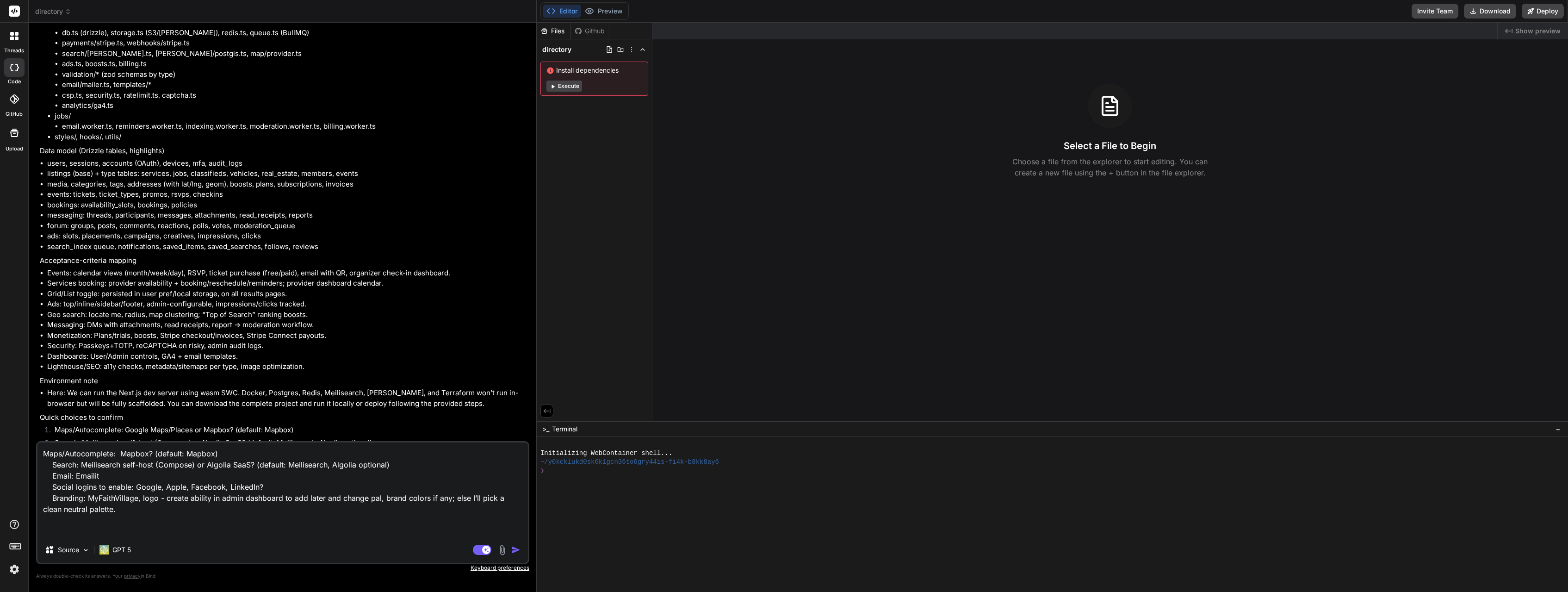
type textarea "Maps/Autocomplete: Mapbox? (default: Mapbox) Search: Meilisearch self-host (Com…"
type textarea "x"
type textarea "Maps/Autocomplete: Mapbox? (default: Mapbox) Search: Meilisearch self-host (Com…"
type textarea "x"
type textarea "Maps/Autocomplete: Mapbox? (default: Mapbox) Search: Meilisearch self-host (Com…"
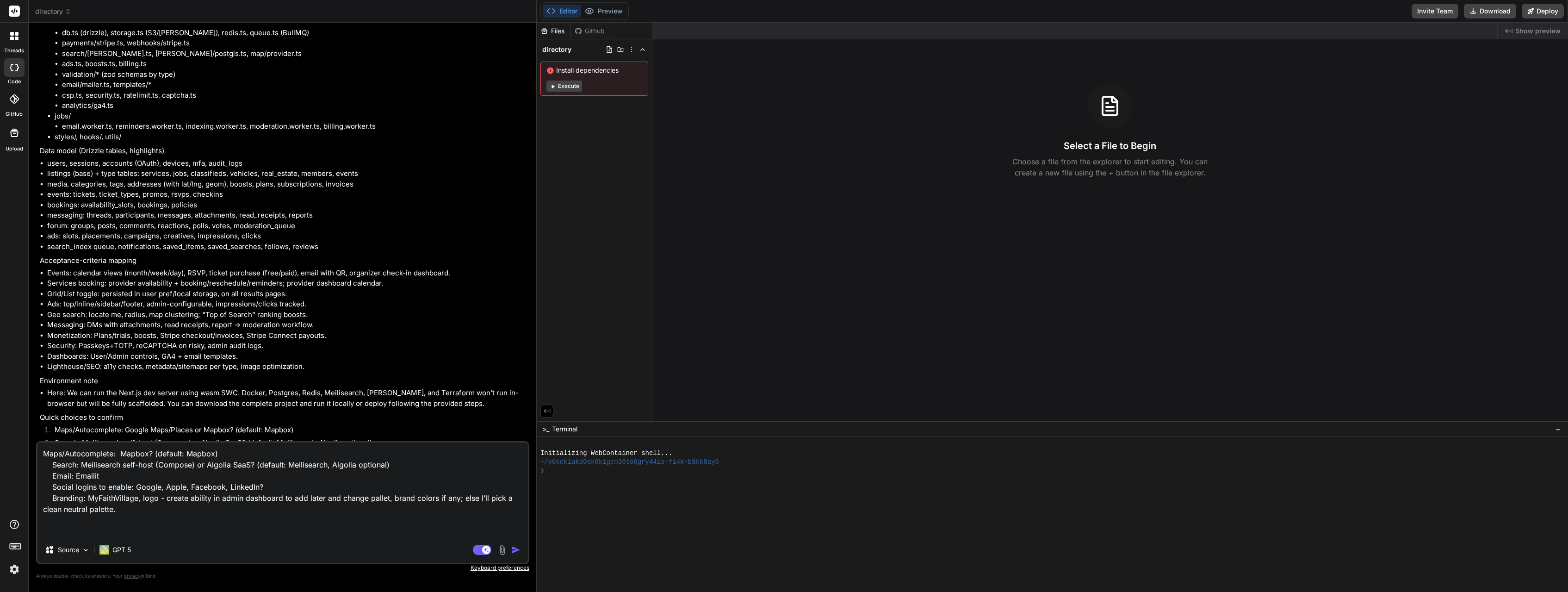
type textarea "x"
type textarea "Maps/Autocomplete: Mapbox? (default: Mapbox) Search: Meilisearch self-host (Com…"
type textarea "x"
type textarea "Maps/Autocomplete: Mapbox? (default: Mapbox) Search: Meilisearch self-host (Com…"
type textarea "x"
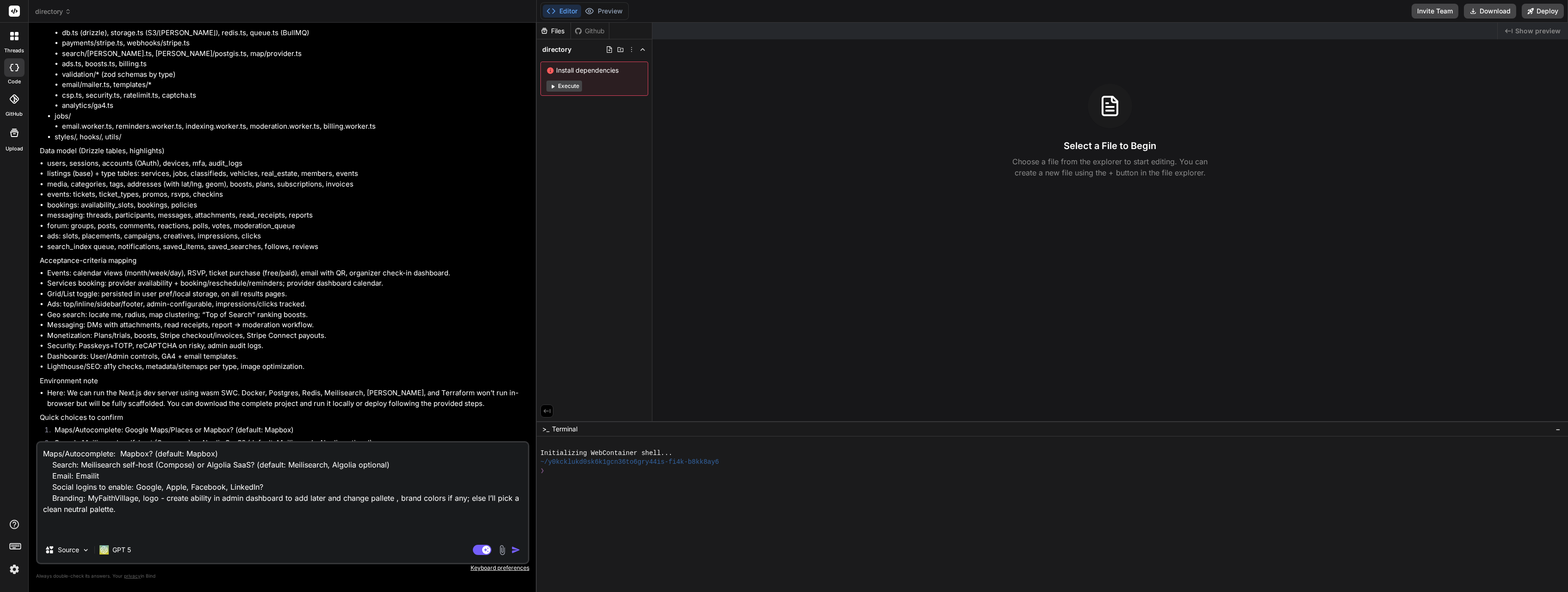
type textarea "Maps/Autocomplete: Mapbox? (default: Mapbox) Search: Meilisearch self-host (Com…"
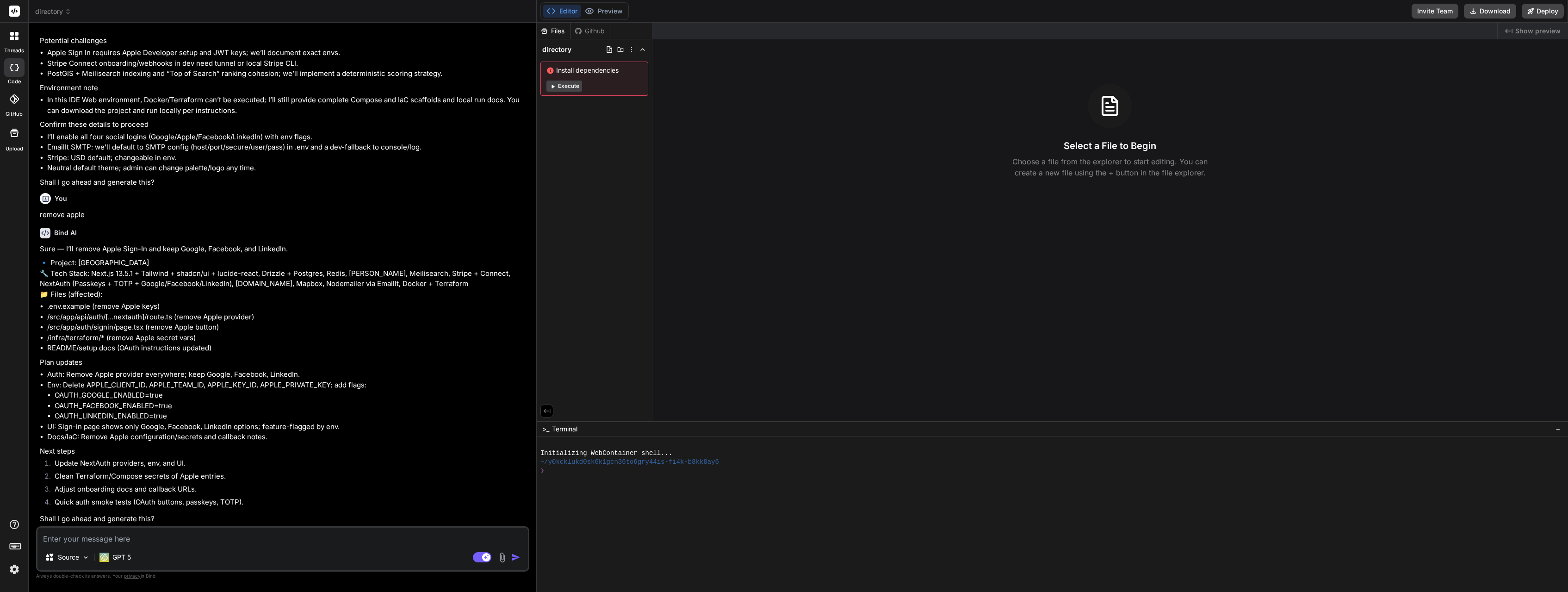
scroll to position [3065, 0]
click at [148, 537] on textarea at bounding box center [283, 536] width 491 height 16
drag, startPoint x: 92, startPoint y: 538, endPoint x: 55, endPoint y: 534, distance: 37.2
click at [55, 534] on textarea "for emailit api not smtp" at bounding box center [283, 536] width 491 height 16
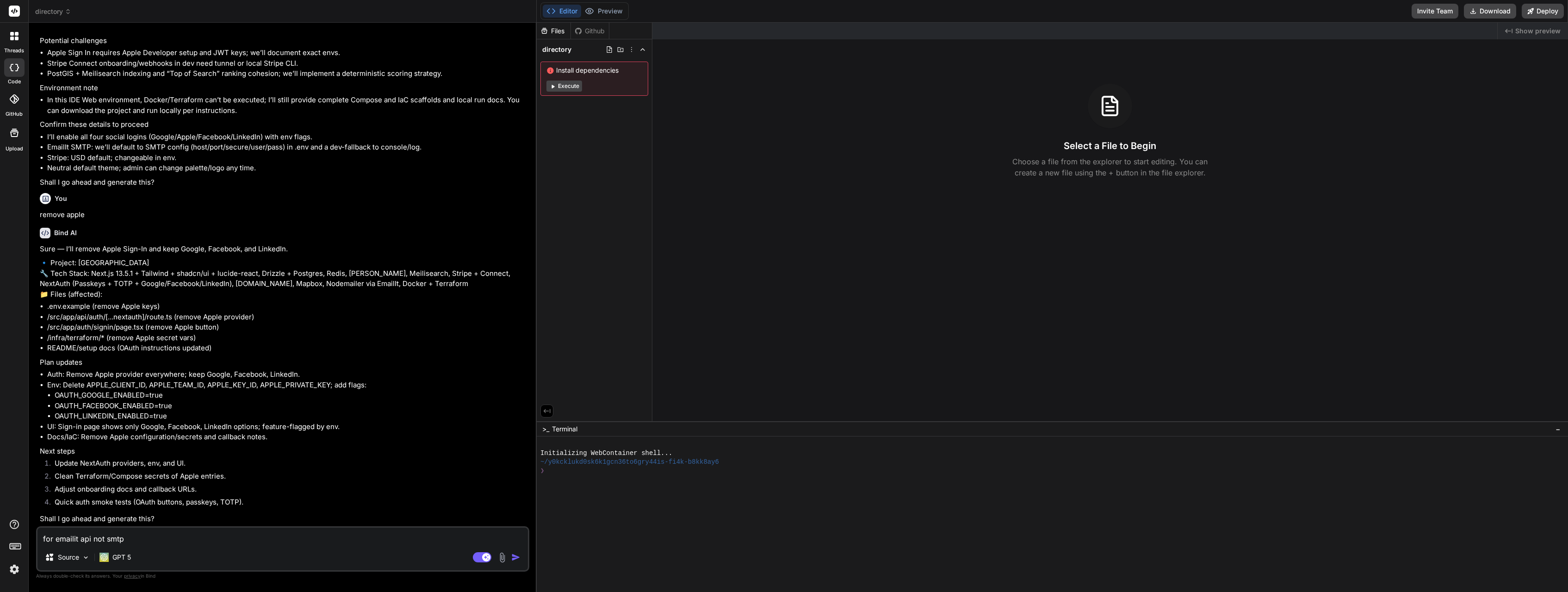
click at [158, 537] on textarea "for emailit api not smtp" at bounding box center [283, 536] width 491 height 16
paste textarea "[URL][DOMAIN_NAME]"
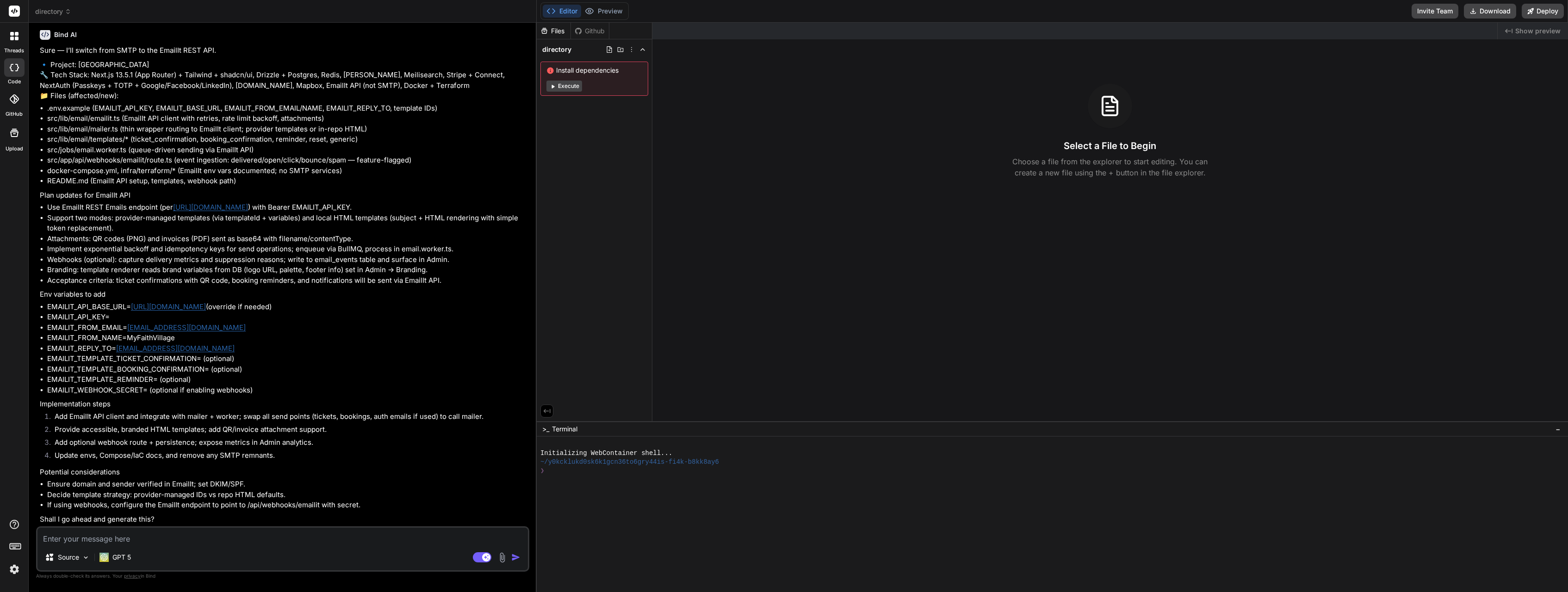
scroll to position [3621, 0]
click at [189, 544] on textarea at bounding box center [283, 536] width 491 height 16
click at [516, 558] on img "button" at bounding box center [516, 557] width 9 height 9
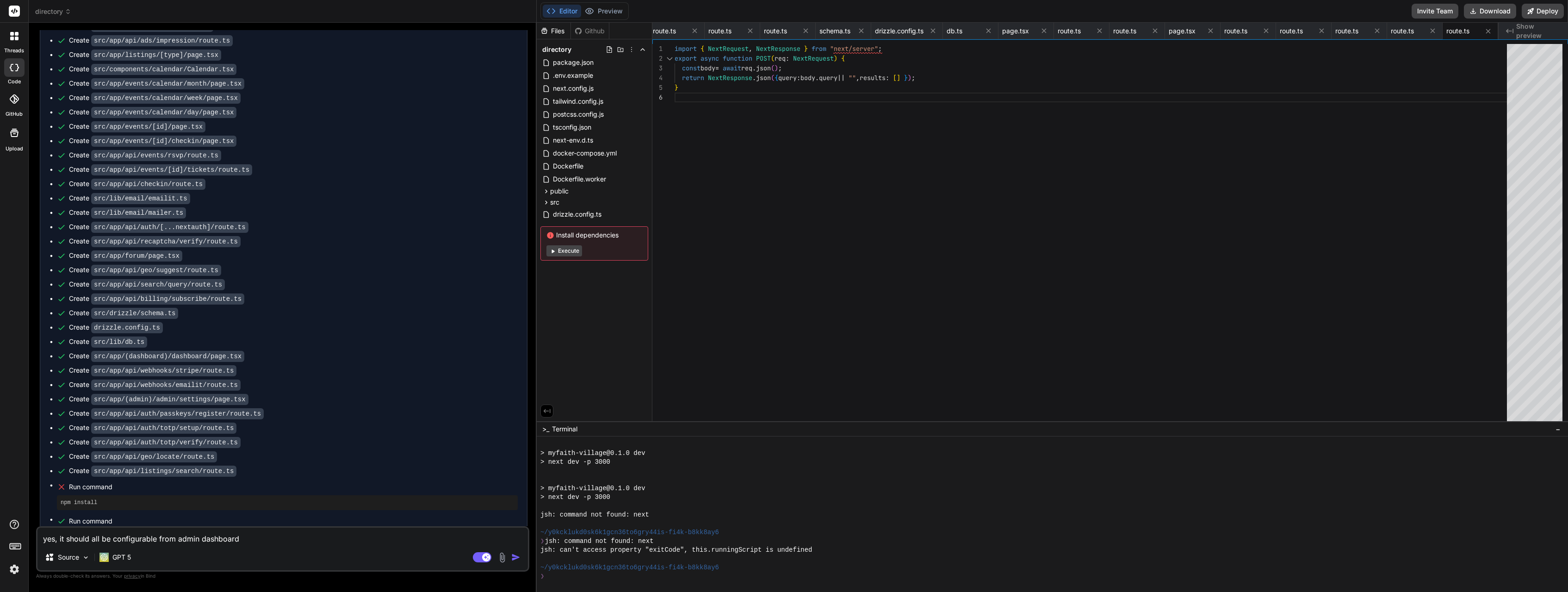
scroll to position [4655, 0]
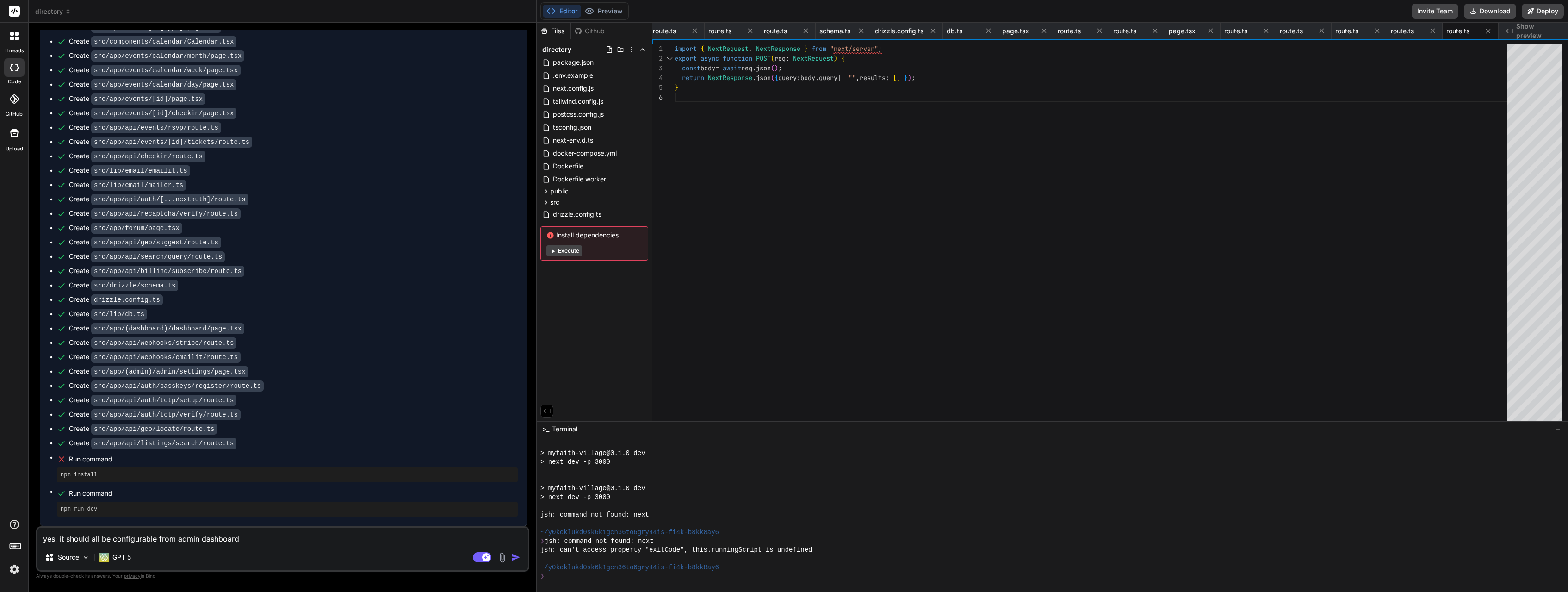
click at [245, 543] on textarea "yes, it should all be configurable from admin dashboard" at bounding box center [283, 536] width 491 height 16
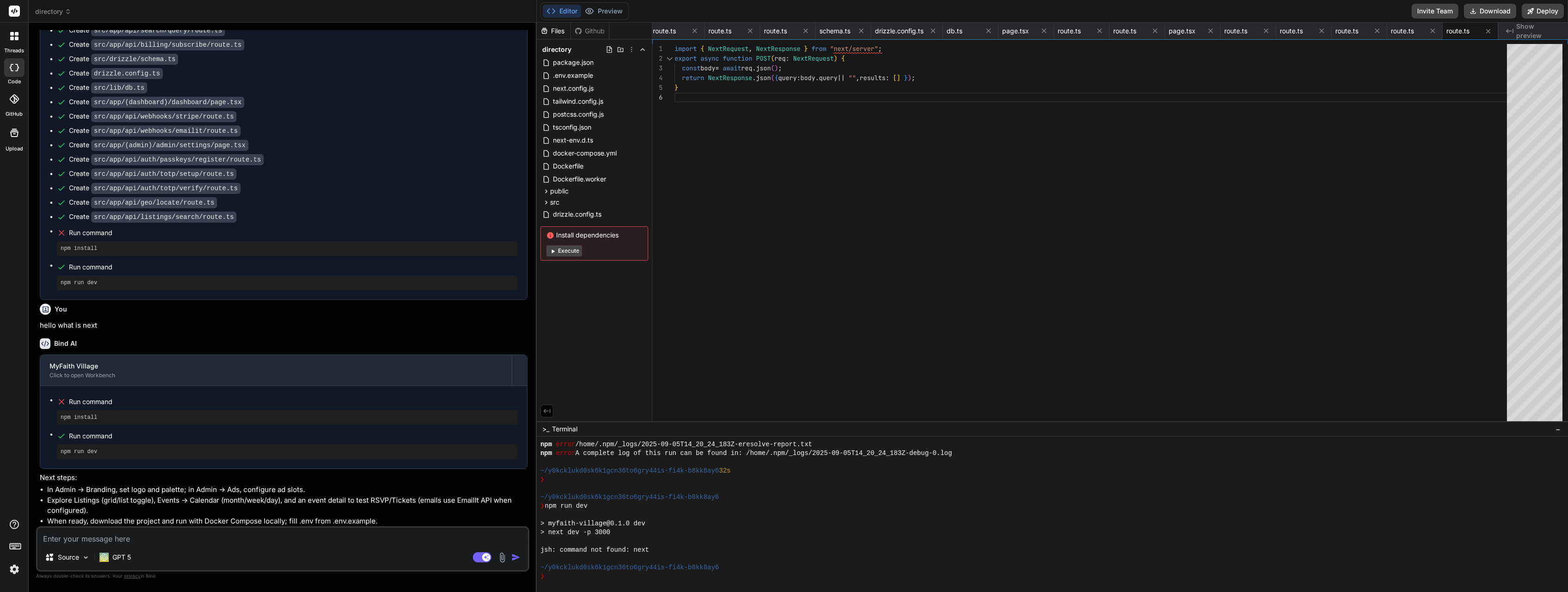
scroll to position [4882, 0]
click at [124, 544] on textarea at bounding box center [283, 536] width 491 height 16
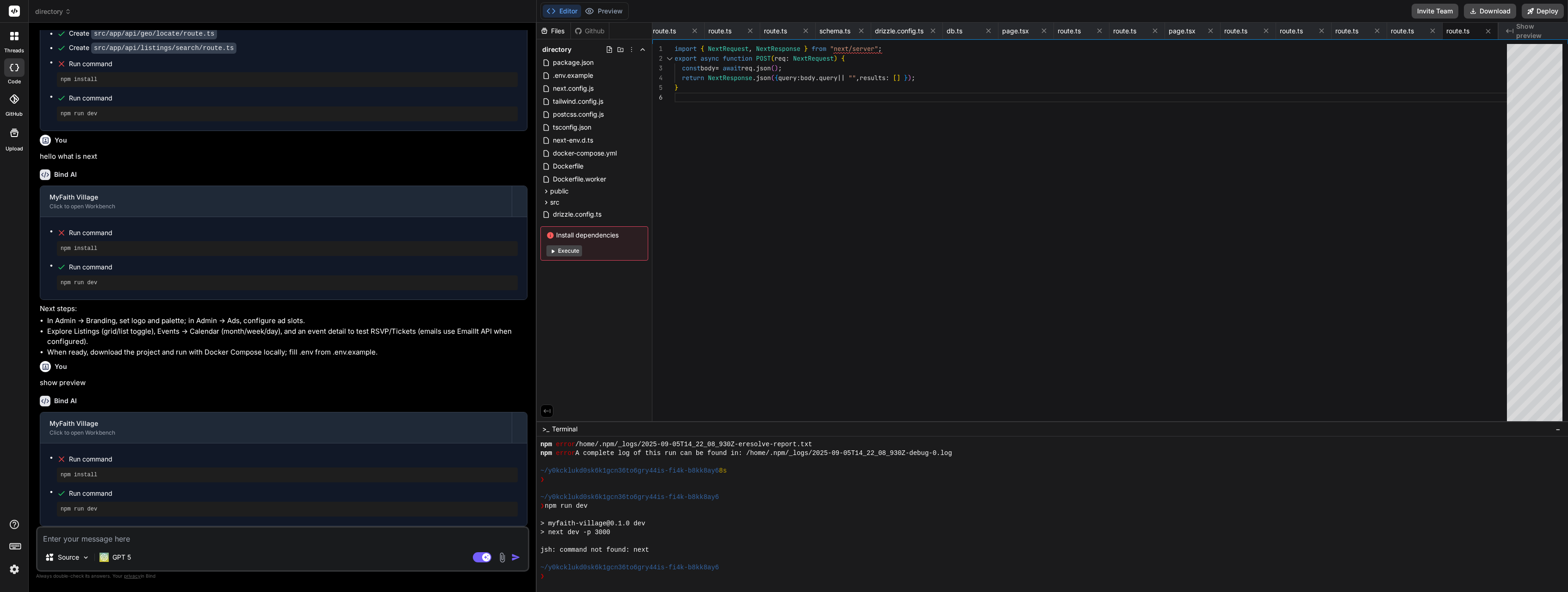
scroll to position [5050, 0]
click at [83, 509] on pre "npm run dev" at bounding box center [287, 509] width 453 height 7
drag, startPoint x: 100, startPoint y: 510, endPoint x: 55, endPoint y: 512, distance: 45.0
click at [55, 512] on ul "Run command npm install Run command npm run dev" at bounding box center [283, 484] width 468 height 64
click at [125, 553] on p "GPT 5" at bounding box center [122, 557] width 18 height 9
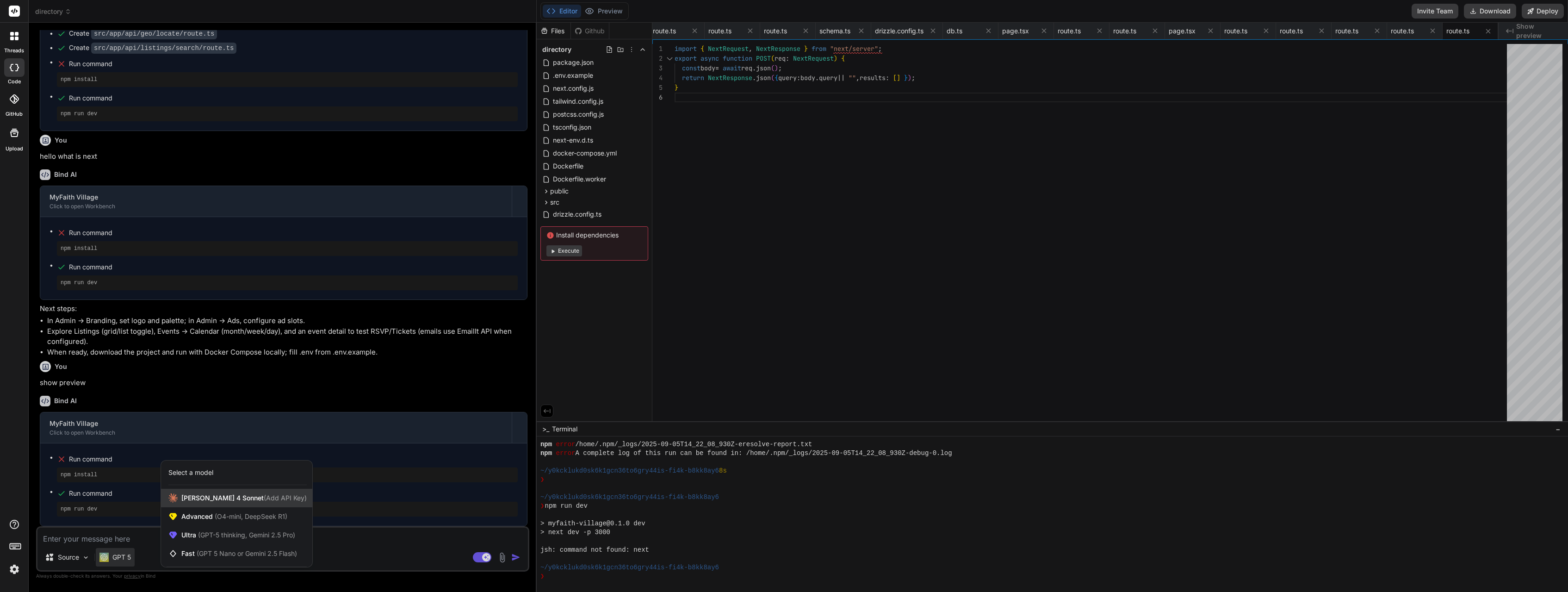
click at [201, 500] on span "[PERSON_NAME] 4 Sonnet (Add API Key)" at bounding box center [244, 498] width 125 height 9
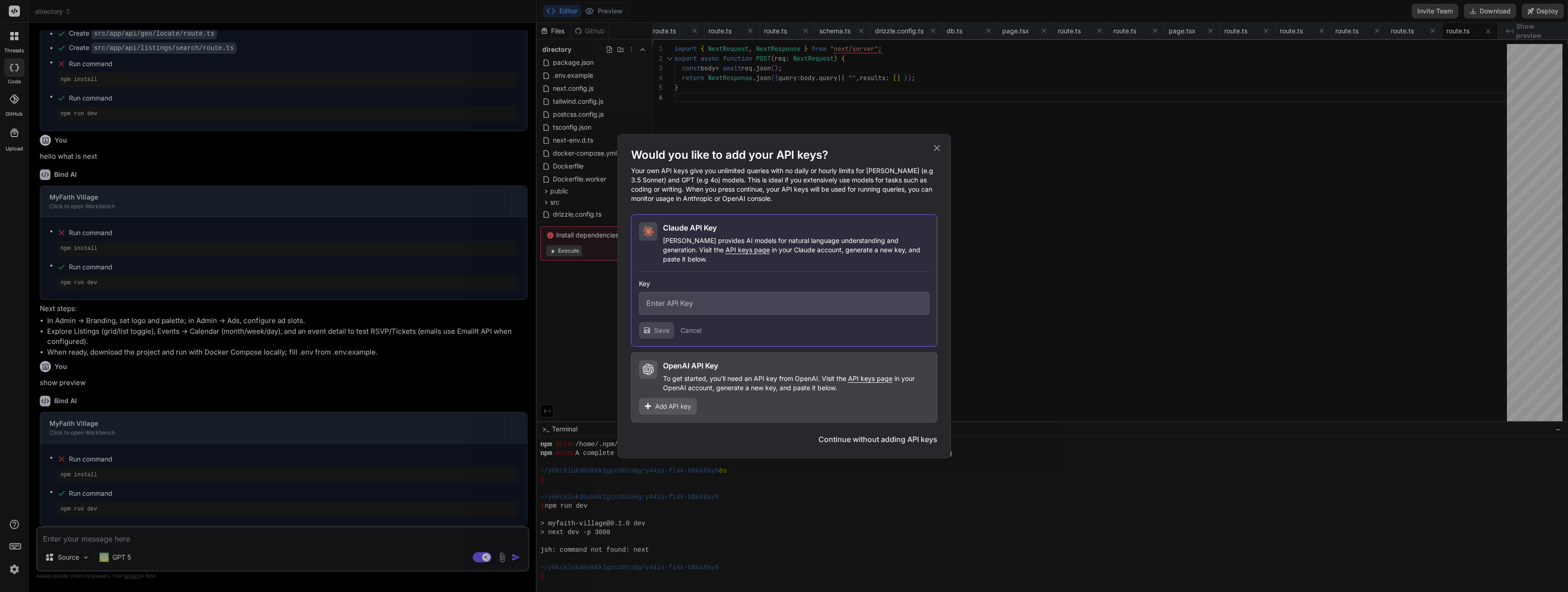
click at [940, 153] on icon at bounding box center [937, 148] width 10 height 10
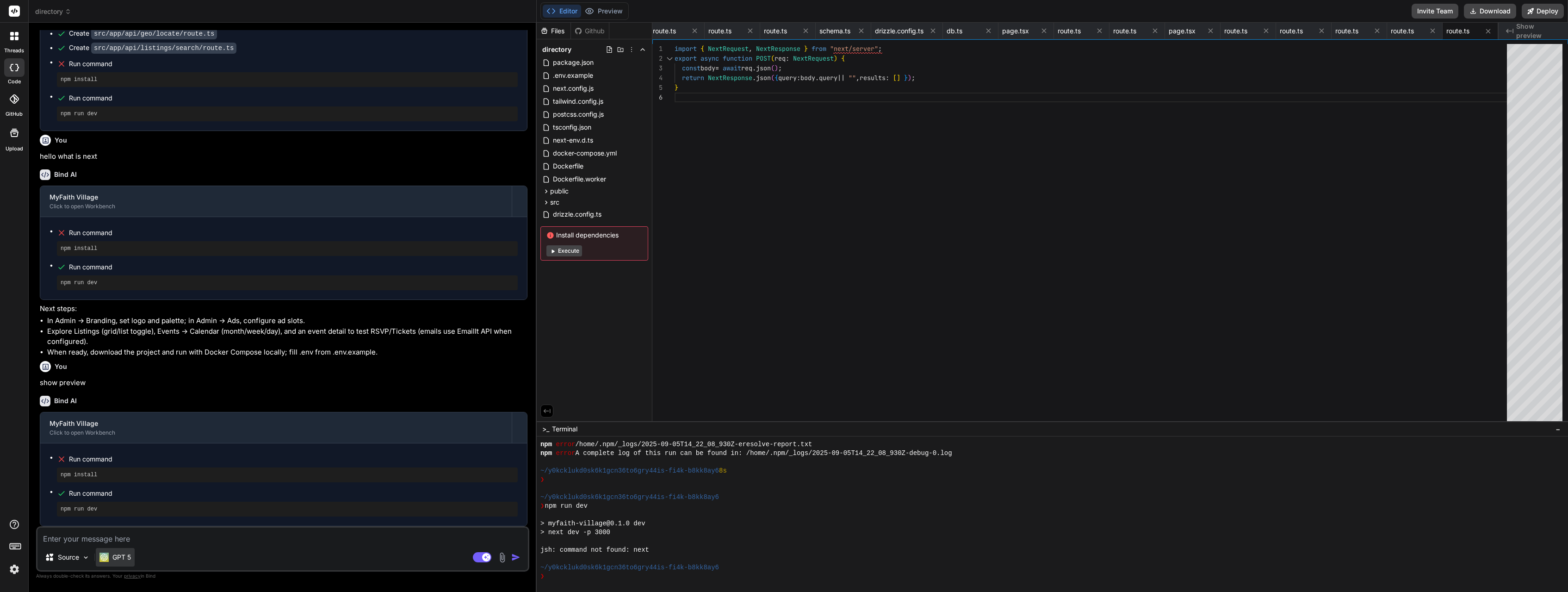
click at [125, 557] on p "GPT 5" at bounding box center [122, 557] width 18 height 9
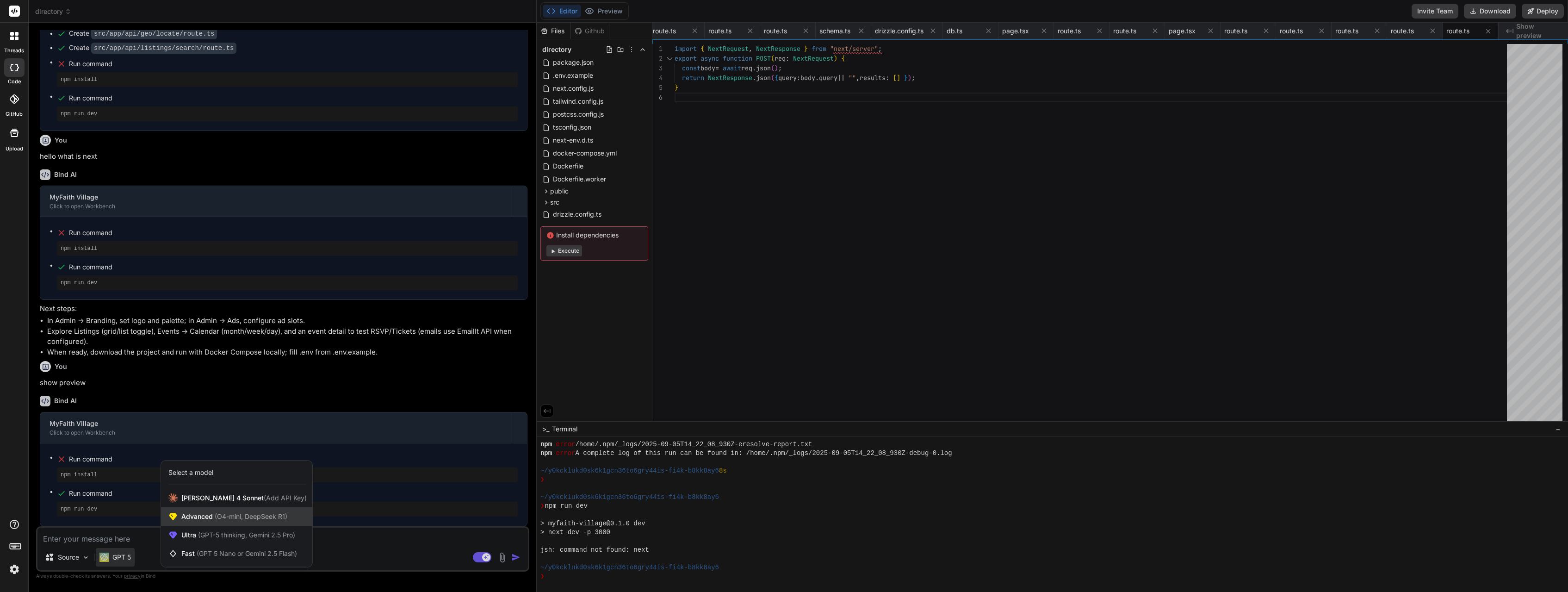
click at [228, 519] on span "(O4-mini, DeepSeek R1)" at bounding box center [250, 516] width 74 height 8
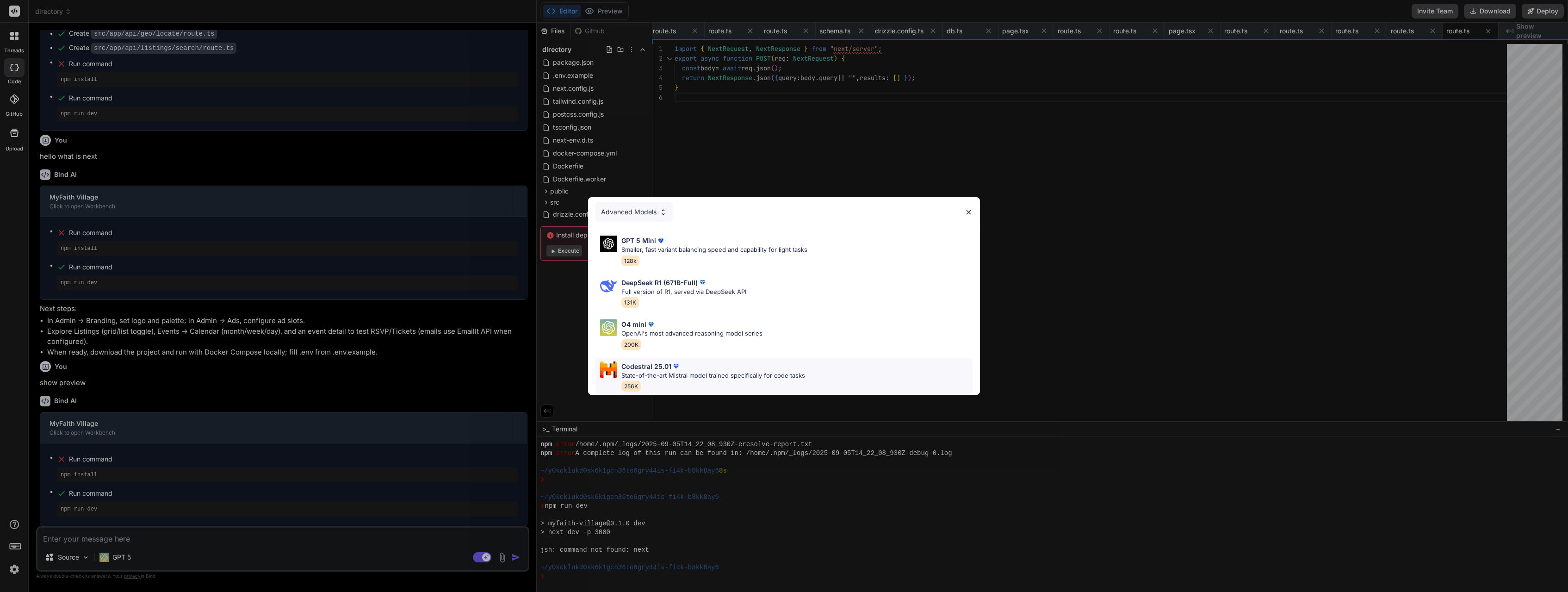
click at [691, 373] on p "State-of-the-art Mistral model trained specifically for code tasks" at bounding box center [713, 376] width 184 height 9
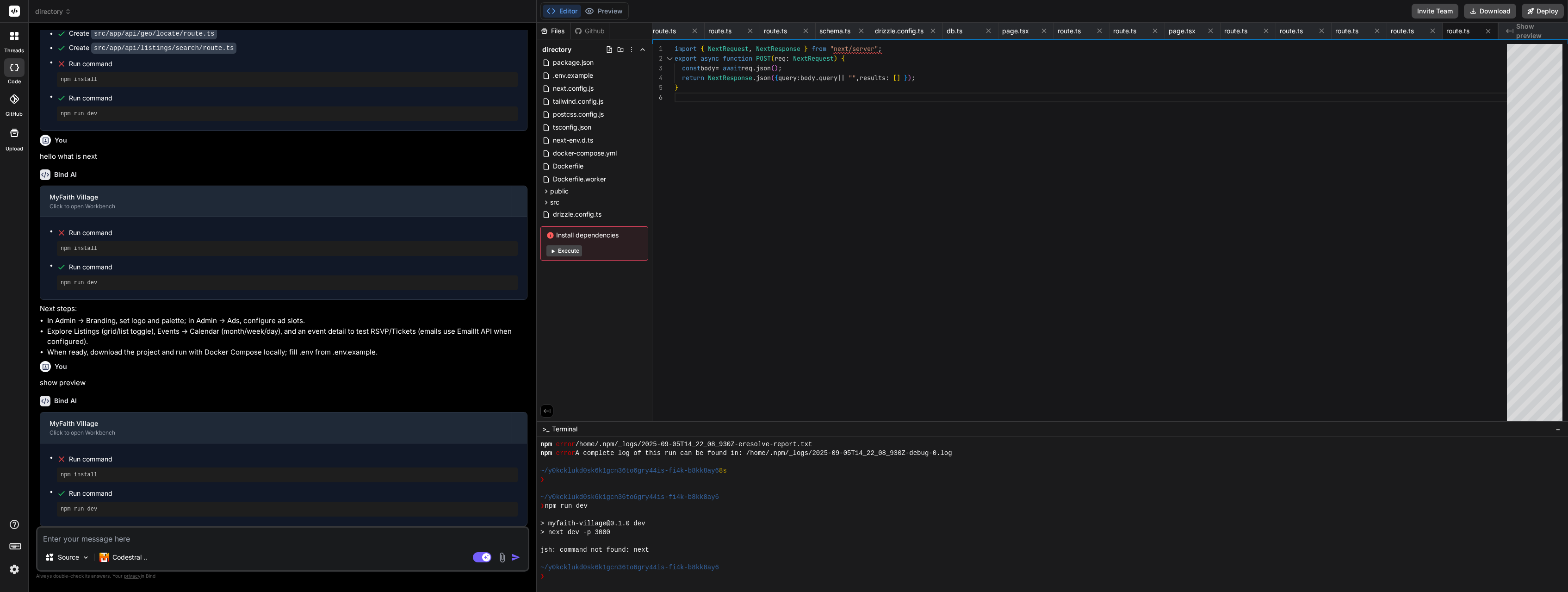
click at [121, 540] on textarea at bounding box center [283, 536] width 491 height 16
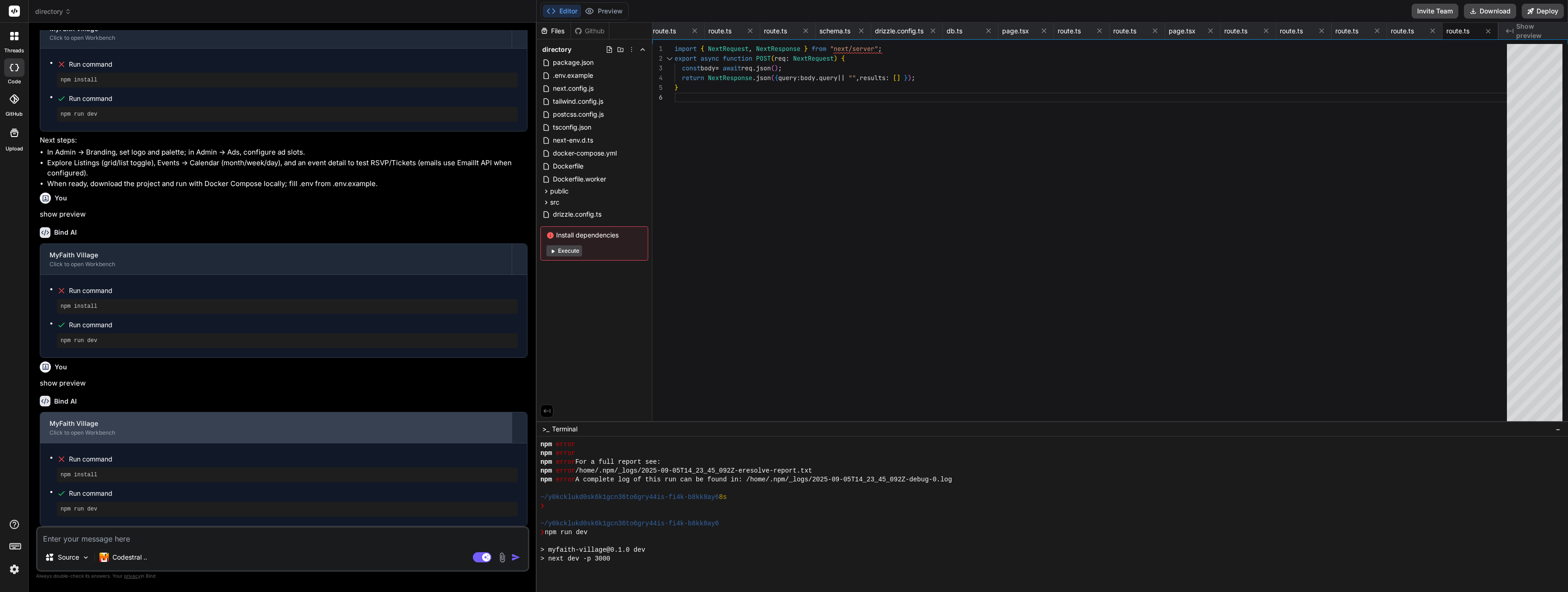
scroll to position [1724, 0]
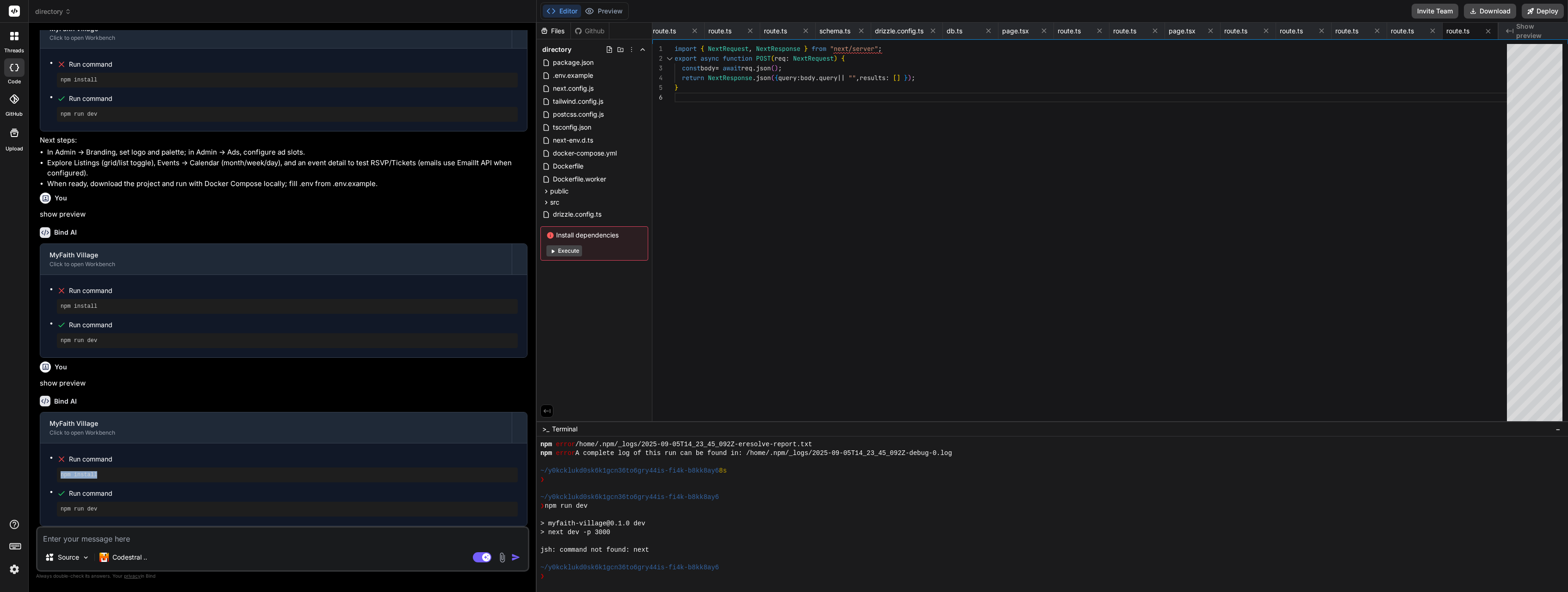
drag, startPoint x: 105, startPoint y: 474, endPoint x: 57, endPoint y: 474, distance: 48.0
click at [57, 474] on ul "Run command npm install Run command npm run dev" at bounding box center [283, 484] width 468 height 64
copy pre "npm install"
click at [109, 539] on textarea at bounding box center [283, 536] width 491 height 16
paste textarea "npm install"
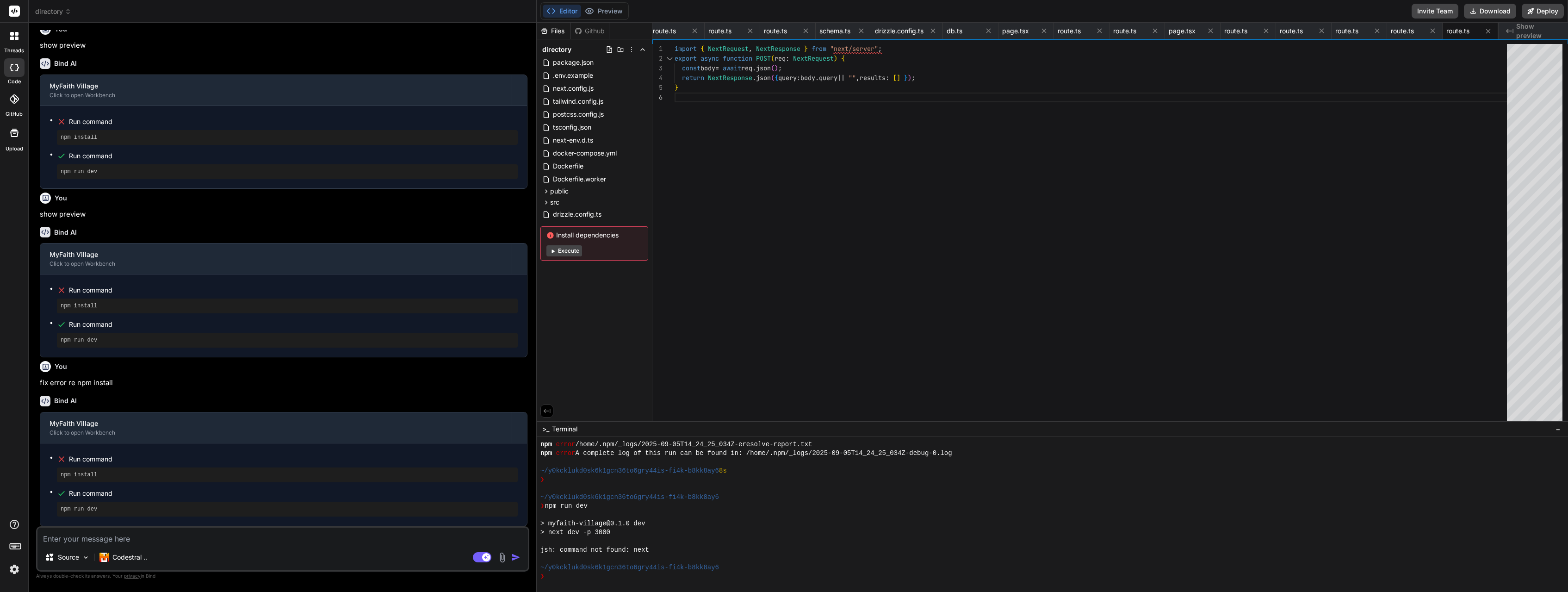
scroll to position [5332, 0]
click at [180, 542] on textarea at bounding box center [283, 536] width 491 height 16
click at [519, 559] on img "button" at bounding box center [516, 557] width 9 height 9
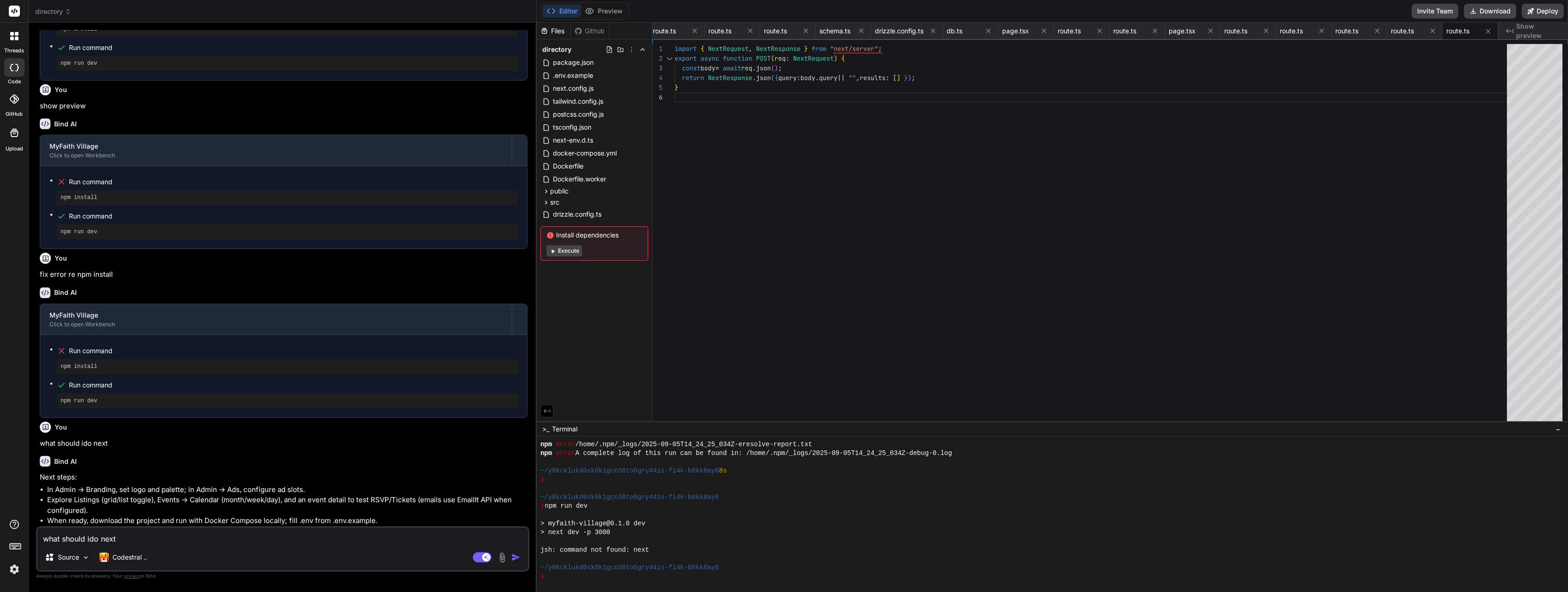
scroll to position [5496, 0]
drag, startPoint x: 50, startPoint y: 520, endPoint x: 387, endPoint y: 520, distance: 337.0
click at [387, 520] on li "When ready, download the project and run with Docker Compose locally; fill .env…" at bounding box center [287, 521] width 480 height 10
copy li "When ready, download the project and run with Docker Compose locally; fill .env…"
click at [181, 540] on textarea "what should ido next" at bounding box center [283, 536] width 491 height 16
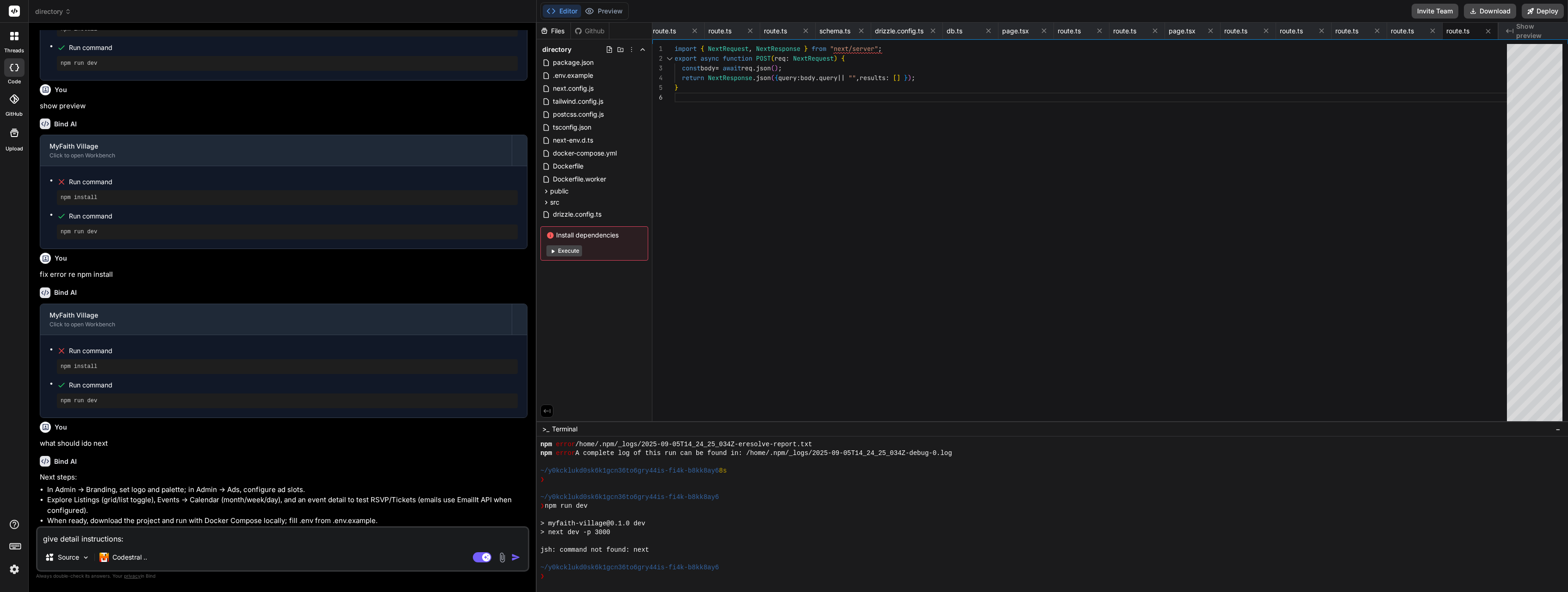
paste textarea "When ready, download the project and run with Docker Compose locally; fill .env…"
click at [514, 555] on img "button" at bounding box center [516, 557] width 9 height 9
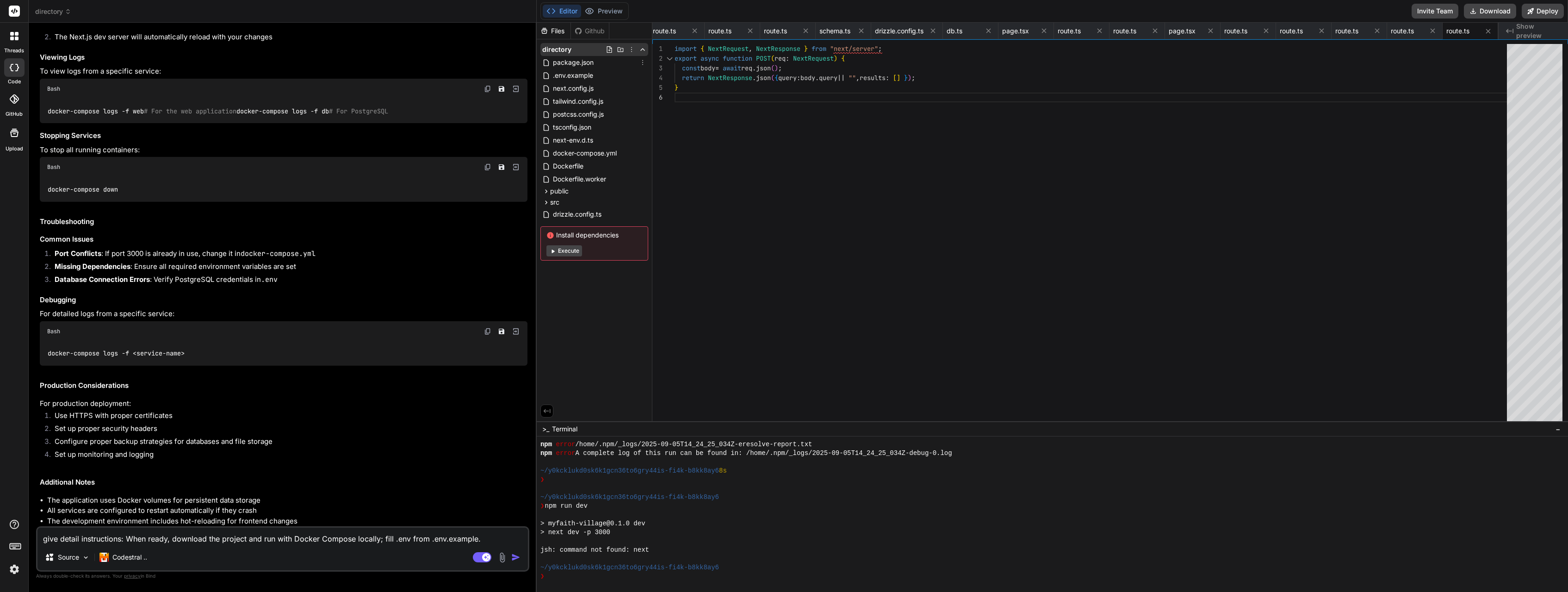
scroll to position [6748, 0]
click at [183, 541] on textarea "give detail instructions: When ready, download the project and run with Docker …" at bounding box center [283, 536] width 491 height 16
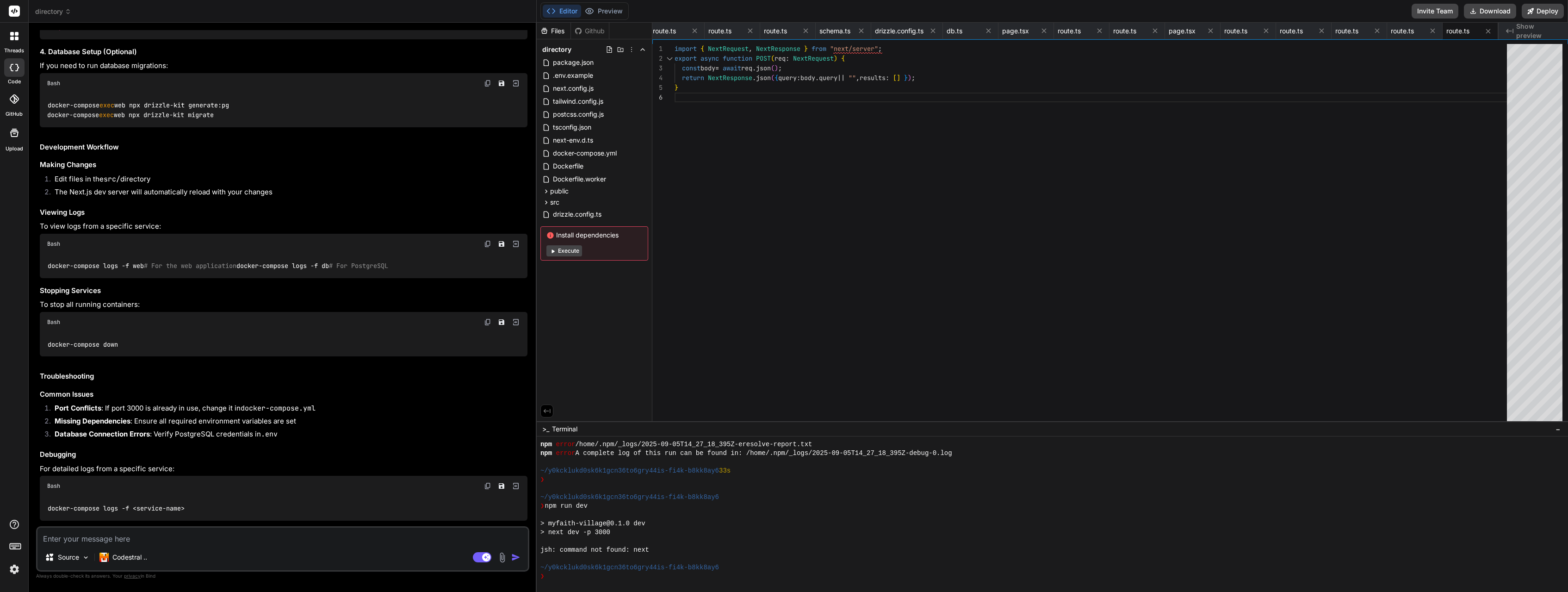
scroll to position [8239, 0]
